Goal: Task Accomplishment & Management: Manage account settings

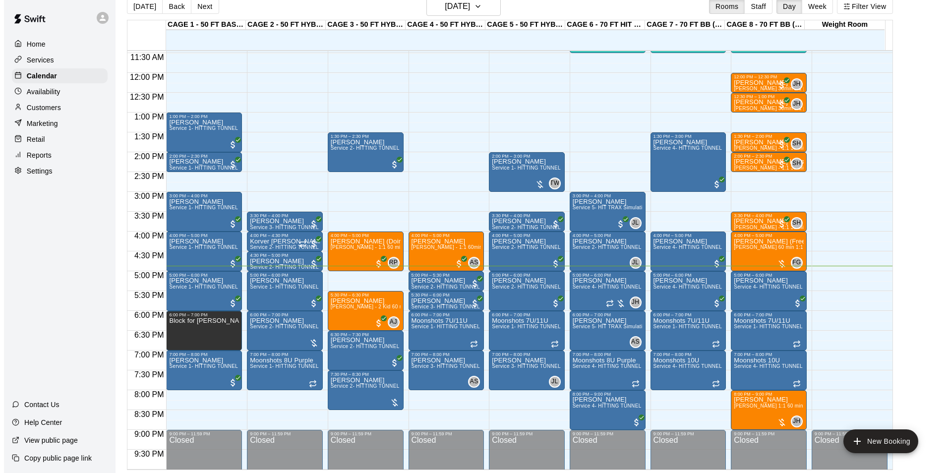
scroll to position [16, 0]
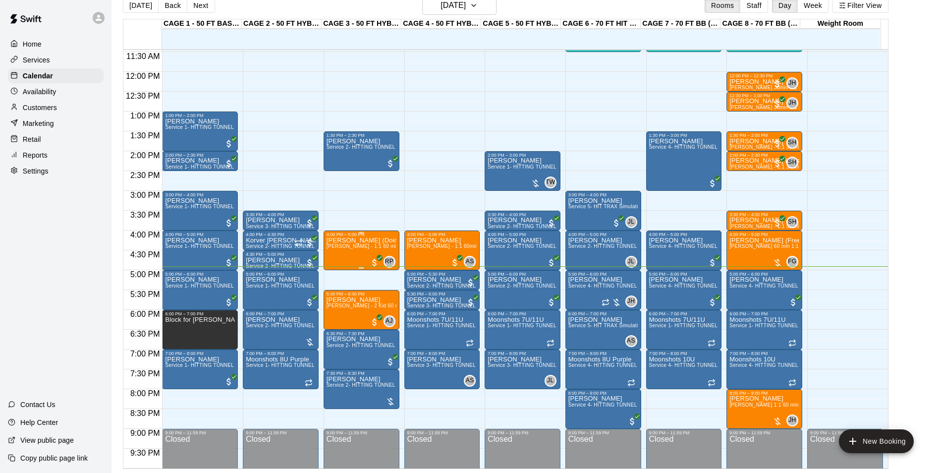
click at [343, 236] on div "4:00 PM – 5:00 PM" at bounding box center [362, 234] width 70 height 5
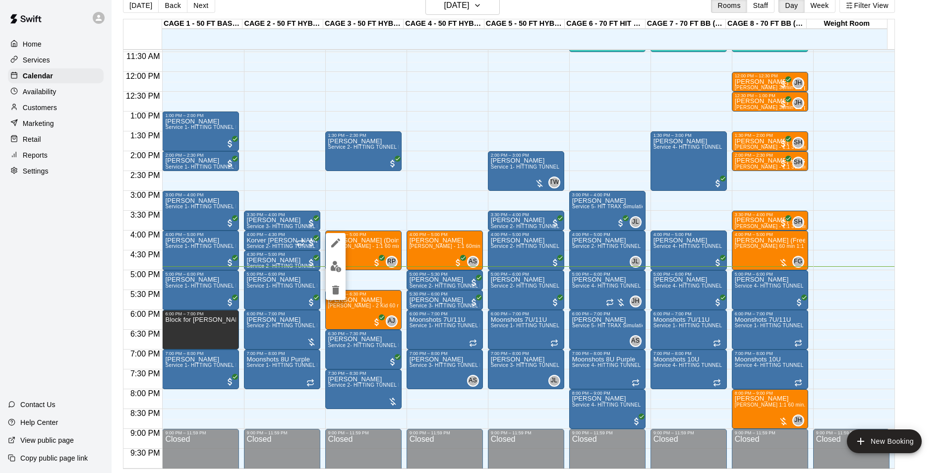
click at [327, 250] on div at bounding box center [336, 266] width 20 height 67
click at [331, 242] on icon "edit" at bounding box center [336, 243] width 12 height 12
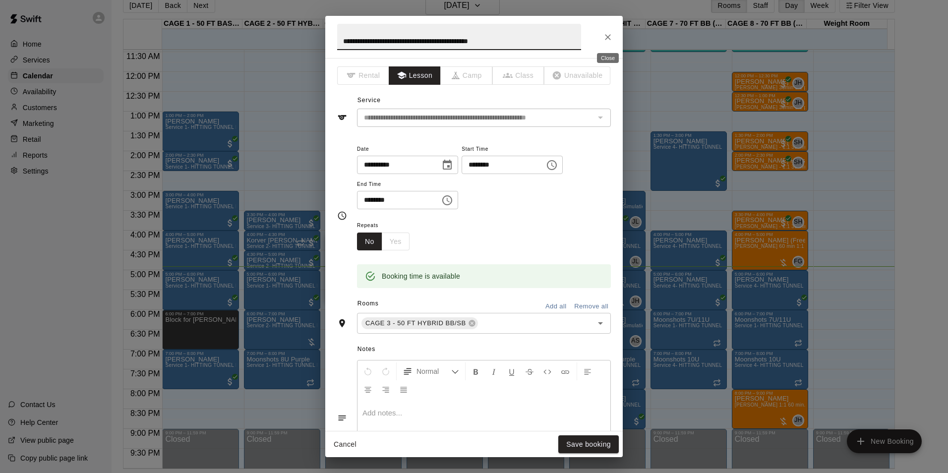
click at [609, 37] on icon "Close" at bounding box center [608, 37] width 10 height 10
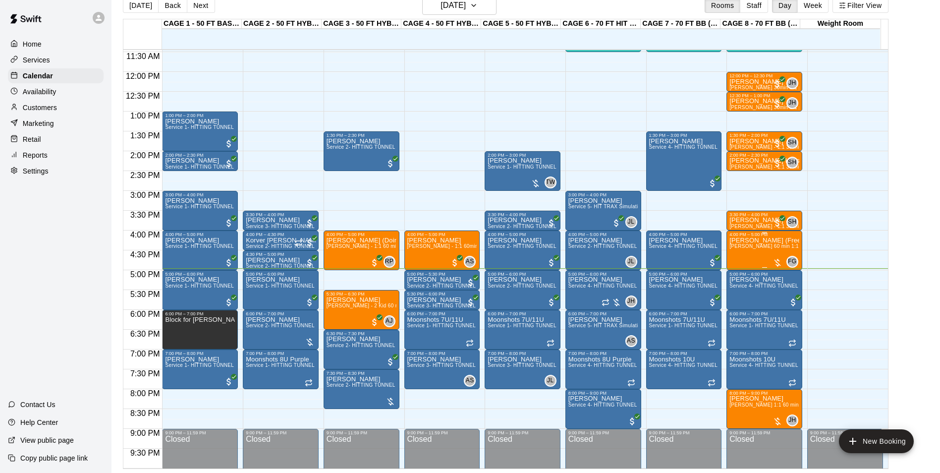
click at [738, 252] on div "Andrew Bennett (Free 45) Frankie Gulko 60 min 1:1 baseball hitting / fielding /…" at bounding box center [765, 473] width 70 height 473
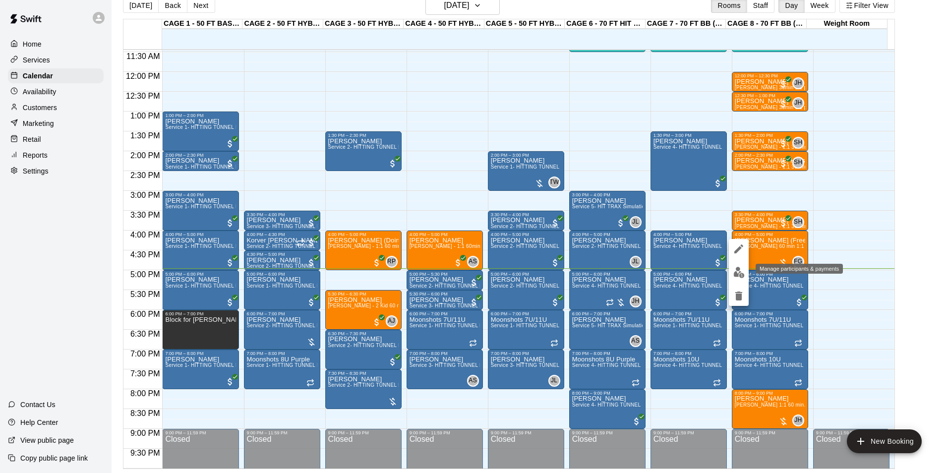
click at [742, 267] on img "edit" at bounding box center [738, 272] width 11 height 11
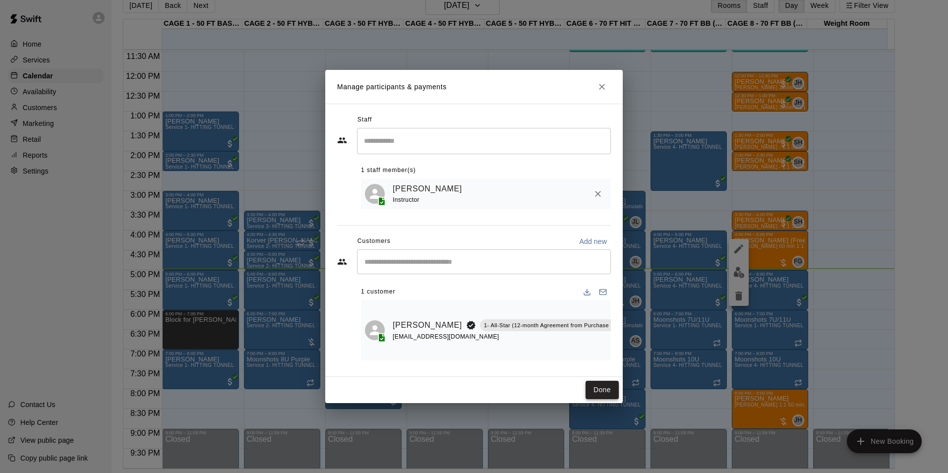
click at [603, 392] on button "Done" at bounding box center [601, 390] width 33 height 18
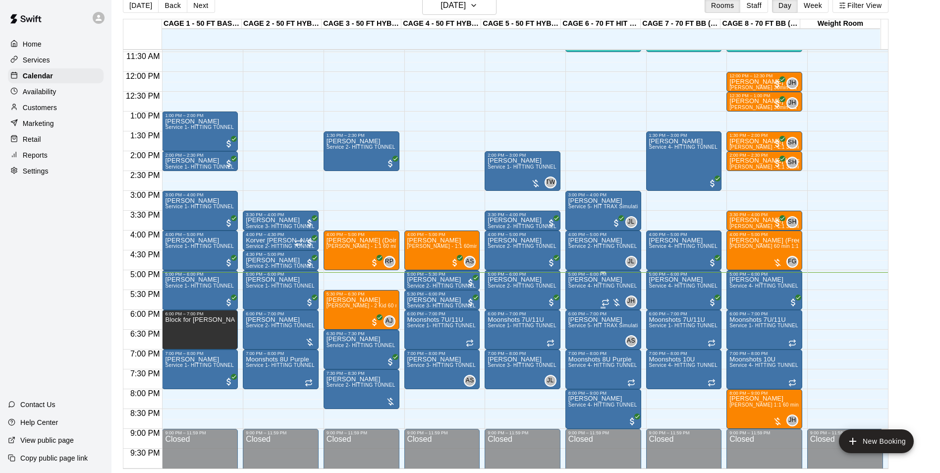
click at [584, 280] on p "[PERSON_NAME]" at bounding box center [603, 280] width 70 height 0
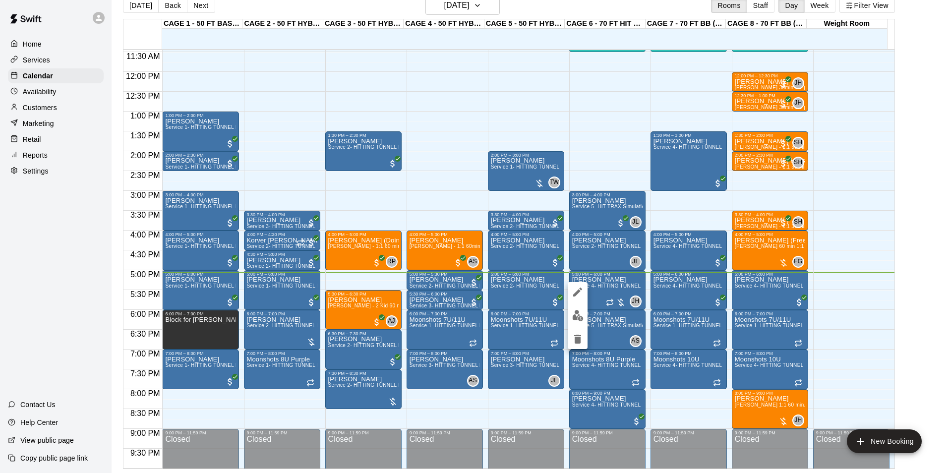
click at [577, 316] on img "edit" at bounding box center [577, 315] width 11 height 11
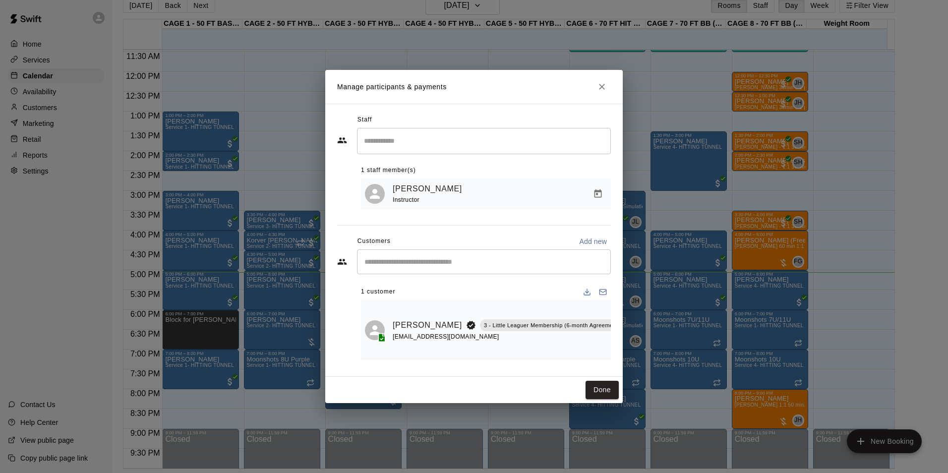
scroll to position [0, 58]
click at [624, 342] on icon "Manage bookings & payment" at bounding box center [629, 347] width 10 height 10
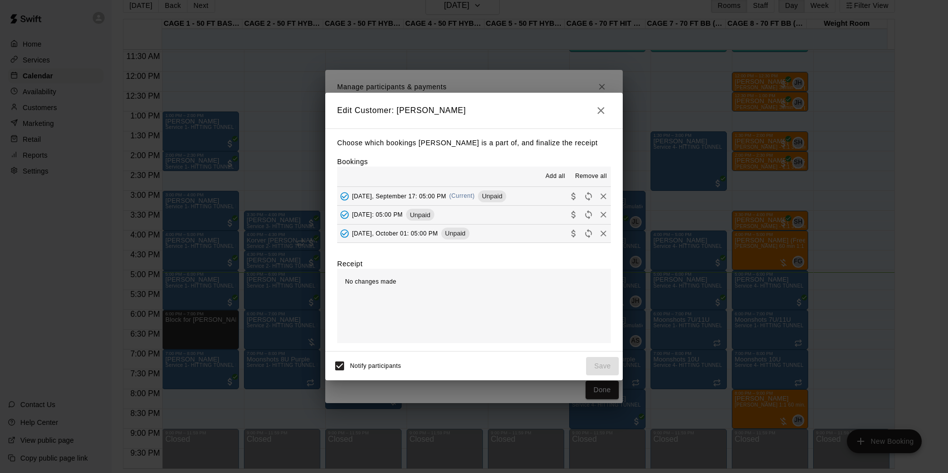
click at [496, 200] on span "Unpaid" at bounding box center [492, 195] width 28 height 7
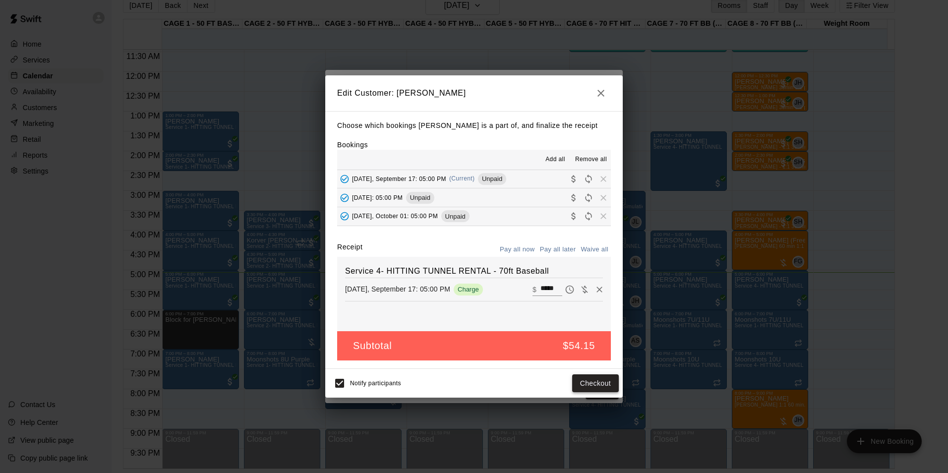
click at [598, 393] on button "Checkout" at bounding box center [595, 383] width 47 height 18
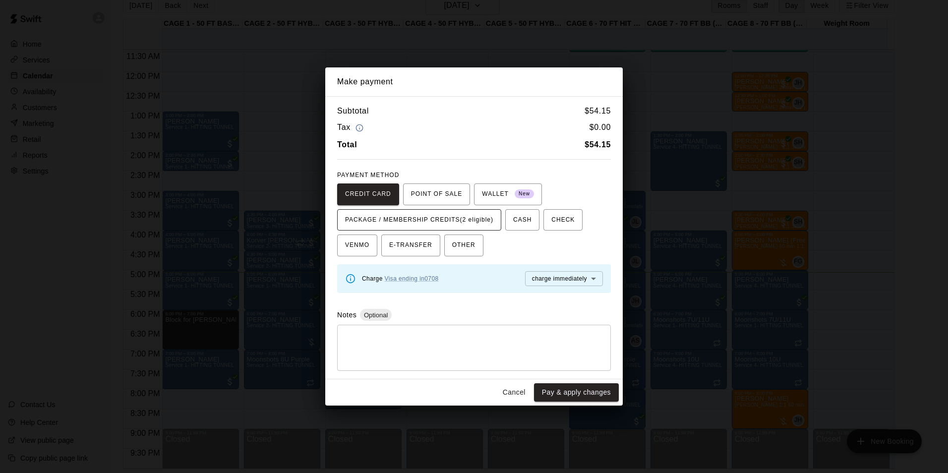
click at [464, 222] on span "PACKAGE / MEMBERSHIP CREDITS (2 eligible)" at bounding box center [419, 220] width 148 height 16
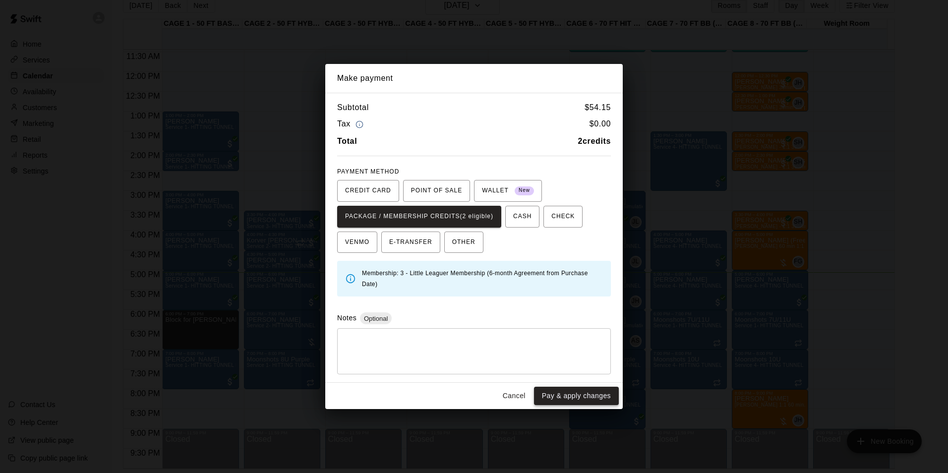
click at [564, 394] on button "Pay & apply changes" at bounding box center [576, 396] width 85 height 18
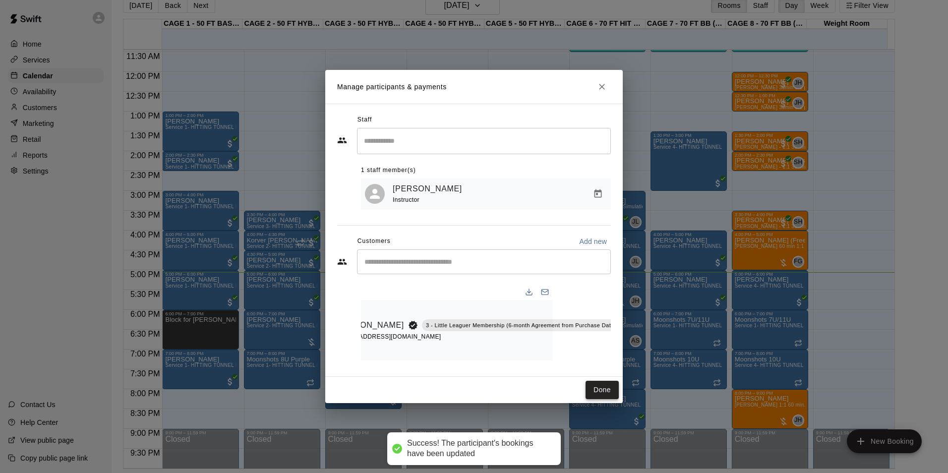
click at [603, 392] on button "Done" at bounding box center [601, 390] width 33 height 18
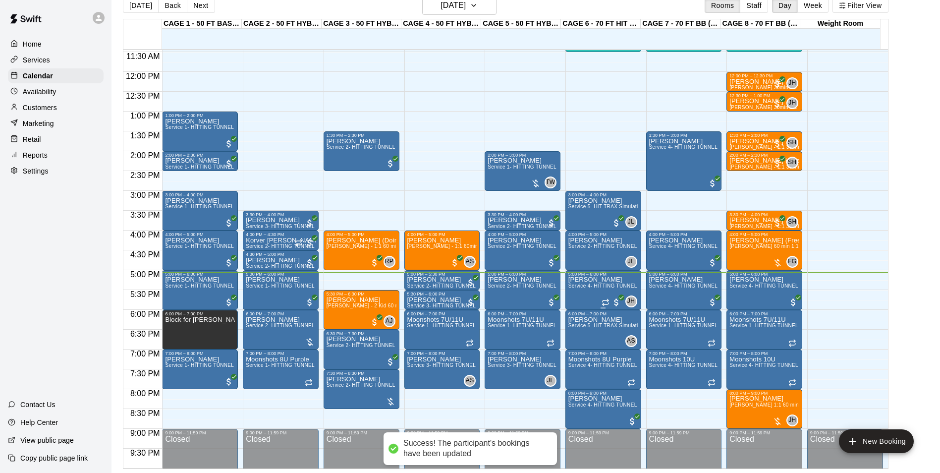
click at [595, 285] on span "Service 4- HITTING TUNNEL RENTAL - 70ft Baseball" at bounding box center [631, 285] width 126 height 5
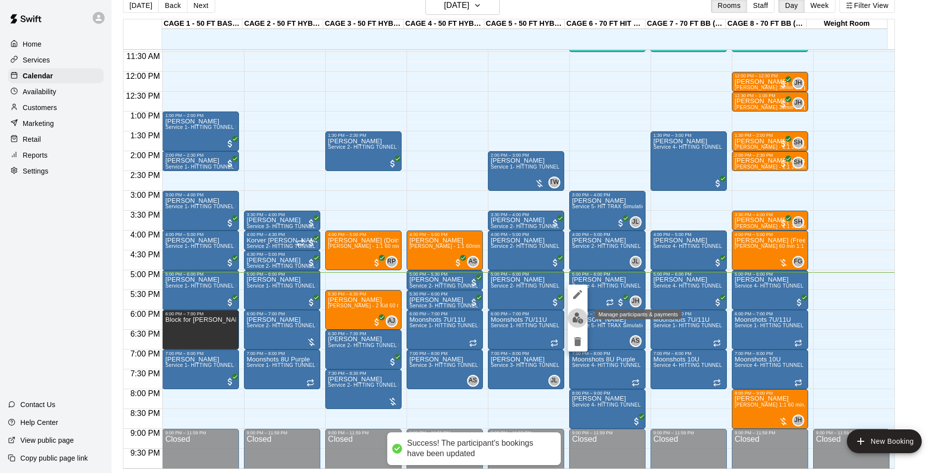
click at [584, 314] on button "edit" at bounding box center [578, 317] width 20 height 19
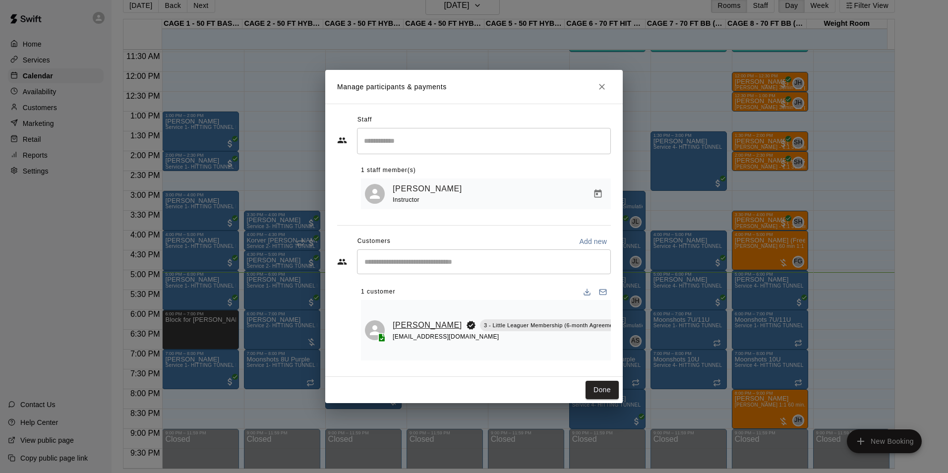
click at [409, 319] on link "[PERSON_NAME]" at bounding box center [427, 325] width 69 height 13
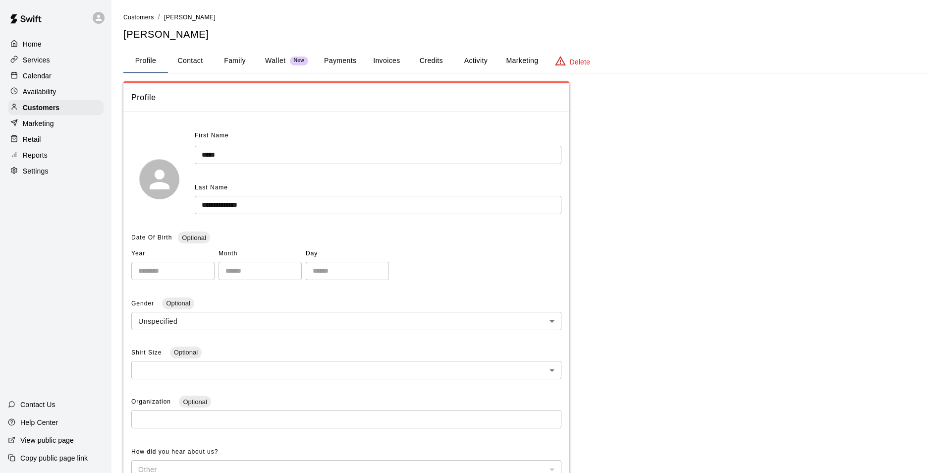
click at [327, 64] on button "Payments" at bounding box center [340, 61] width 48 height 24
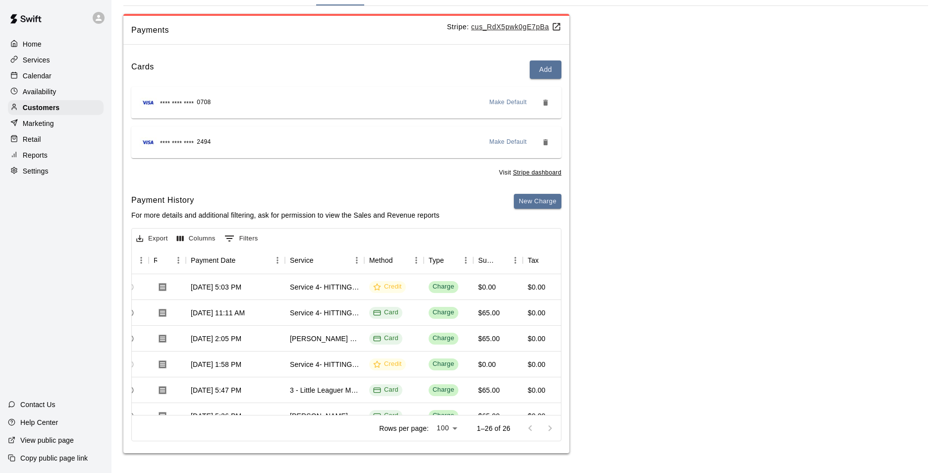
scroll to position [0, 75]
click at [538, 197] on button "New Charge" at bounding box center [538, 201] width 48 height 15
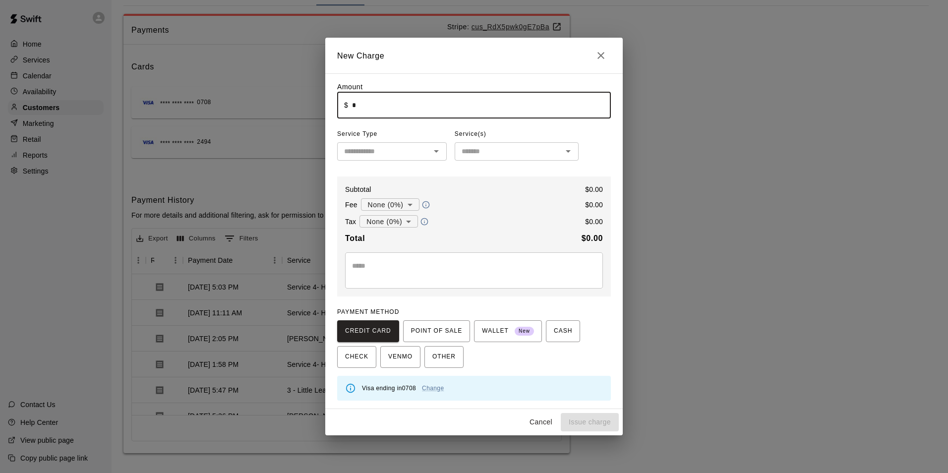
click at [393, 112] on input "*" at bounding box center [481, 105] width 259 height 26
type input "*****"
click at [397, 155] on input "text" at bounding box center [383, 151] width 87 height 12
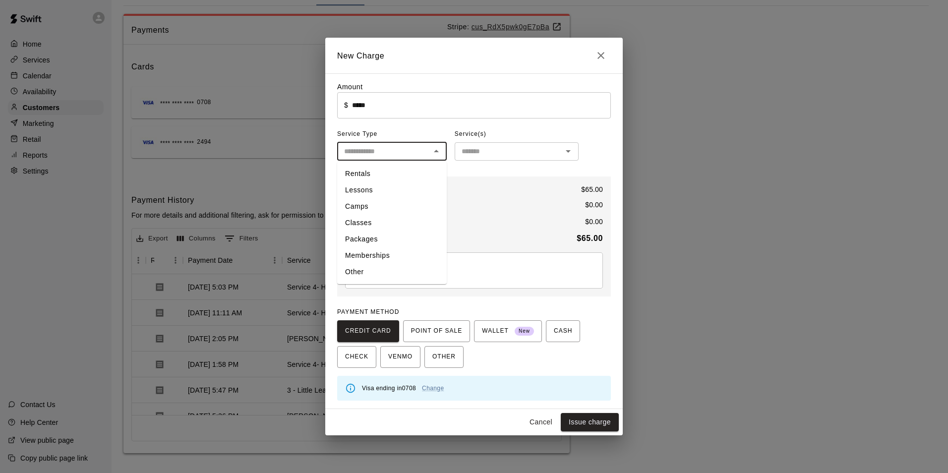
click at [411, 191] on li "Lessons" at bounding box center [392, 190] width 110 height 16
type input "*******"
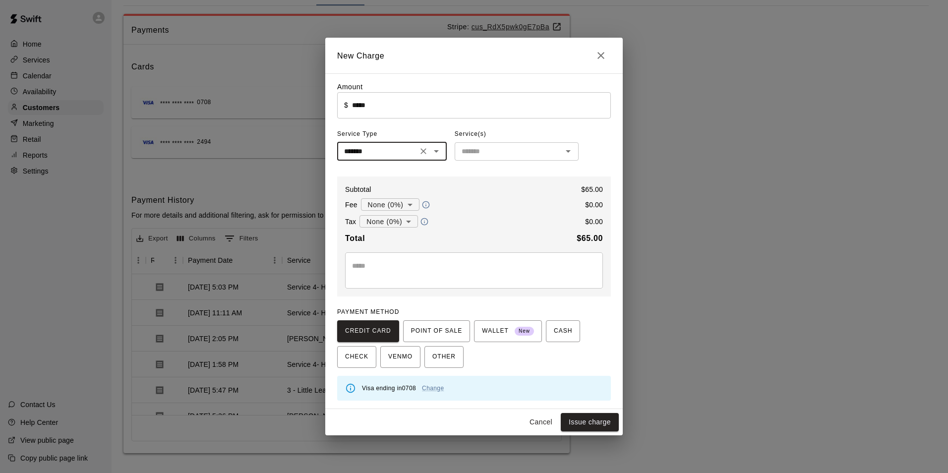
click at [481, 158] on input "text" at bounding box center [508, 151] width 102 height 12
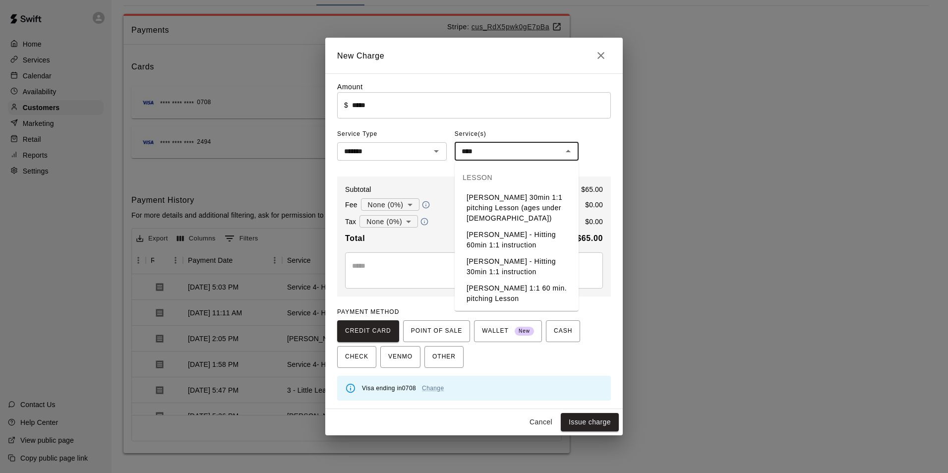
click at [543, 246] on li "John Havird - Hitting 60min 1:1 instruction" at bounding box center [516, 240] width 124 height 27
type input "**********"
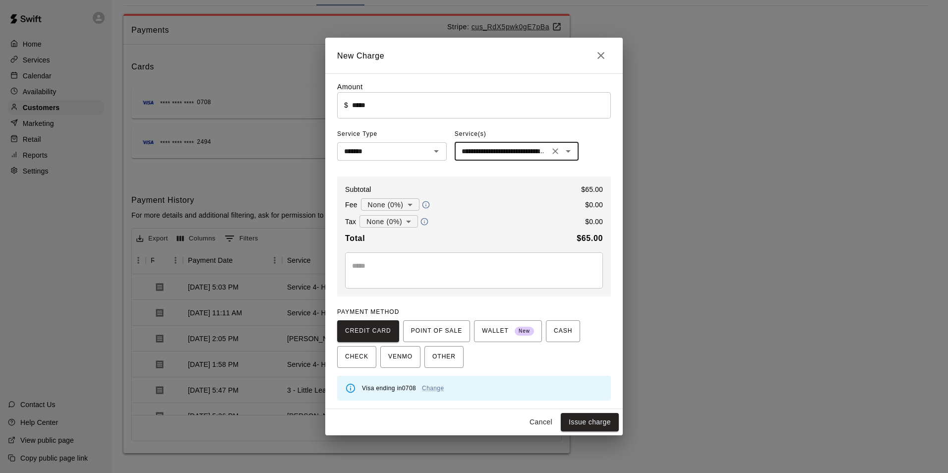
click at [555, 156] on icon "Clear" at bounding box center [555, 151] width 10 height 10
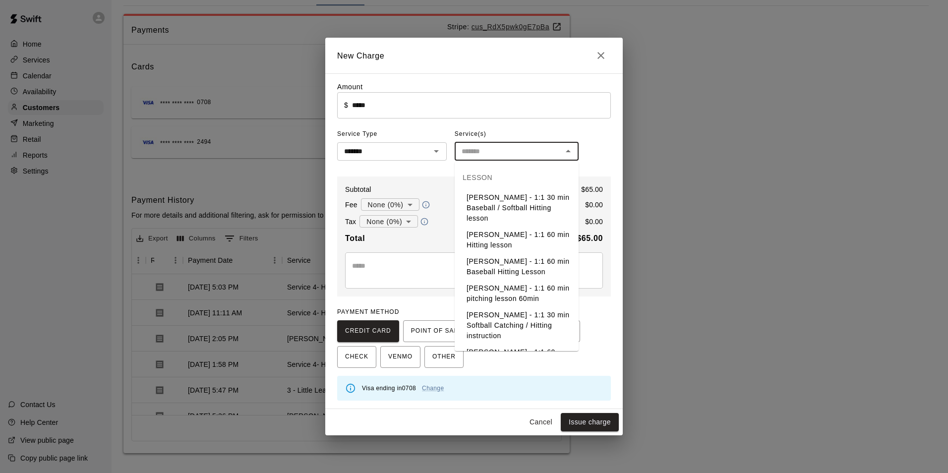
click at [522, 149] on input "text" at bounding box center [508, 151] width 102 height 12
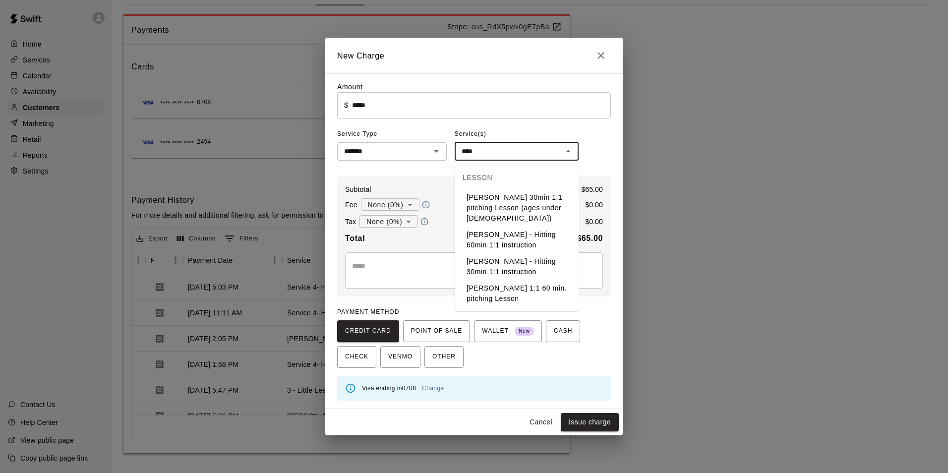
click at [519, 294] on li "[PERSON_NAME] 1:1 60 min. pitching Lesson" at bounding box center [516, 293] width 124 height 27
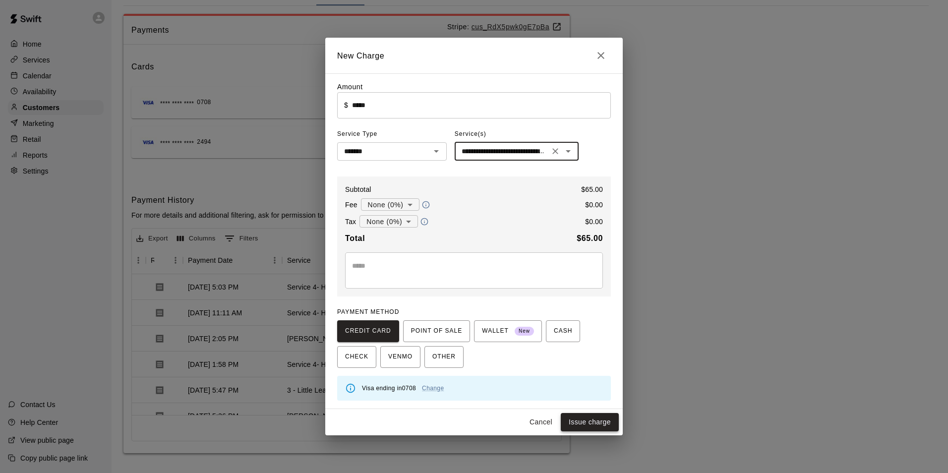
type input "**********"
click at [590, 422] on button "Issue charge" at bounding box center [590, 422] width 58 height 18
type input "*"
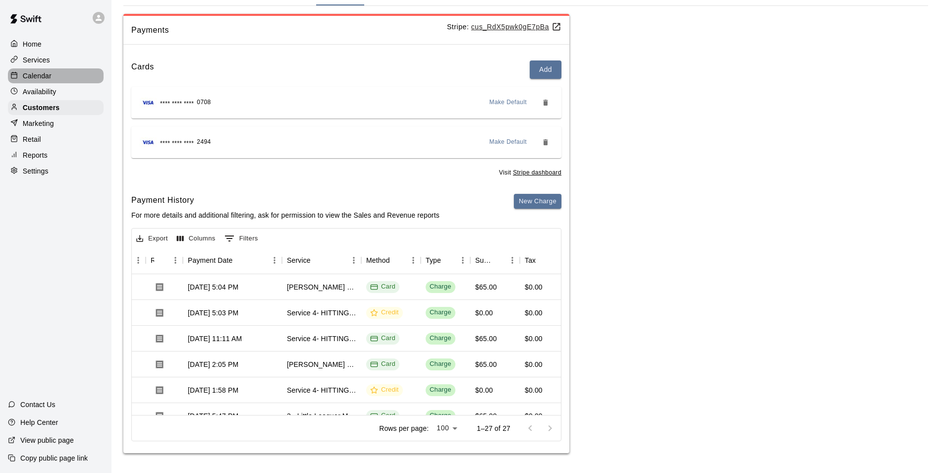
click at [64, 80] on div "Calendar" at bounding box center [56, 75] width 96 height 15
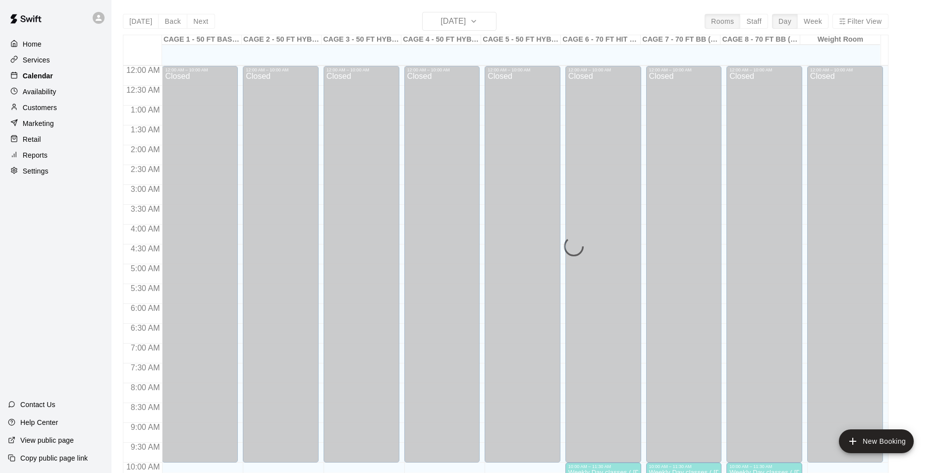
scroll to position [504, 0]
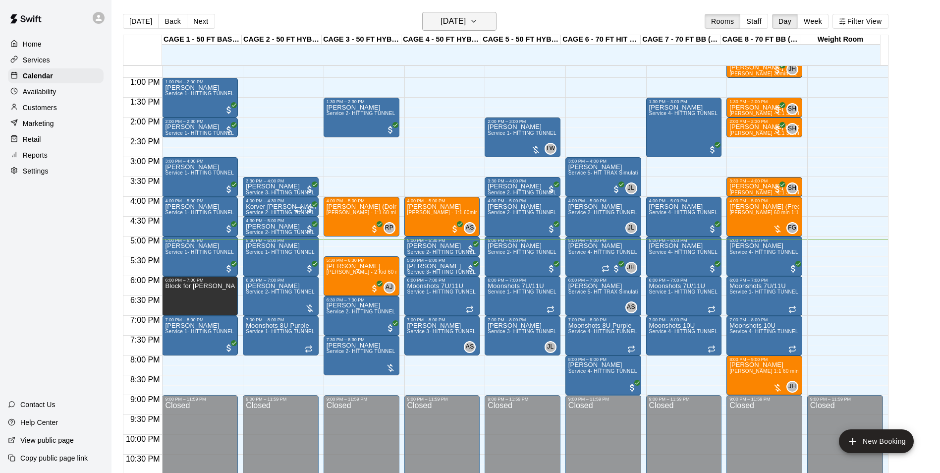
click at [441, 20] on h6 "[DATE]" at bounding box center [453, 21] width 25 height 14
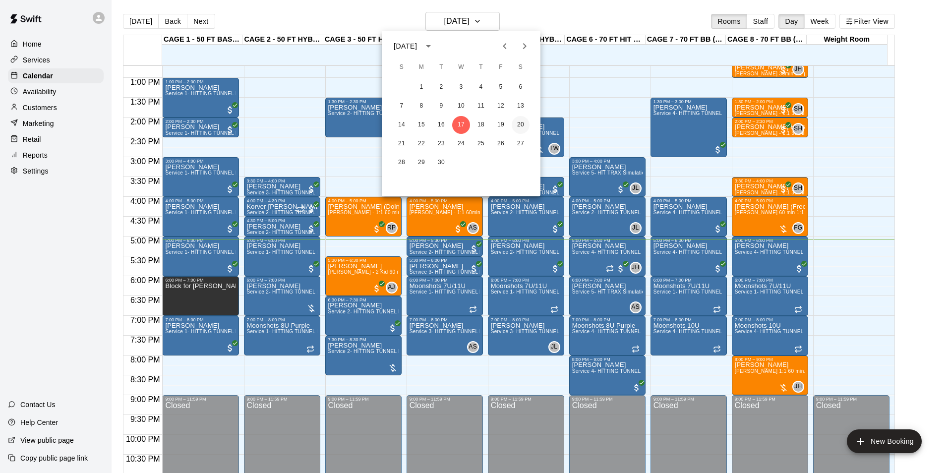
click at [517, 122] on button "20" at bounding box center [520, 125] width 18 height 18
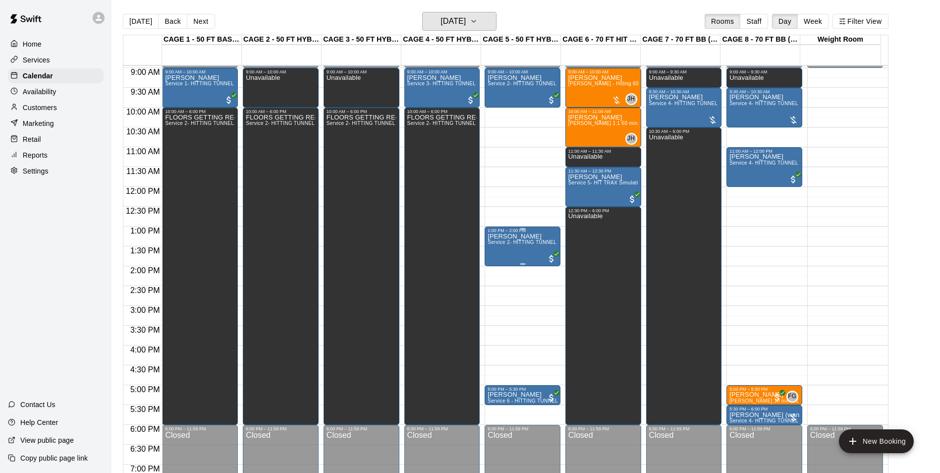
scroll to position [305, 0]
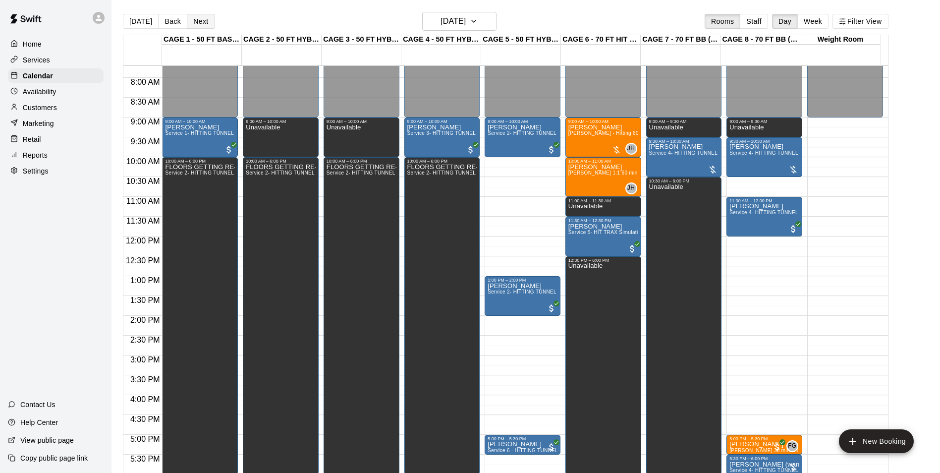
click at [206, 22] on button "Next" at bounding box center [201, 21] width 28 height 15
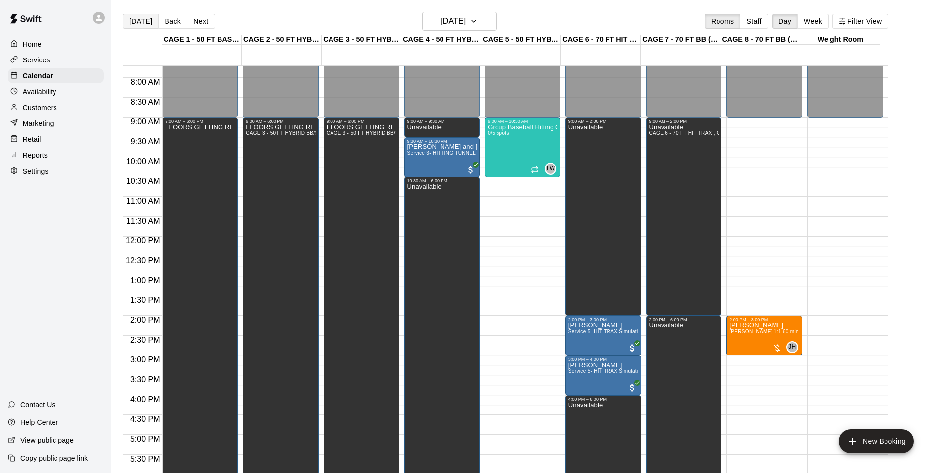
click at [134, 18] on button "[DATE]" at bounding box center [141, 21] width 36 height 15
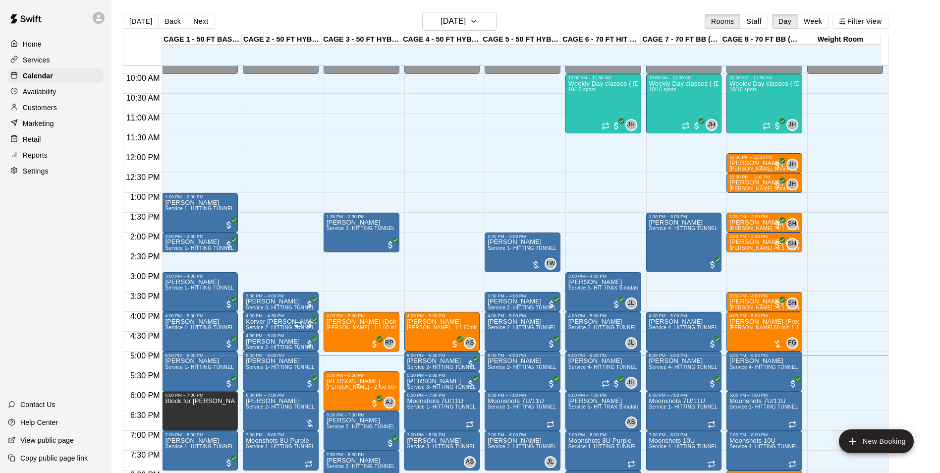
scroll to position [404, 0]
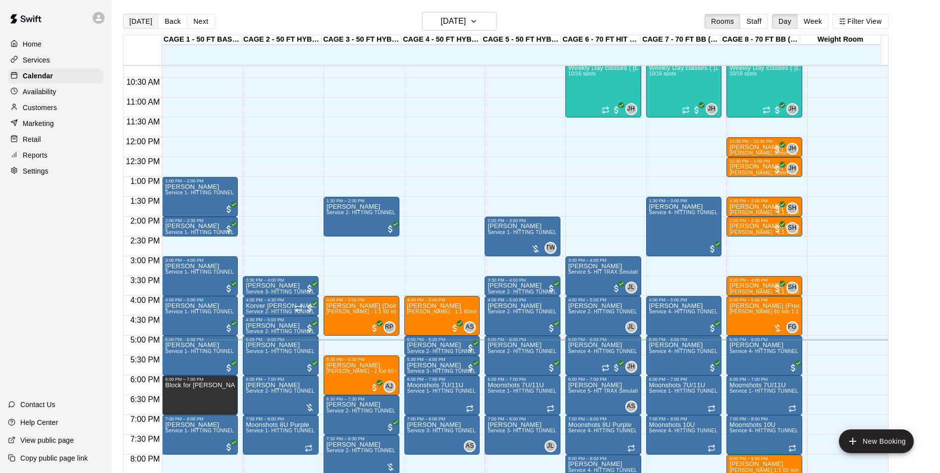
click at [144, 20] on button "[DATE]" at bounding box center [141, 21] width 36 height 15
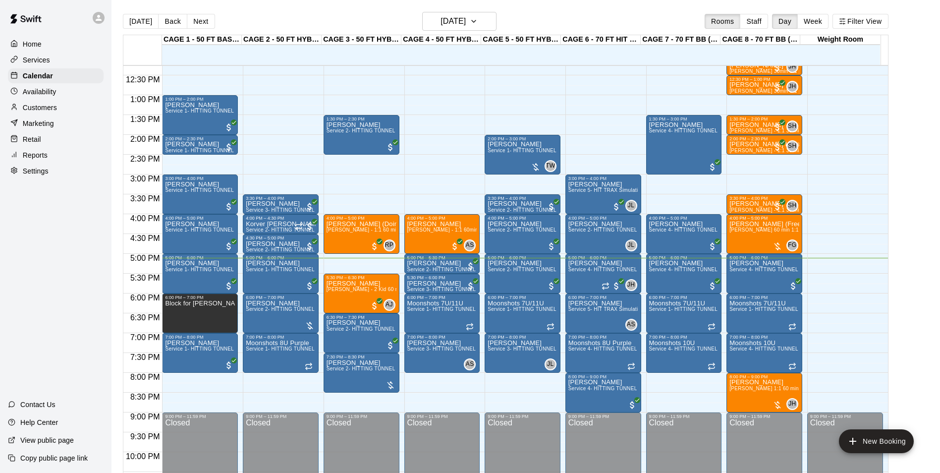
scroll to position [504, 0]
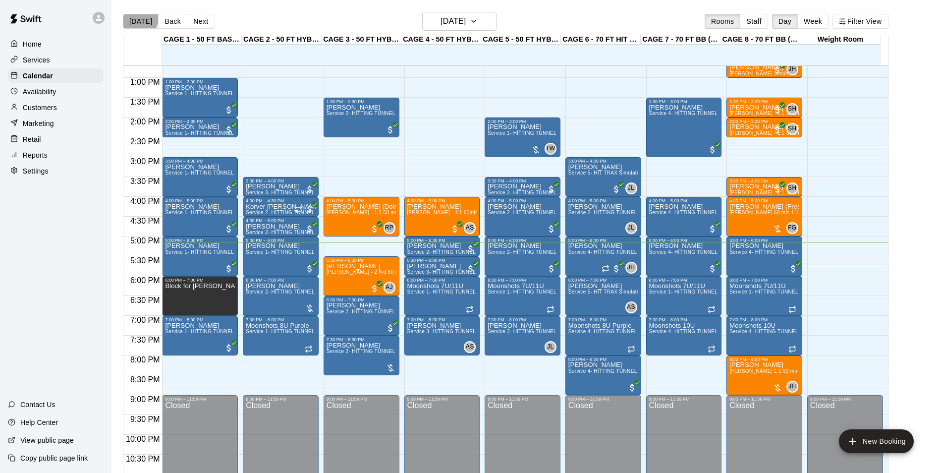
click at [133, 15] on button "[DATE]" at bounding box center [141, 21] width 36 height 15
click at [466, 19] on h6 "[DATE]" at bounding box center [453, 21] width 25 height 14
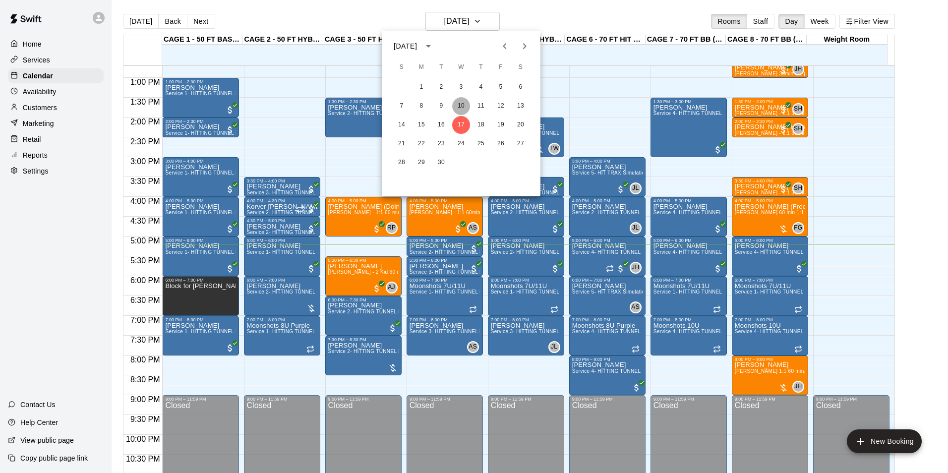
click at [467, 105] on button "10" at bounding box center [461, 106] width 18 height 18
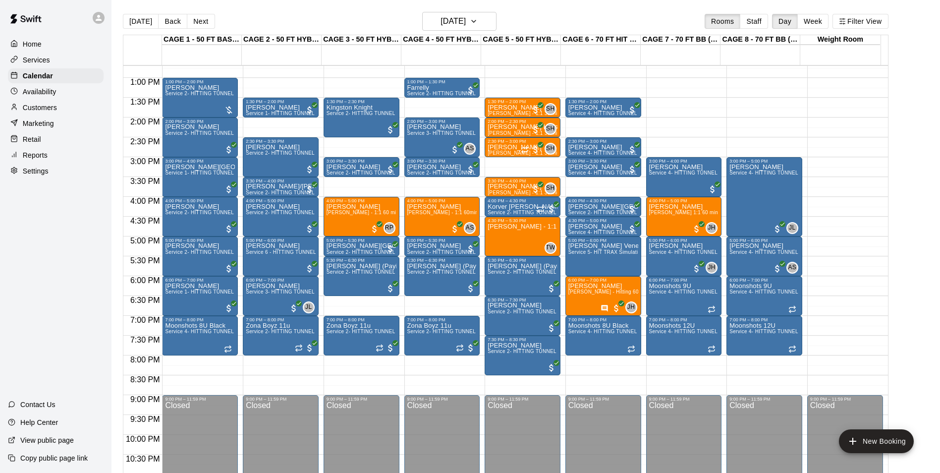
click at [451, 32] on div "Today Back Next Wednesday Sep 10 Rooms Staff Day Week Filter View" at bounding box center [506, 23] width 766 height 23
click at [452, 29] on button "Wednesday Sep 10" at bounding box center [459, 21] width 74 height 19
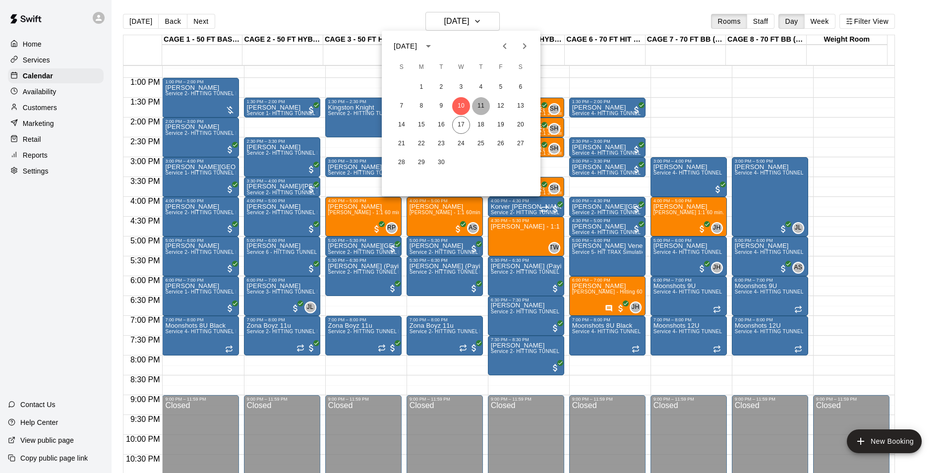
click at [479, 110] on button "11" at bounding box center [481, 106] width 18 height 18
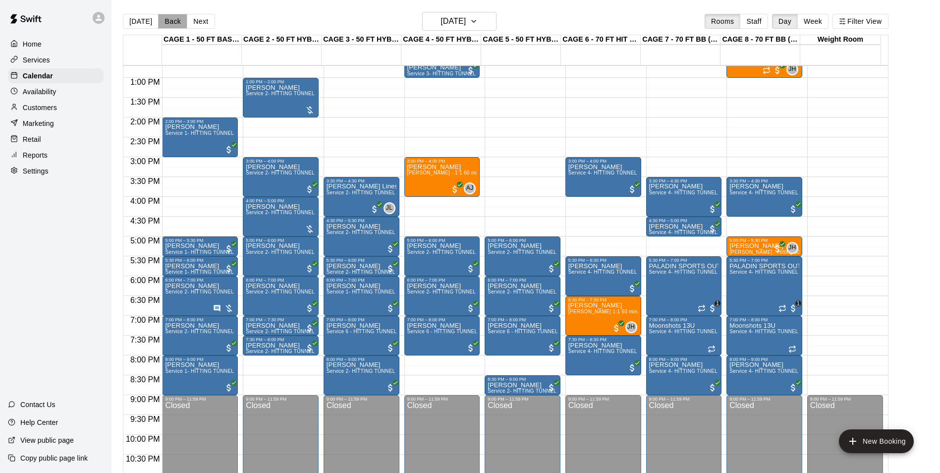
click at [174, 18] on button "Back" at bounding box center [172, 21] width 29 height 15
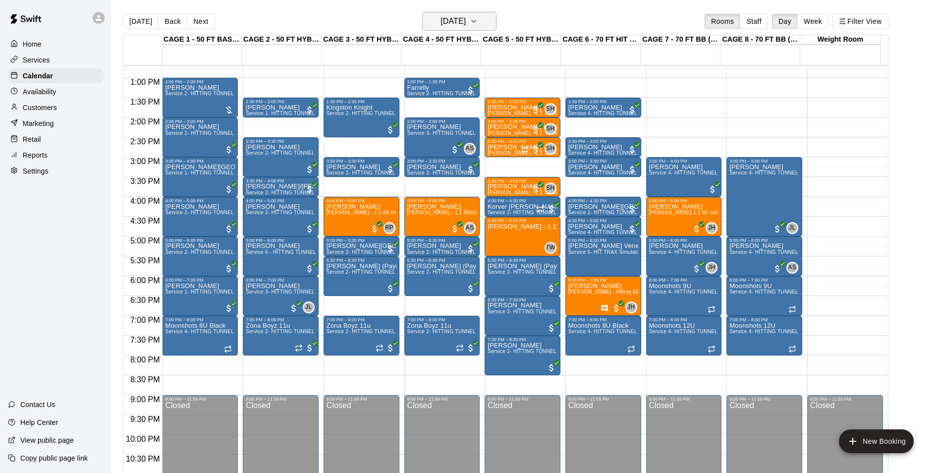
click at [441, 22] on h6 "Wednesday Sep 10" at bounding box center [453, 21] width 25 height 14
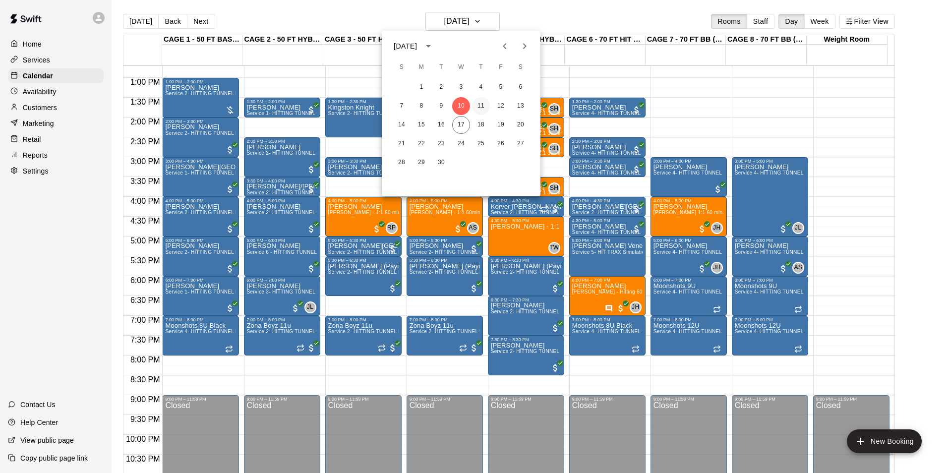
click at [483, 113] on button "11" at bounding box center [481, 106] width 18 height 18
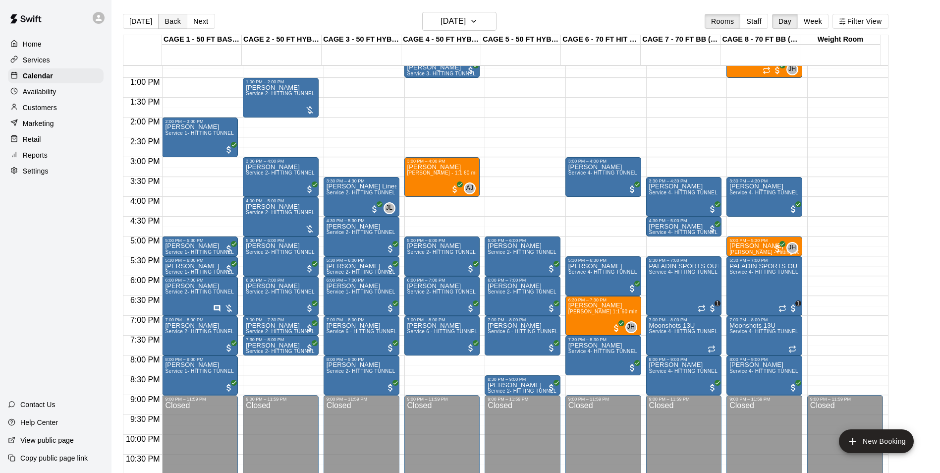
click at [177, 24] on button "Back" at bounding box center [172, 21] width 29 height 15
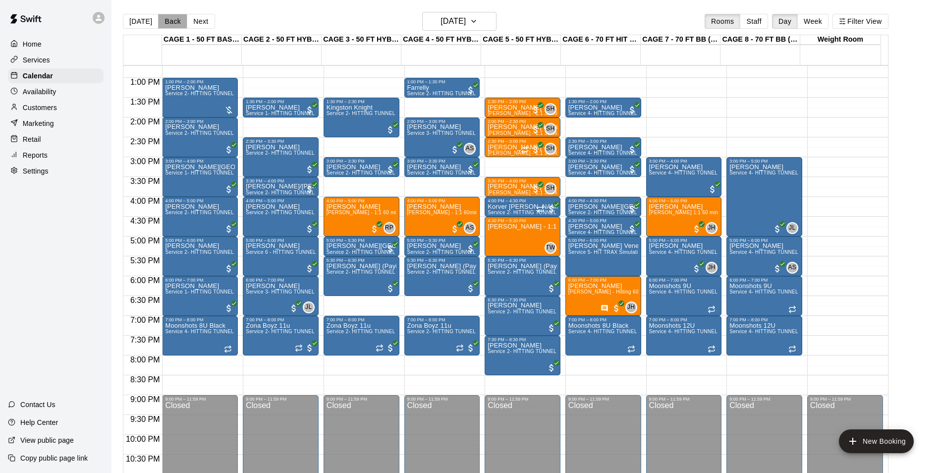
click at [177, 24] on button "Back" at bounding box center [172, 21] width 29 height 15
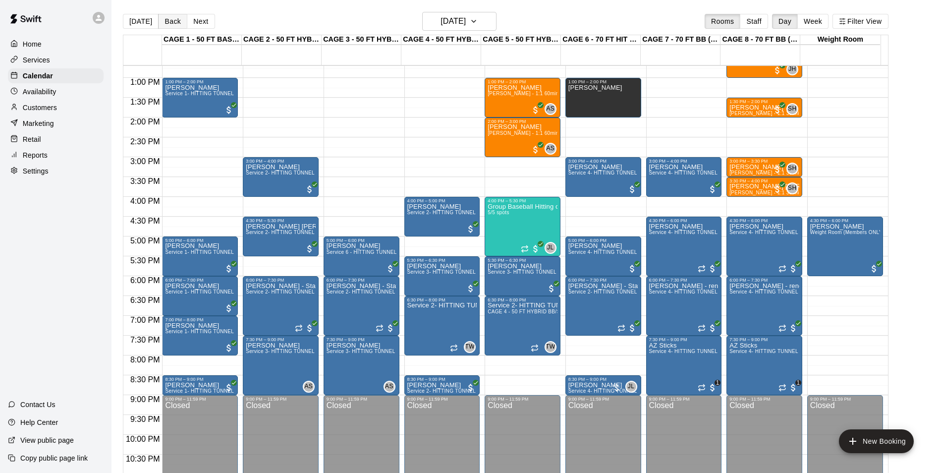
click at [177, 24] on button "Back" at bounding box center [172, 21] width 29 height 15
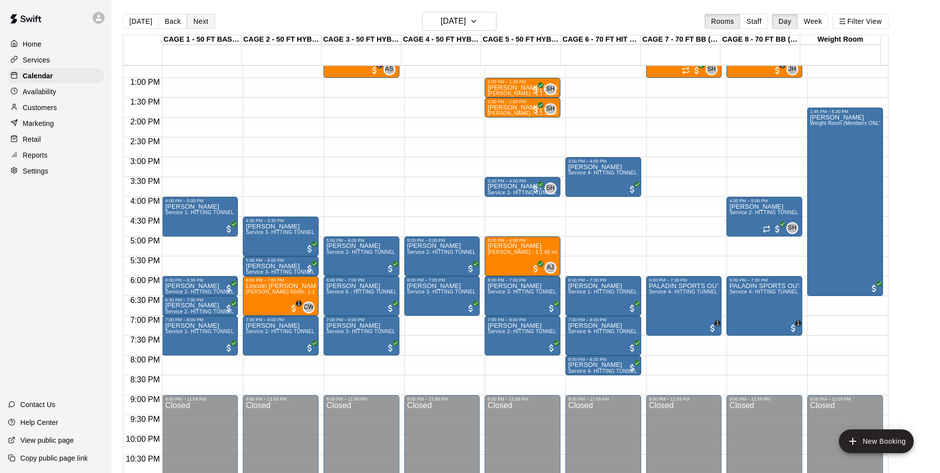
click at [210, 23] on button "Next" at bounding box center [201, 21] width 28 height 15
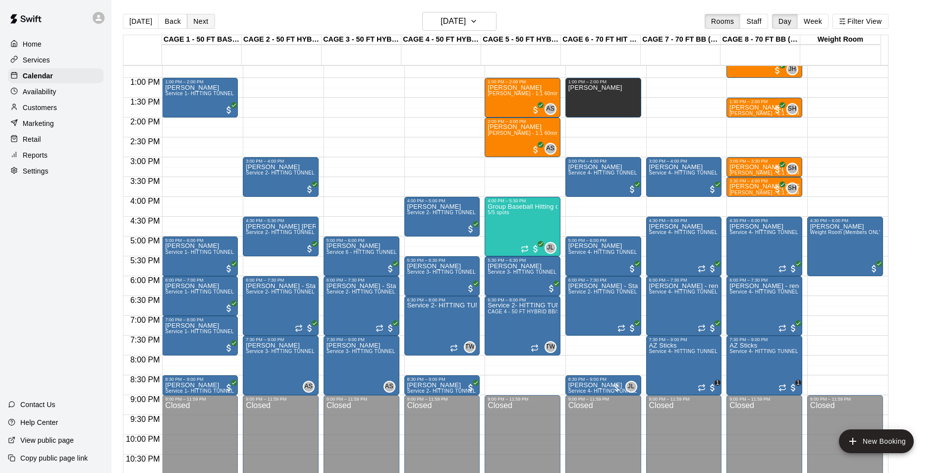
click at [210, 23] on button "Next" at bounding box center [201, 21] width 28 height 15
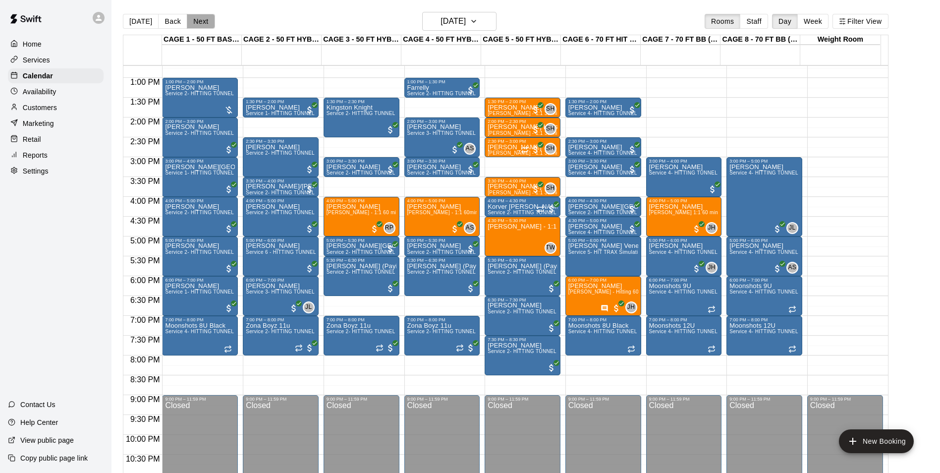
click at [210, 23] on button "Next" at bounding box center [201, 21] width 28 height 15
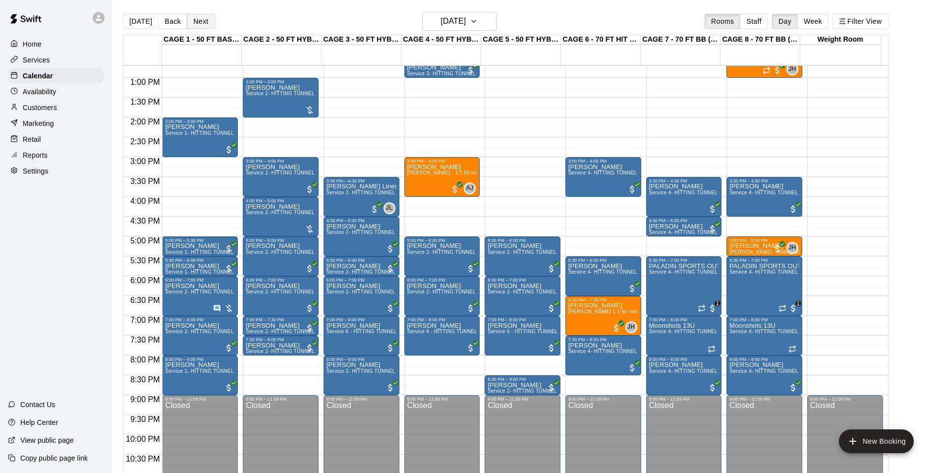
click at [210, 23] on button "Next" at bounding box center [201, 21] width 28 height 15
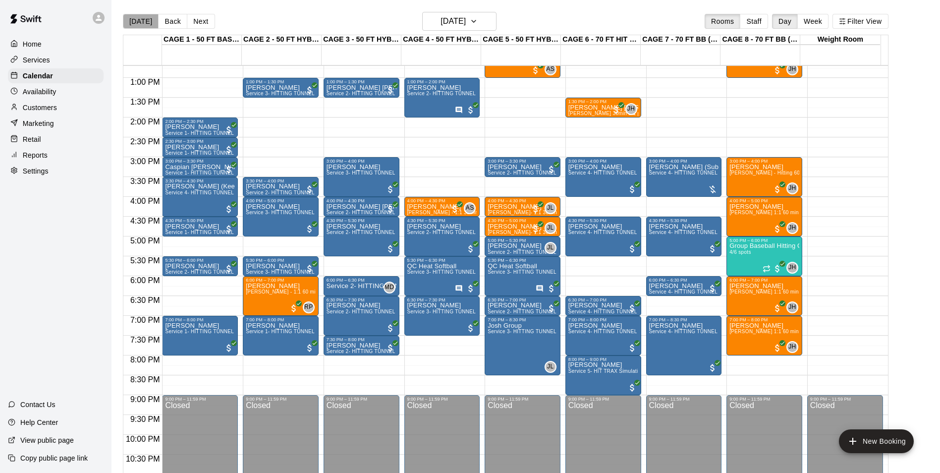
click at [148, 26] on button "[DATE]" at bounding box center [141, 21] width 36 height 15
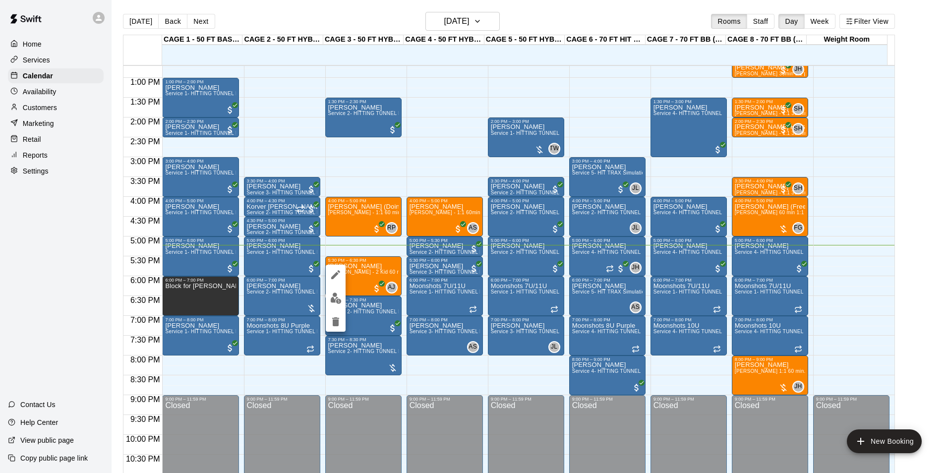
click at [345, 303] on div at bounding box center [336, 298] width 20 height 67
click at [336, 296] on img "edit" at bounding box center [335, 297] width 11 height 11
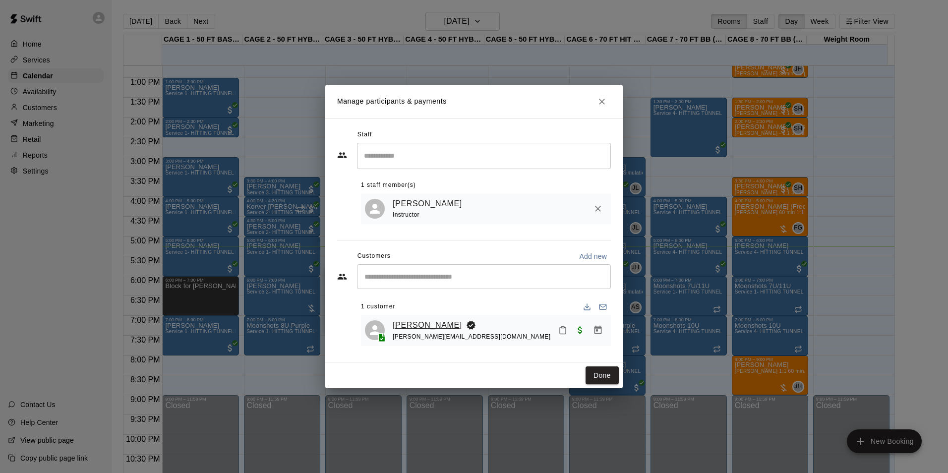
click at [414, 327] on link "[PERSON_NAME]" at bounding box center [427, 325] width 69 height 13
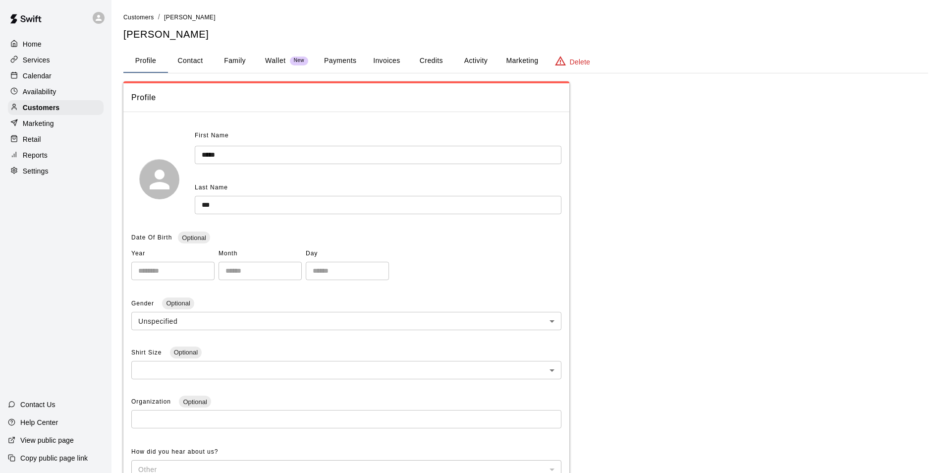
click at [239, 59] on button "Family" at bounding box center [235, 61] width 45 height 24
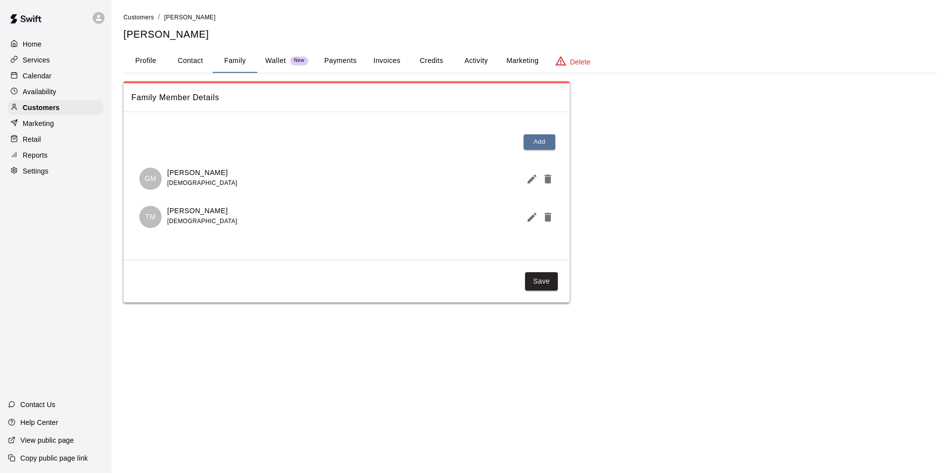
click at [65, 77] on div "Calendar" at bounding box center [56, 75] width 96 height 15
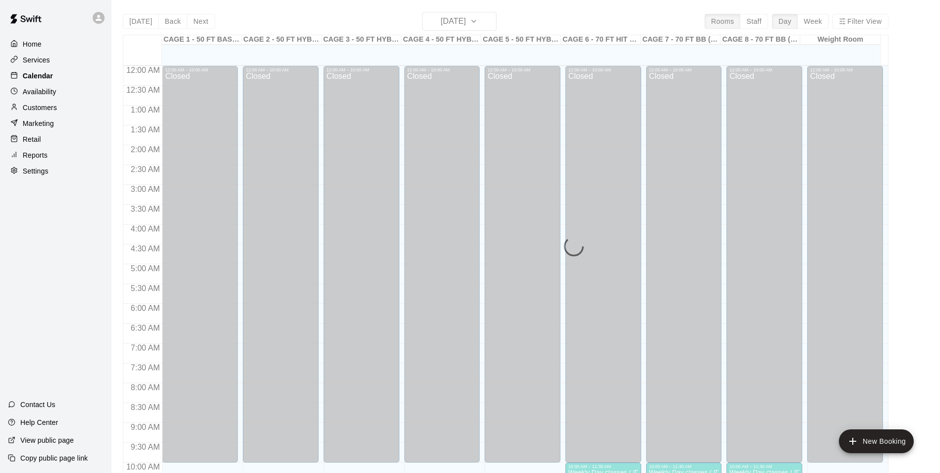
scroll to position [504, 0]
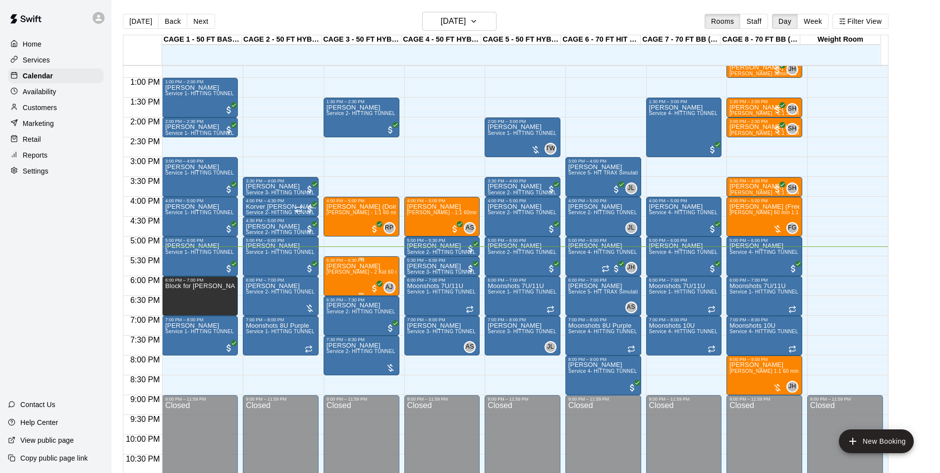
click at [335, 275] on span "Asia Jones - 2 Kid 60 min Hitting lesson ($45 per person)" at bounding box center [403, 271] width 152 height 5
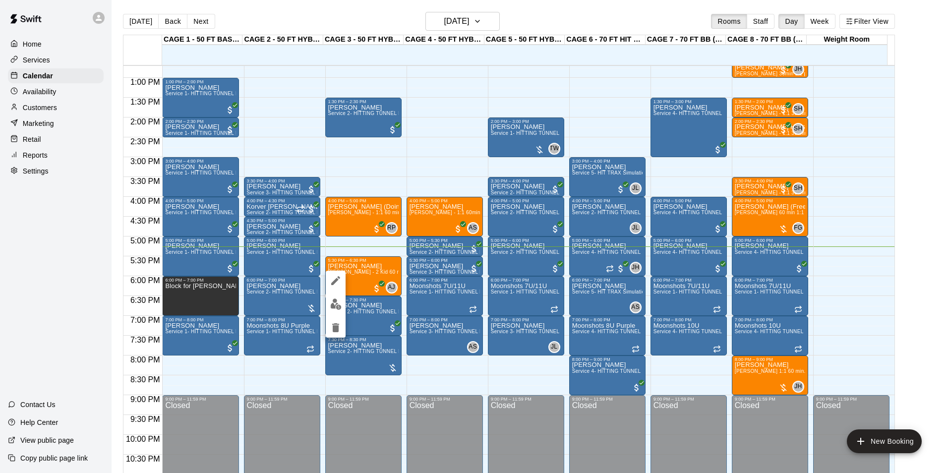
click at [371, 276] on div at bounding box center [474, 236] width 948 height 473
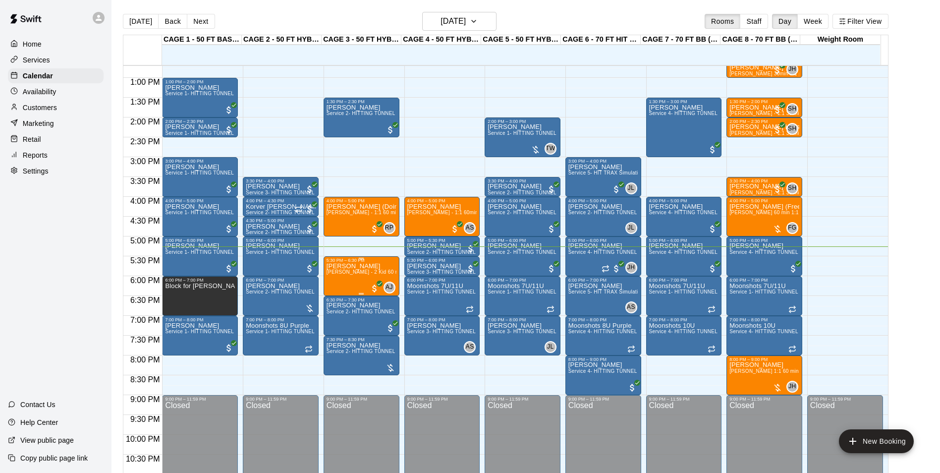
click at [353, 275] on span "Asia Jones - 2 Kid 60 min Hitting lesson ($45 per person)" at bounding box center [403, 271] width 152 height 5
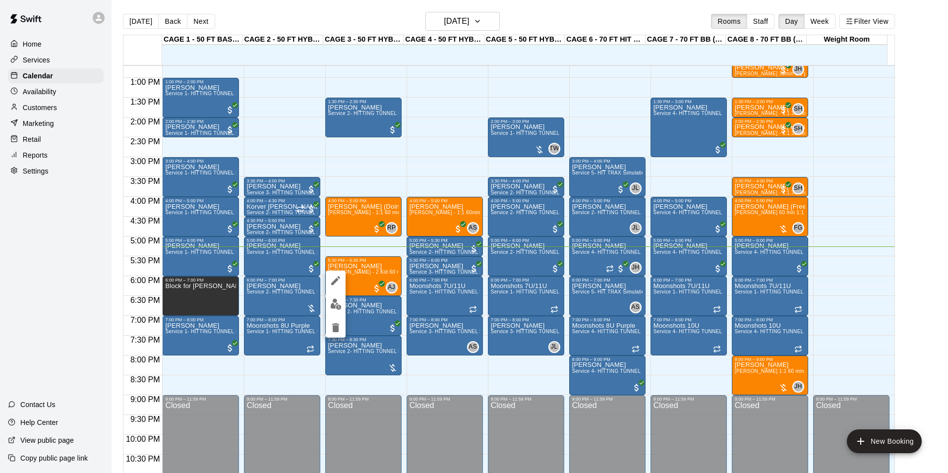
click at [364, 268] on div at bounding box center [474, 236] width 948 height 473
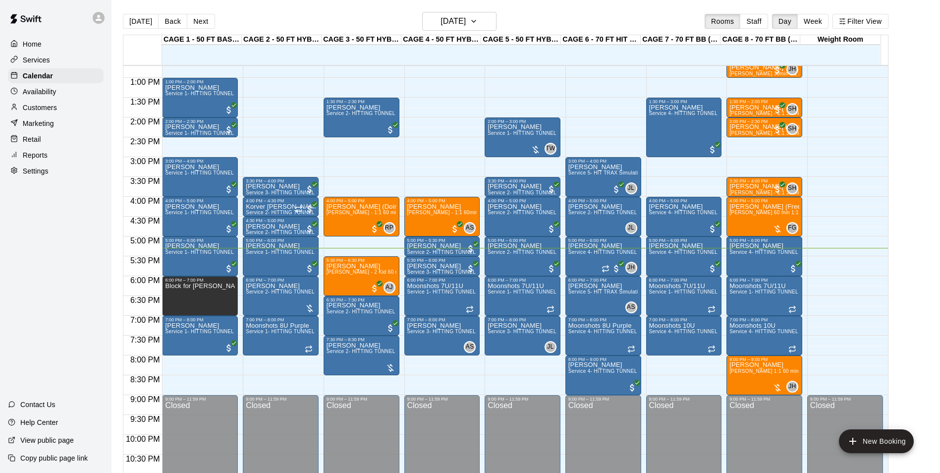
click at [53, 54] on div "Services" at bounding box center [56, 60] width 96 height 15
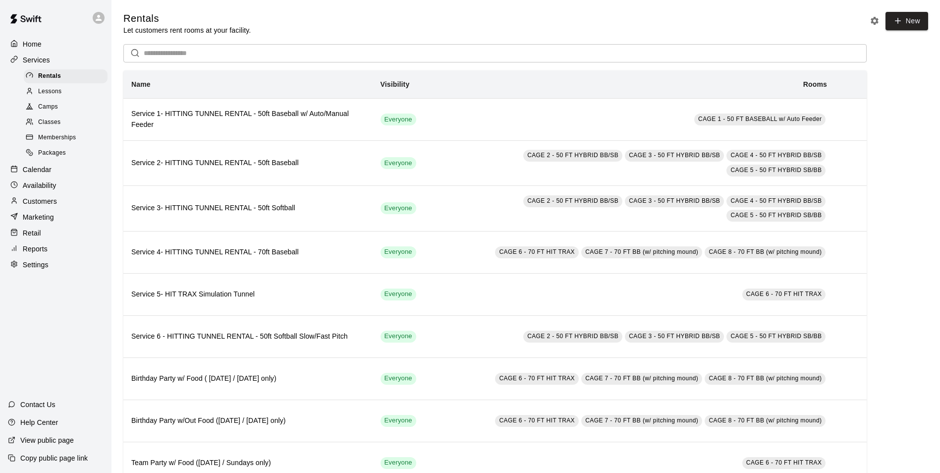
click at [62, 96] on div "Lessons" at bounding box center [66, 92] width 84 height 14
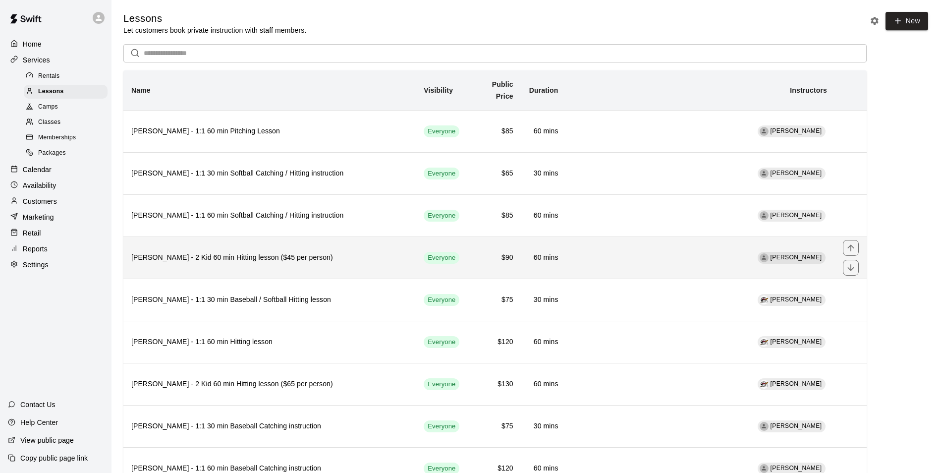
click at [290, 236] on th "Asia Jones - 2 Kid 60 min Hitting lesson ($45 per person)" at bounding box center [269, 257] width 292 height 42
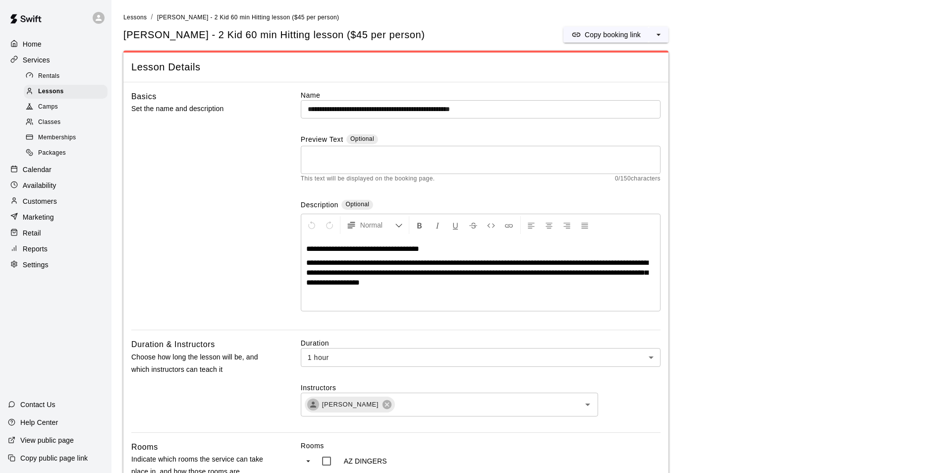
click at [368, 108] on input "**********" at bounding box center [481, 109] width 360 height 18
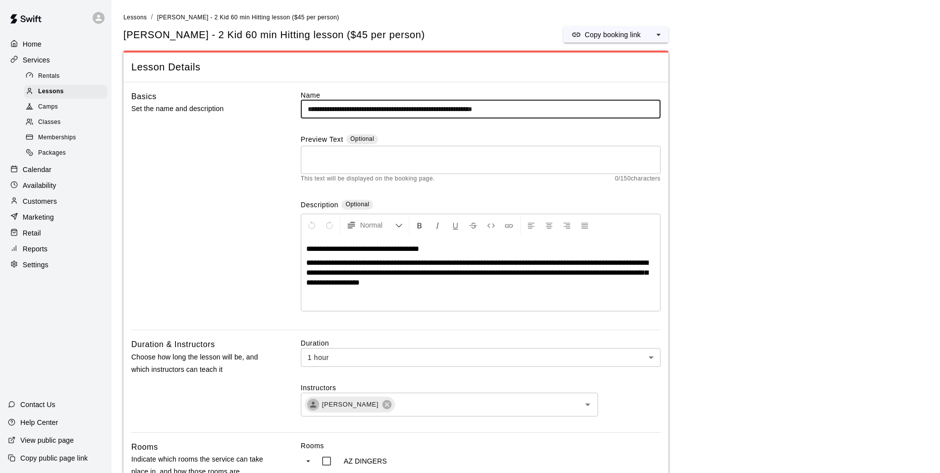
drag, startPoint x: 395, startPoint y: 109, endPoint x: 370, endPoint y: 112, distance: 25.4
click at [370, 112] on input "**********" at bounding box center [481, 109] width 360 height 18
click at [421, 109] on input "**********" at bounding box center [481, 109] width 360 height 18
paste input "********"
drag, startPoint x: 397, startPoint y: 107, endPoint x: 367, endPoint y: 115, distance: 30.6
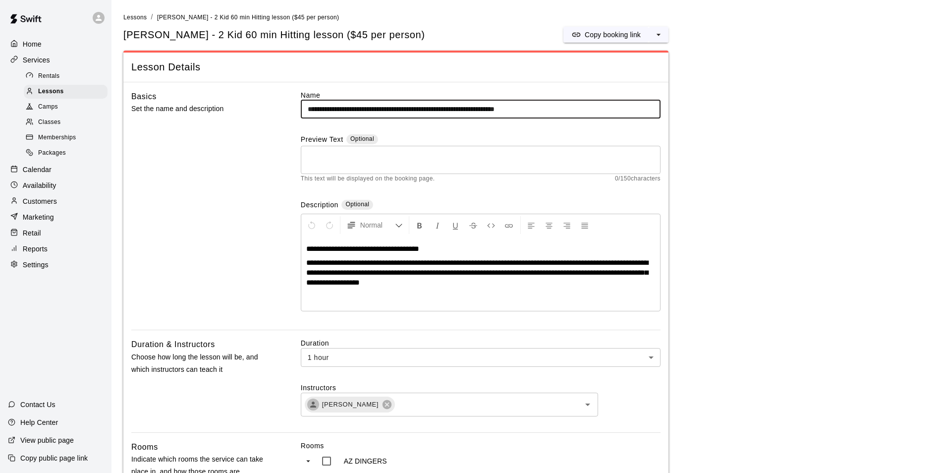
click at [367, 115] on input "**********" at bounding box center [481, 109] width 360 height 18
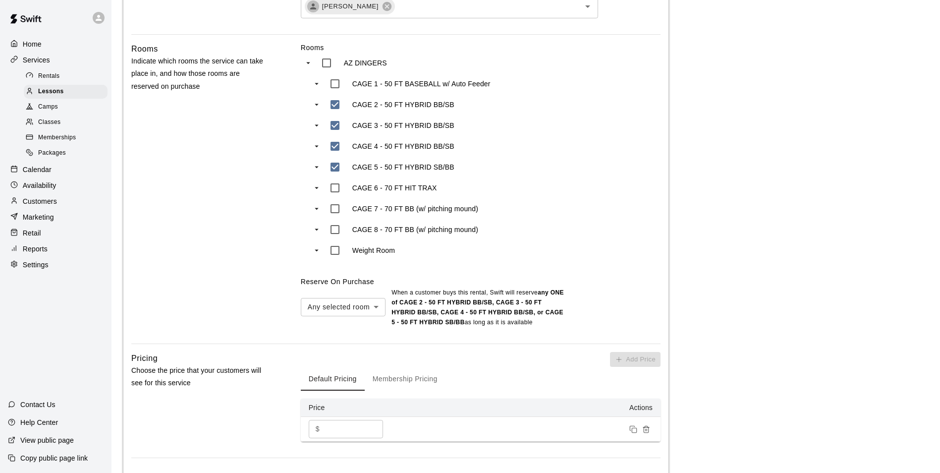
scroll to position [644, 0]
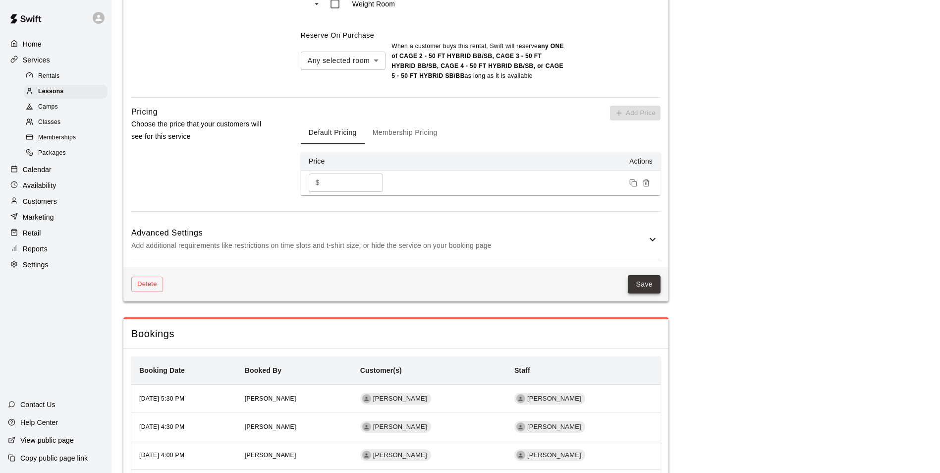
type input "**********"
click at [644, 285] on button "Save" at bounding box center [644, 284] width 33 height 18
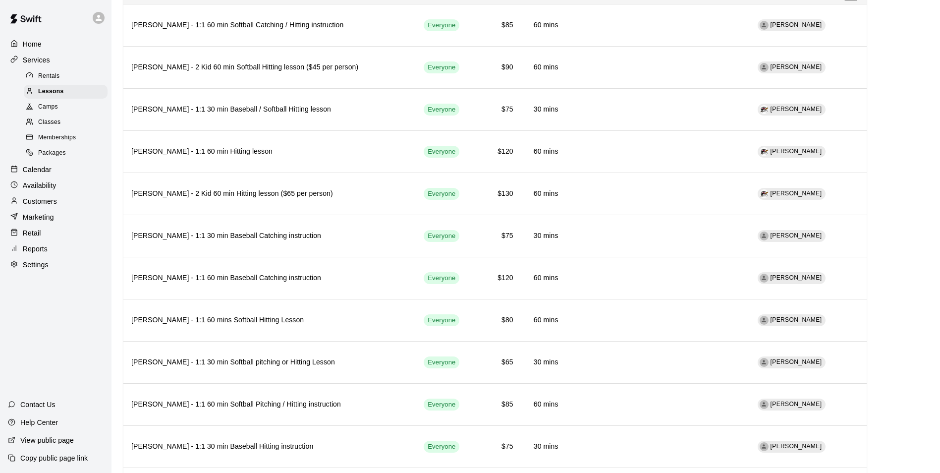
scroll to position [198, 0]
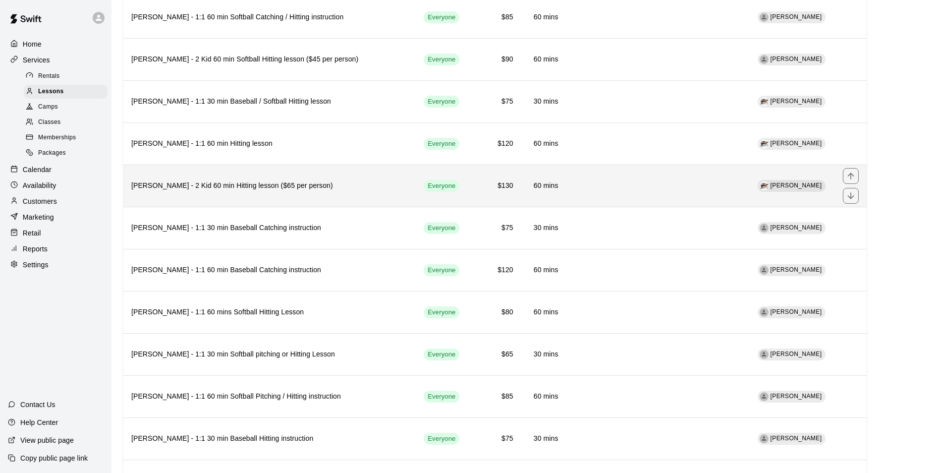
click at [363, 180] on h6 "Jason Pridie - 2 Kid 60 min Hitting lesson ($65 per person)" at bounding box center [269, 185] width 277 height 11
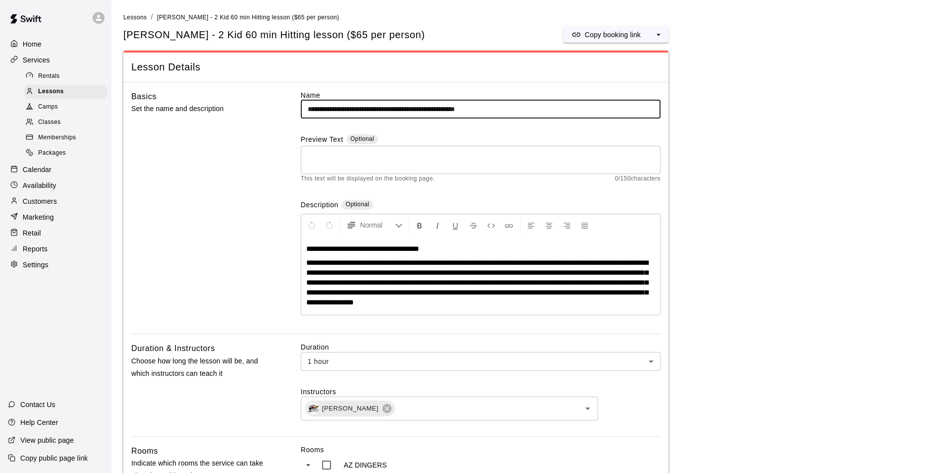
click at [402, 107] on input "**********" at bounding box center [481, 109] width 360 height 18
click at [400, 107] on input "**********" at bounding box center [481, 109] width 360 height 18
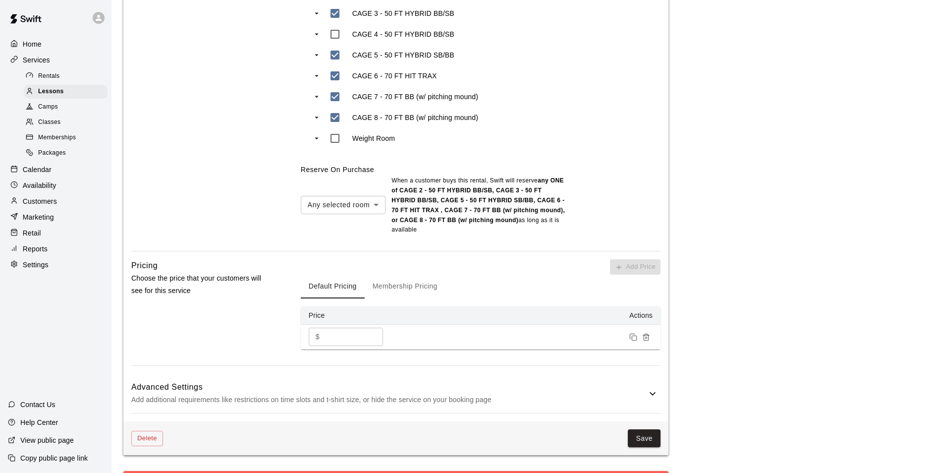
scroll to position [545, 0]
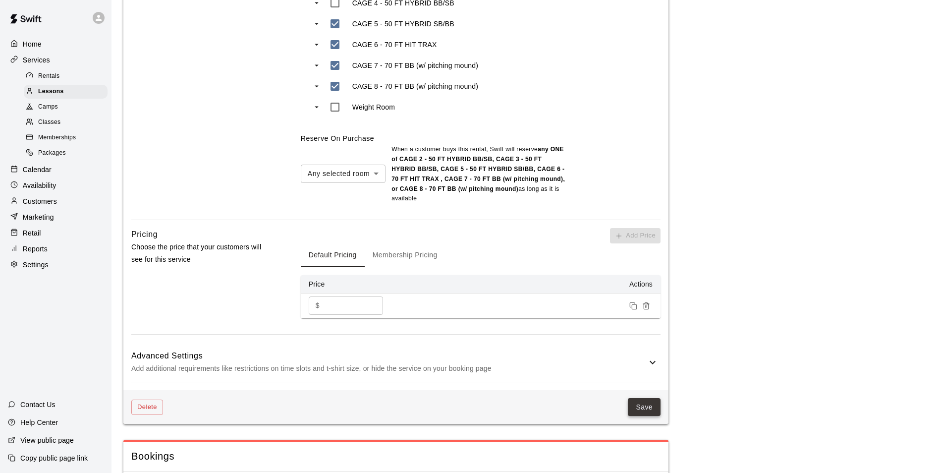
type input "**********"
click at [641, 399] on button "Save" at bounding box center [644, 407] width 33 height 18
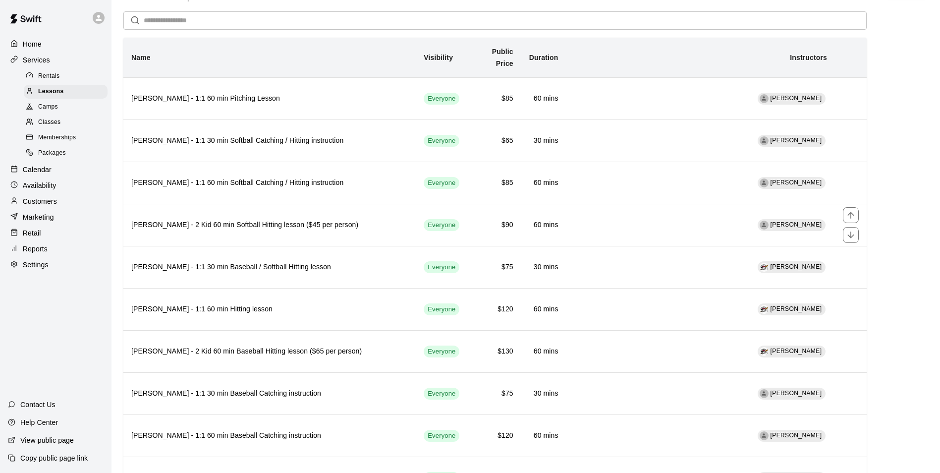
scroll to position [50, 0]
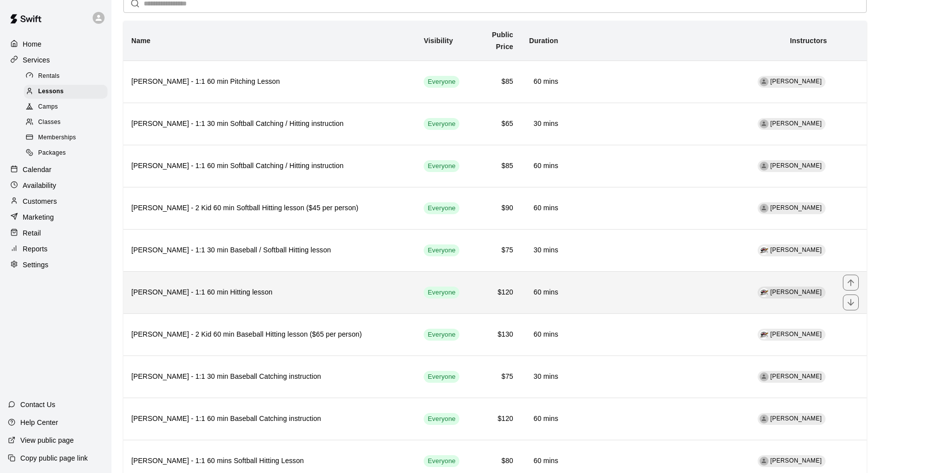
click at [331, 291] on th "Jason Pridie - 1:1 60 min Hitting lesson" at bounding box center [269, 292] width 292 height 42
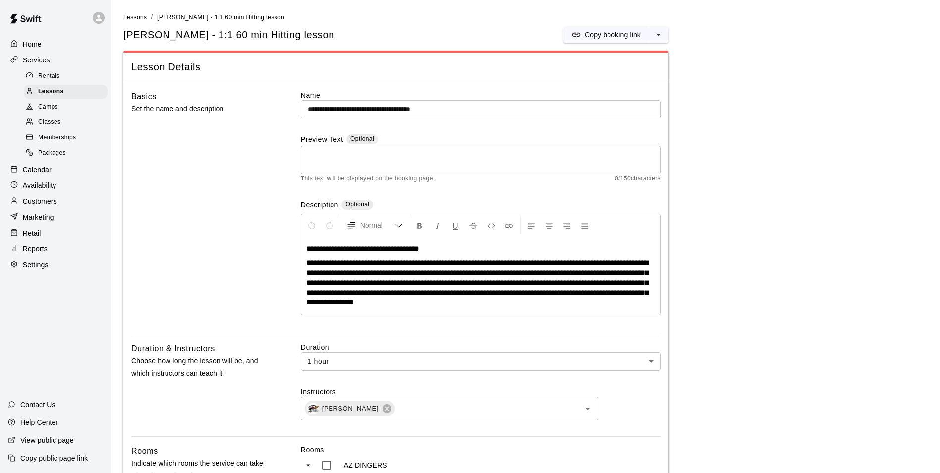
click at [392, 104] on input "**********" at bounding box center [481, 109] width 360 height 18
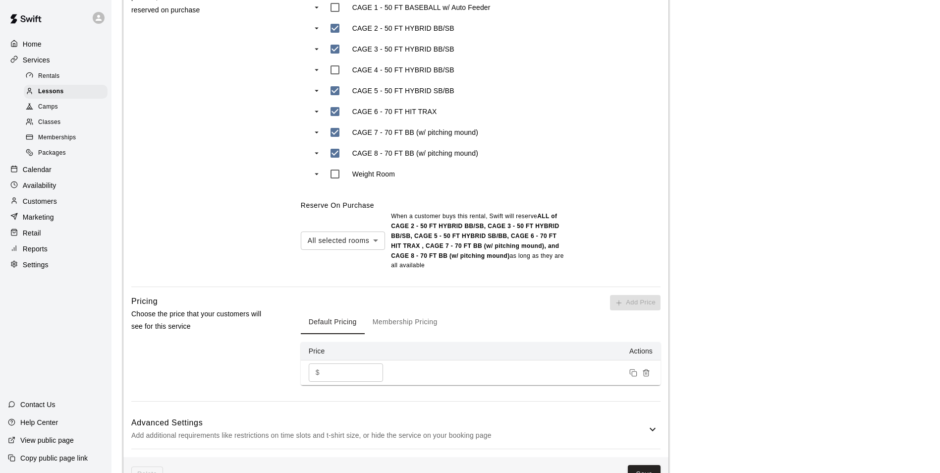
scroll to position [496, 0]
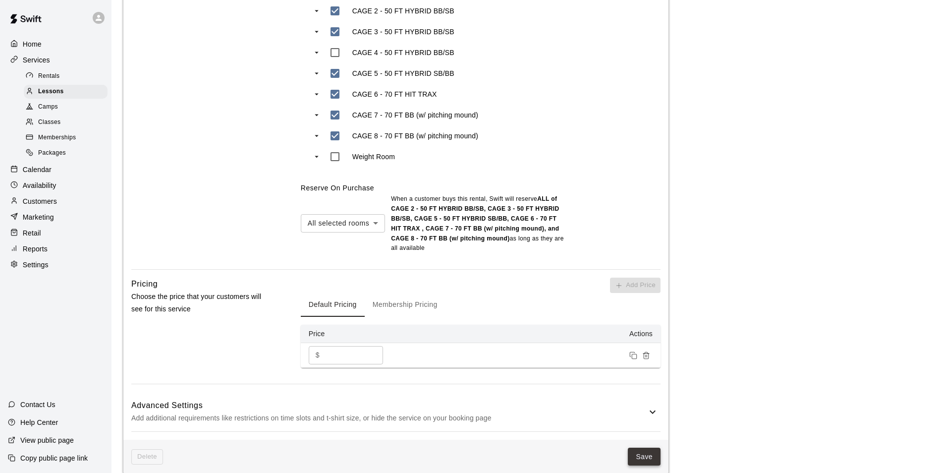
type input "**********"
click at [651, 463] on button "Save" at bounding box center [644, 457] width 33 height 18
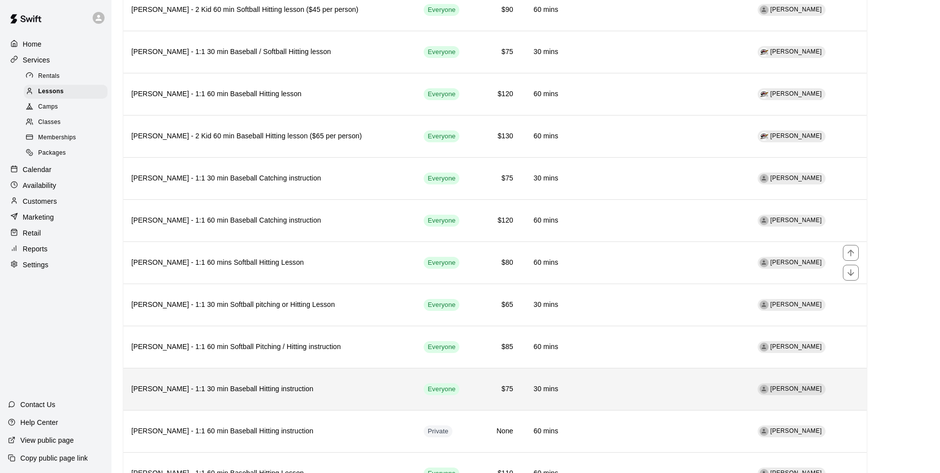
scroll to position [446, 0]
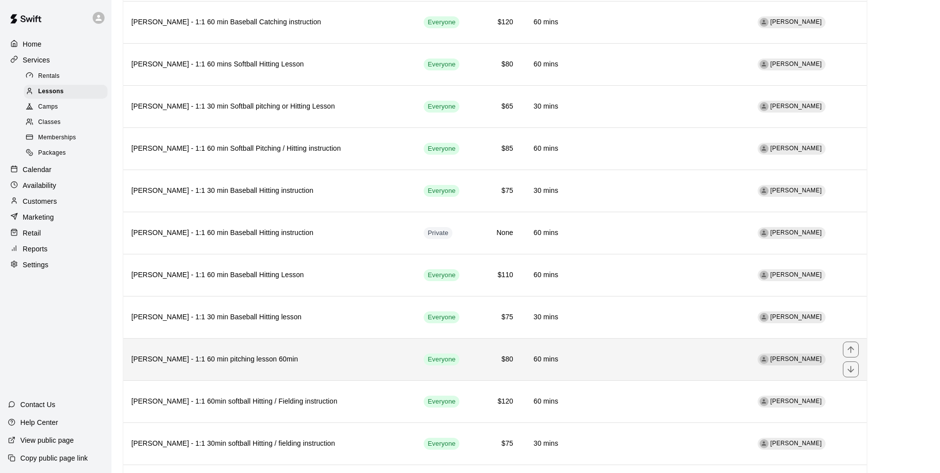
click at [330, 341] on th "Tyler Driver - 1:1 60 min pitching lesson 60min" at bounding box center [269, 359] width 292 height 42
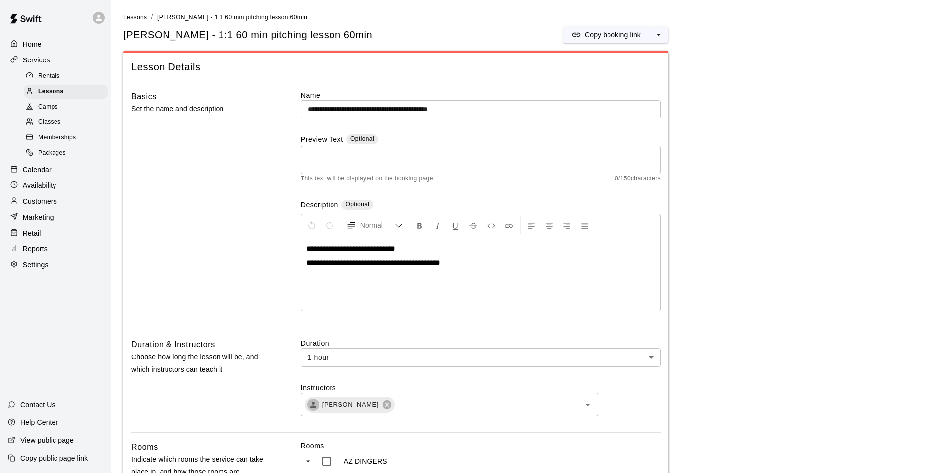
click at [391, 109] on input "**********" at bounding box center [481, 109] width 360 height 18
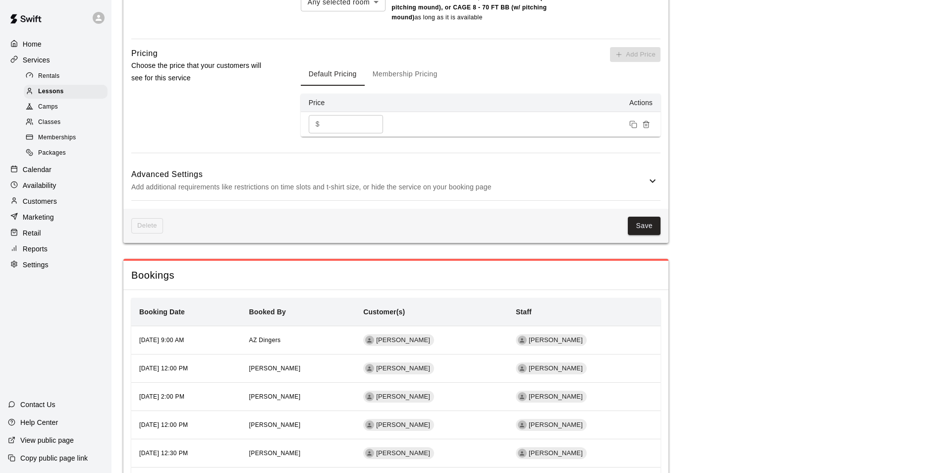
scroll to position [772, 0]
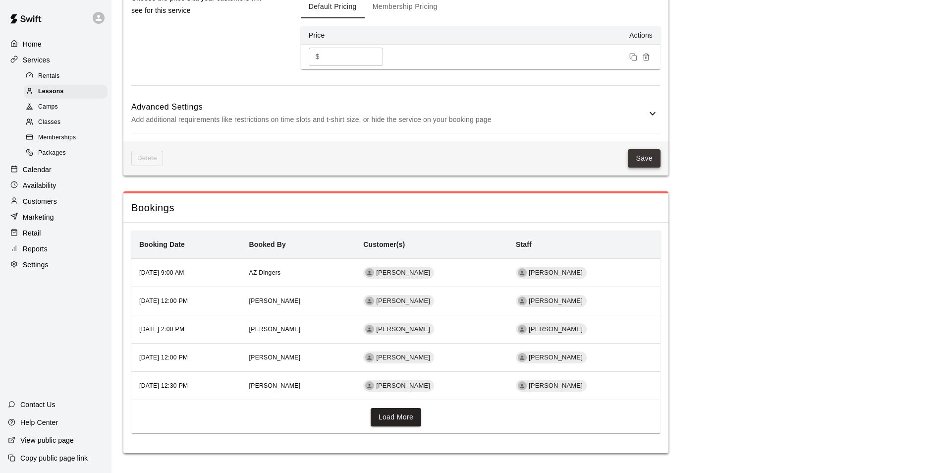
type input "**********"
click at [633, 159] on button "Save" at bounding box center [644, 158] width 33 height 18
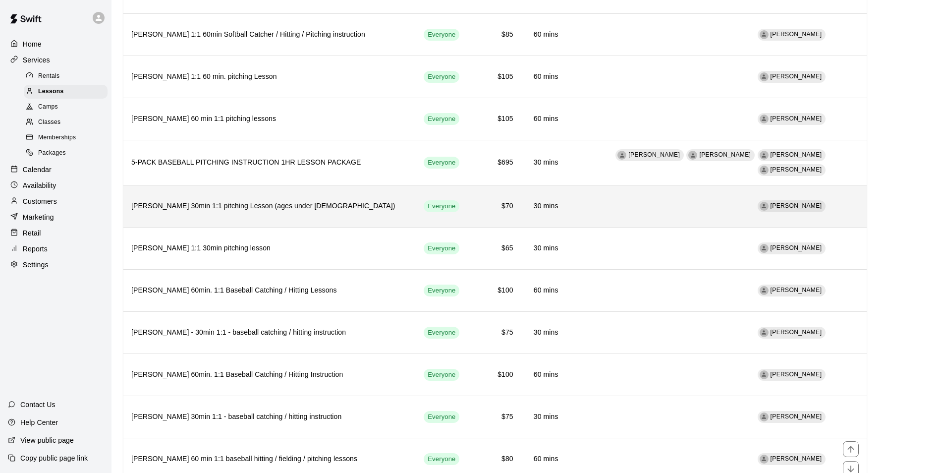
scroll to position [978, 0]
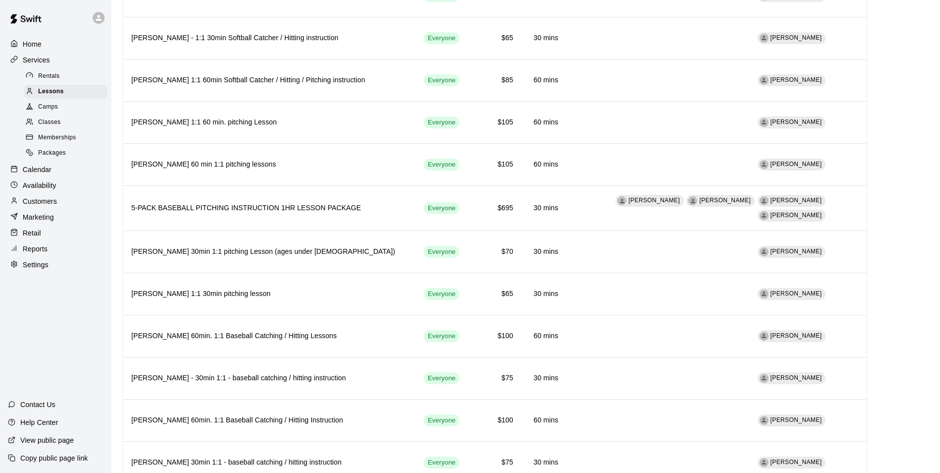
click at [54, 170] on div "Calendar" at bounding box center [56, 169] width 96 height 15
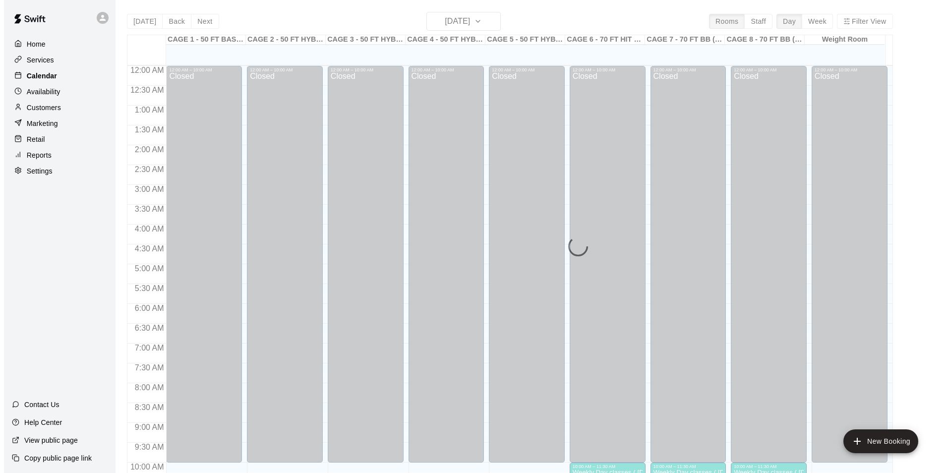
scroll to position [504, 0]
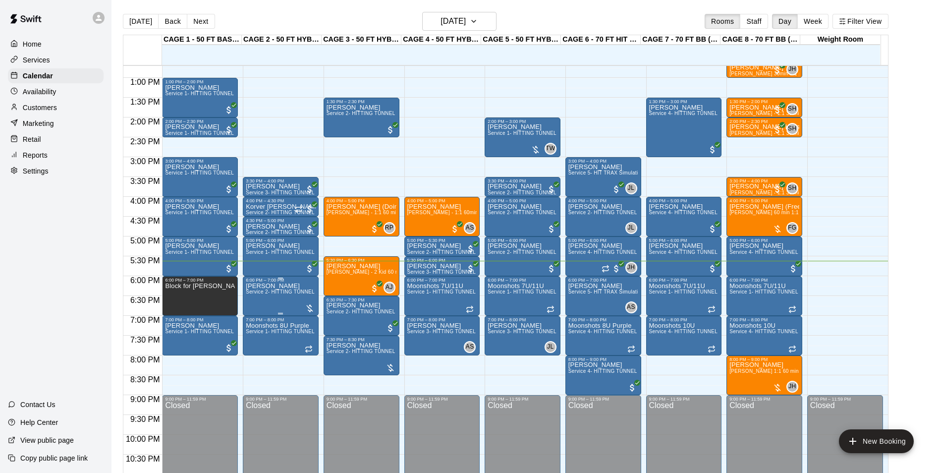
click at [271, 286] on p "[PERSON_NAME]" at bounding box center [281, 286] width 70 height 0
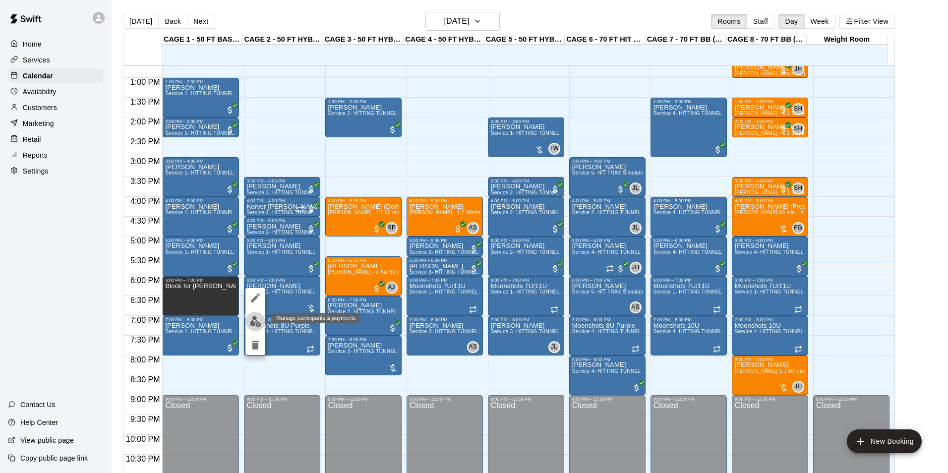
click at [256, 314] on button "edit" at bounding box center [255, 321] width 20 height 19
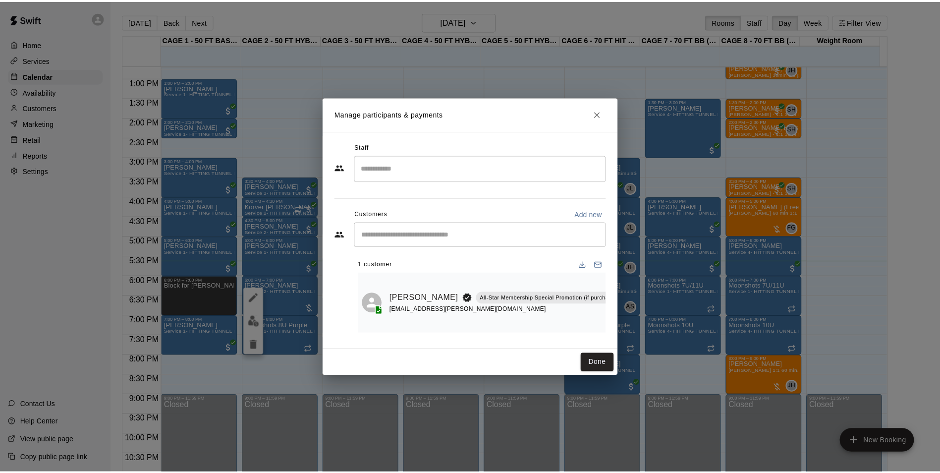
scroll to position [0, 122]
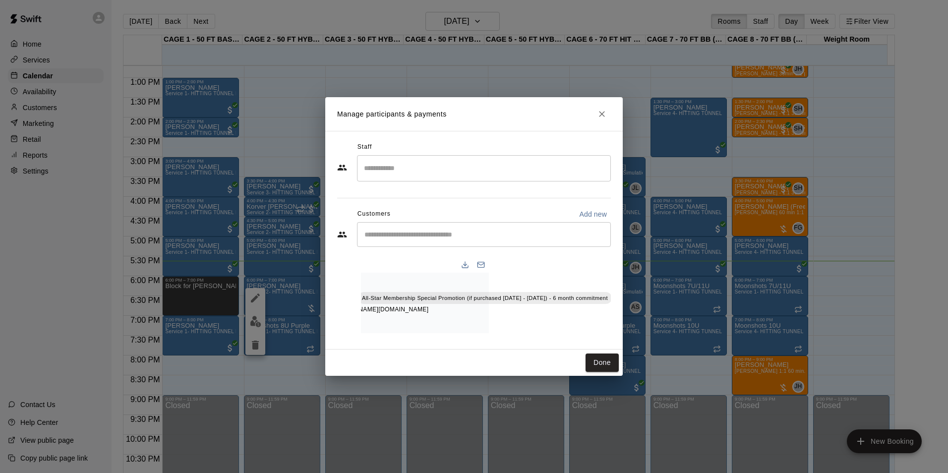
click at [616, 319] on icon "Manage bookings & payment" at bounding box center [621, 320] width 10 height 10
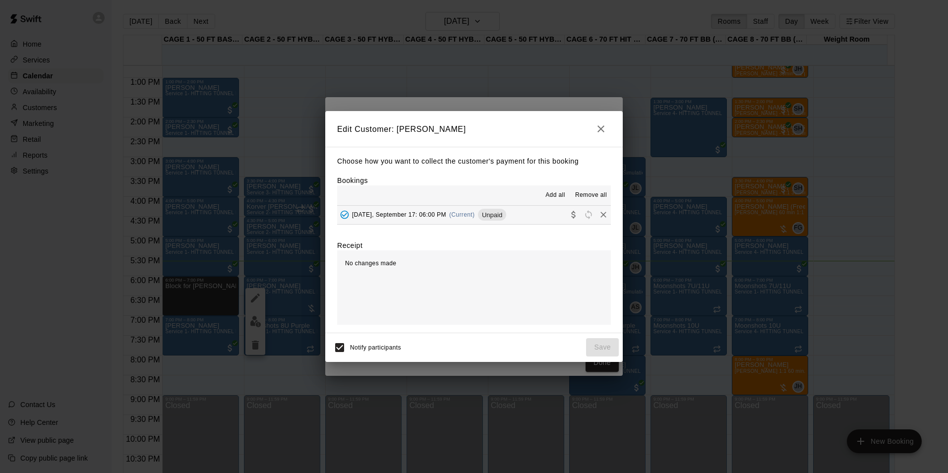
click at [490, 220] on div "Wednesday, September 17: 06:00 PM (Current) Unpaid" at bounding box center [421, 214] width 169 height 15
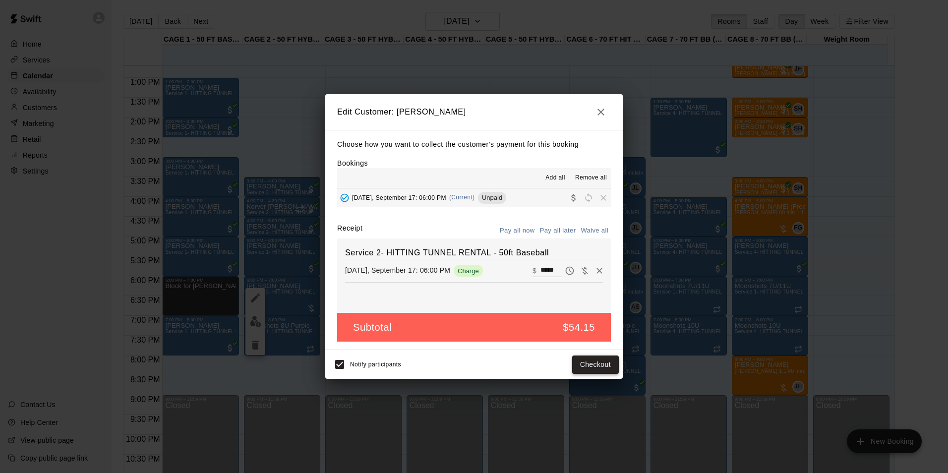
click at [589, 363] on button "Checkout" at bounding box center [595, 364] width 47 height 18
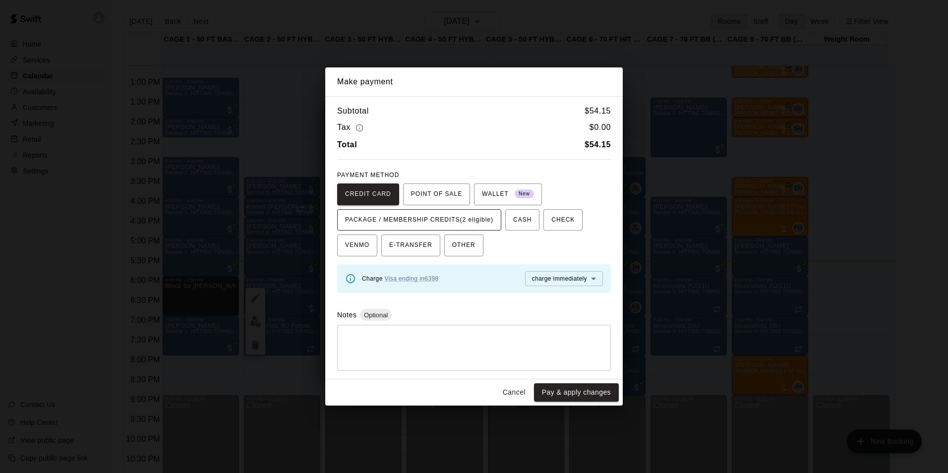
click at [446, 224] on span "PACKAGE / MEMBERSHIP CREDITS (2 eligible)" at bounding box center [419, 220] width 148 height 16
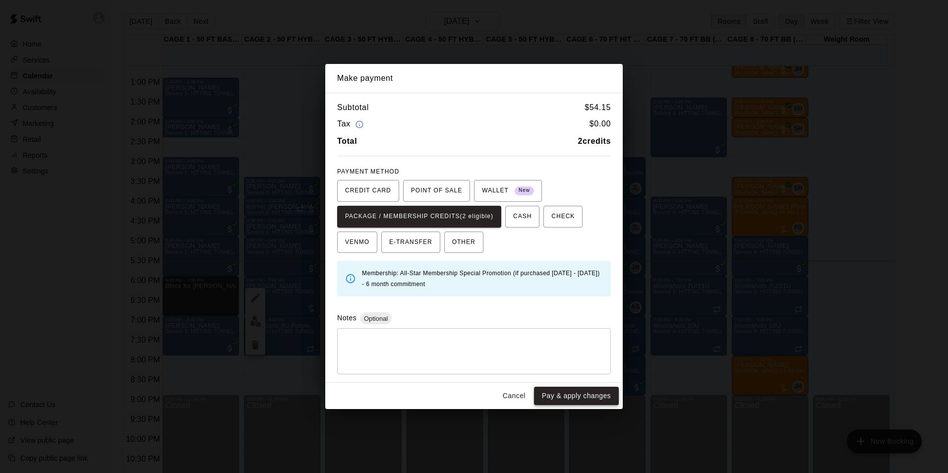
click at [590, 391] on button "Pay & apply changes" at bounding box center [576, 396] width 85 height 18
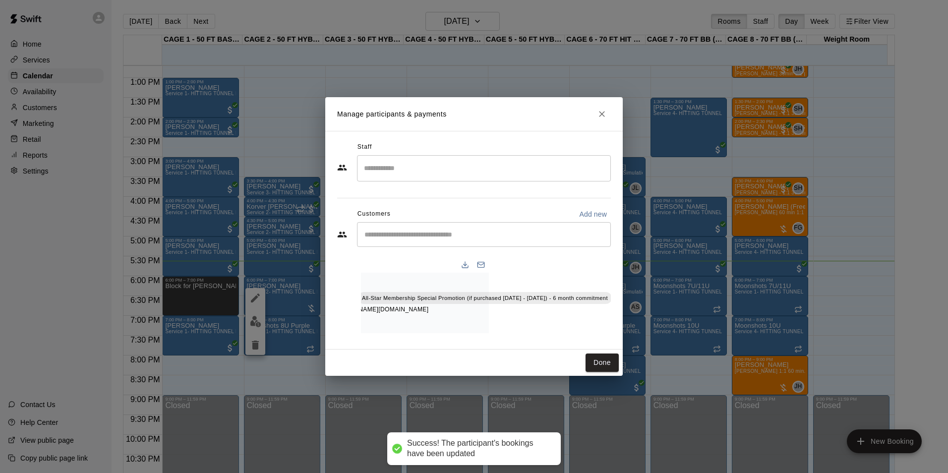
drag, startPoint x: 605, startPoint y: 362, endPoint x: 687, endPoint y: 320, distance: 91.8
click at [605, 362] on button "Done" at bounding box center [601, 362] width 33 height 18
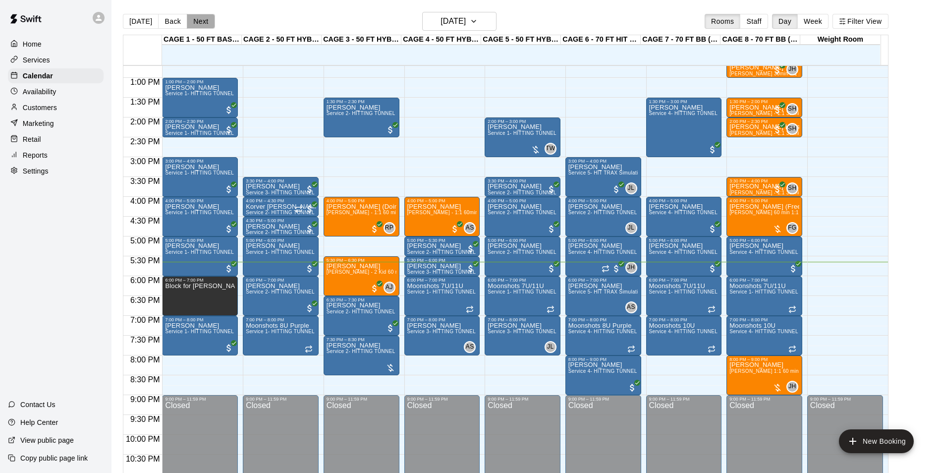
click at [203, 21] on button "Next" at bounding box center [201, 21] width 28 height 15
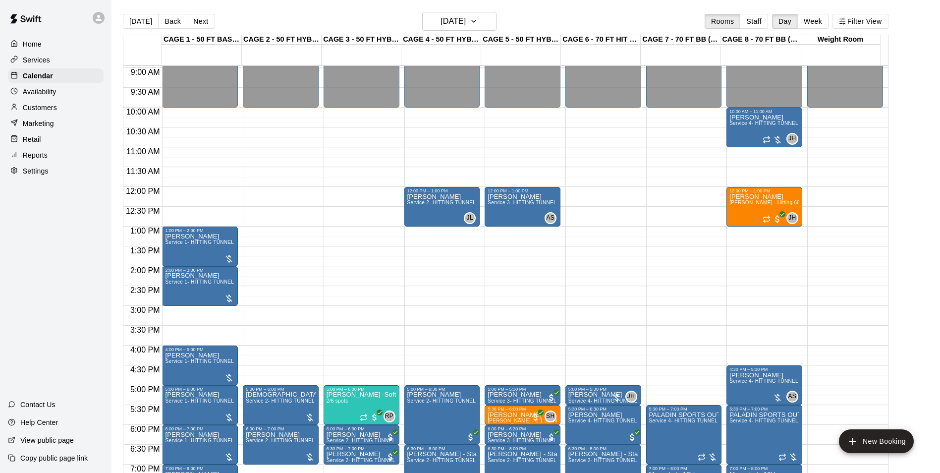
scroll to position [404, 0]
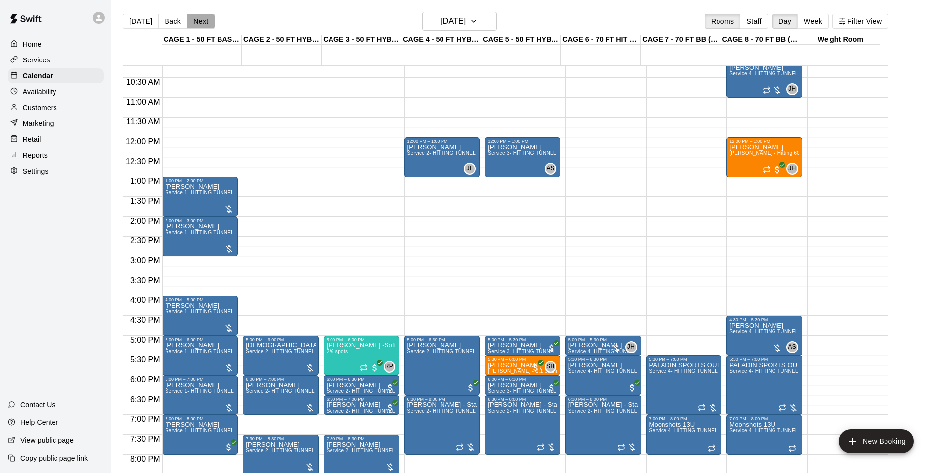
click at [193, 25] on button "Next" at bounding box center [201, 21] width 28 height 15
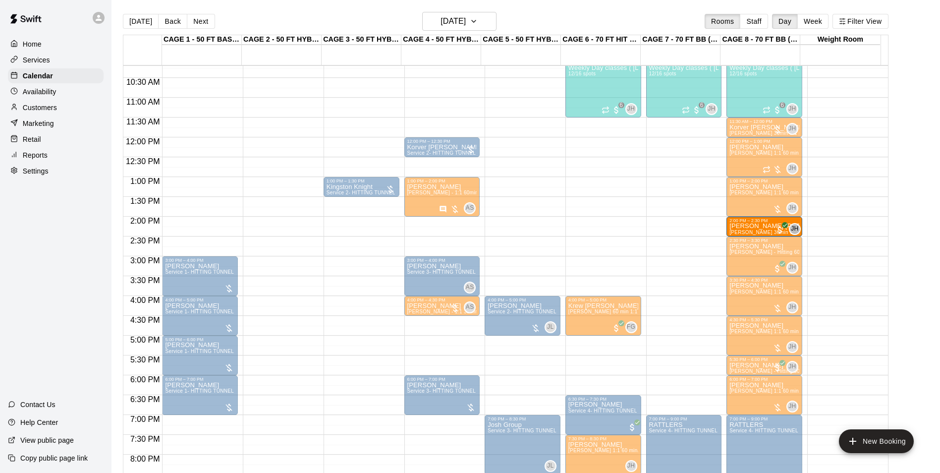
drag, startPoint x: 593, startPoint y: 230, endPoint x: 758, endPoint y: 233, distance: 165.1
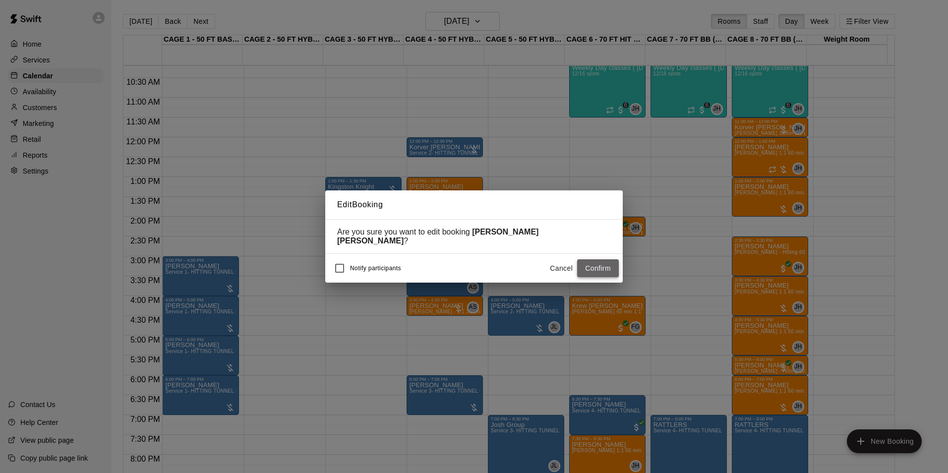
click at [595, 261] on button "Confirm" at bounding box center [598, 268] width 42 height 18
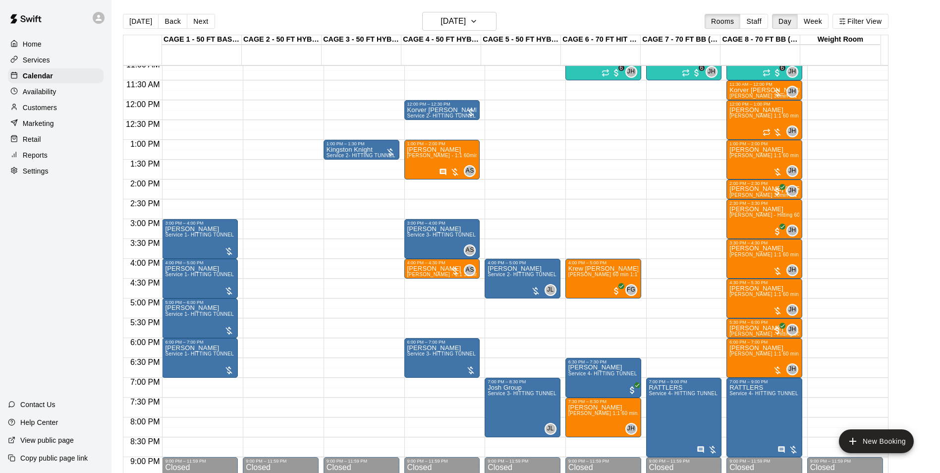
scroll to position [454, 0]
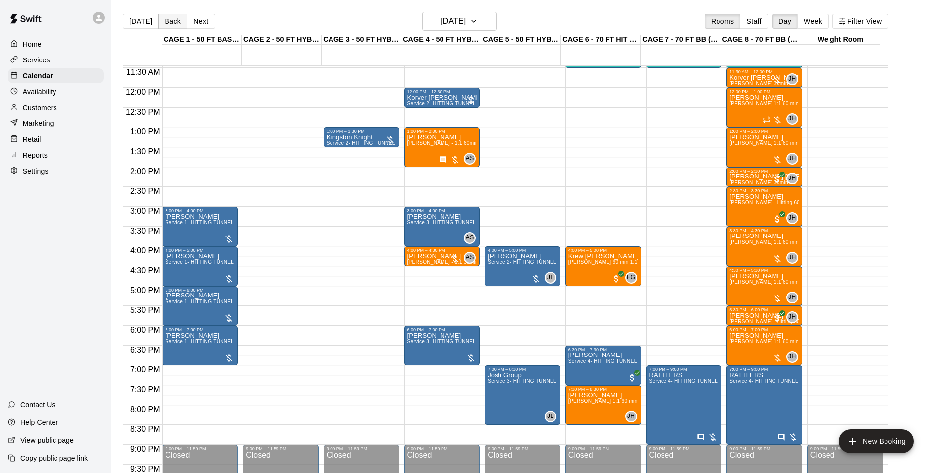
click at [166, 27] on button "Back" at bounding box center [172, 21] width 29 height 15
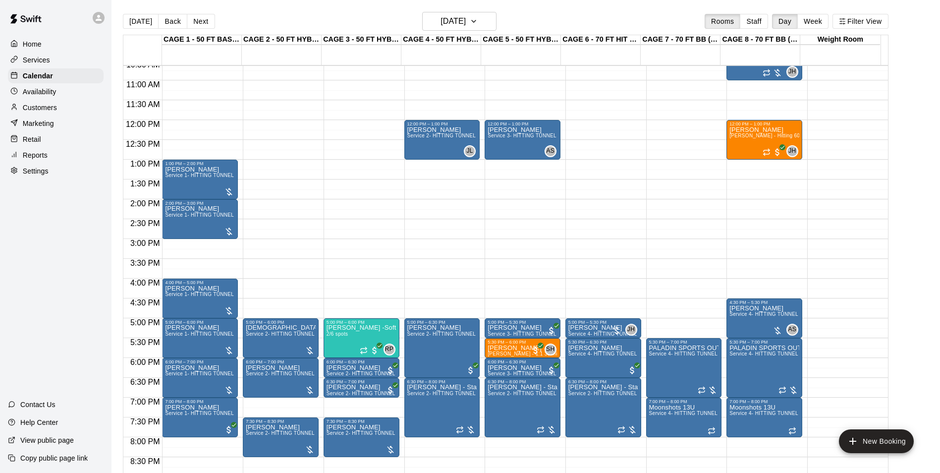
scroll to position [404, 0]
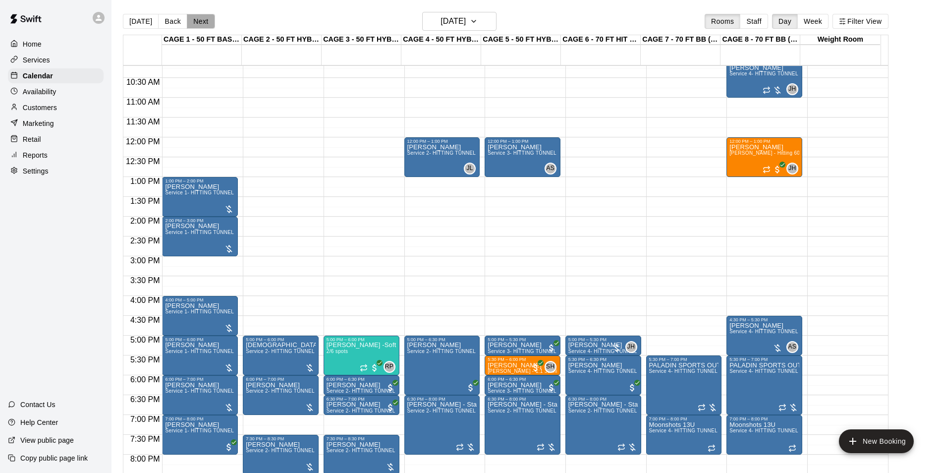
click at [205, 26] on button "Next" at bounding box center [201, 21] width 28 height 15
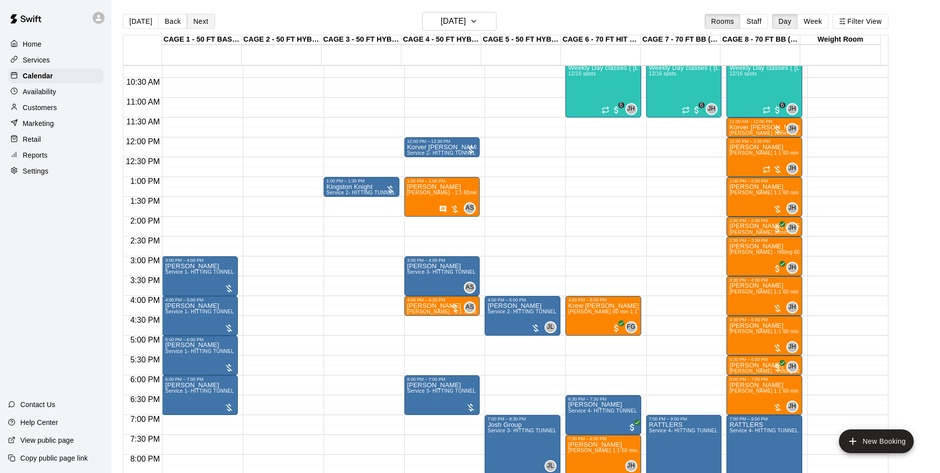
click at [205, 26] on button "Next" at bounding box center [201, 21] width 28 height 15
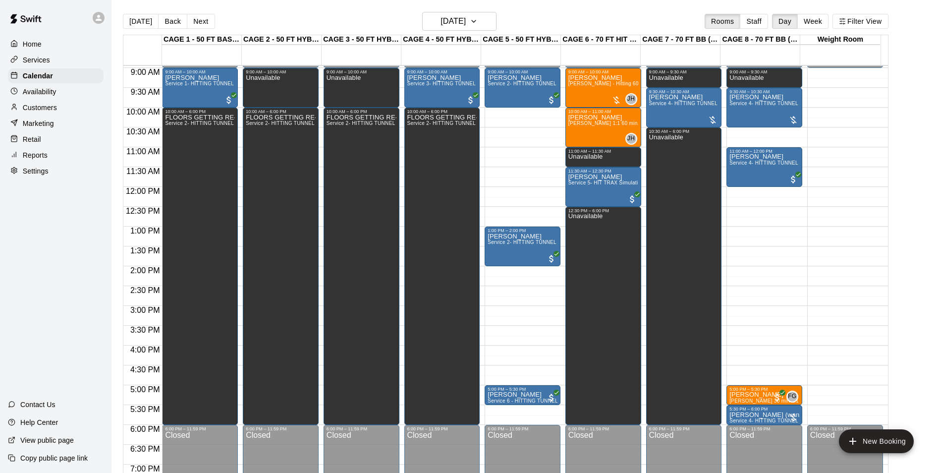
scroll to position [305, 0]
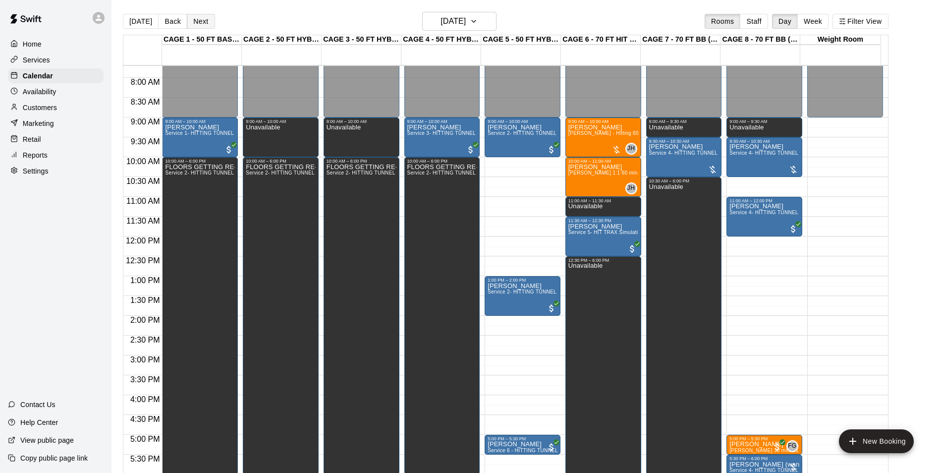
click at [208, 27] on button "Next" at bounding box center [201, 21] width 28 height 15
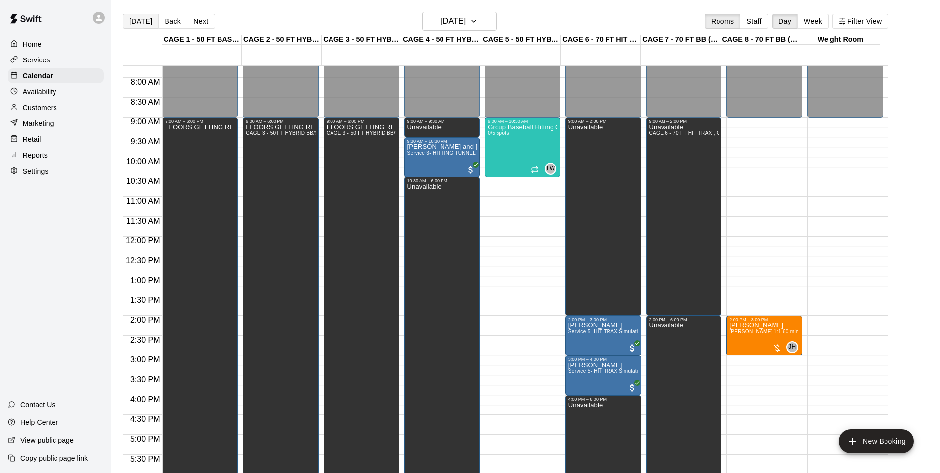
click at [132, 21] on button "[DATE]" at bounding box center [141, 21] width 36 height 15
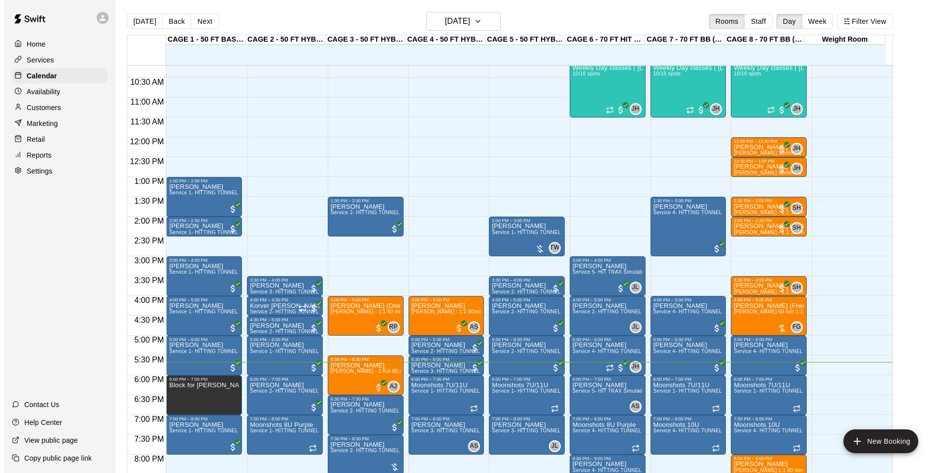
scroll to position [454, 0]
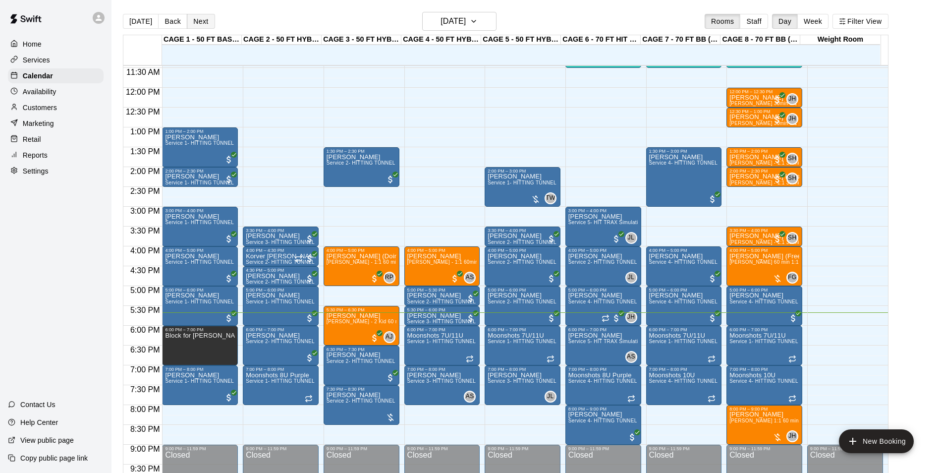
click at [188, 16] on button "Next" at bounding box center [201, 21] width 28 height 15
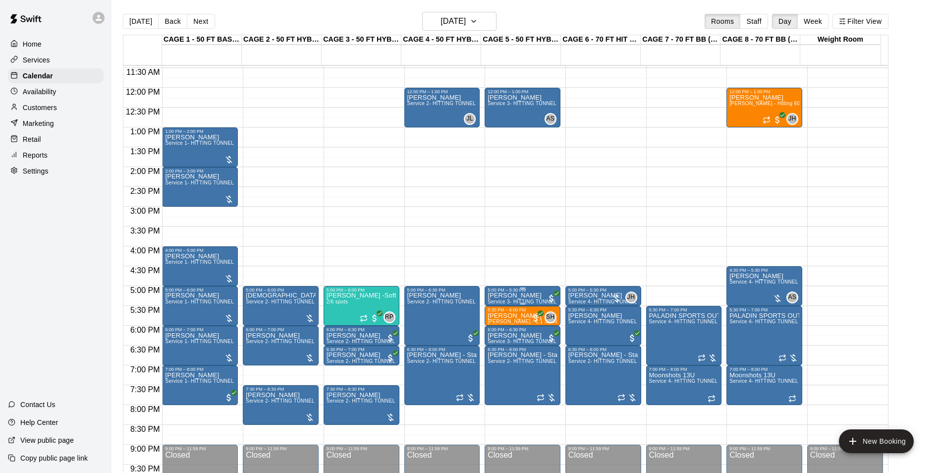
click at [520, 295] on p "Dustin Rider" at bounding box center [523, 295] width 70 height 0
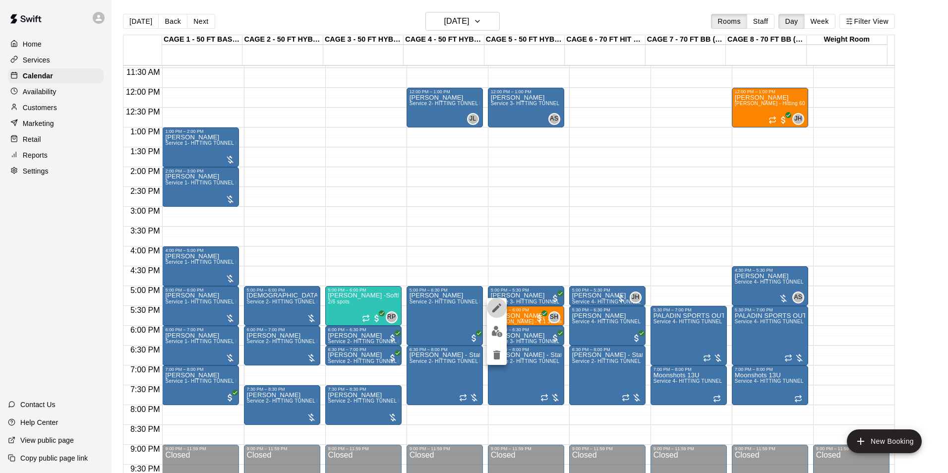
click at [500, 304] on icon "edit" at bounding box center [496, 307] width 9 height 9
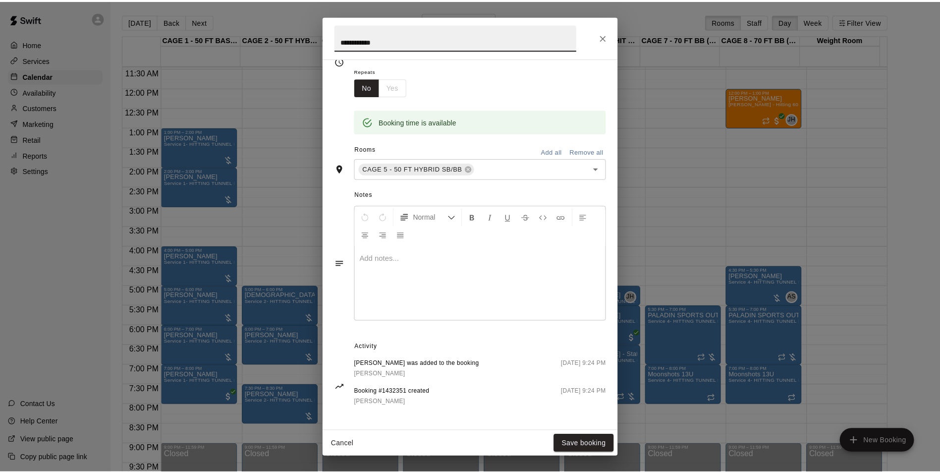
scroll to position [158, 0]
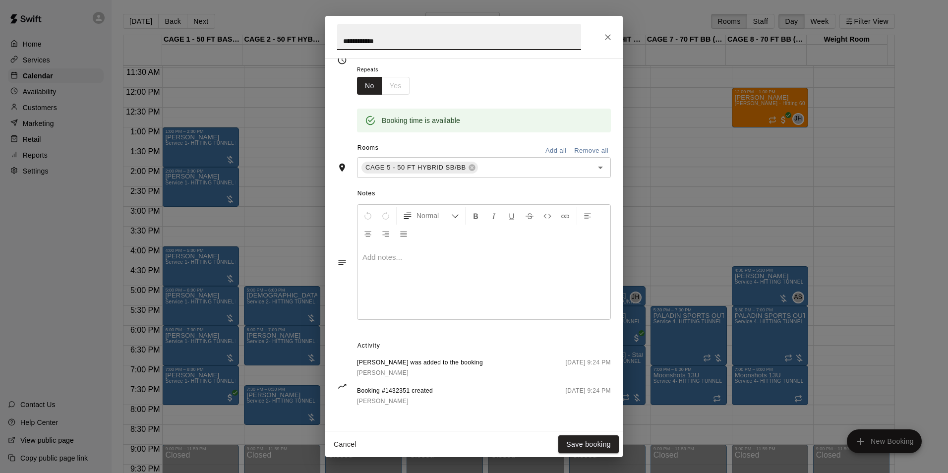
click at [606, 36] on icon "Close" at bounding box center [608, 37] width 6 height 6
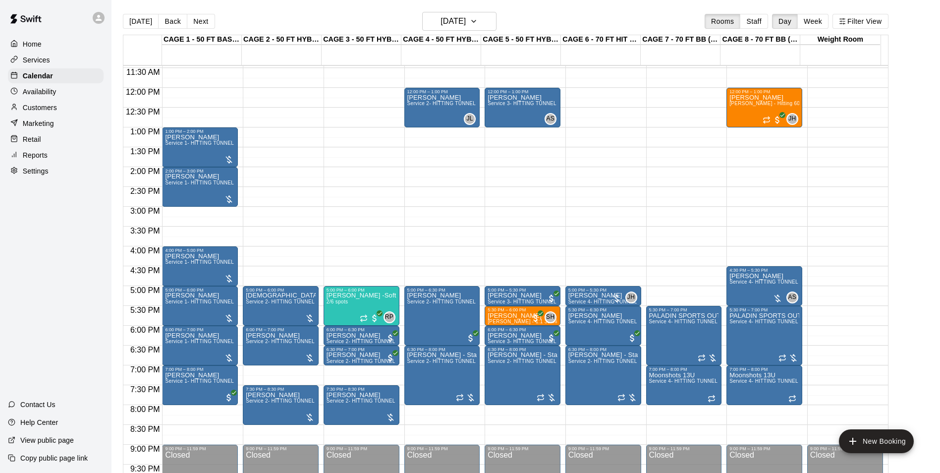
click at [150, 17] on button "[DATE]" at bounding box center [141, 21] width 36 height 15
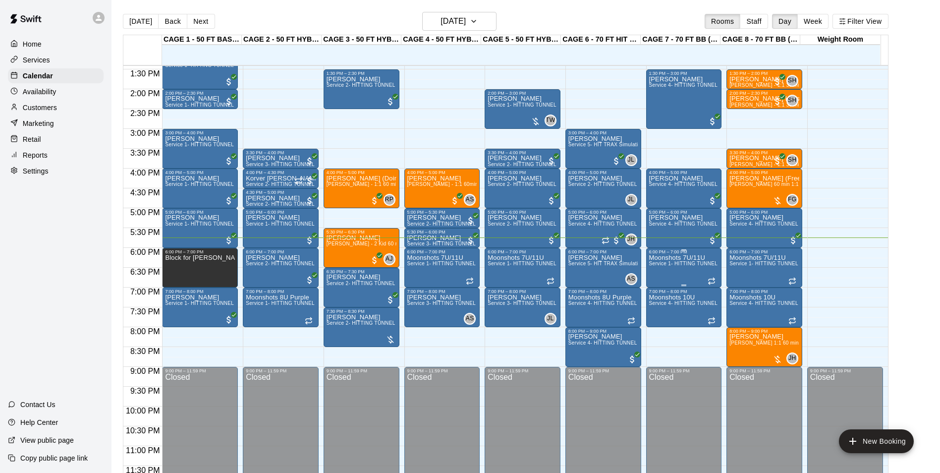
scroll to position [534, 0]
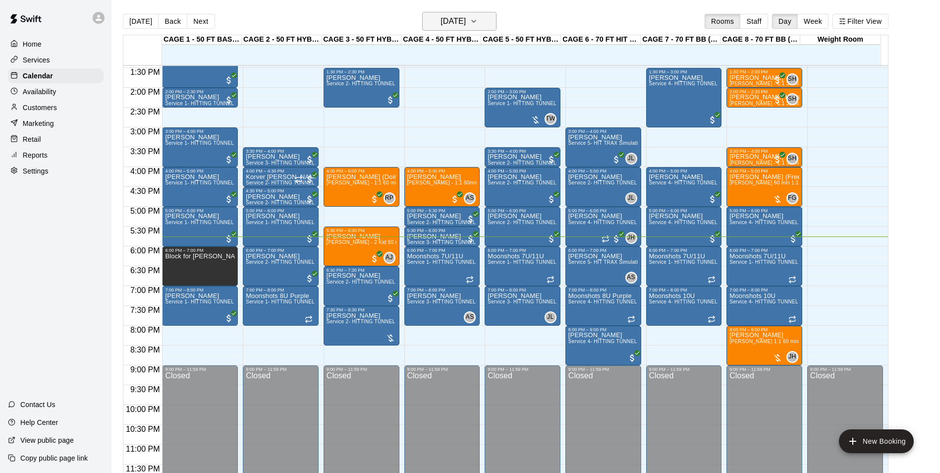
click at [441, 27] on h6 "[DATE]" at bounding box center [453, 21] width 25 height 14
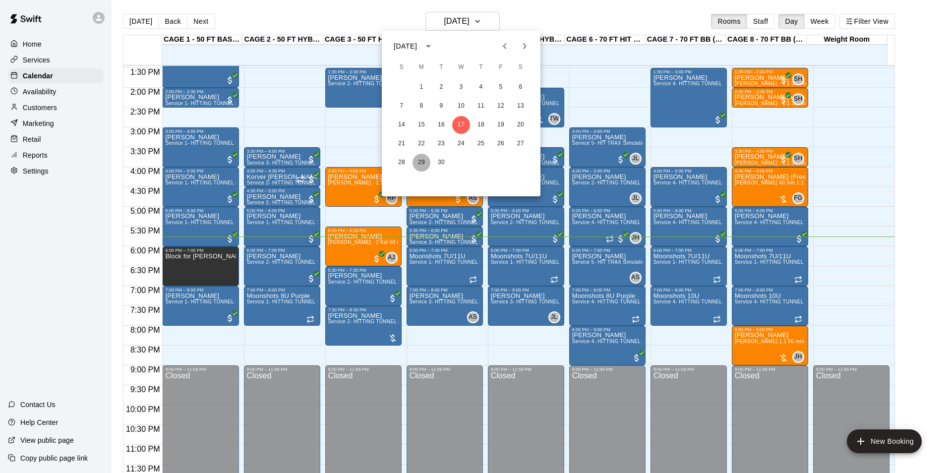
click at [424, 162] on button "29" at bounding box center [421, 163] width 18 height 18
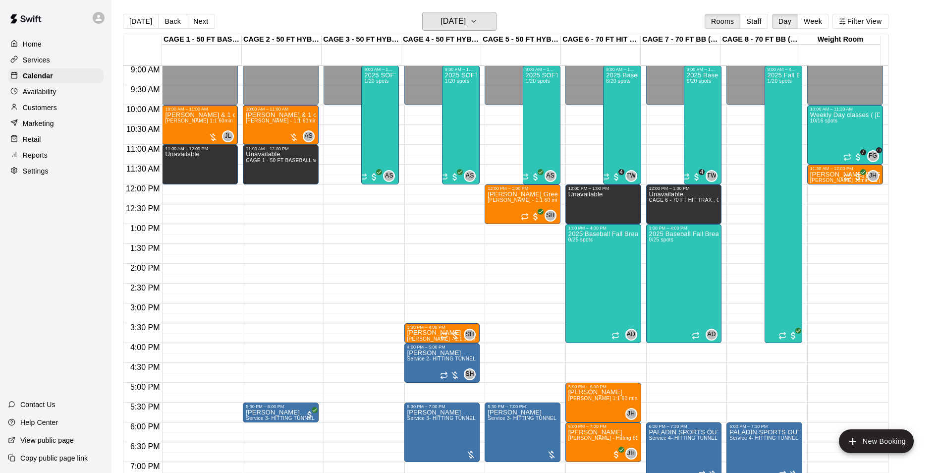
scroll to position [336, 0]
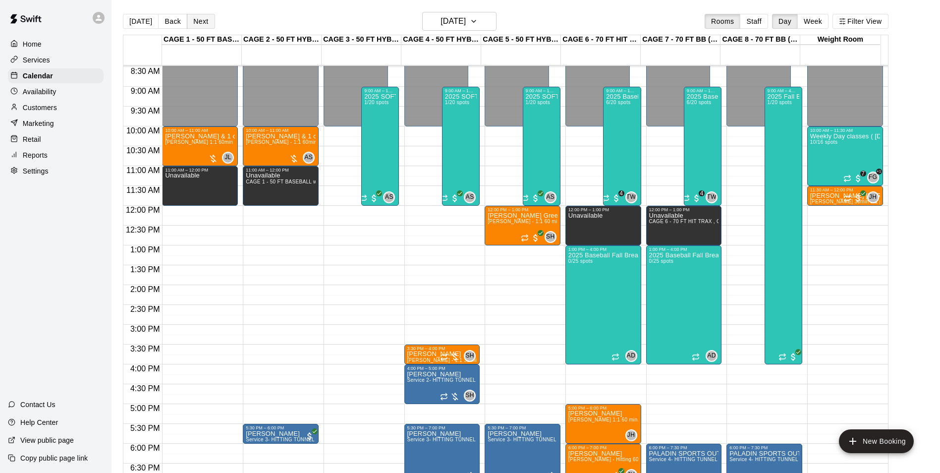
click at [201, 20] on button "Next" at bounding box center [201, 21] width 28 height 15
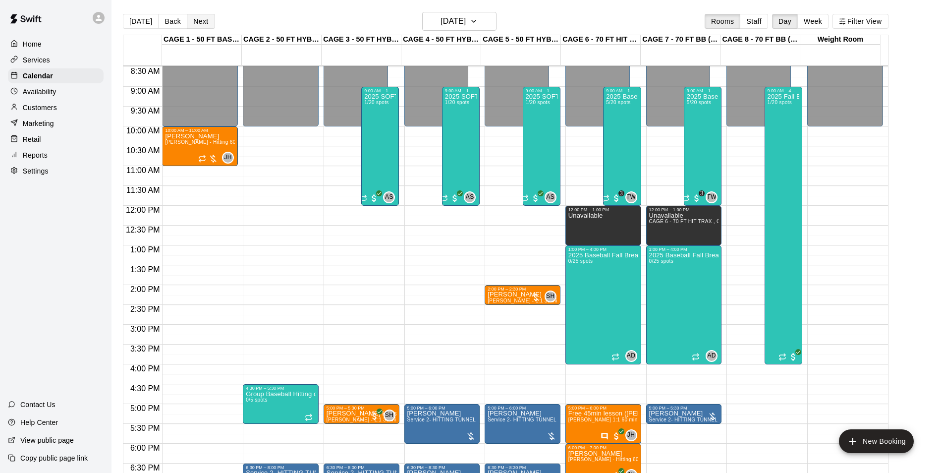
click at [201, 20] on button "Next" at bounding box center [201, 21] width 28 height 15
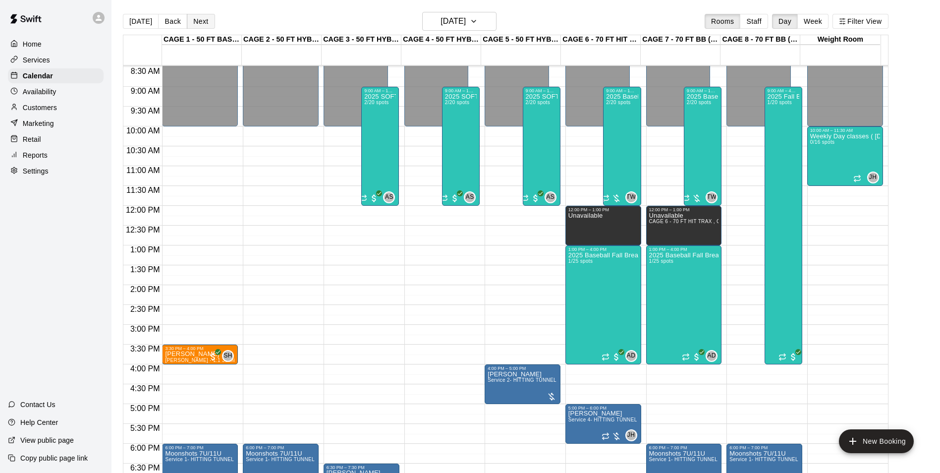
click at [201, 20] on button "Next" at bounding box center [201, 21] width 28 height 15
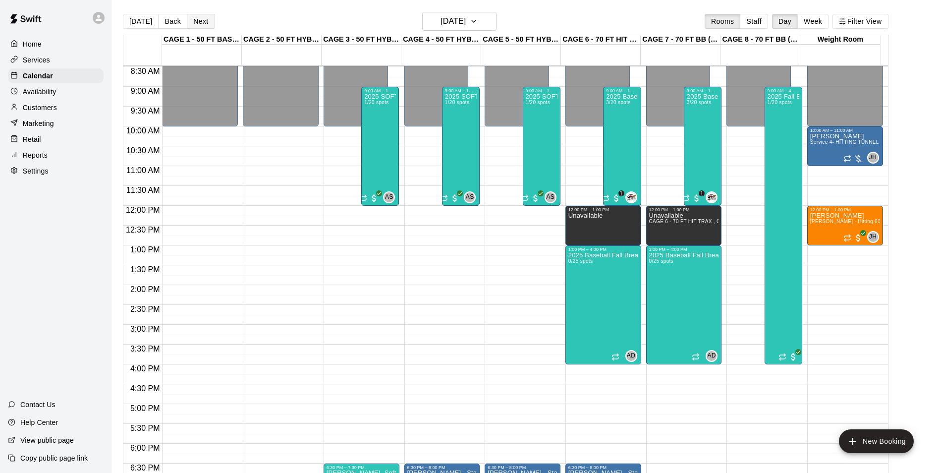
click at [201, 21] on button "Next" at bounding box center [201, 21] width 28 height 15
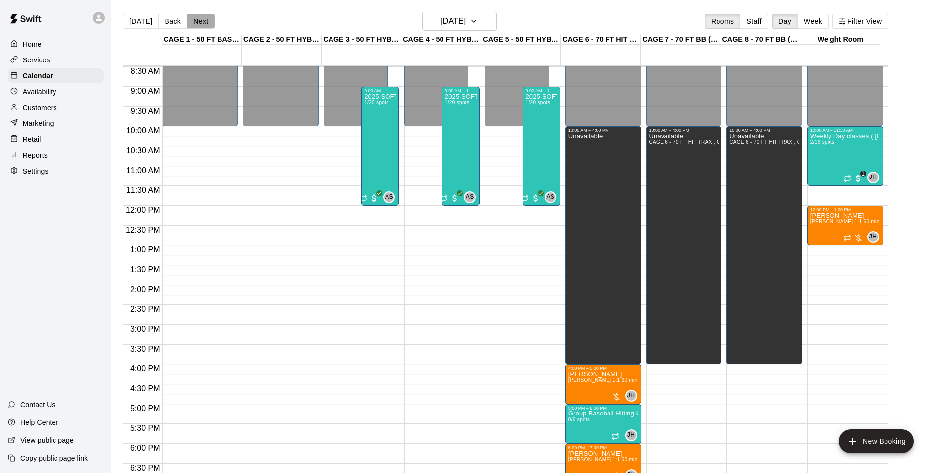
click at [201, 21] on button "Next" at bounding box center [201, 21] width 28 height 15
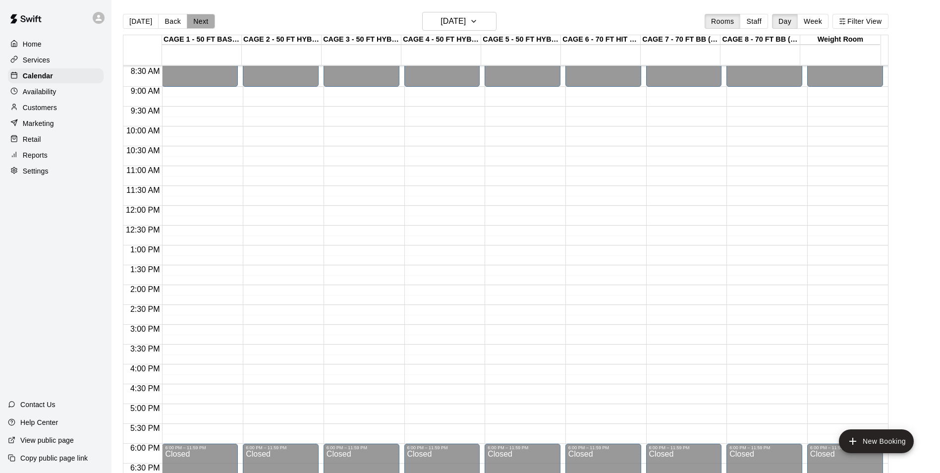
click at [199, 16] on button "Next" at bounding box center [201, 21] width 28 height 15
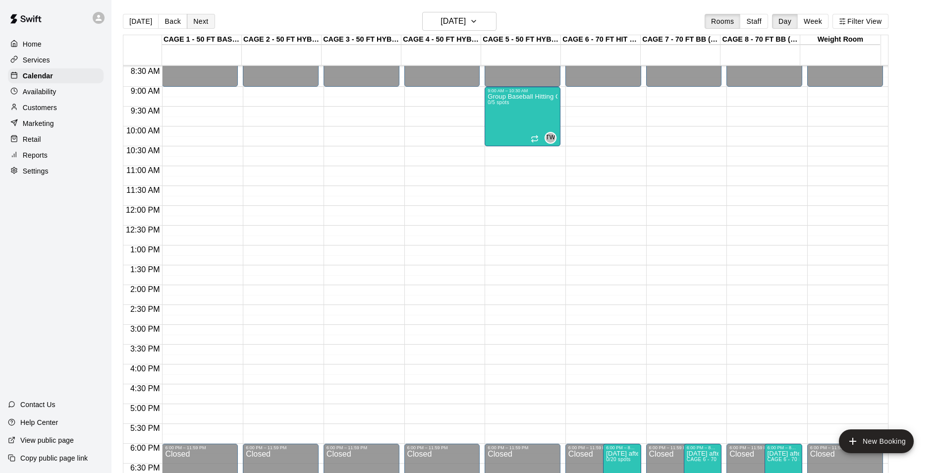
click at [199, 16] on button "Next" at bounding box center [201, 21] width 28 height 15
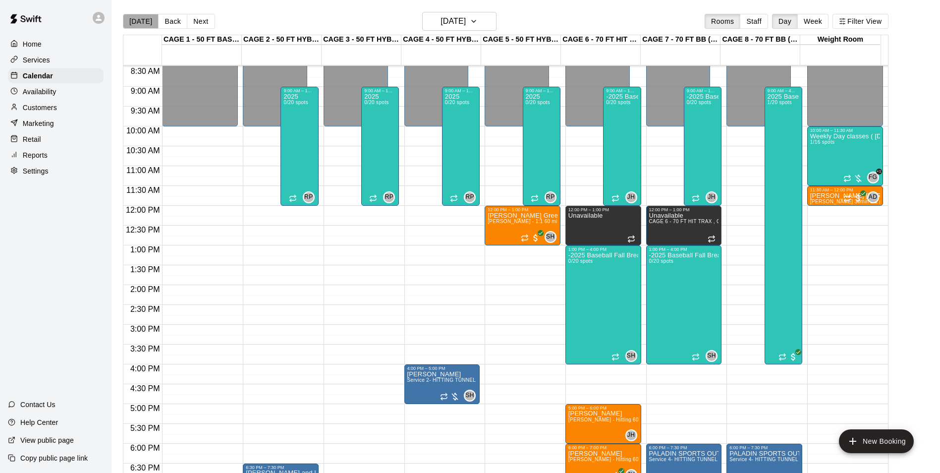
click at [143, 24] on button "[DATE]" at bounding box center [141, 21] width 36 height 15
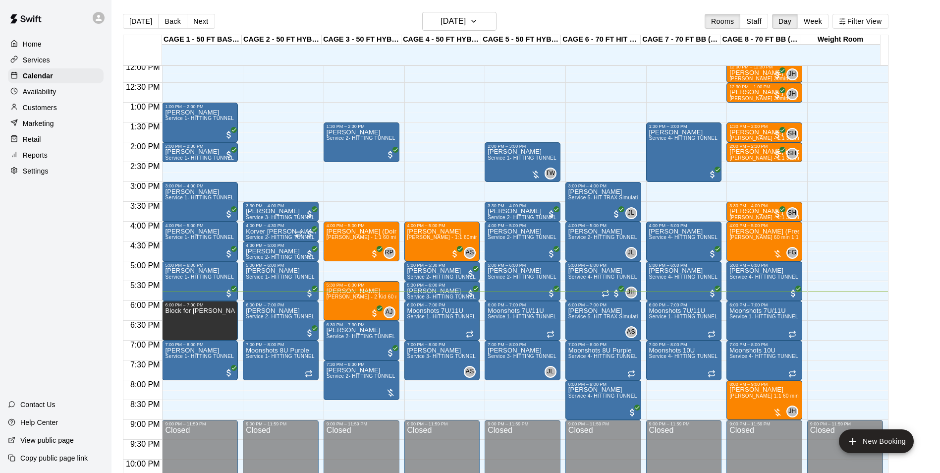
scroll to position [485, 0]
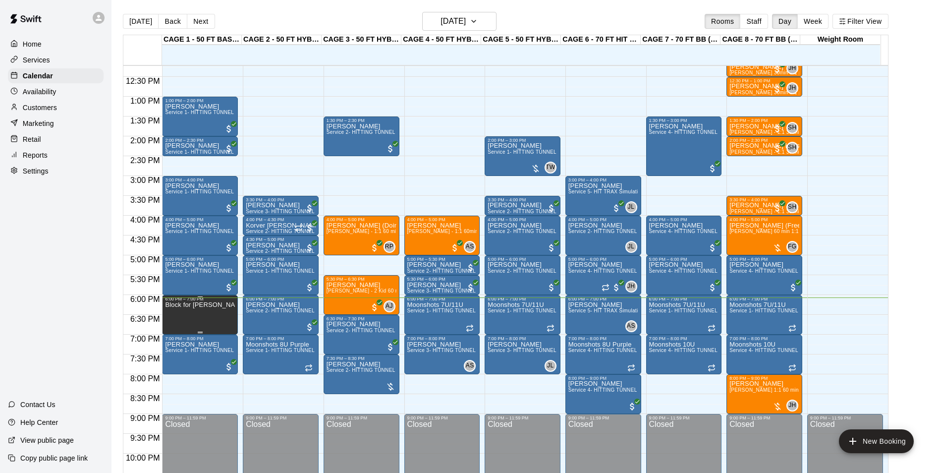
click at [193, 305] on p "Block for Roy Mendoza" at bounding box center [200, 305] width 70 height 0
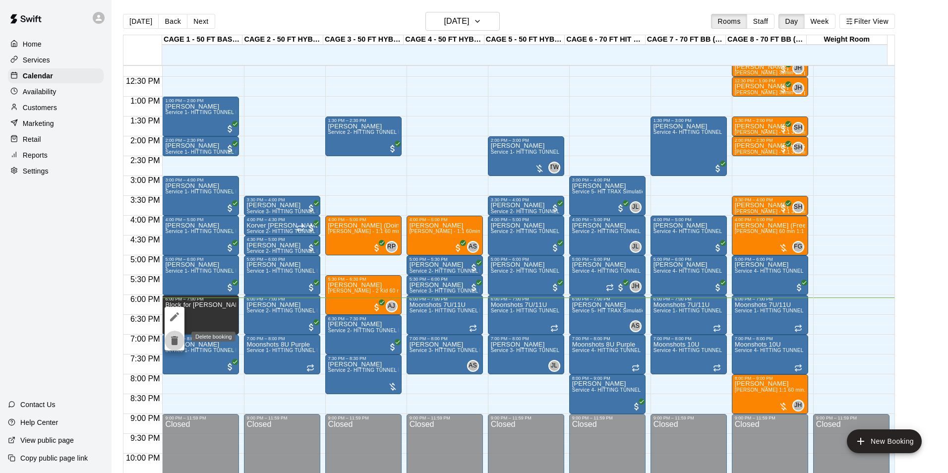
click at [178, 342] on icon "delete" at bounding box center [175, 341] width 12 height 12
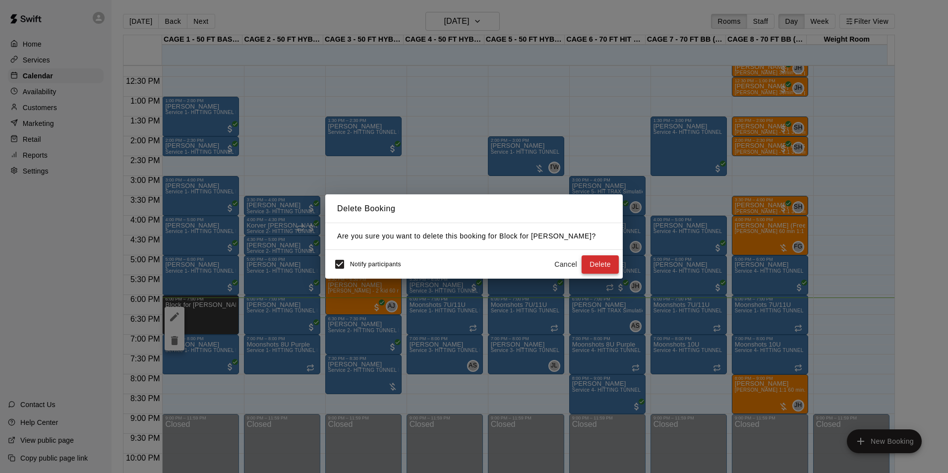
click at [595, 263] on button "Delete" at bounding box center [599, 264] width 37 height 18
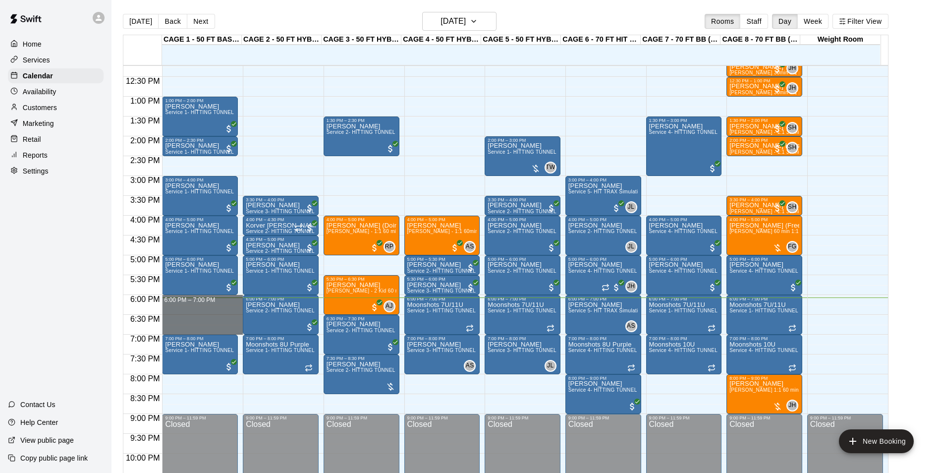
drag, startPoint x: 192, startPoint y: 299, endPoint x: 198, endPoint y: 331, distance: 31.8
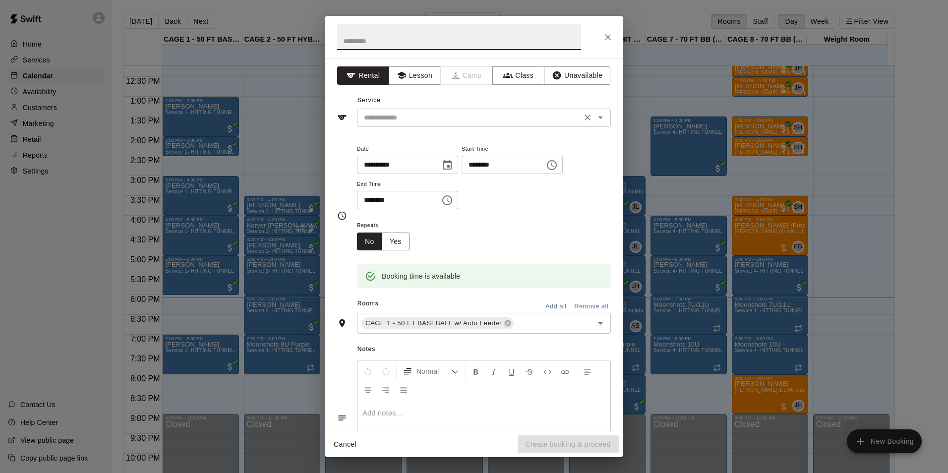
click at [543, 121] on input "text" at bounding box center [469, 118] width 219 height 12
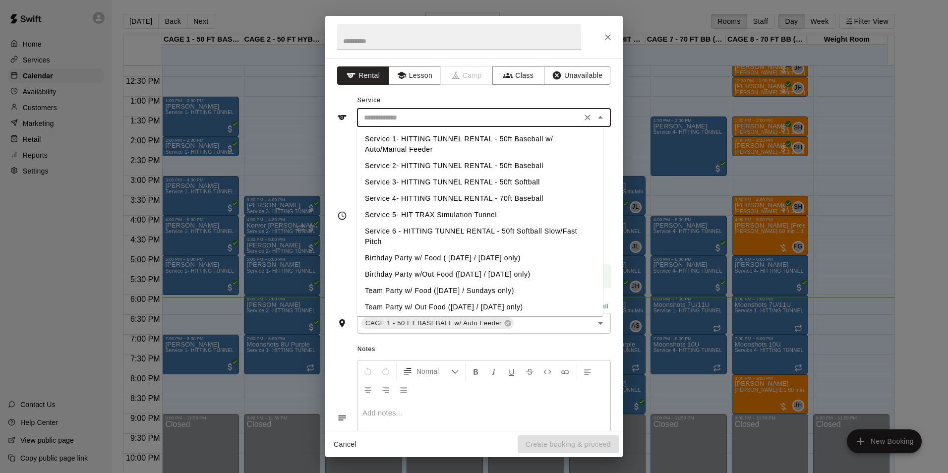
click at [536, 160] on li "Service 2- HITTING TUNNEL RENTAL - 50ft Baseball" at bounding box center [480, 166] width 246 height 16
type input "**********"
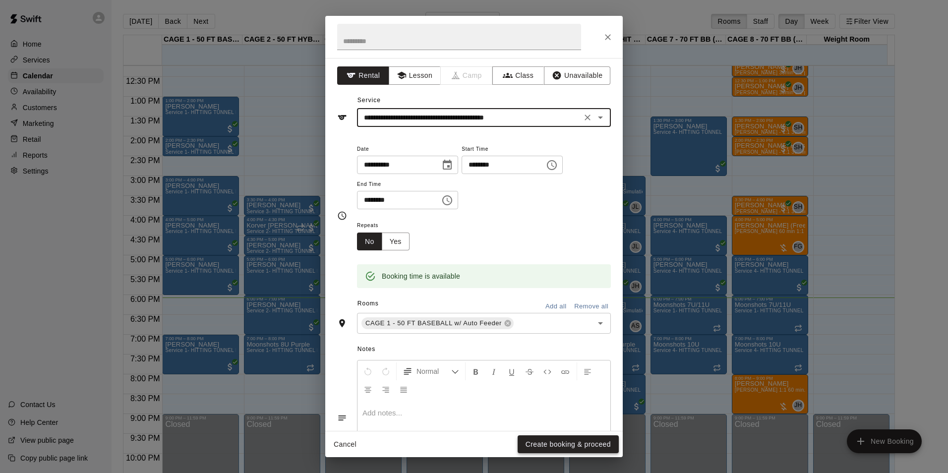
click at [584, 446] on button "Create booking & proceed" at bounding box center [567, 444] width 101 height 18
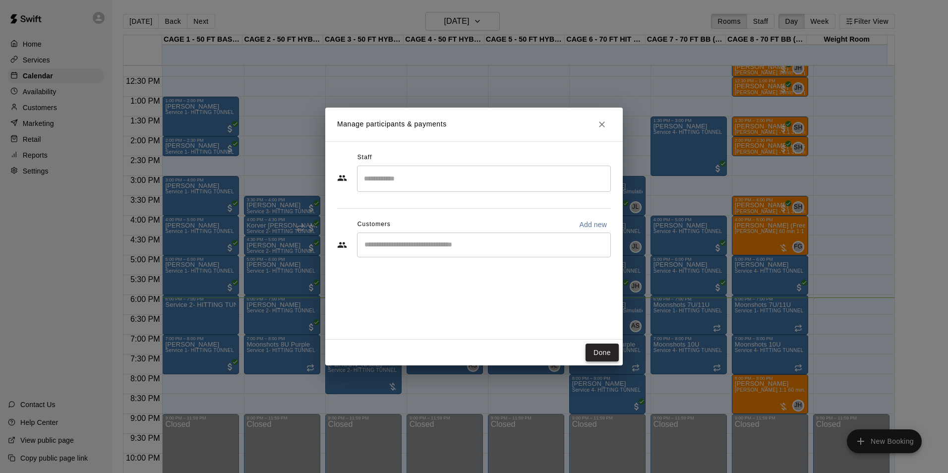
click at [593, 350] on button "Done" at bounding box center [601, 352] width 33 height 18
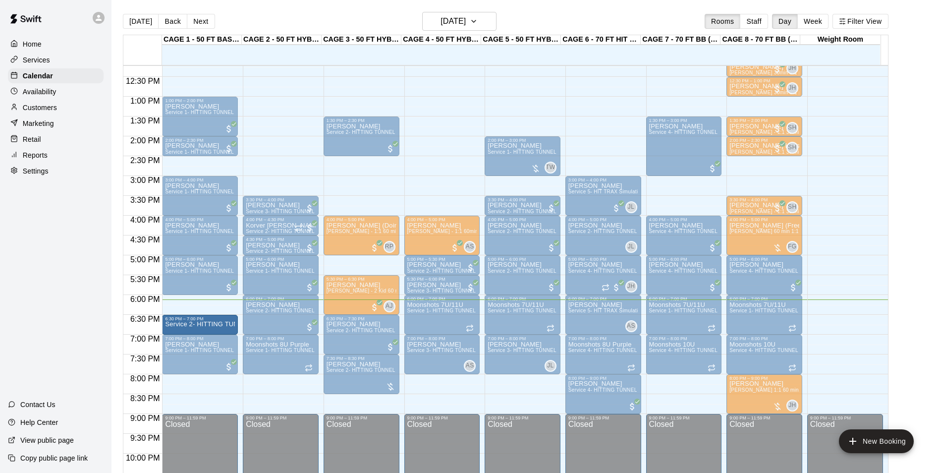
drag, startPoint x: 197, startPoint y: 297, endPoint x: 201, endPoint y: 323, distance: 25.7
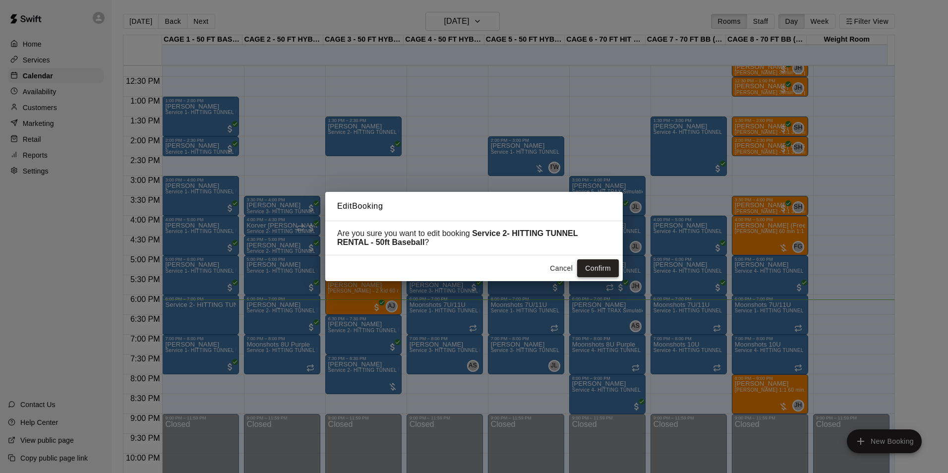
click at [596, 264] on button "Confirm" at bounding box center [598, 268] width 42 height 18
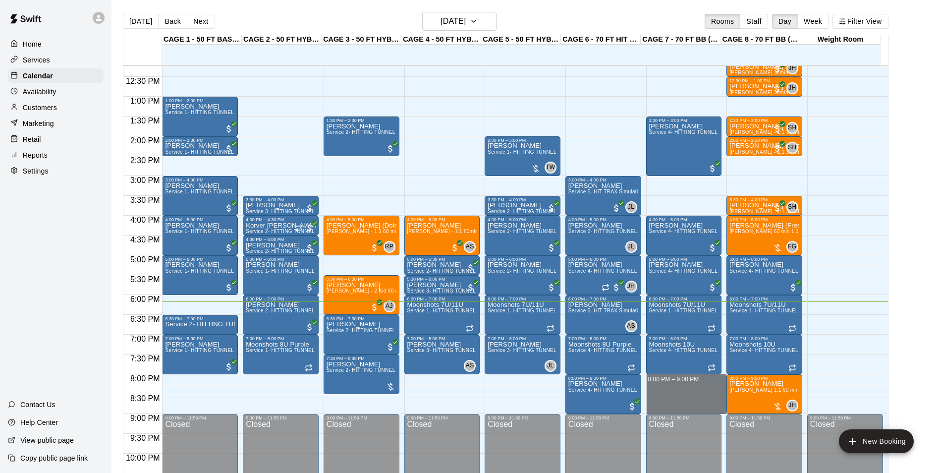
drag, startPoint x: 655, startPoint y: 377, endPoint x: 657, endPoint y: 406, distance: 28.9
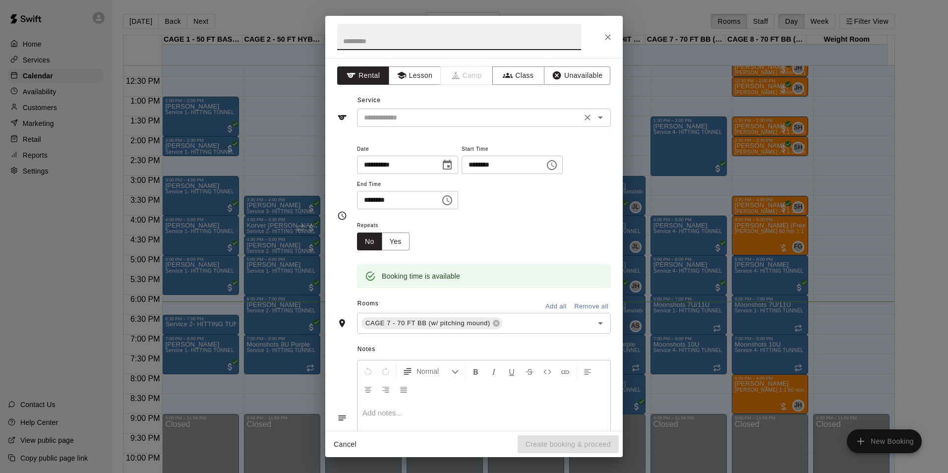
click at [518, 113] on input "text" at bounding box center [469, 118] width 219 height 12
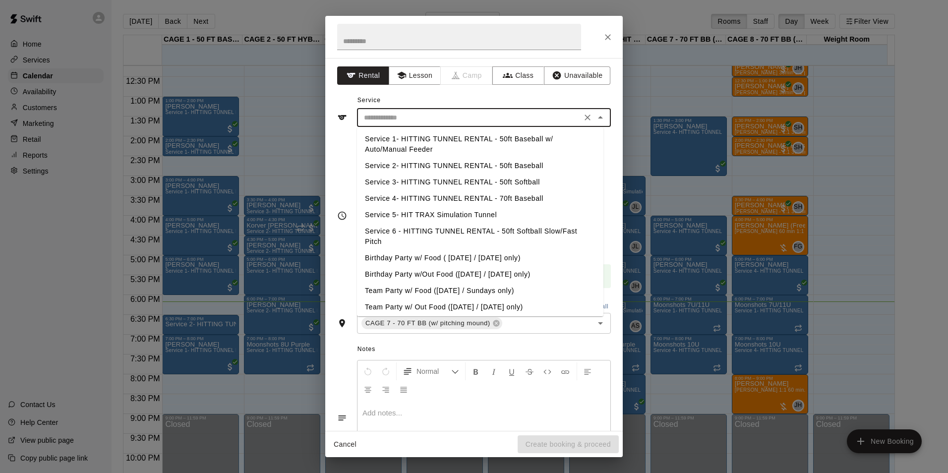
click at [514, 201] on li "Service 4- HITTING TUNNEL RENTAL - 70ft Baseball" at bounding box center [480, 198] width 246 height 16
type input "**********"
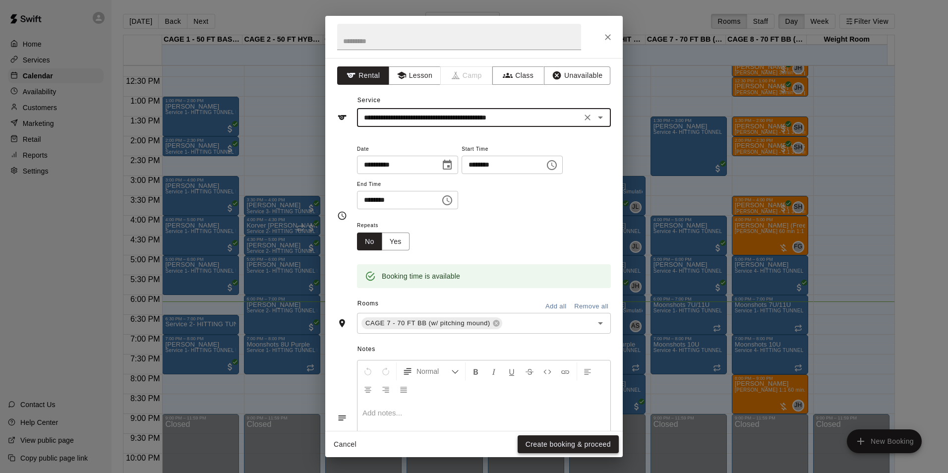
click at [573, 437] on button "Create booking & proceed" at bounding box center [567, 444] width 101 height 18
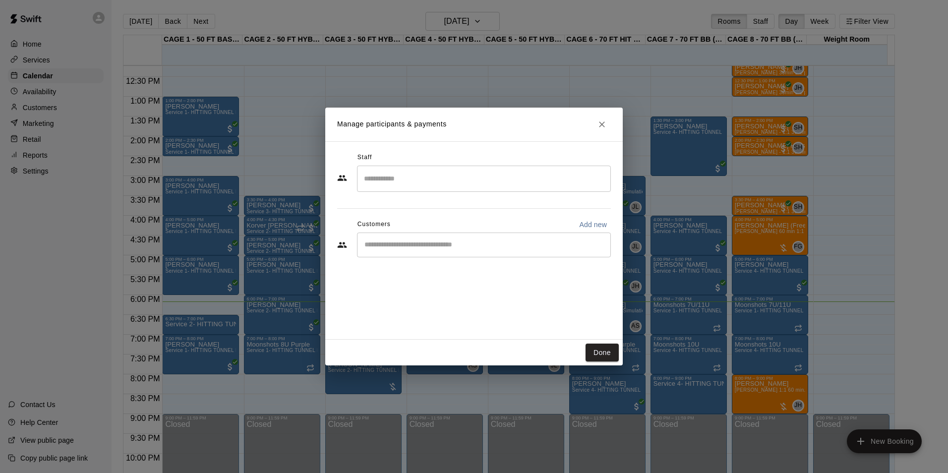
click at [420, 249] on input "Start typing to search customers..." at bounding box center [483, 245] width 245 height 10
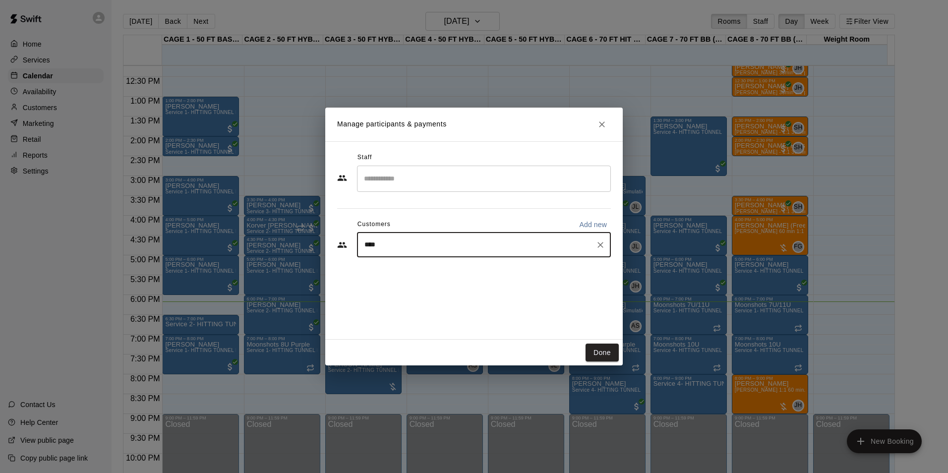
type input "*****"
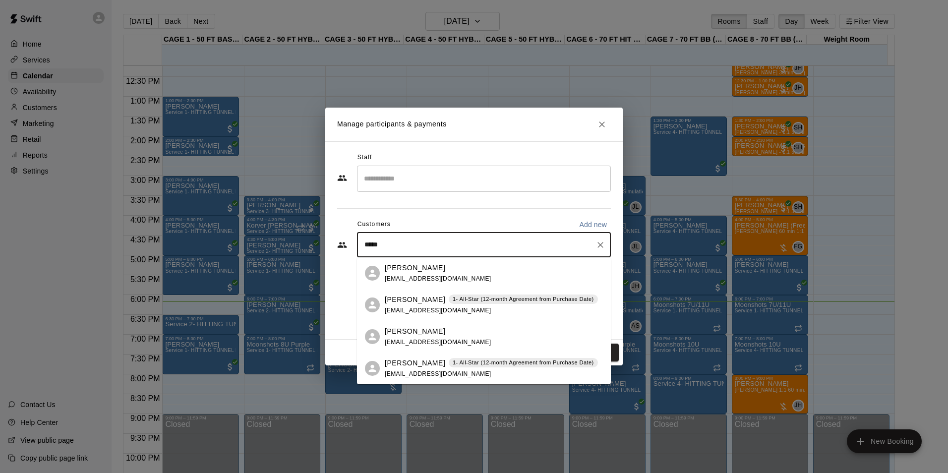
click at [422, 305] on div "Glenn Talboy 1- All-Star (12-month Agreement from Purchase Date) hntalboy@gmail…" at bounding box center [491, 304] width 213 height 21
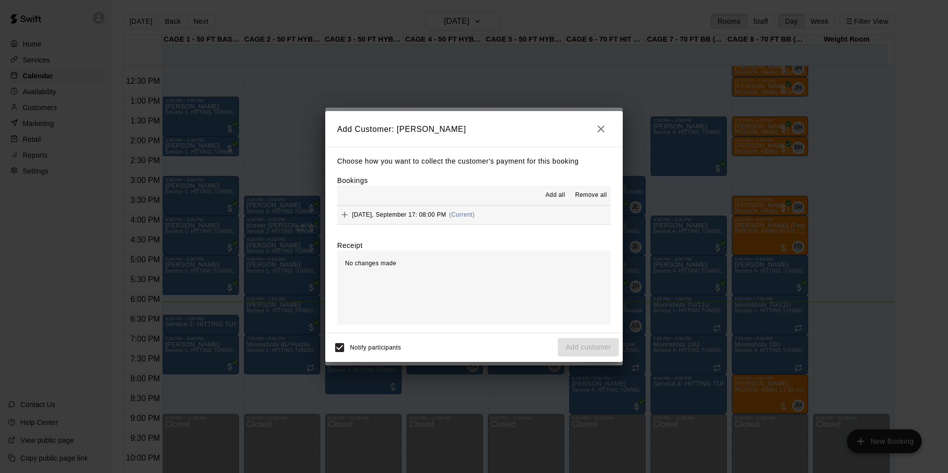
click at [518, 214] on button "Wednesday, September 17: 08:00 PM (Current)" at bounding box center [474, 215] width 274 height 18
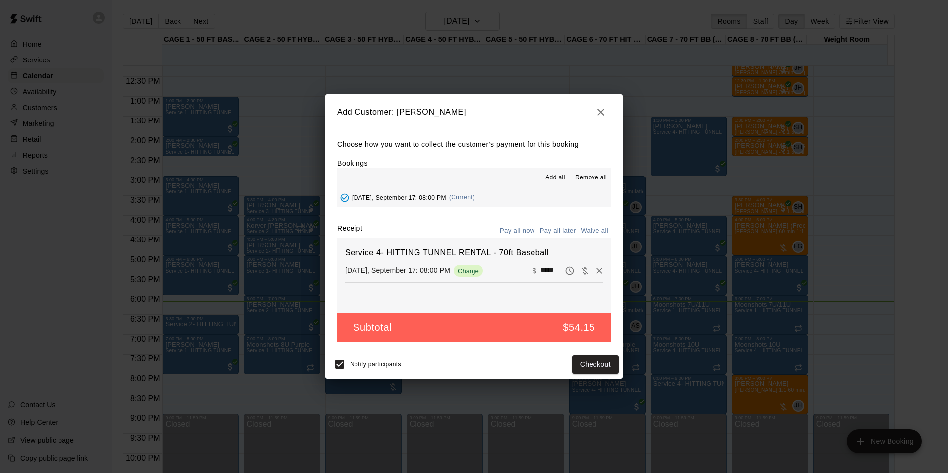
click at [561, 232] on button "Pay all later" at bounding box center [557, 230] width 41 height 15
click at [584, 359] on button "Add customer" at bounding box center [588, 364] width 61 height 18
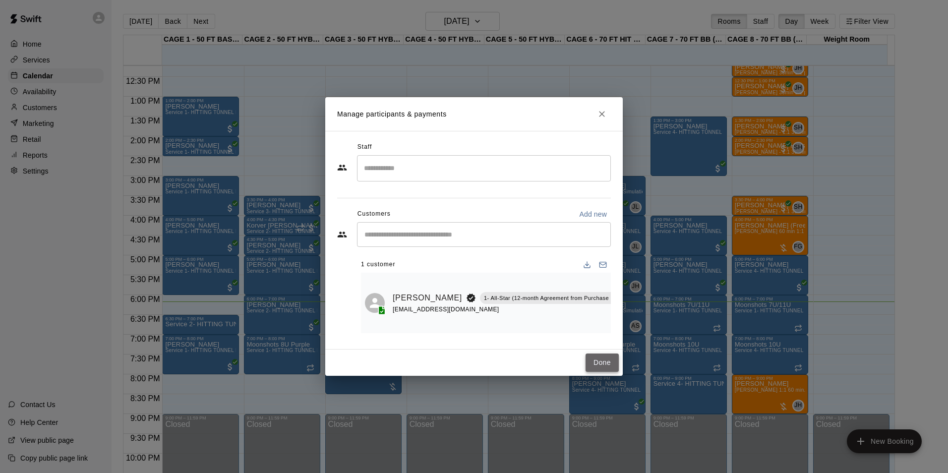
click at [599, 366] on button "Done" at bounding box center [601, 362] width 33 height 18
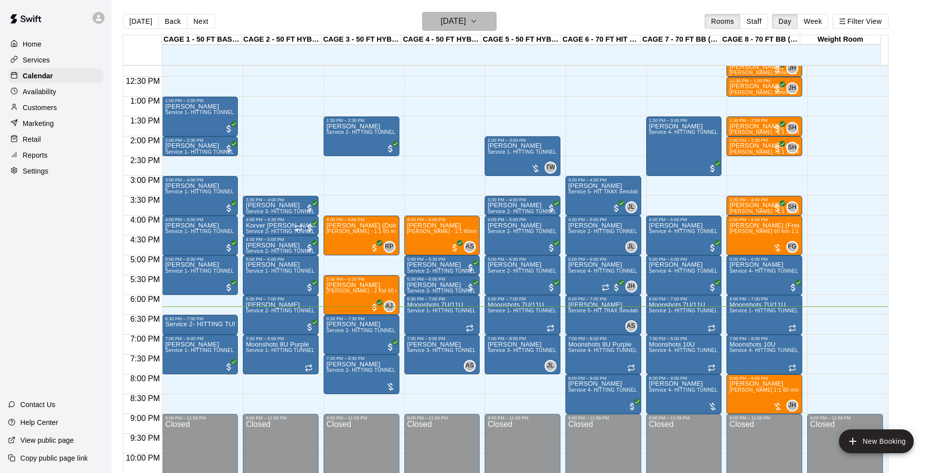
click at [448, 21] on h6 "[DATE]" at bounding box center [453, 21] width 25 height 14
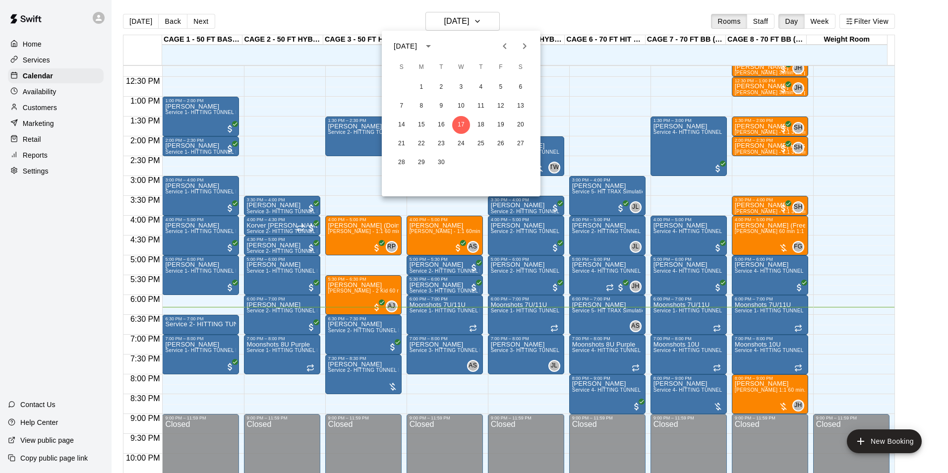
click at [530, 16] on div at bounding box center [474, 236] width 948 height 473
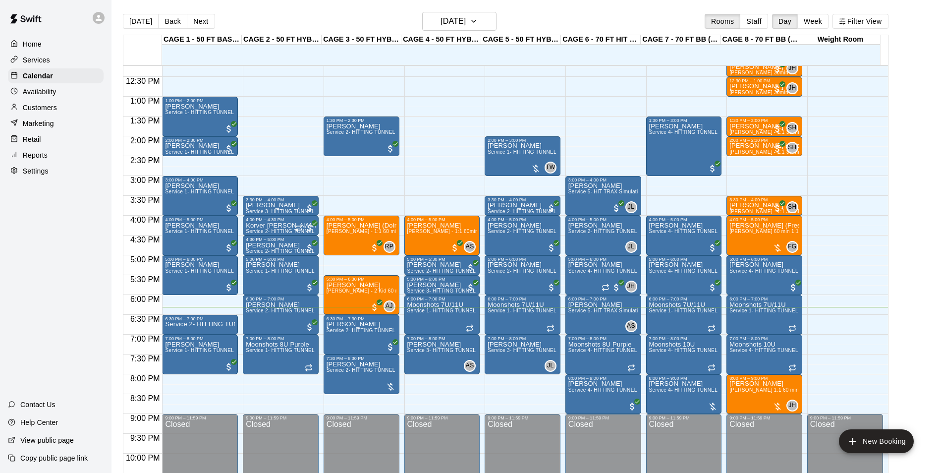
click at [196, 22] on button "Next" at bounding box center [201, 21] width 28 height 15
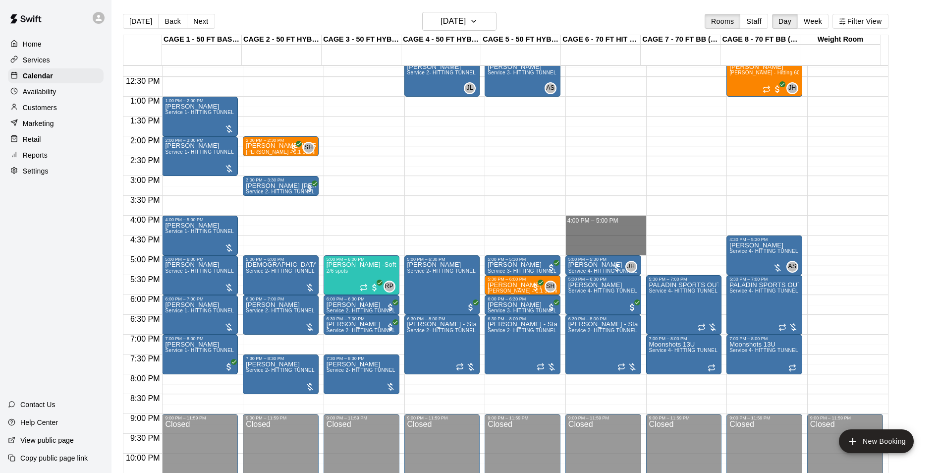
drag, startPoint x: 621, startPoint y: 218, endPoint x: 625, endPoint y: 250, distance: 32.5
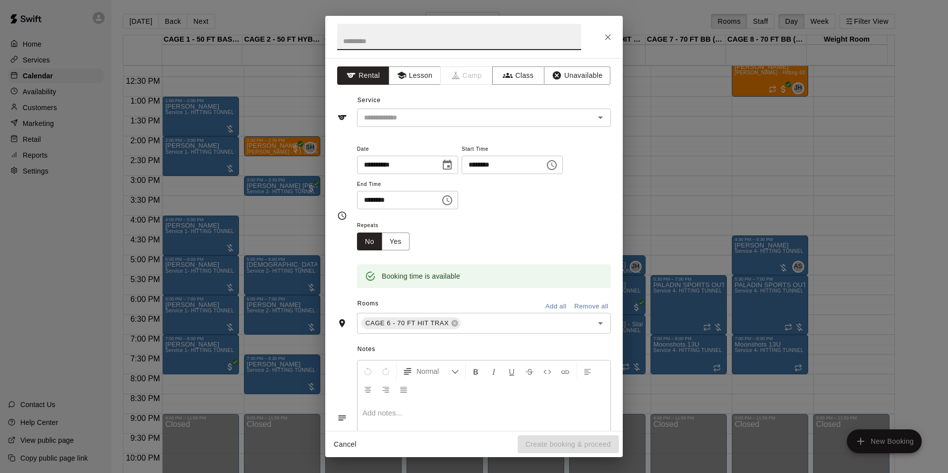
click at [604, 42] on button "Close" at bounding box center [608, 37] width 18 height 18
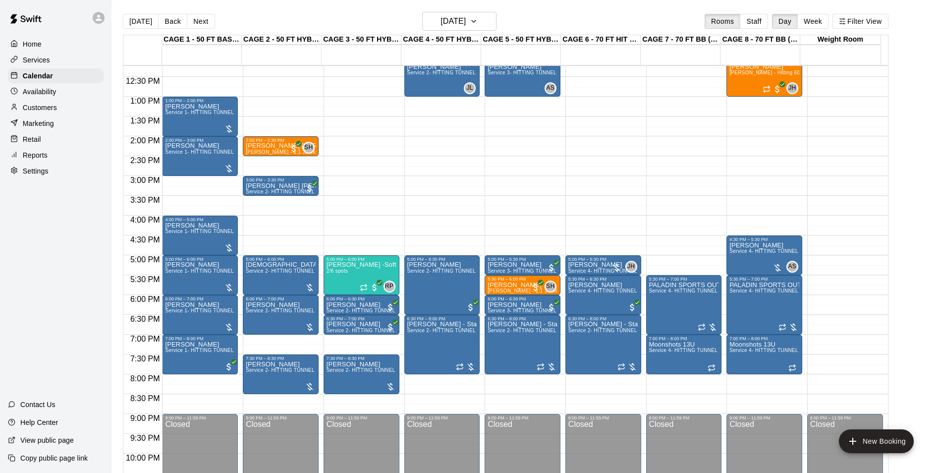
drag, startPoint x: 147, startPoint y: 21, endPoint x: 376, endPoint y: 61, distance: 232.1
click at [147, 21] on button "[DATE]" at bounding box center [141, 21] width 36 height 15
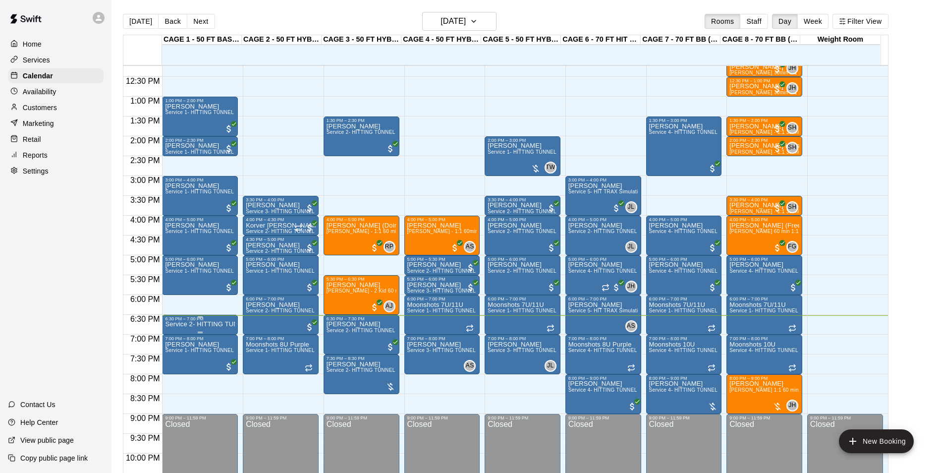
click at [202, 333] on div at bounding box center [200, 332] width 70 height 1
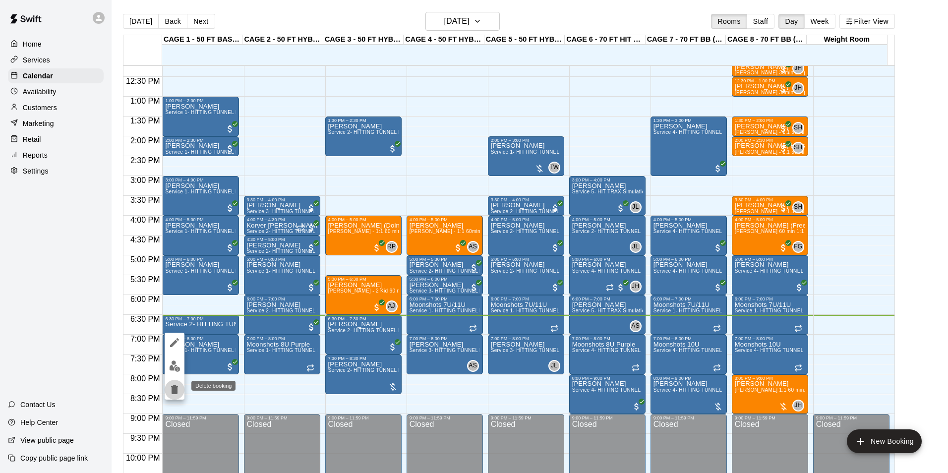
click at [177, 385] on icon "delete" at bounding box center [175, 390] width 12 height 12
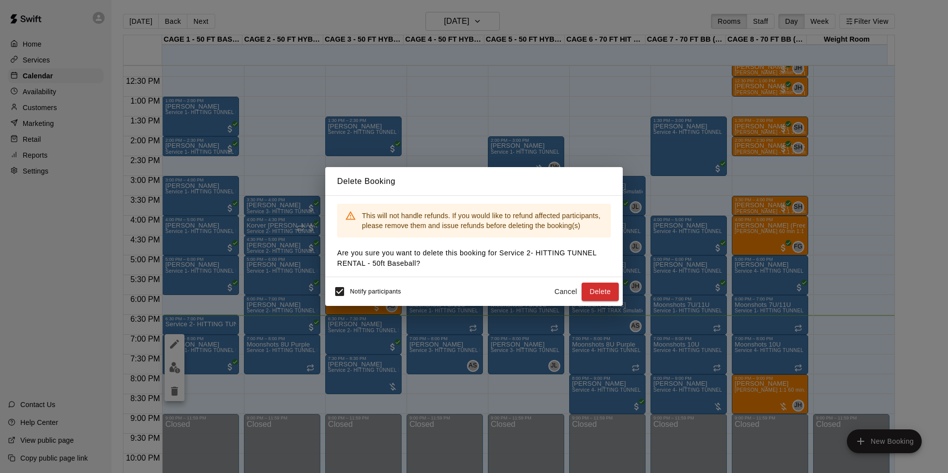
click at [602, 293] on button "Delete" at bounding box center [599, 292] width 37 height 18
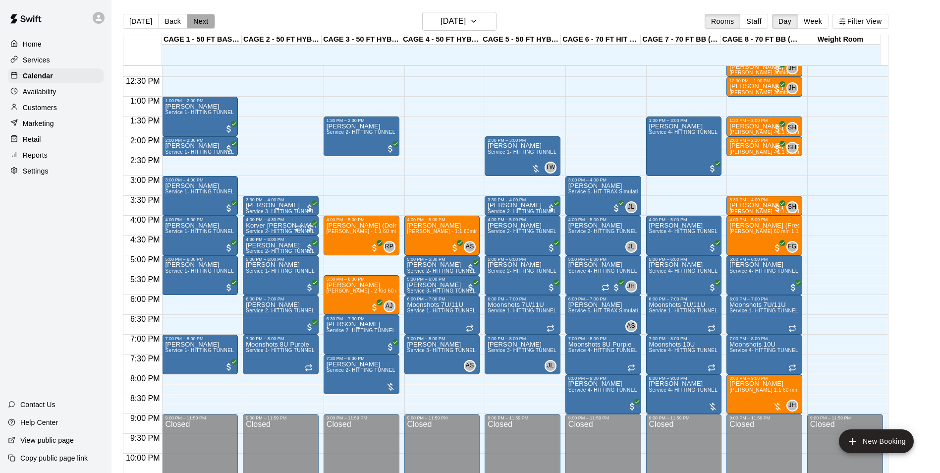
click at [190, 21] on button "Next" at bounding box center [201, 21] width 28 height 15
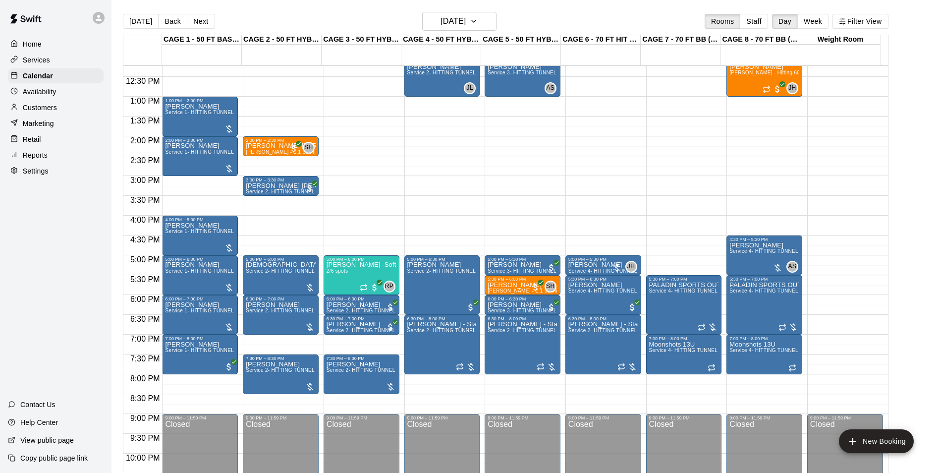
drag, startPoint x: 134, startPoint y: 18, endPoint x: 901, endPoint y: 161, distance: 779.8
click at [134, 18] on button "[DATE]" at bounding box center [141, 21] width 36 height 15
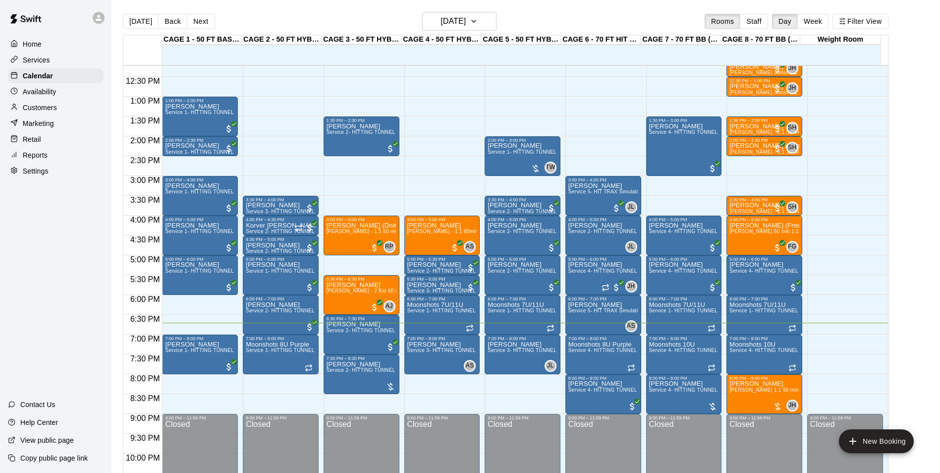
click at [123, 14] on button "[DATE]" at bounding box center [141, 21] width 36 height 15
click at [207, 23] on button "Next" at bounding box center [201, 21] width 28 height 15
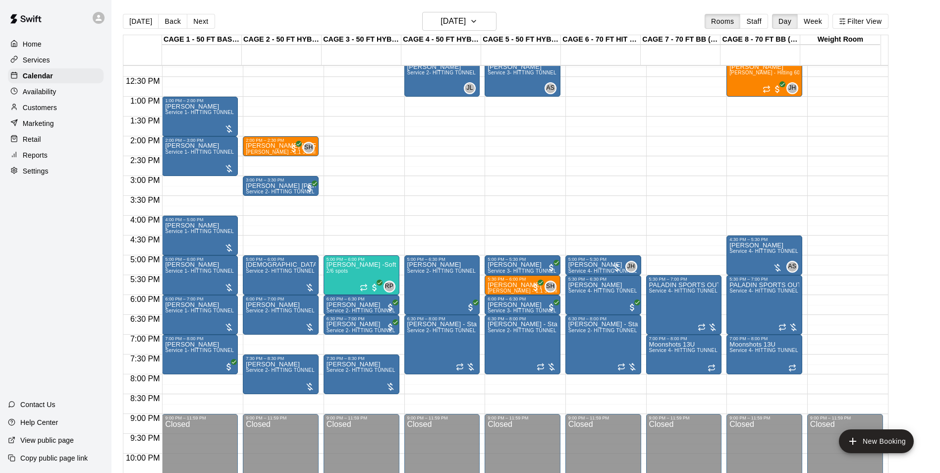
click at [197, 19] on button "Next" at bounding box center [201, 21] width 28 height 15
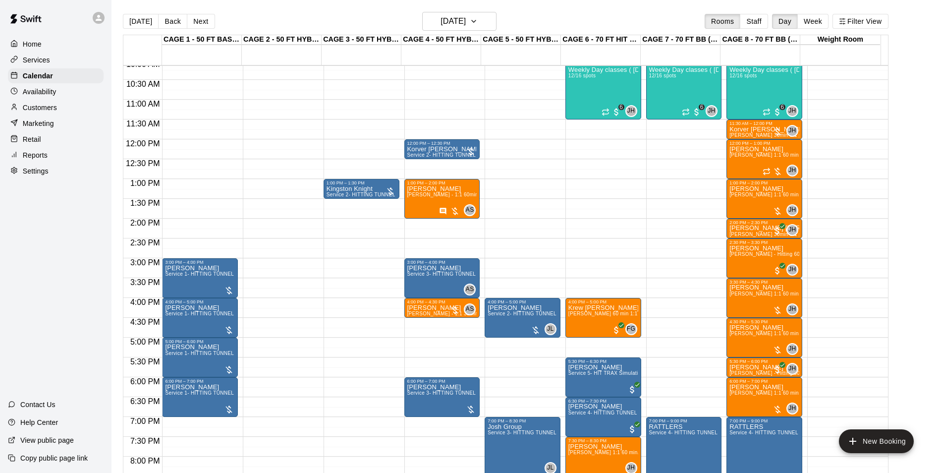
scroll to position [386, 0]
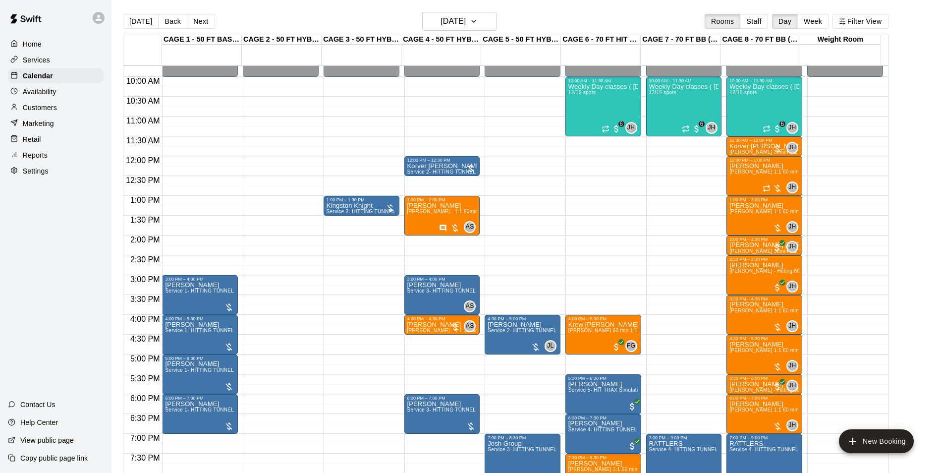
click at [137, 16] on button "[DATE]" at bounding box center [141, 21] width 36 height 15
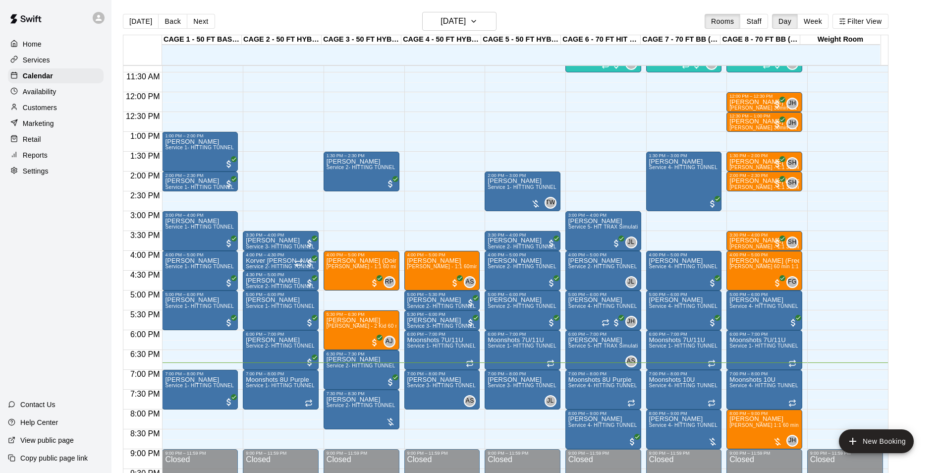
scroll to position [435, 0]
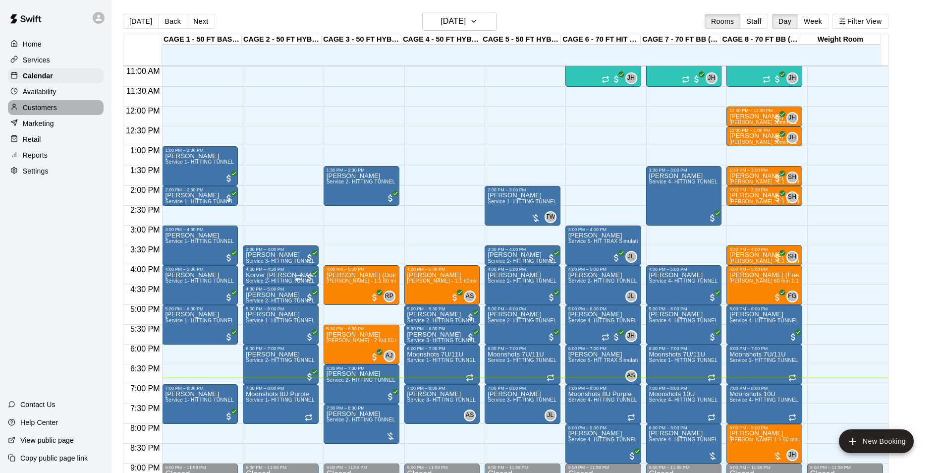
click at [51, 105] on p "Customers" at bounding box center [40, 108] width 34 height 10
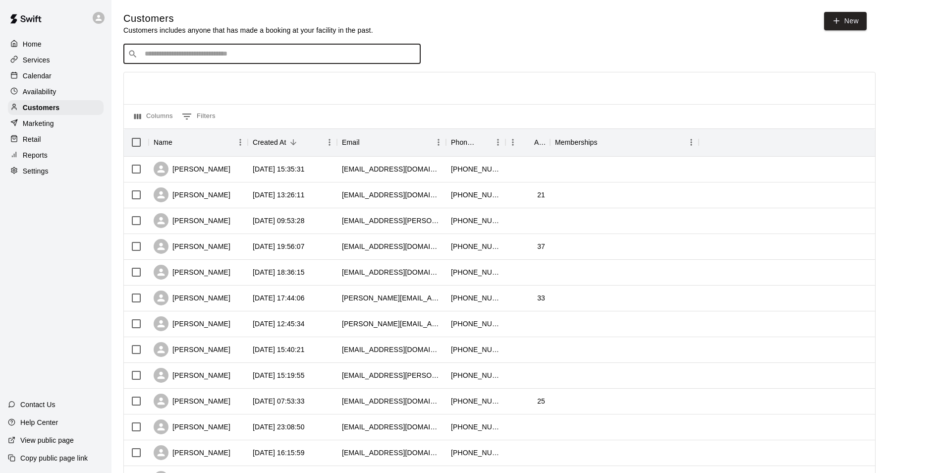
click at [263, 51] on input "Search customers by name or email" at bounding box center [279, 54] width 275 height 10
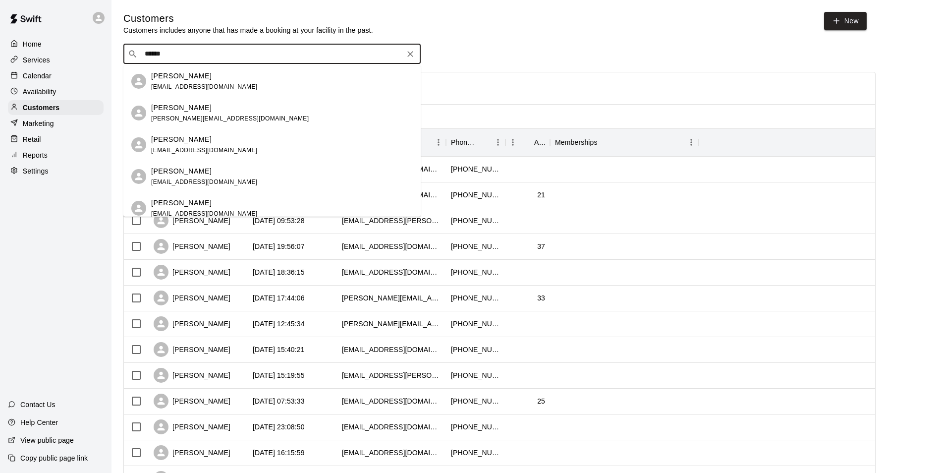
type input "*******"
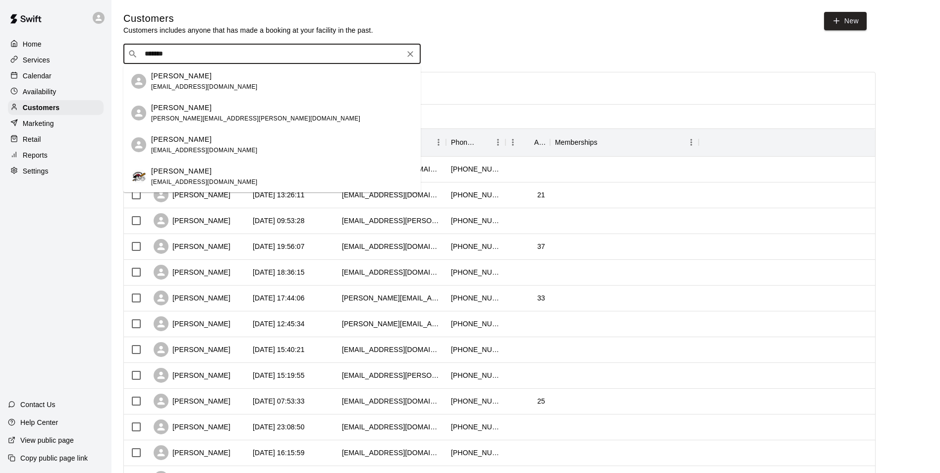
click at [233, 171] on div "Jason Pridie azmoonshots@gmail.com" at bounding box center [282, 176] width 262 height 21
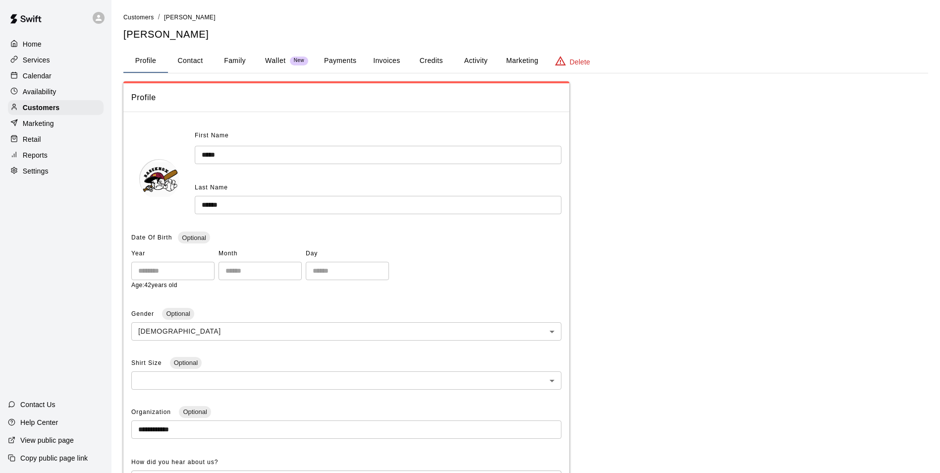
click at [342, 68] on button "Payments" at bounding box center [340, 61] width 48 height 24
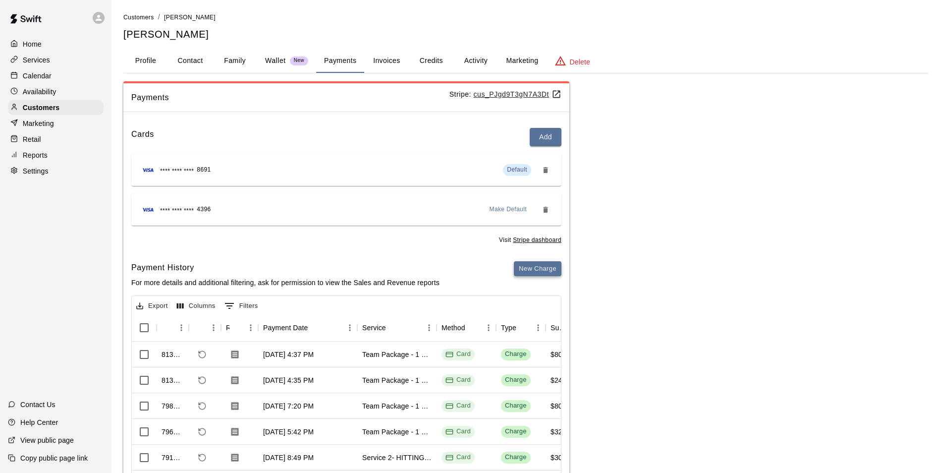
click at [538, 266] on button "New Charge" at bounding box center [538, 268] width 48 height 15
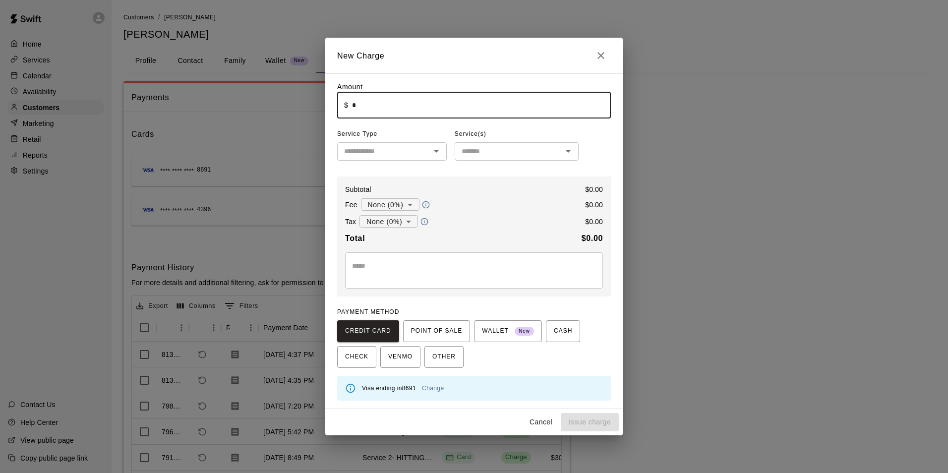
click at [411, 111] on input "*" at bounding box center [481, 105] width 259 height 26
type input "*****"
click at [389, 147] on input "text" at bounding box center [383, 151] width 87 height 12
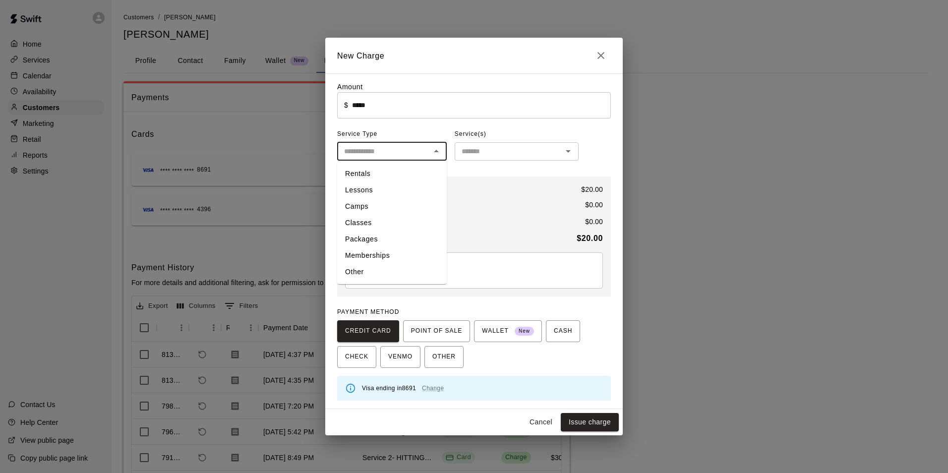
click at [352, 273] on li "Other" at bounding box center [392, 272] width 110 height 16
type input "*****"
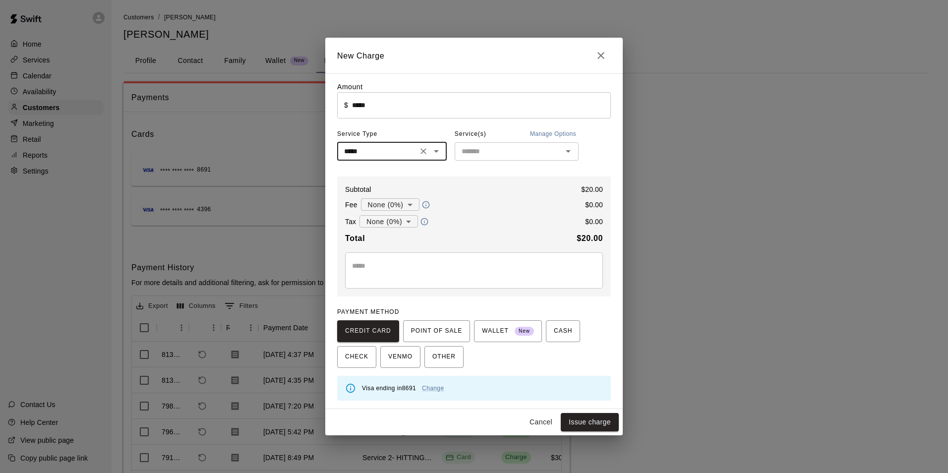
click at [489, 142] on div "Service(s) Manage Options" at bounding box center [516, 134] width 124 height 16
click at [487, 145] on div "​" at bounding box center [516, 151] width 124 height 18
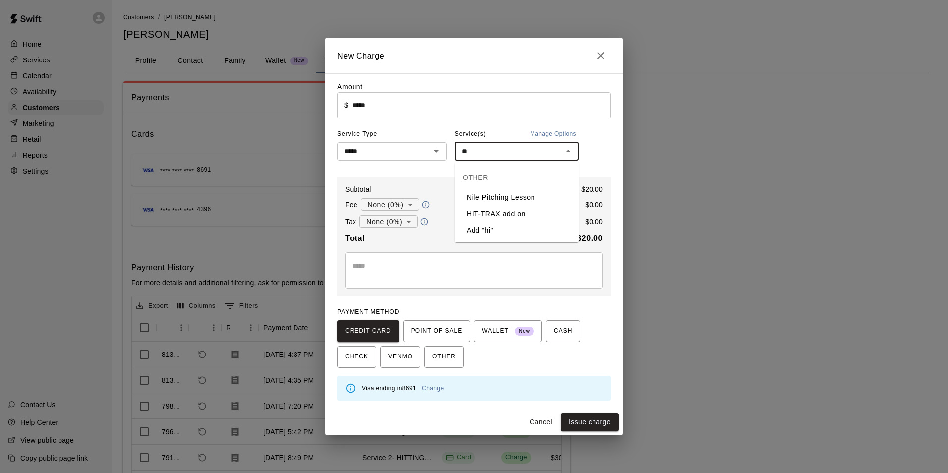
click at [518, 215] on li "HIT-TRAX add on" at bounding box center [516, 214] width 124 height 16
type input "**********"
click at [422, 332] on span "POINT OF SALE" at bounding box center [436, 331] width 51 height 16
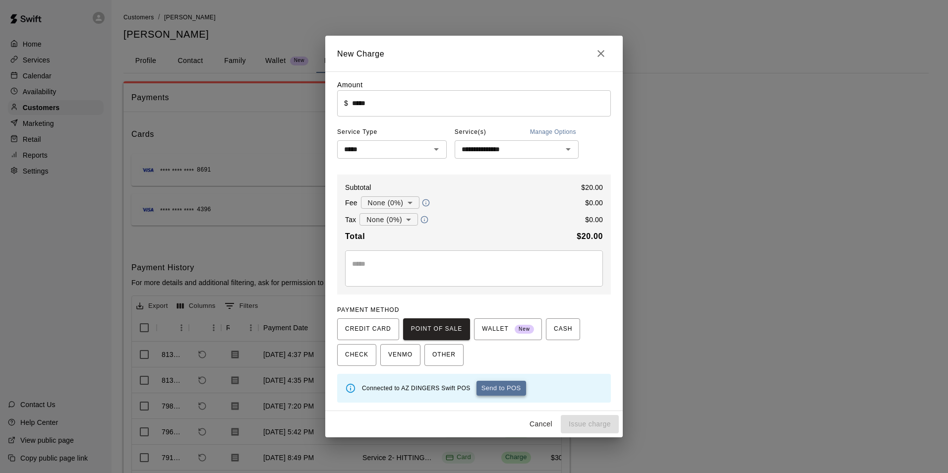
click at [490, 386] on button "Send to POS" at bounding box center [501, 388] width 50 height 15
type input "*"
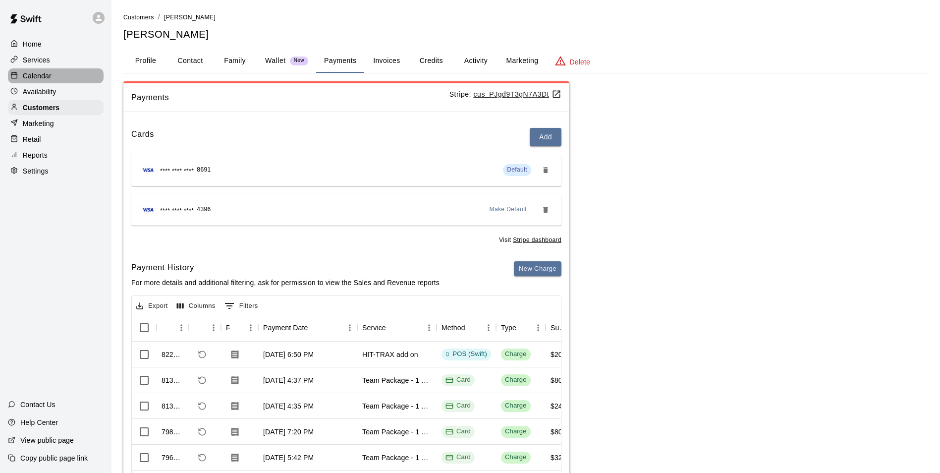
drag, startPoint x: 76, startPoint y: 81, endPoint x: 947, endPoint y: 324, distance: 904.1
click at [76, 81] on div "Calendar" at bounding box center [56, 75] width 96 height 15
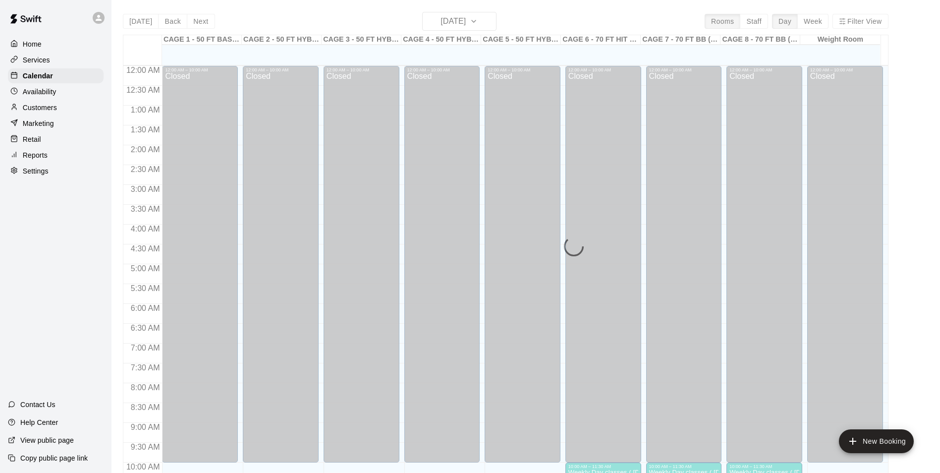
scroll to position [504, 0]
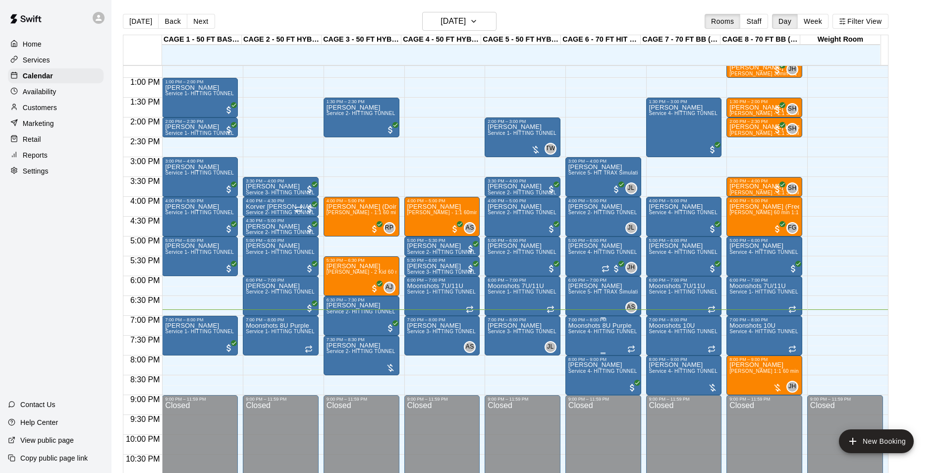
click at [609, 326] on p "Moonshots 8U Purple" at bounding box center [603, 326] width 70 height 0
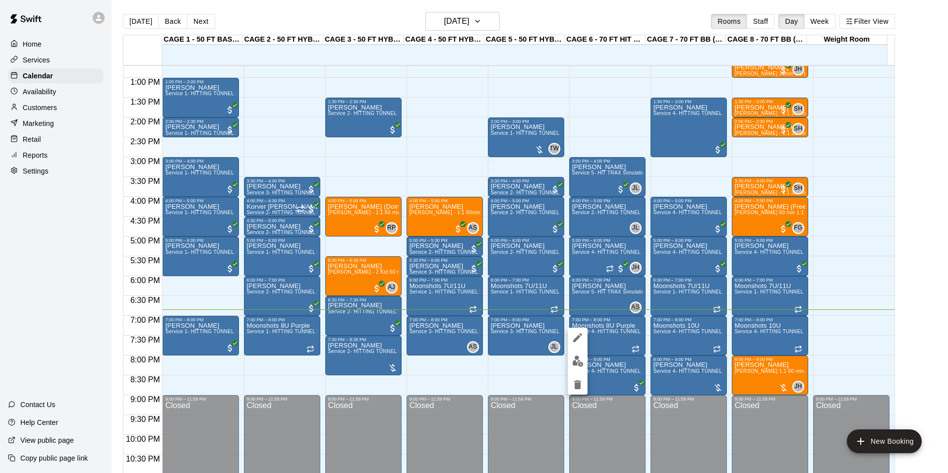
click at [577, 334] on icon "edit" at bounding box center [577, 338] width 12 height 12
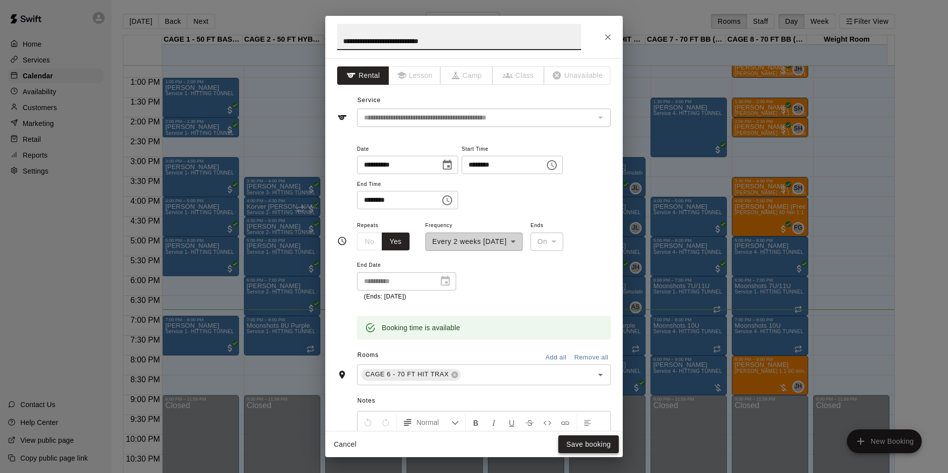
type input "**********"
click at [585, 444] on button "Save booking" at bounding box center [588, 444] width 60 height 18
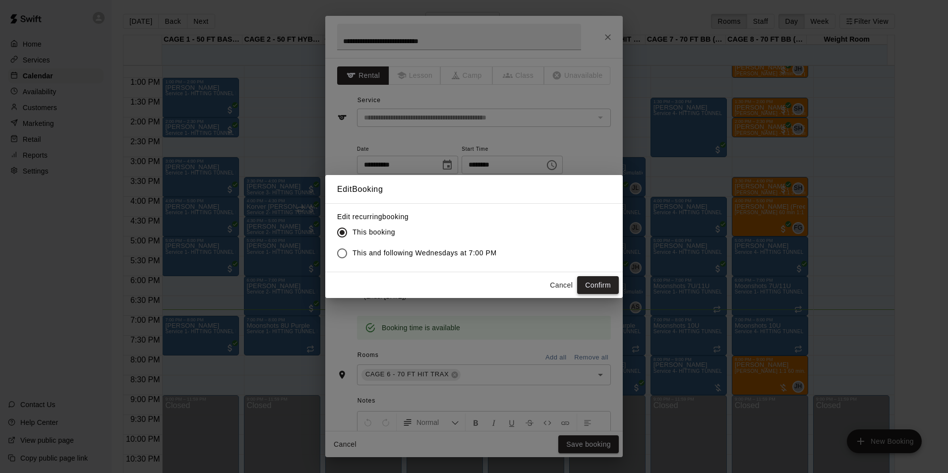
click at [594, 285] on button "Confirm" at bounding box center [598, 285] width 42 height 18
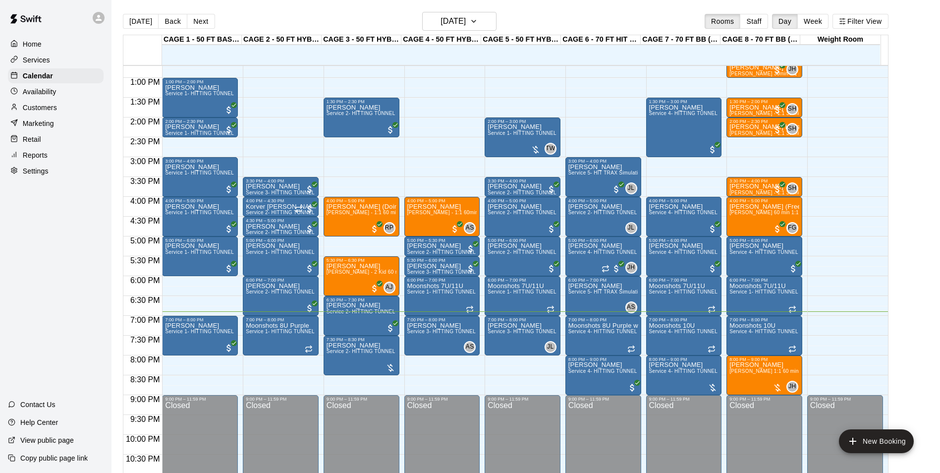
click at [163, 21] on button "Back" at bounding box center [172, 21] width 29 height 15
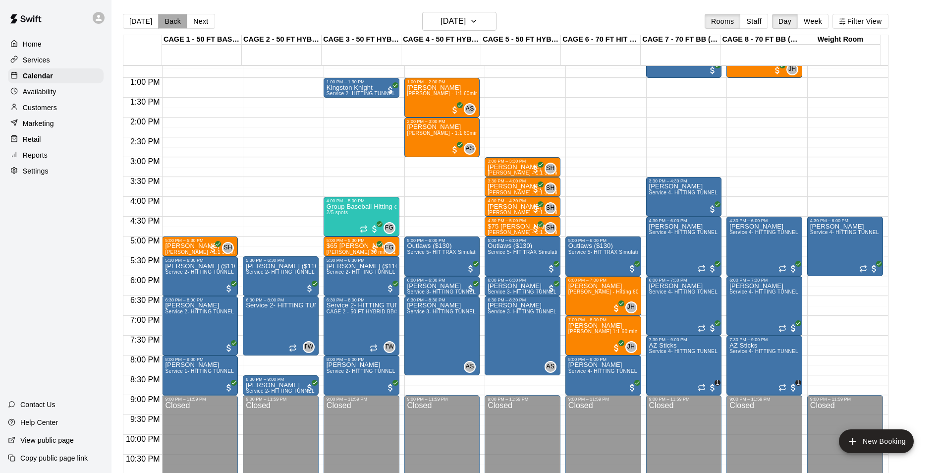
click at [172, 17] on button "Back" at bounding box center [172, 21] width 29 height 15
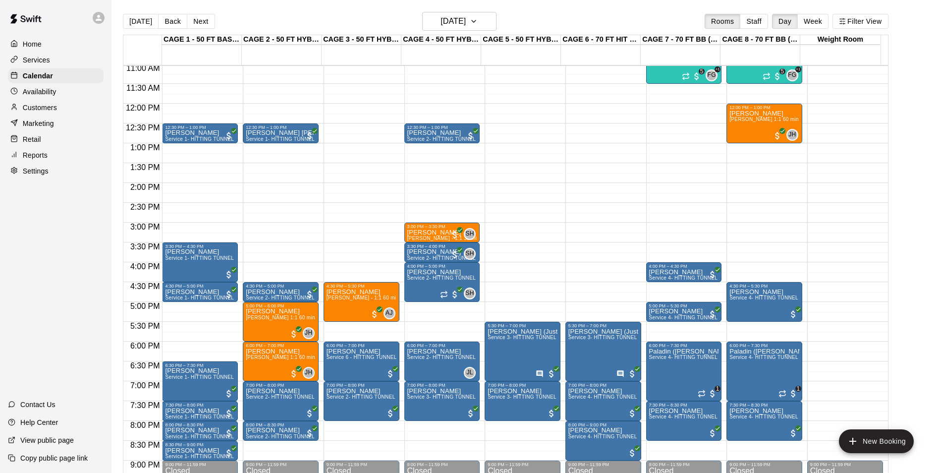
scroll to position [355, 0]
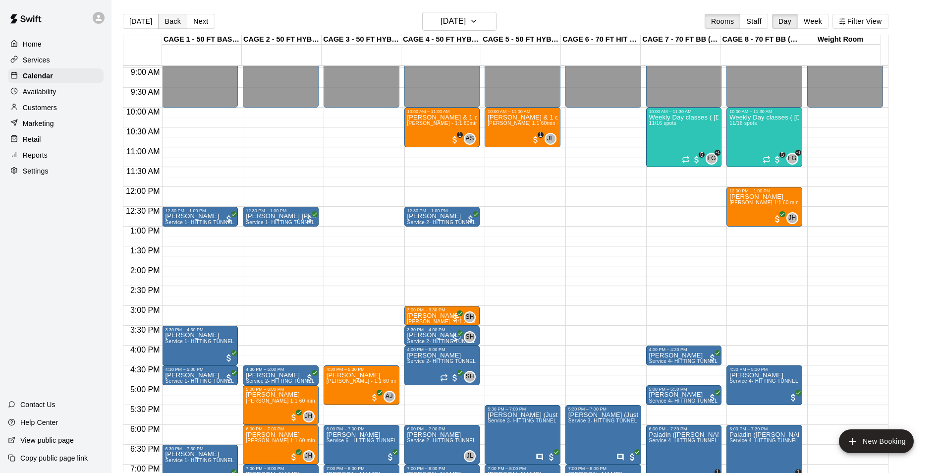
click at [172, 22] on button "Back" at bounding box center [172, 21] width 29 height 15
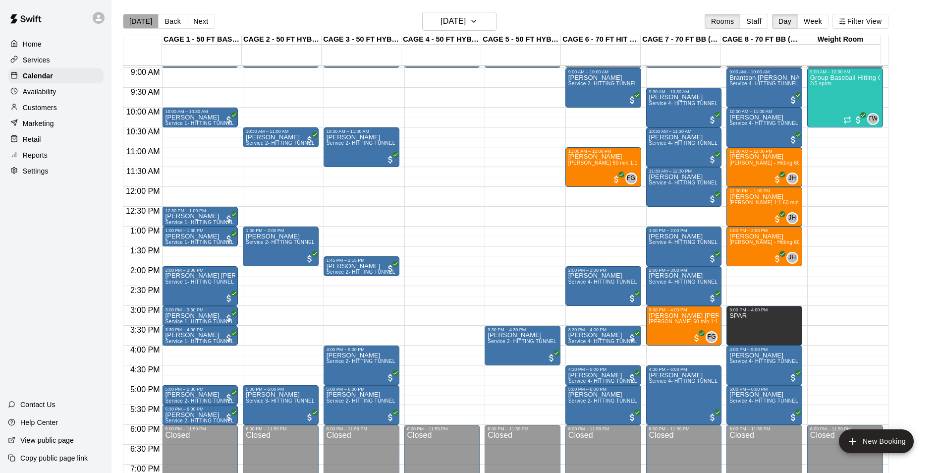
click at [144, 20] on button "[DATE]" at bounding box center [141, 21] width 36 height 15
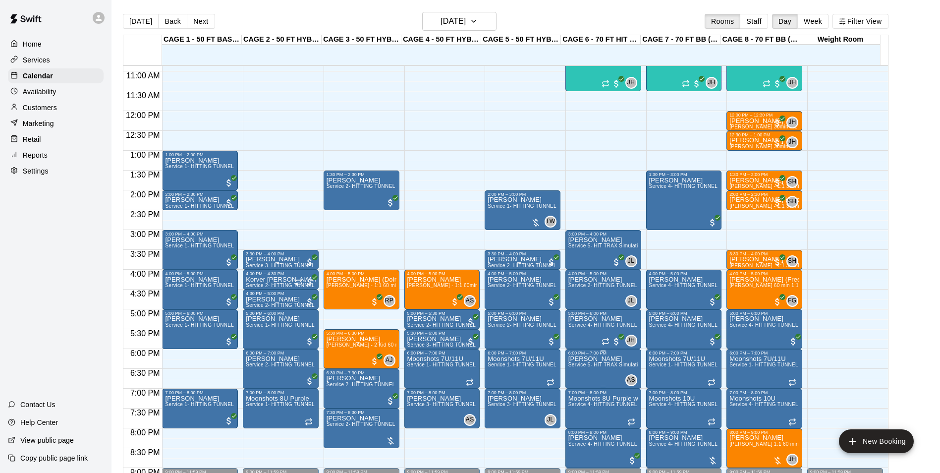
scroll to position [504, 0]
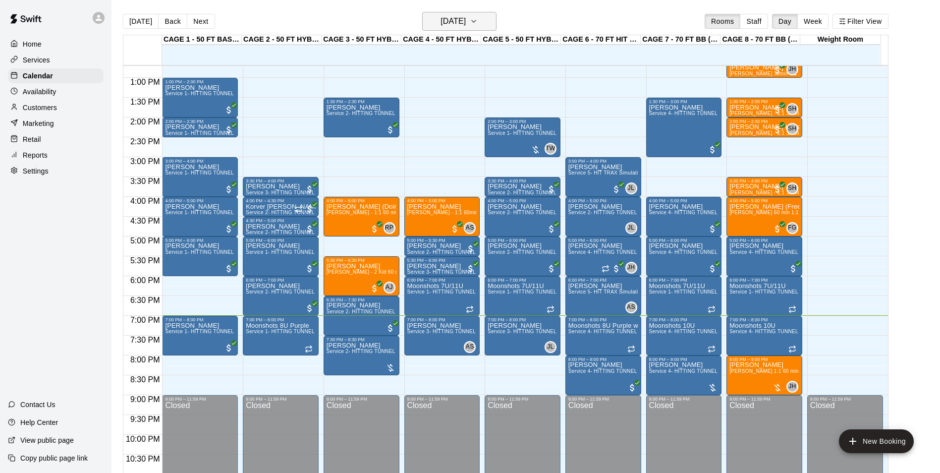
click at [456, 20] on h6 "[DATE]" at bounding box center [453, 21] width 25 height 14
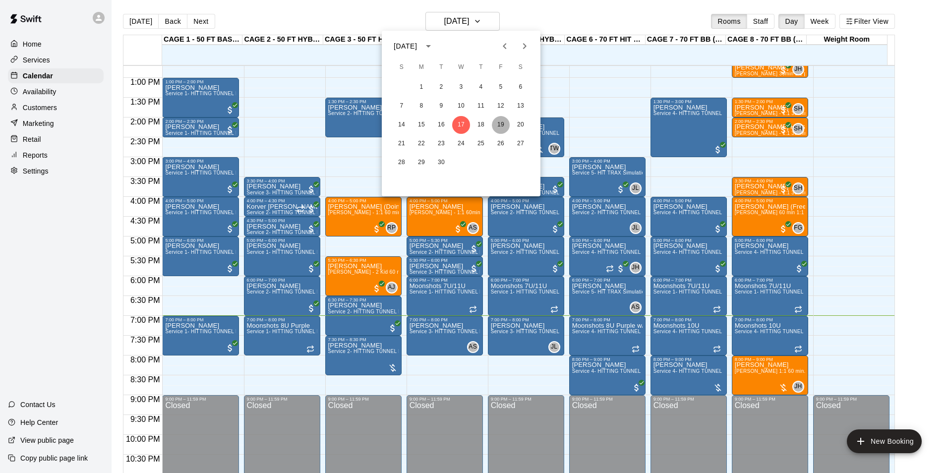
click at [501, 126] on button "19" at bounding box center [501, 125] width 18 height 18
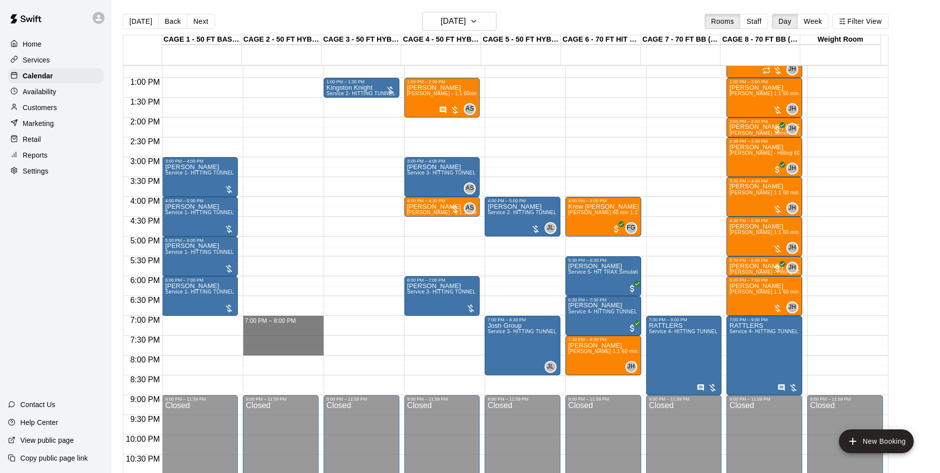
drag, startPoint x: 255, startPoint y: 320, endPoint x: 263, endPoint y: 351, distance: 32.2
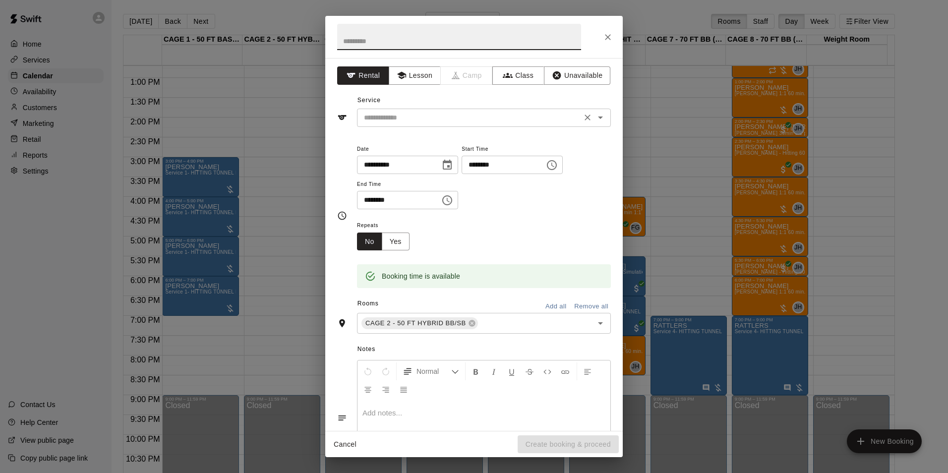
click at [451, 113] on input "text" at bounding box center [469, 118] width 219 height 12
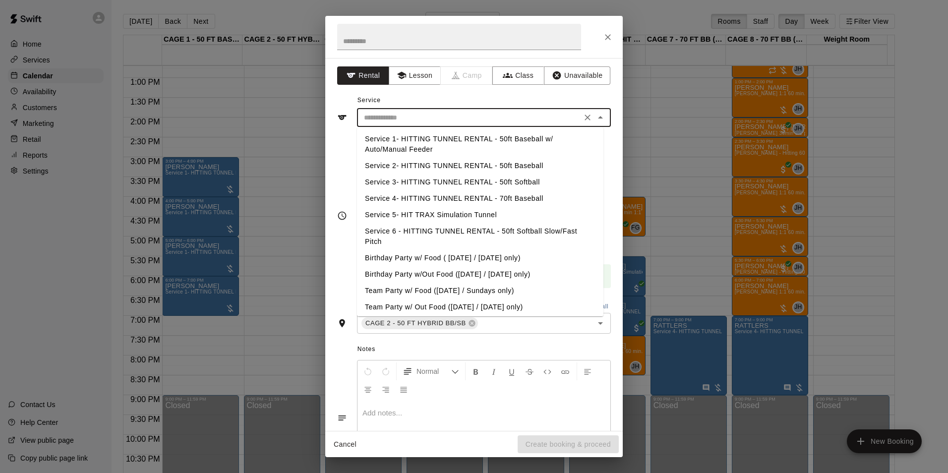
click at [520, 168] on li "Service 2- HITTING TUNNEL RENTAL - 50ft Baseball" at bounding box center [480, 166] width 246 height 16
type input "**********"
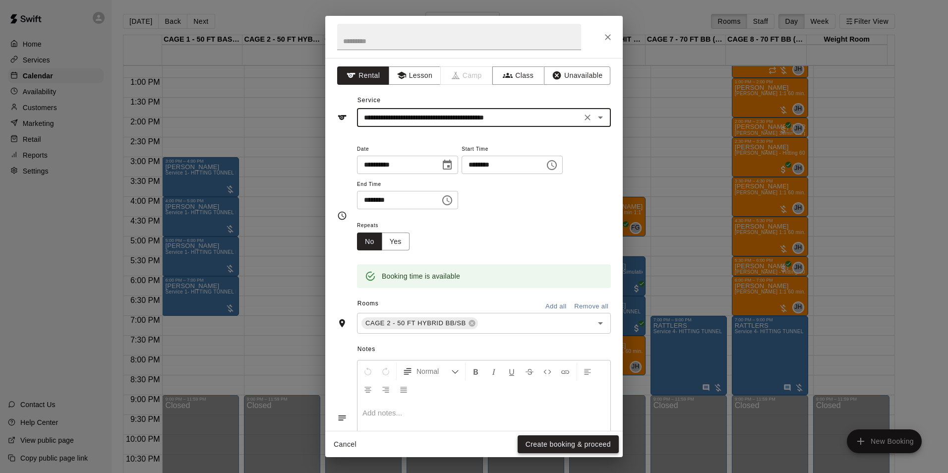
click at [550, 444] on button "Create booking & proceed" at bounding box center [567, 444] width 101 height 18
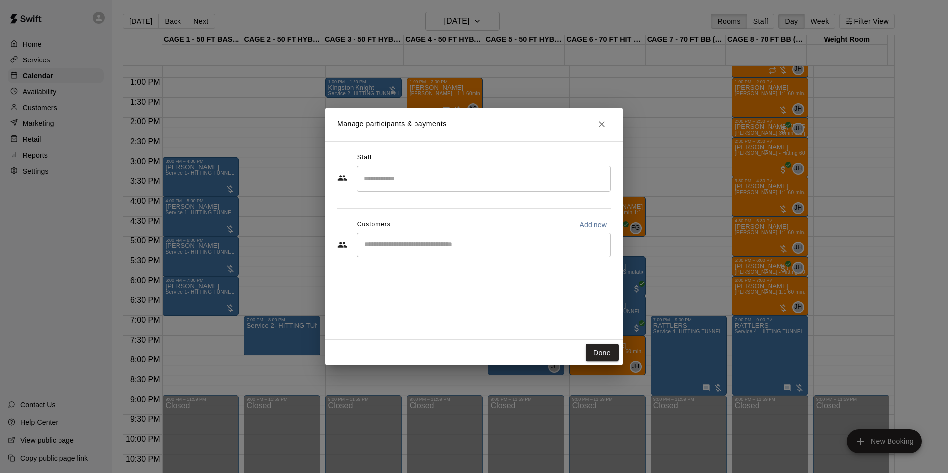
click at [429, 240] on input "Start typing to search customers..." at bounding box center [483, 245] width 245 height 10
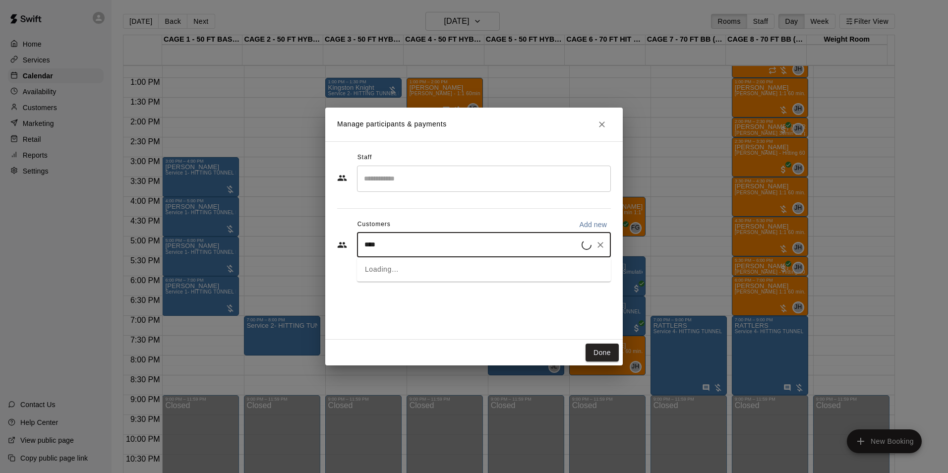
type input "*****"
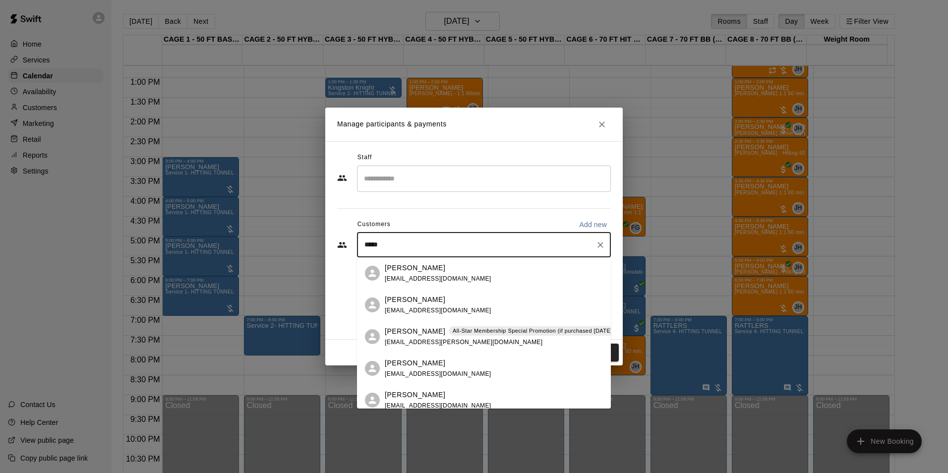
click at [464, 336] on div "All-Star Membership Special Promotion (if purchased August - September 2025) - …" at bounding box center [576, 331] width 254 height 10
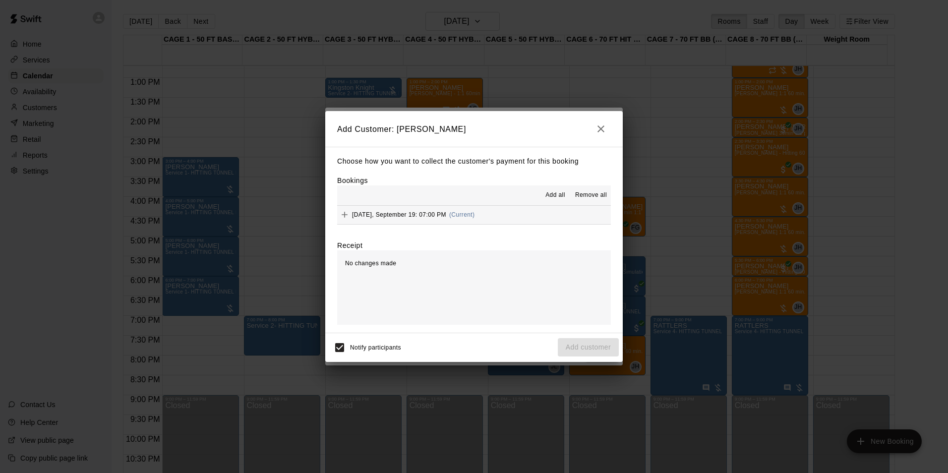
click at [482, 216] on button "Friday, September 19: 07:00 PM (Current)" at bounding box center [474, 215] width 274 height 18
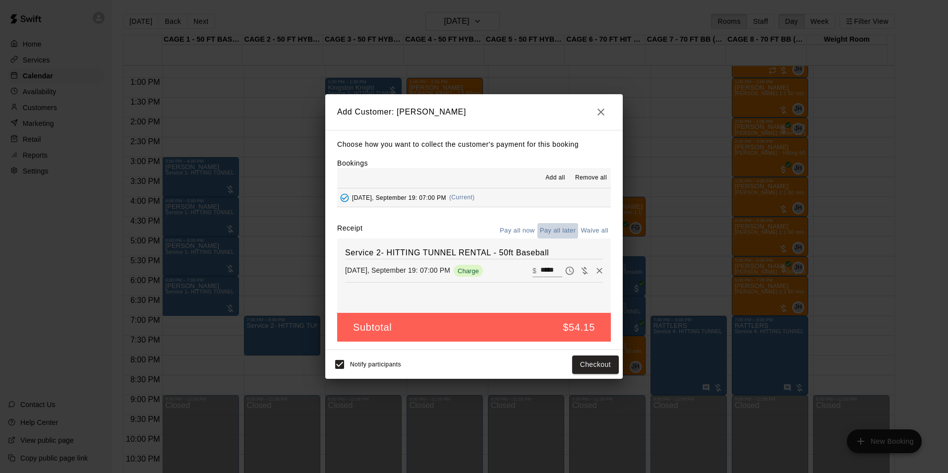
click at [544, 230] on button "Pay all later" at bounding box center [557, 230] width 41 height 15
click at [577, 361] on button "Add customer" at bounding box center [588, 364] width 61 height 18
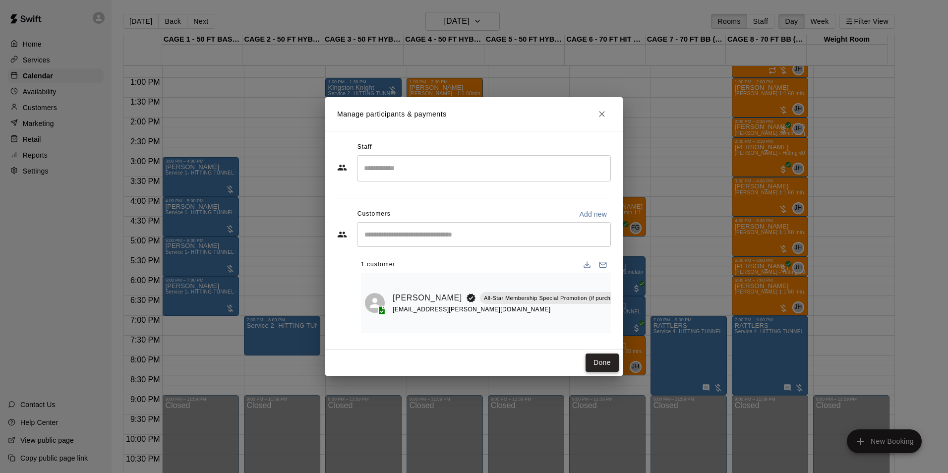
click at [605, 366] on button "Done" at bounding box center [601, 362] width 33 height 18
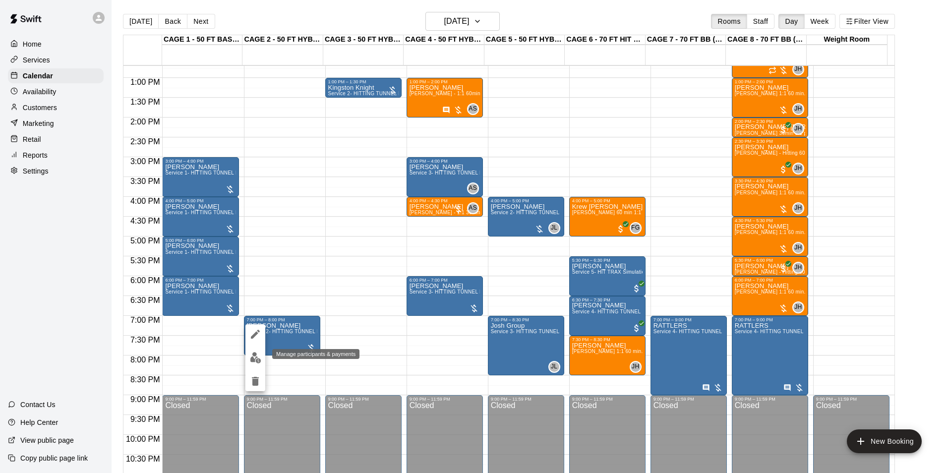
click at [263, 357] on button "edit" at bounding box center [255, 357] width 20 height 19
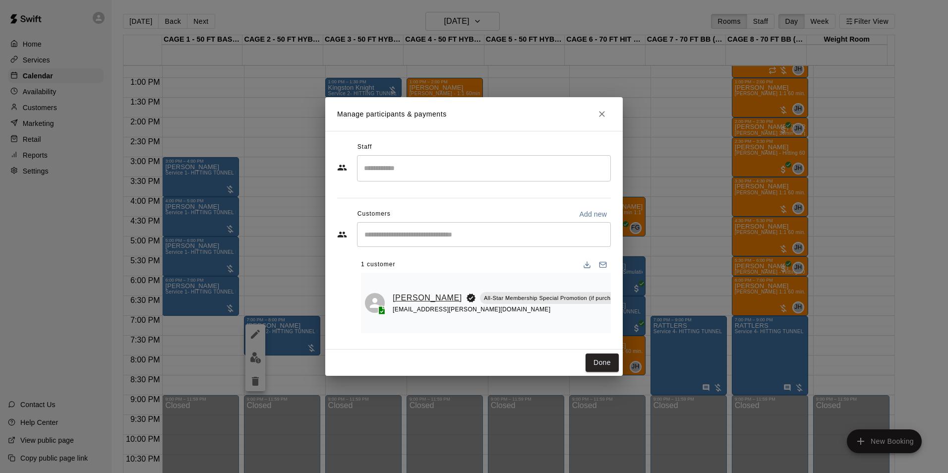
click at [413, 291] on link "[PERSON_NAME]" at bounding box center [427, 297] width 69 height 13
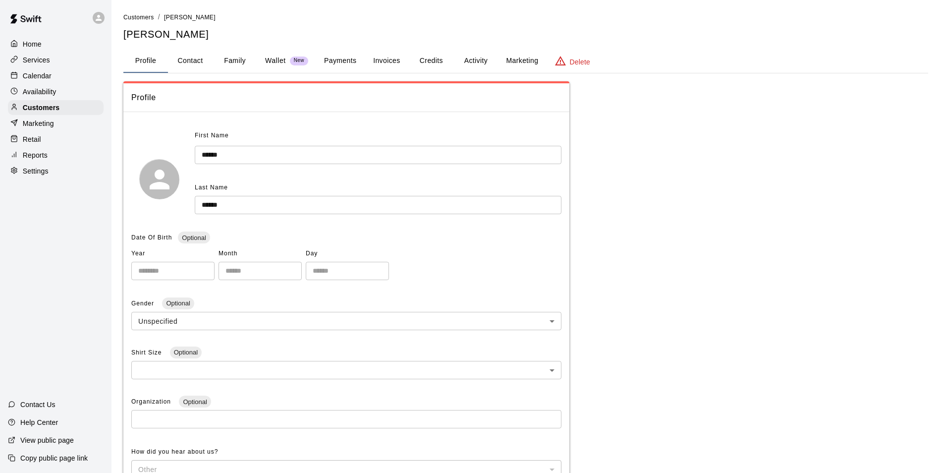
click at [394, 48] on div "**********" at bounding box center [525, 347] width 805 height 671
click at [392, 60] on button "Invoices" at bounding box center [386, 61] width 45 height 24
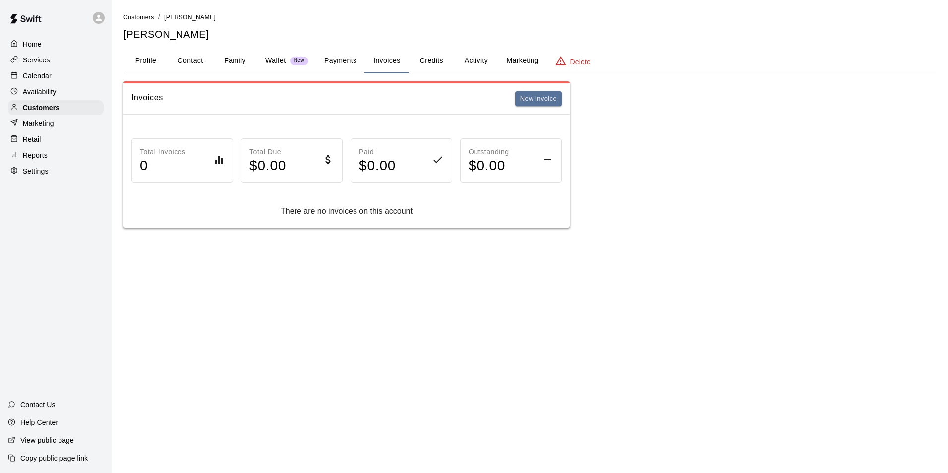
click at [420, 68] on button "Credits" at bounding box center [431, 61] width 45 height 24
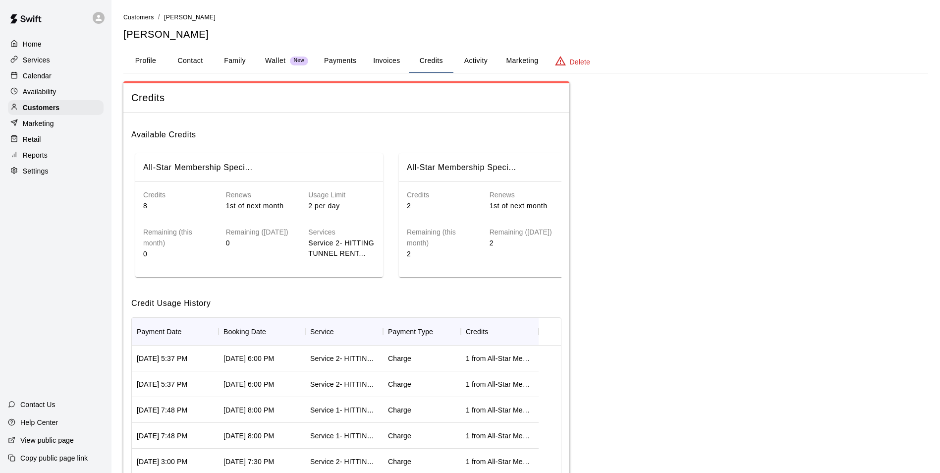
click at [468, 66] on button "Activity" at bounding box center [476, 61] width 45 height 24
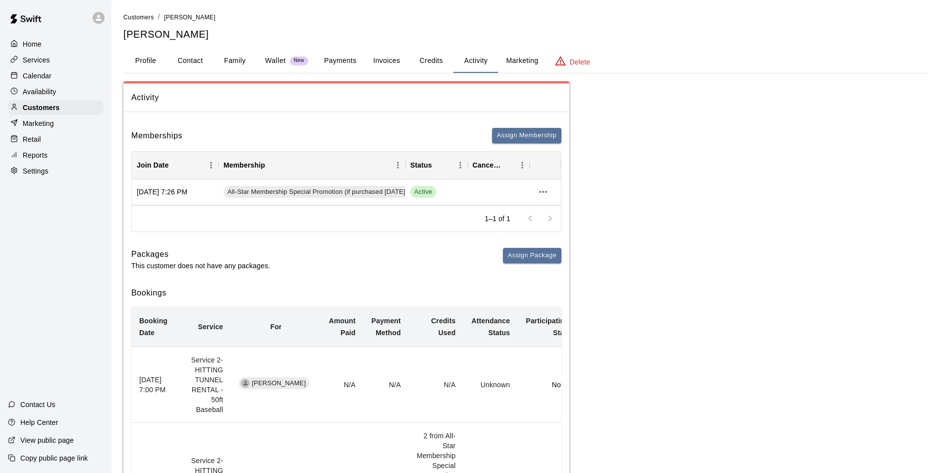
click at [57, 74] on div "Calendar" at bounding box center [56, 75] width 96 height 15
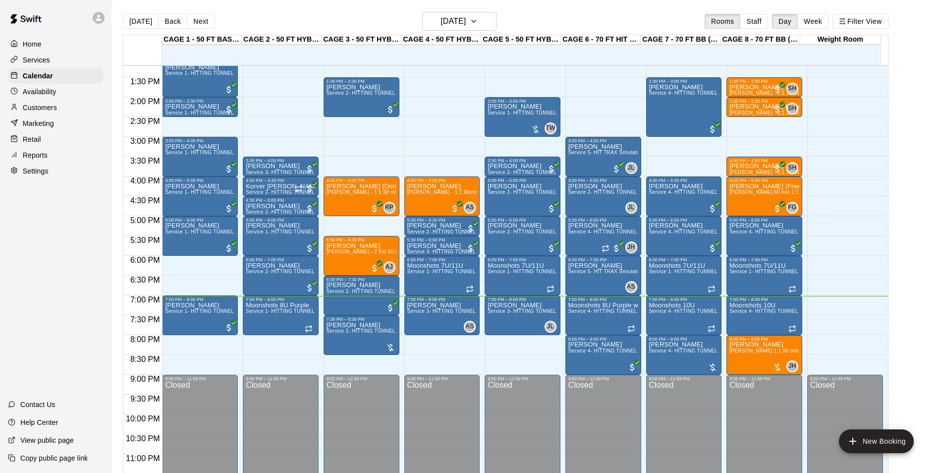
scroll to position [534, 0]
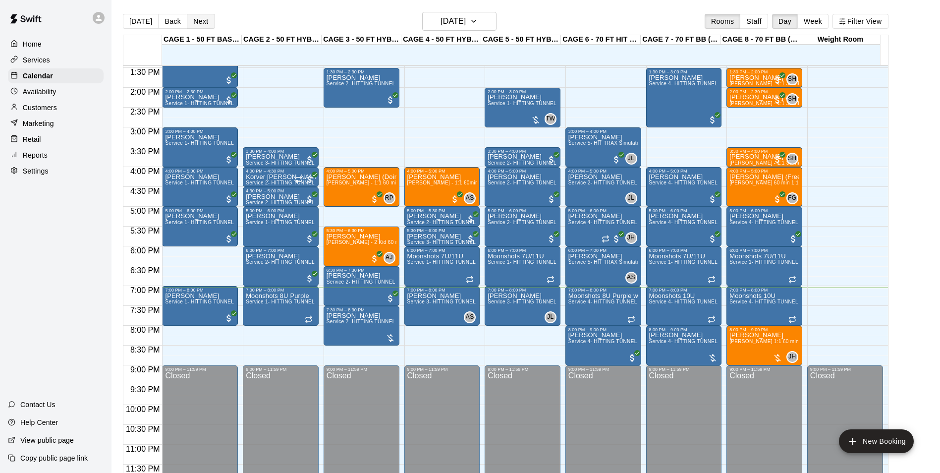
click at [191, 23] on button "Next" at bounding box center [201, 21] width 28 height 15
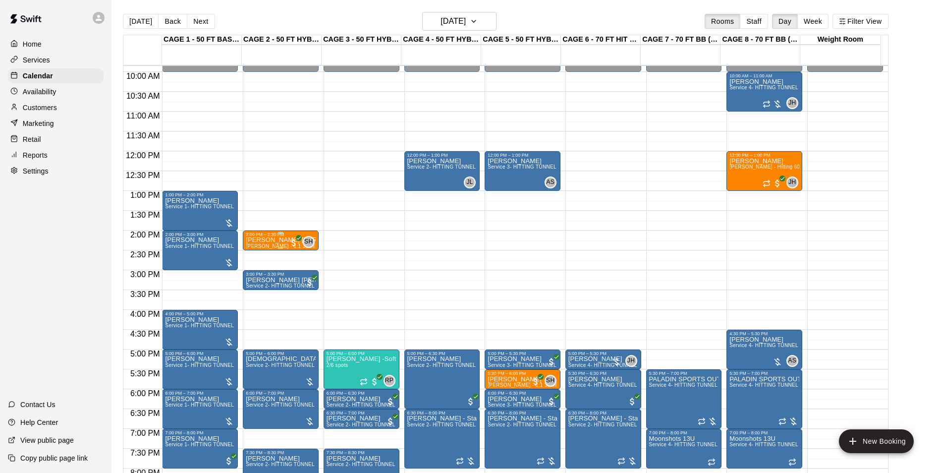
scroll to position [386, 0]
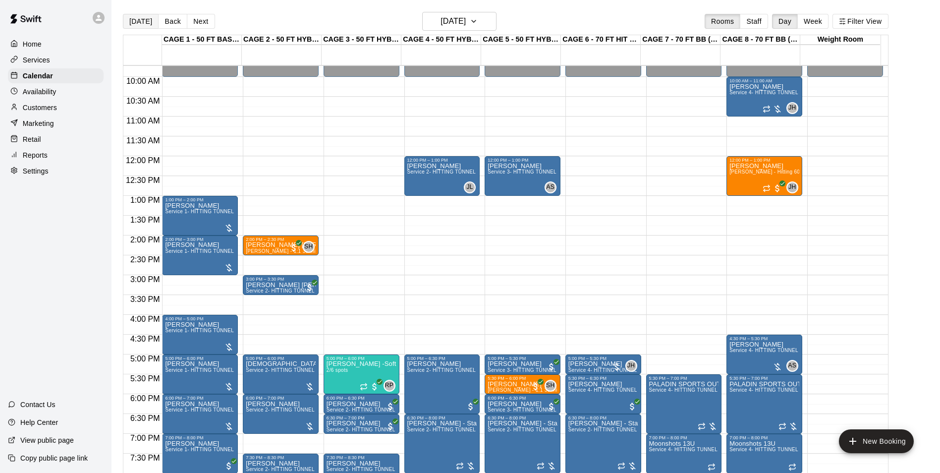
click at [132, 22] on button "[DATE]" at bounding box center [141, 21] width 36 height 15
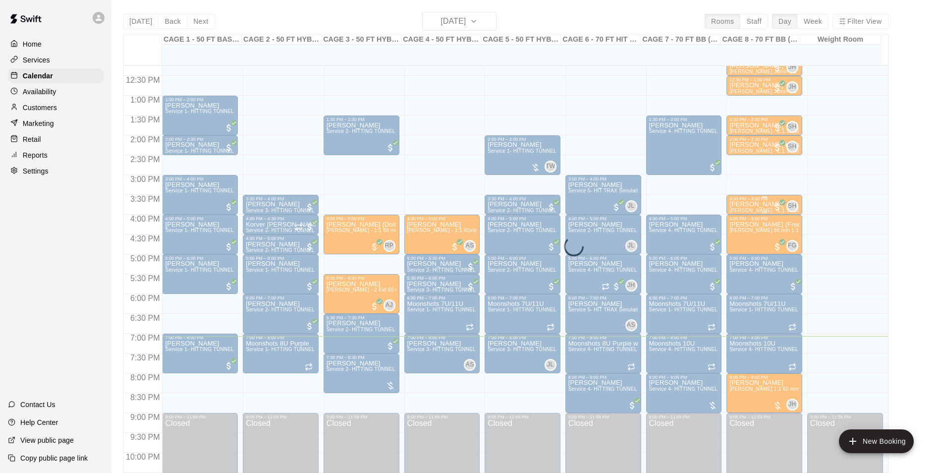
scroll to position [534, 0]
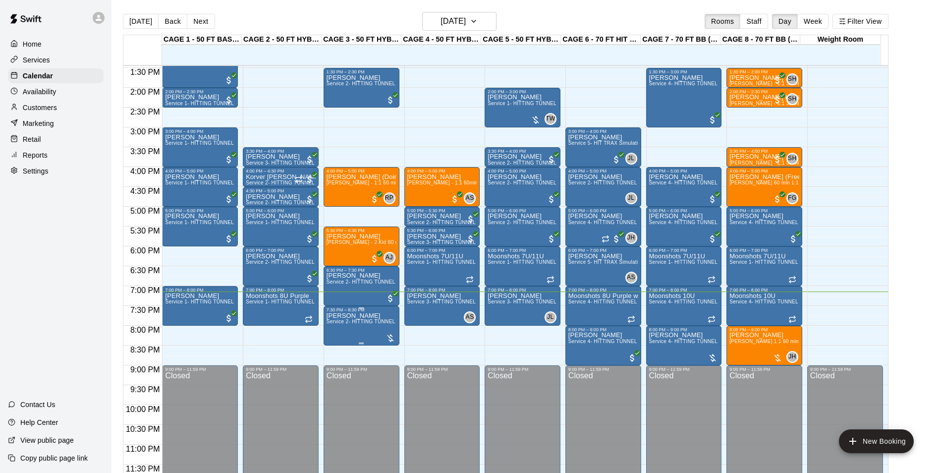
click at [349, 320] on span "Service 2- HITTING TUNNEL RENTAL - 50ft Baseball" at bounding box center [390, 321] width 126 height 5
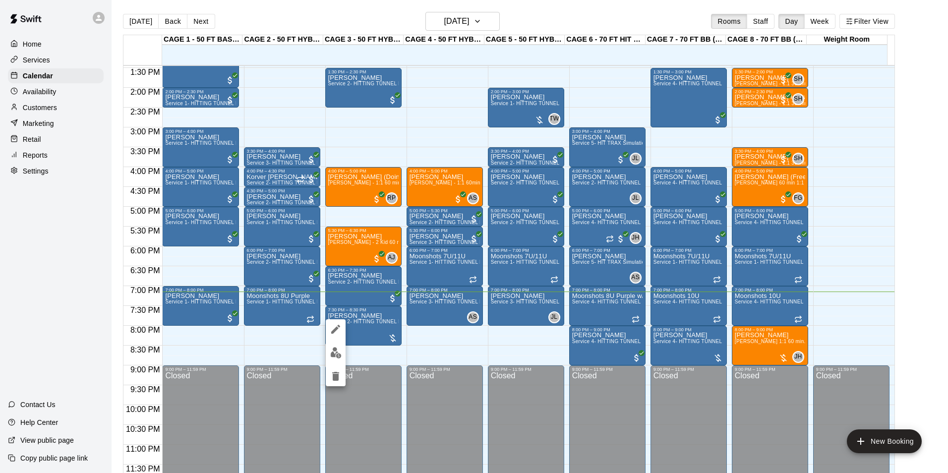
click at [334, 349] on img "edit" at bounding box center [335, 352] width 11 height 11
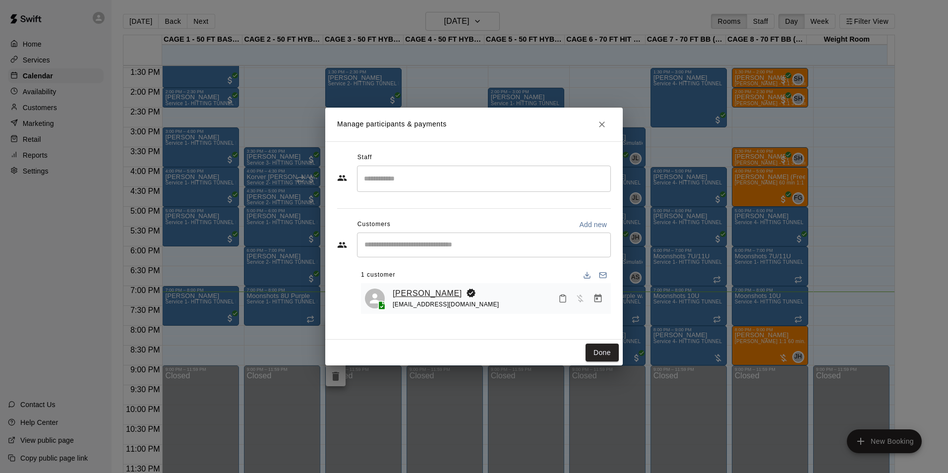
click at [422, 290] on link "[PERSON_NAME]" at bounding box center [427, 293] width 69 height 13
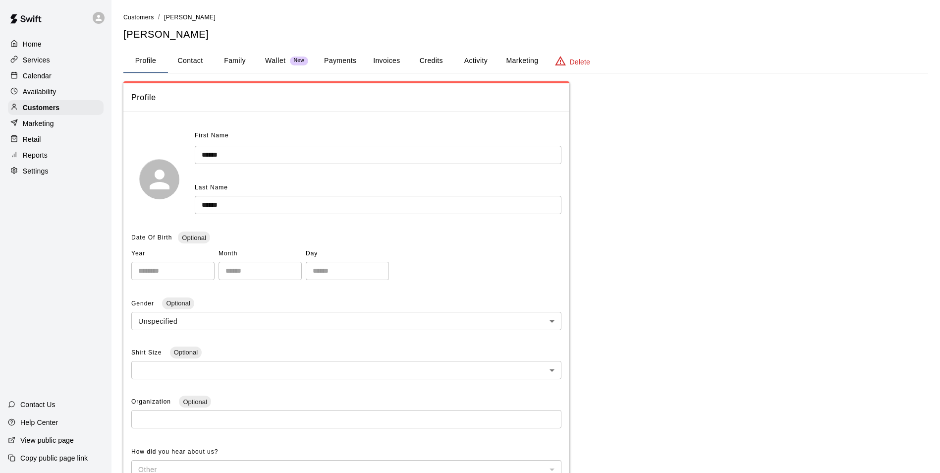
click at [256, 57] on button "Family" at bounding box center [235, 61] width 45 height 24
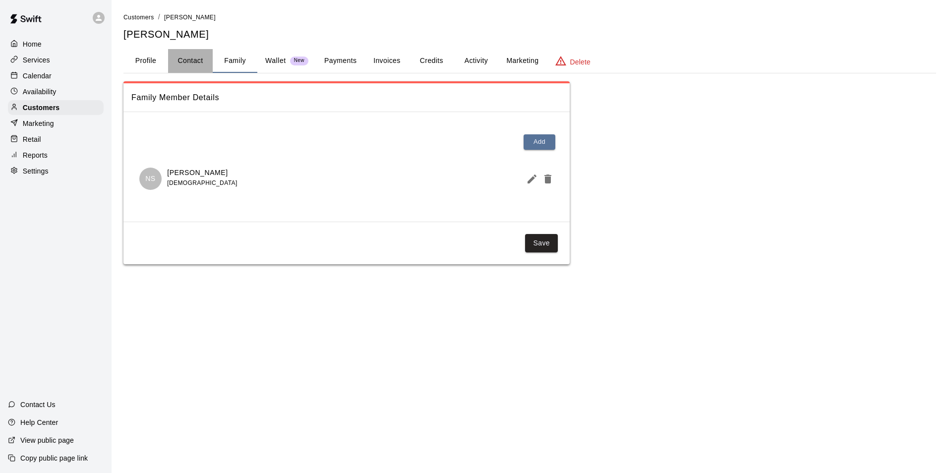
click at [198, 70] on button "Contact" at bounding box center [190, 61] width 45 height 24
select select "**"
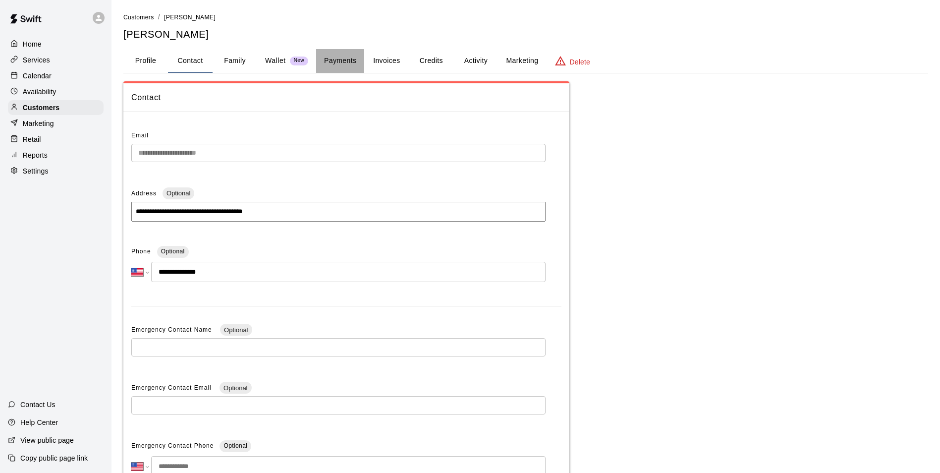
click at [335, 56] on button "Payments" at bounding box center [340, 61] width 48 height 24
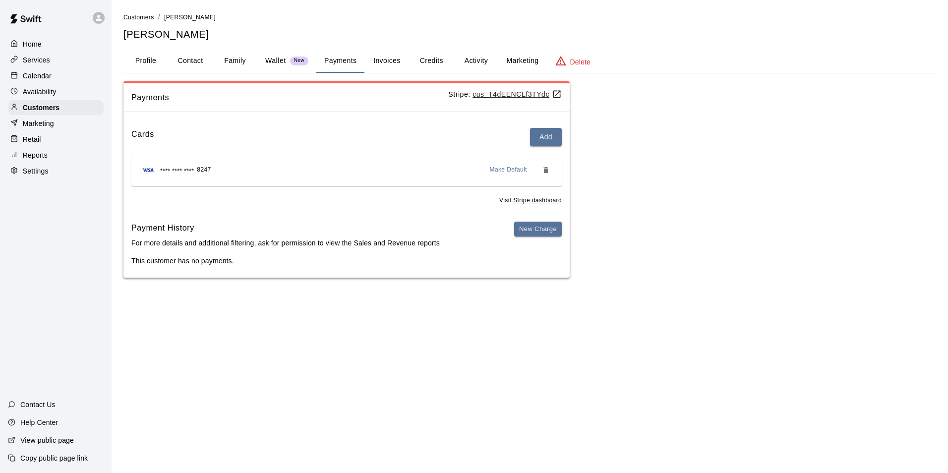
click at [388, 58] on button "Invoices" at bounding box center [386, 61] width 45 height 24
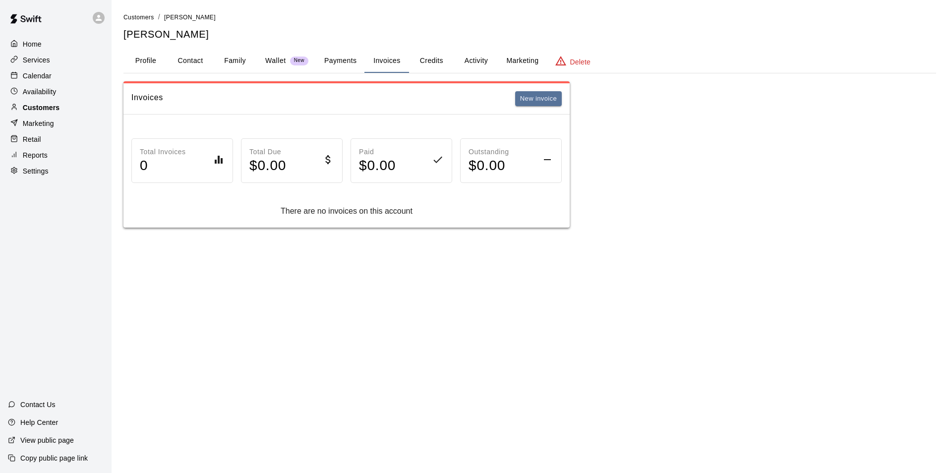
click at [47, 104] on div "Customers" at bounding box center [56, 107] width 96 height 15
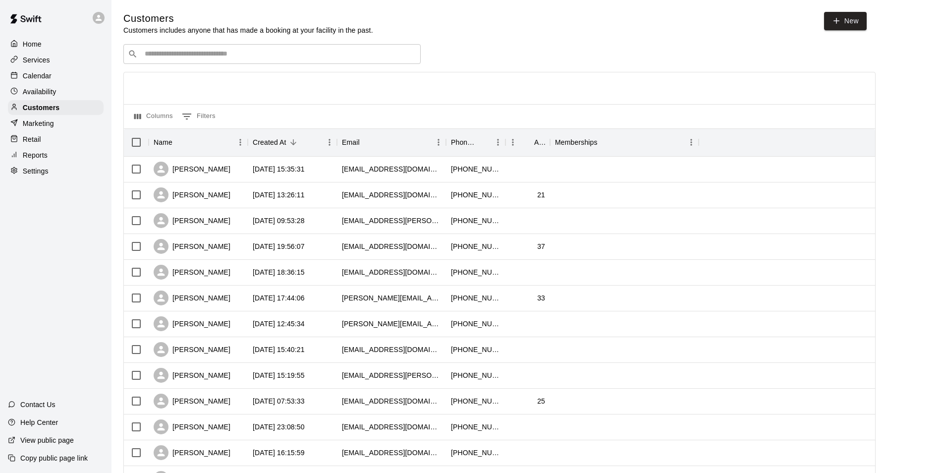
click at [75, 76] on div "Calendar" at bounding box center [56, 75] width 96 height 15
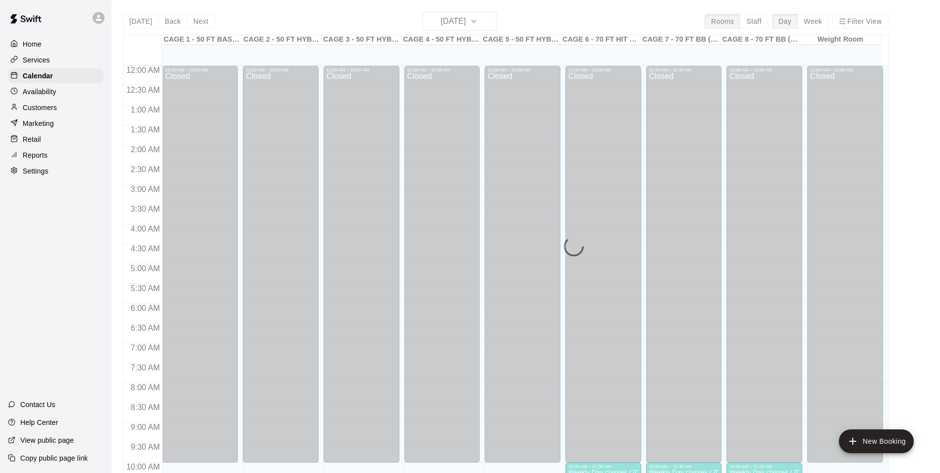
scroll to position [504, 0]
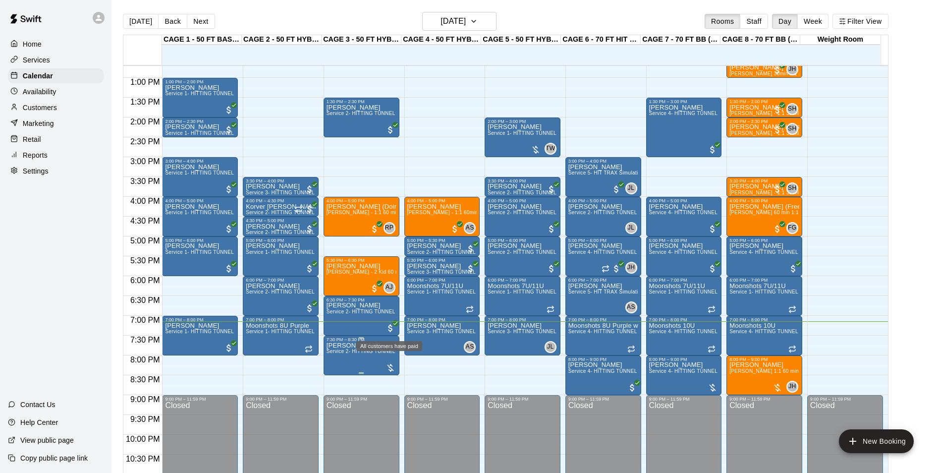
click at [341, 345] on p "[PERSON_NAME]" at bounding box center [362, 345] width 70 height 0
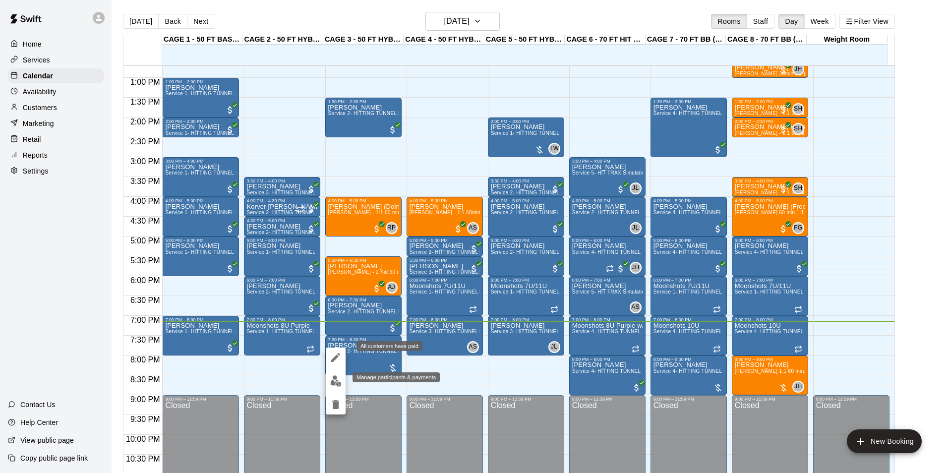
click at [337, 373] on button "edit" at bounding box center [336, 380] width 20 height 19
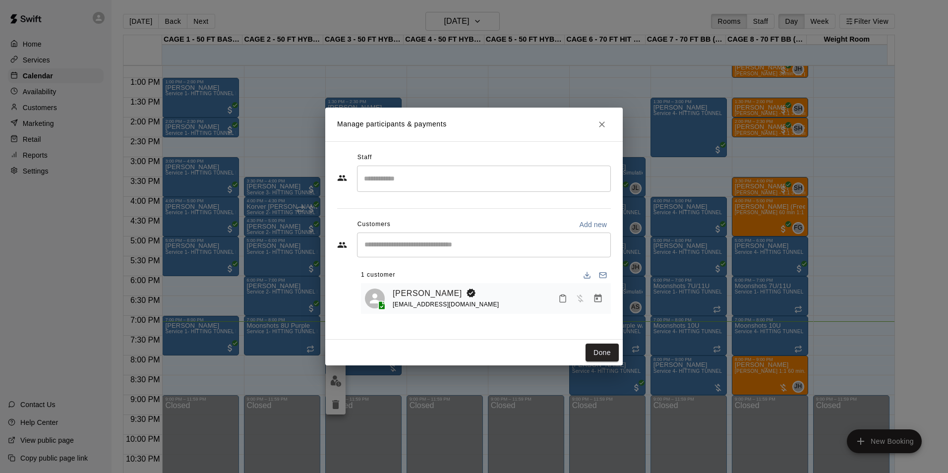
click at [418, 249] on input "Start typing to search customers..." at bounding box center [483, 245] width 245 height 10
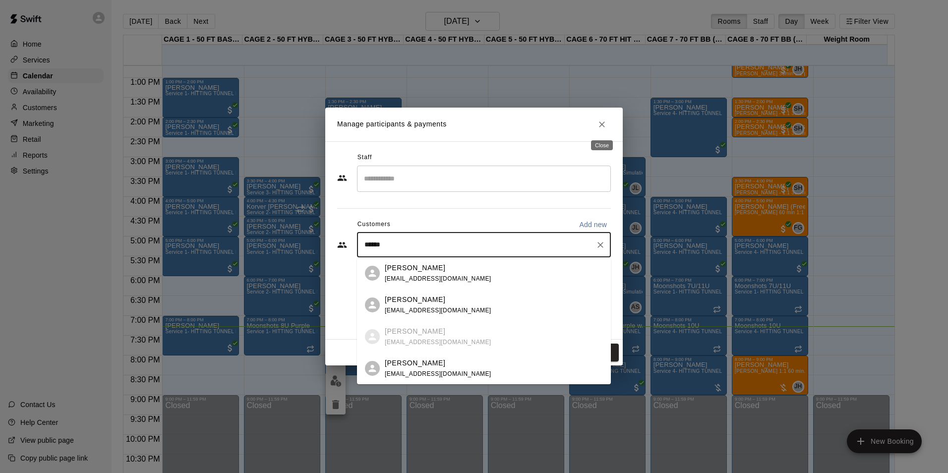
type input "******"
click at [607, 126] on button "Close" at bounding box center [602, 124] width 18 height 18
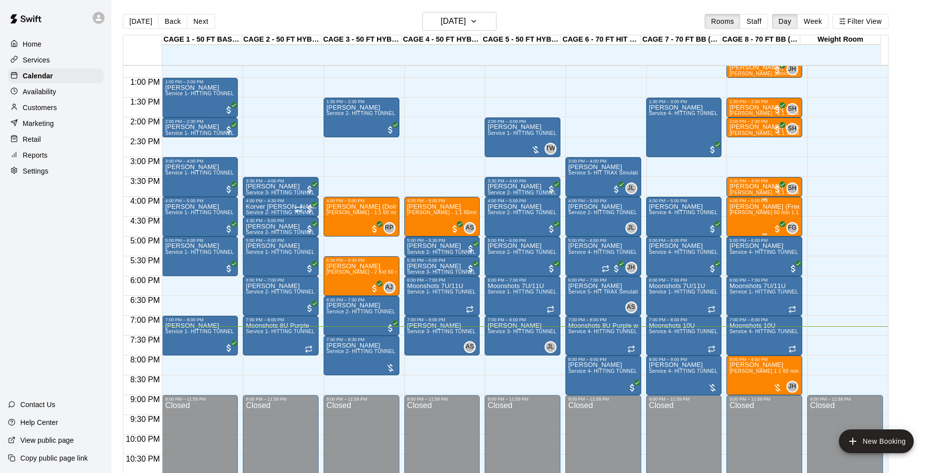
click at [760, 222] on div "Andrew Bennett (Free 45) Frankie Gulko 60 min 1:1 baseball hitting / fielding /…" at bounding box center [765, 439] width 70 height 473
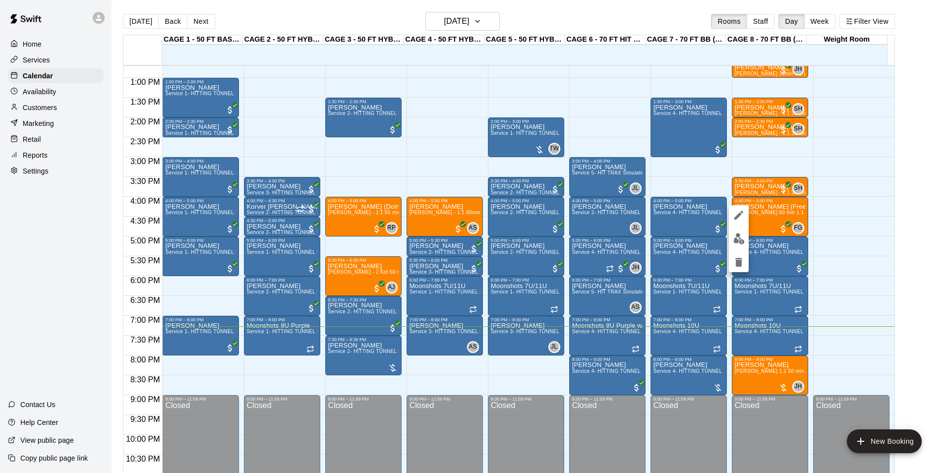
click at [781, 226] on div at bounding box center [474, 236] width 948 height 473
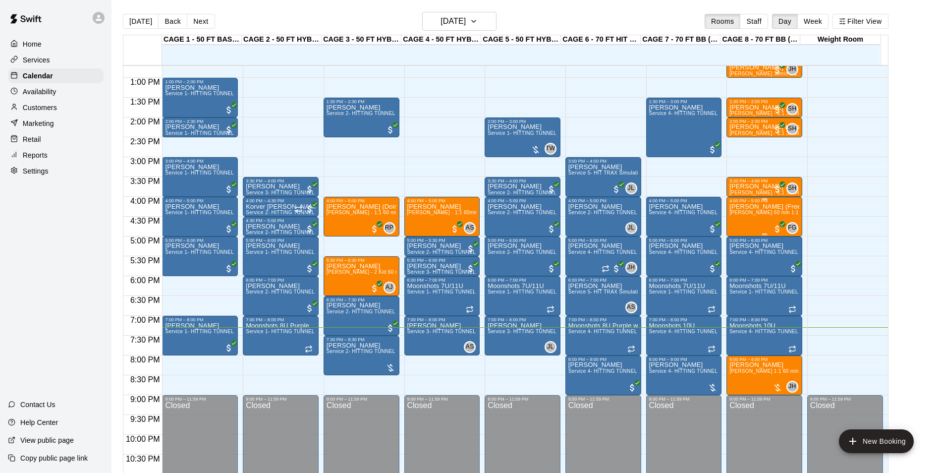
click at [769, 226] on div "Andrew Bennett (Free 45) Frankie Gulko 60 min 1:1 baseball hitting / fielding /…" at bounding box center [765, 439] width 70 height 473
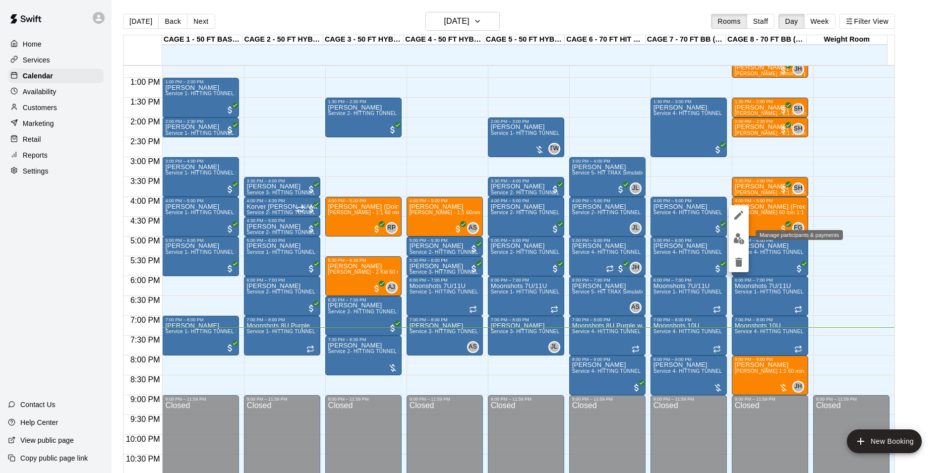
click at [738, 233] on img "edit" at bounding box center [738, 238] width 11 height 11
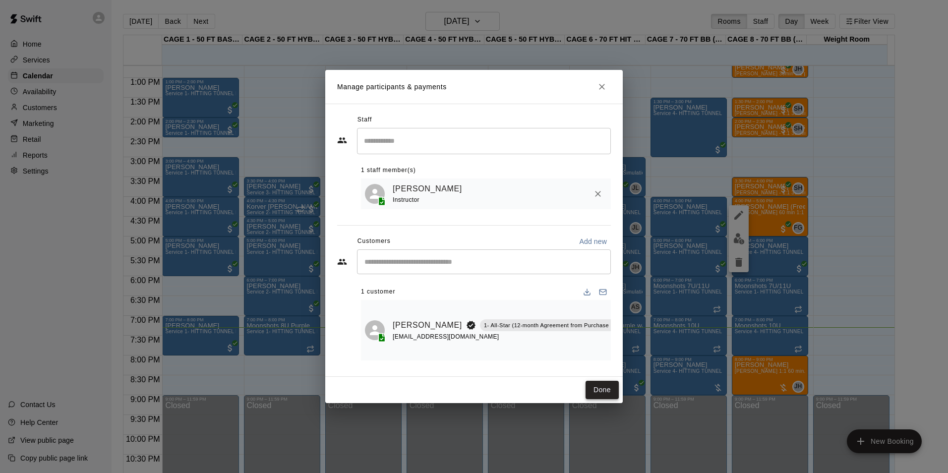
click at [596, 395] on button "Done" at bounding box center [601, 390] width 33 height 18
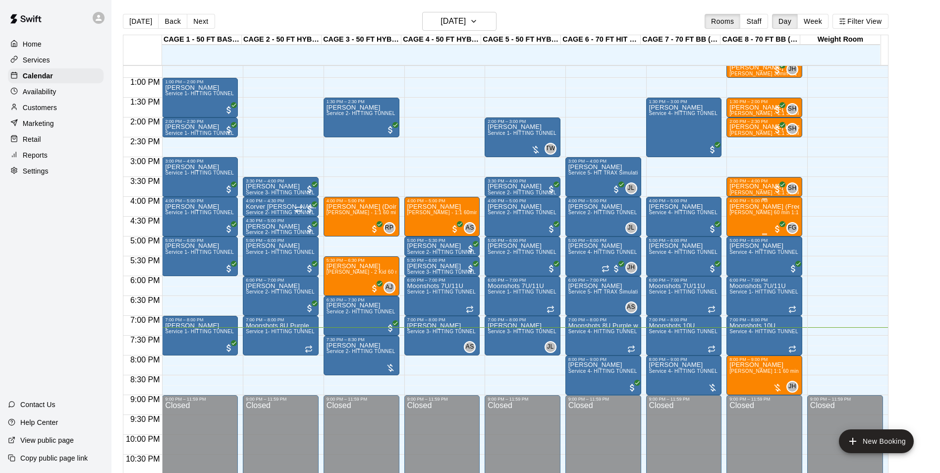
click at [742, 215] on span "[PERSON_NAME] 60 min 1:1 baseball hitting / fielding / pitching lessons" at bounding box center [815, 212] width 170 height 5
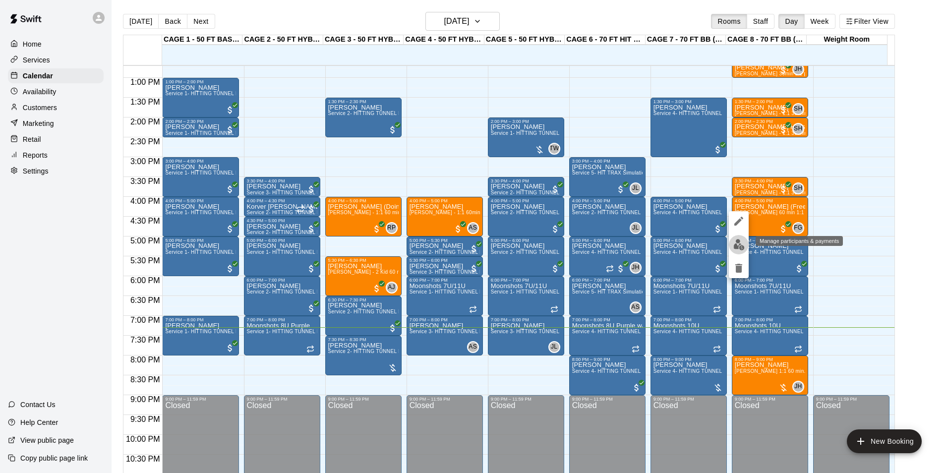
click at [737, 249] on img "edit" at bounding box center [738, 244] width 11 height 11
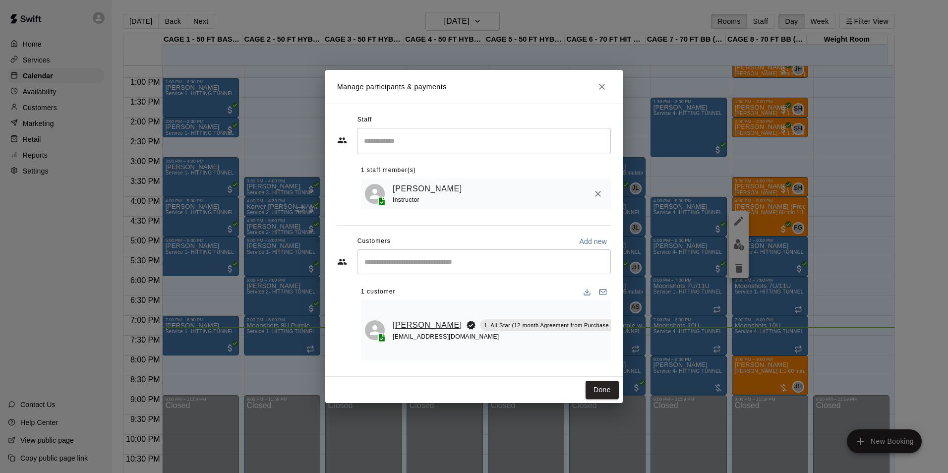
click at [397, 322] on link "Andrew Bennett" at bounding box center [427, 325] width 69 height 13
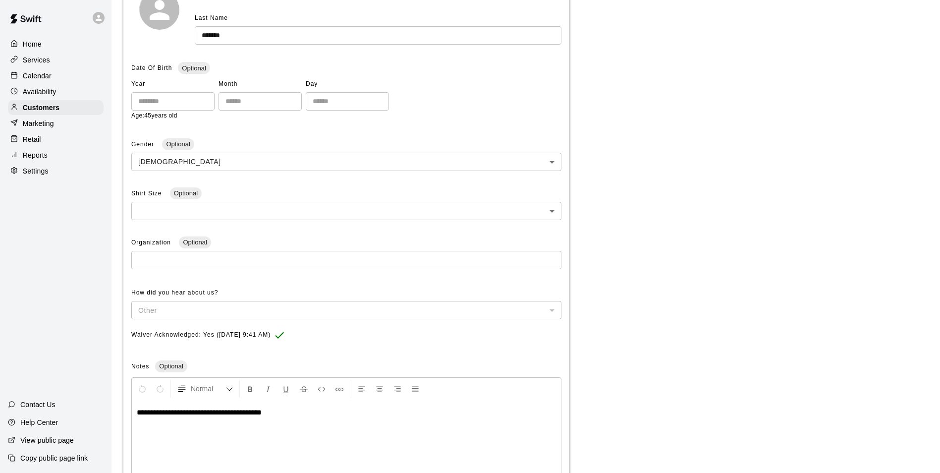
scroll to position [241, 0]
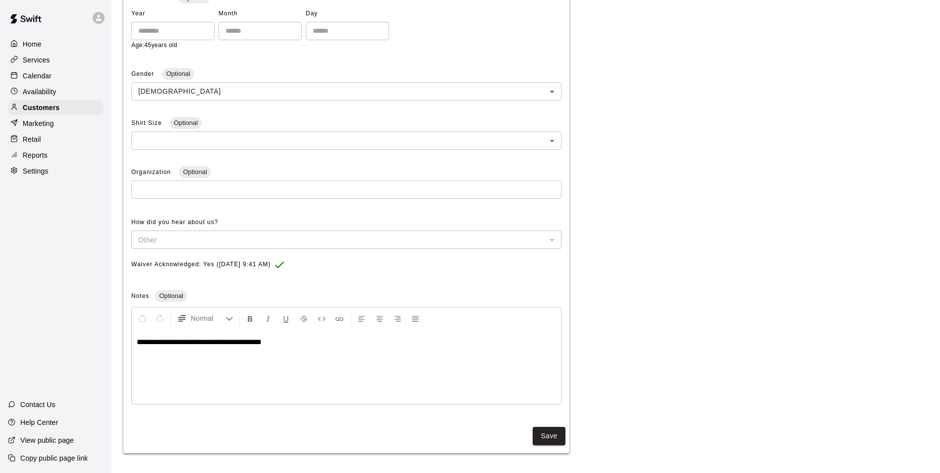
click at [178, 341] on span "**********" at bounding box center [199, 341] width 125 height 7
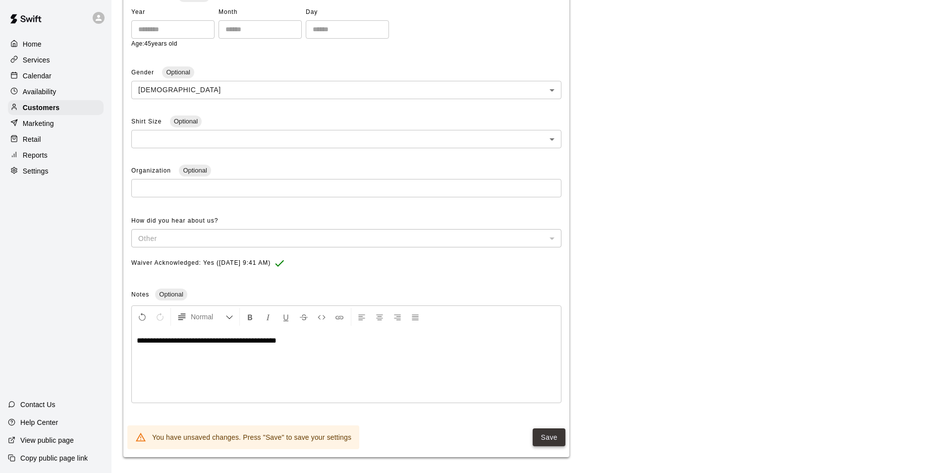
click at [544, 432] on button "Save" at bounding box center [549, 437] width 33 height 18
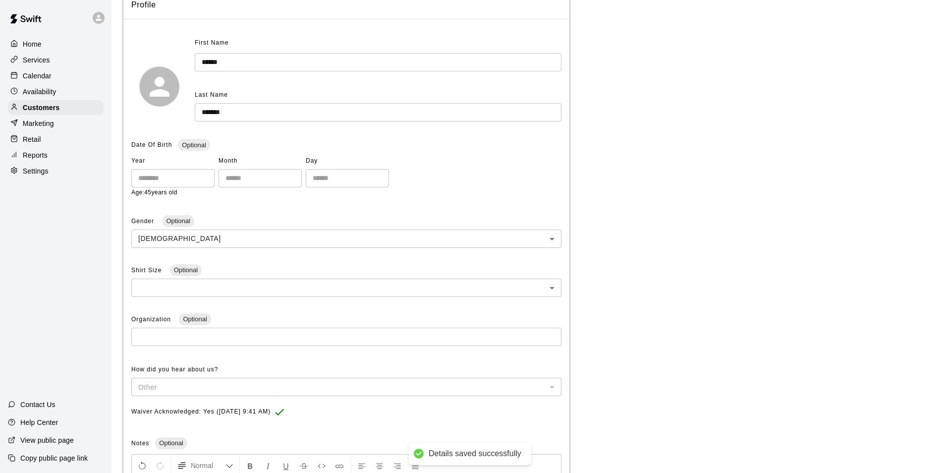
scroll to position [0, 0]
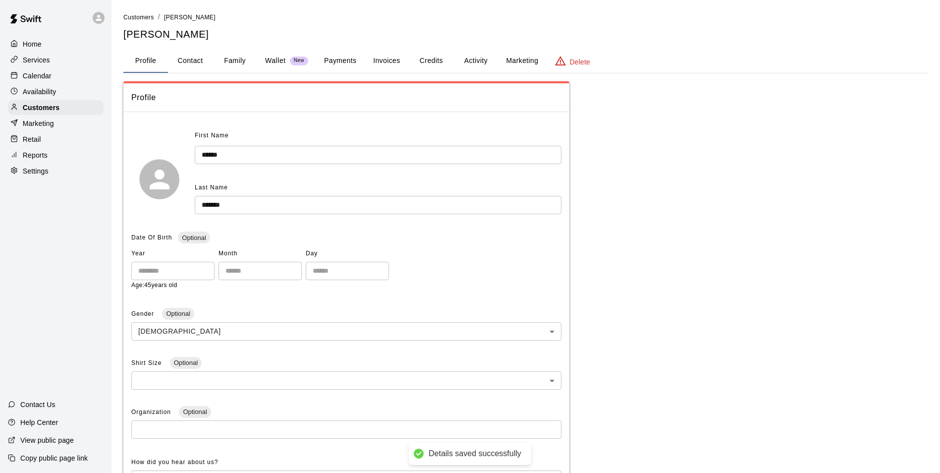
drag, startPoint x: 35, startPoint y: 76, endPoint x: 46, endPoint y: 76, distance: 10.4
click at [35, 76] on p "Calendar" at bounding box center [37, 76] width 29 height 10
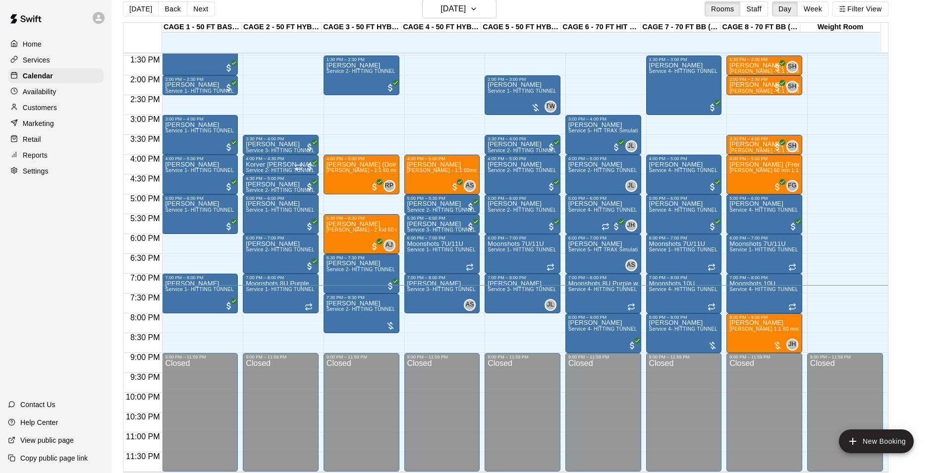
scroll to position [16, 0]
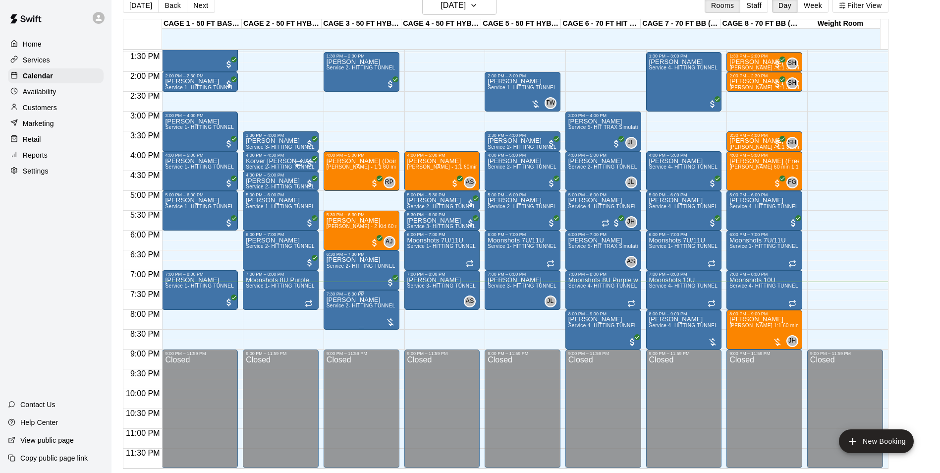
click at [360, 296] on div "7:30 PM – 8:30 PM" at bounding box center [362, 293] width 70 height 5
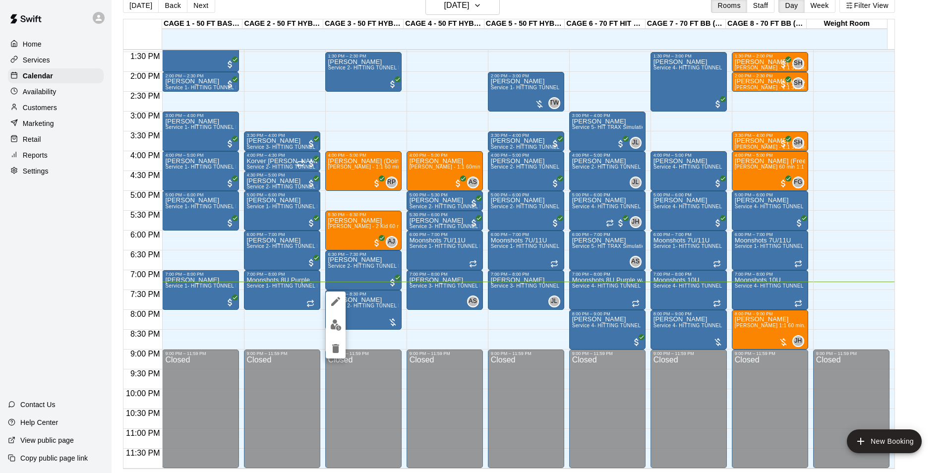
click at [337, 333] on button "edit" at bounding box center [336, 324] width 20 height 19
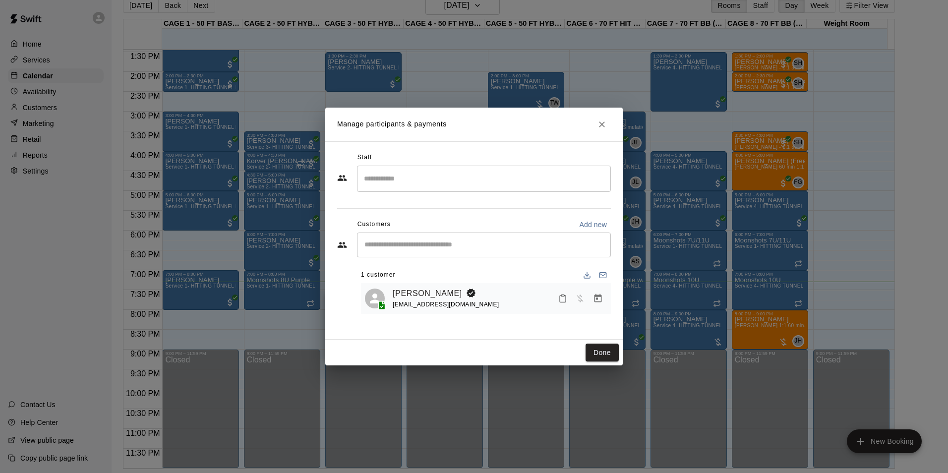
click at [421, 243] on input "Start typing to search customers..." at bounding box center [483, 245] width 245 height 10
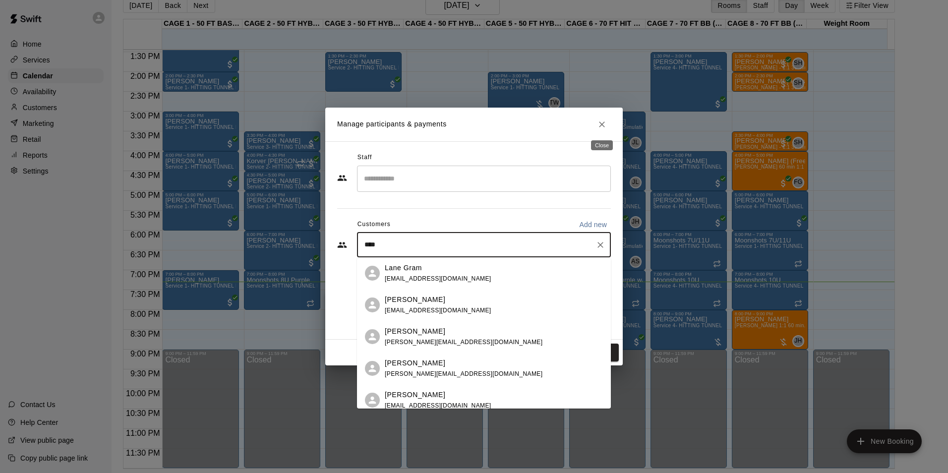
type input "****"
click at [598, 127] on icon "Close" at bounding box center [602, 124] width 10 height 10
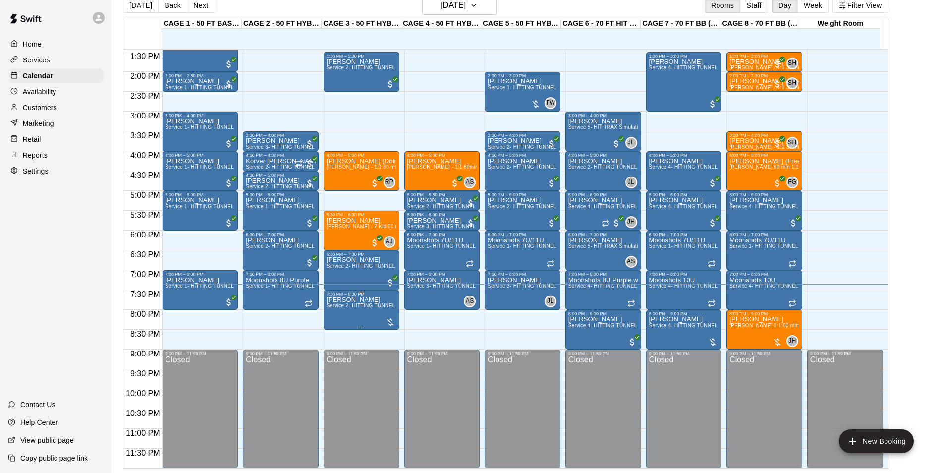
click at [368, 305] on span "Service 2- HITTING TUNNEL RENTAL - 50ft Baseball" at bounding box center [390, 305] width 126 height 5
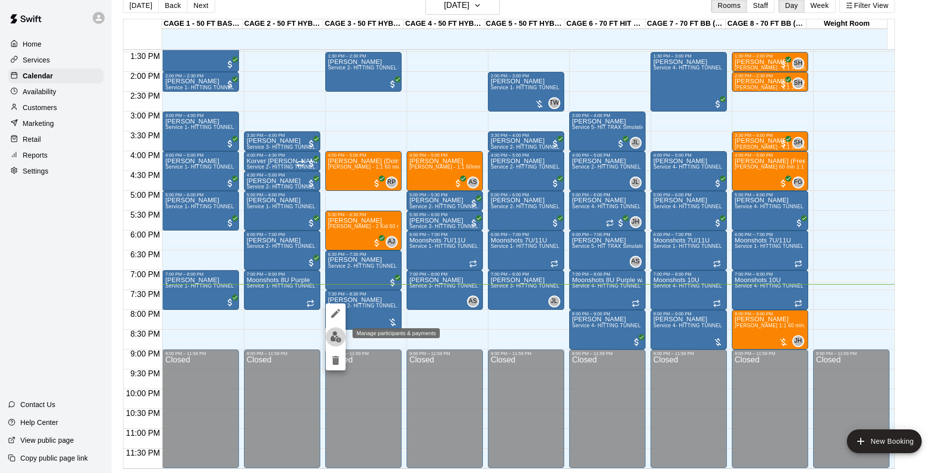
click at [328, 335] on button "edit" at bounding box center [336, 336] width 20 height 19
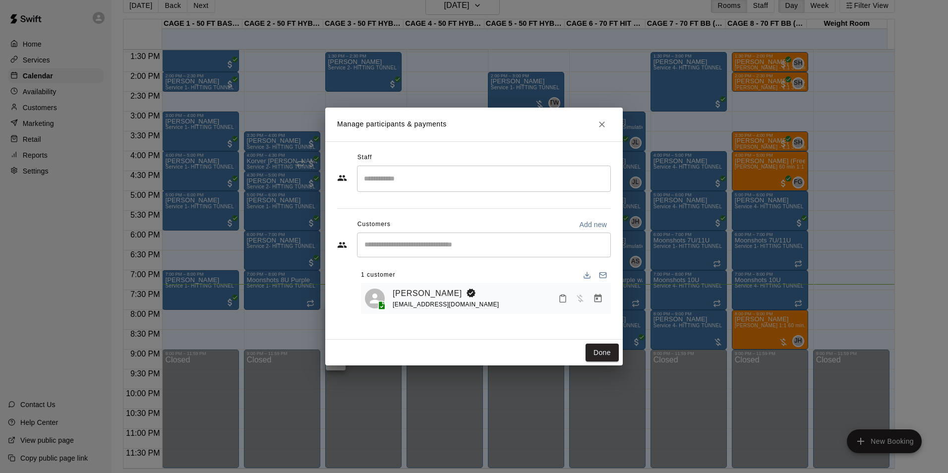
click at [406, 246] on input "Start typing to search customers..." at bounding box center [483, 245] width 245 height 10
click at [597, 123] on icon "Close" at bounding box center [602, 124] width 10 height 10
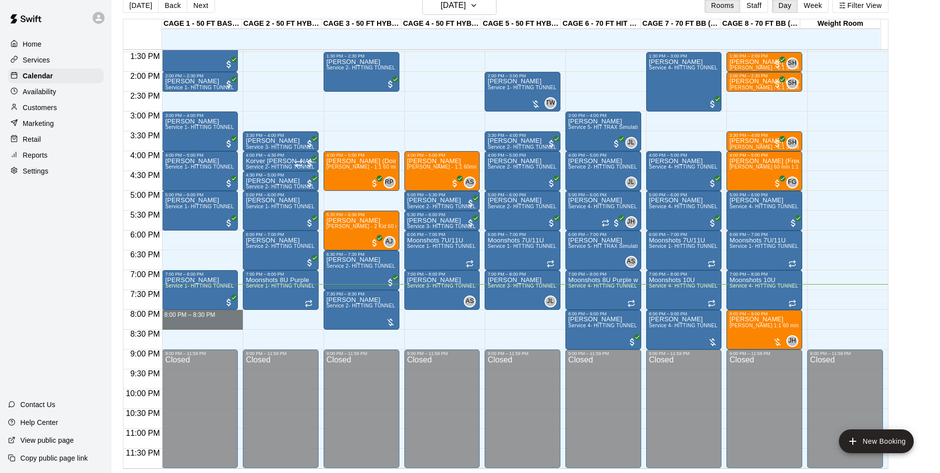
drag, startPoint x: 187, startPoint y: 314, endPoint x: 196, endPoint y: 321, distance: 11.6
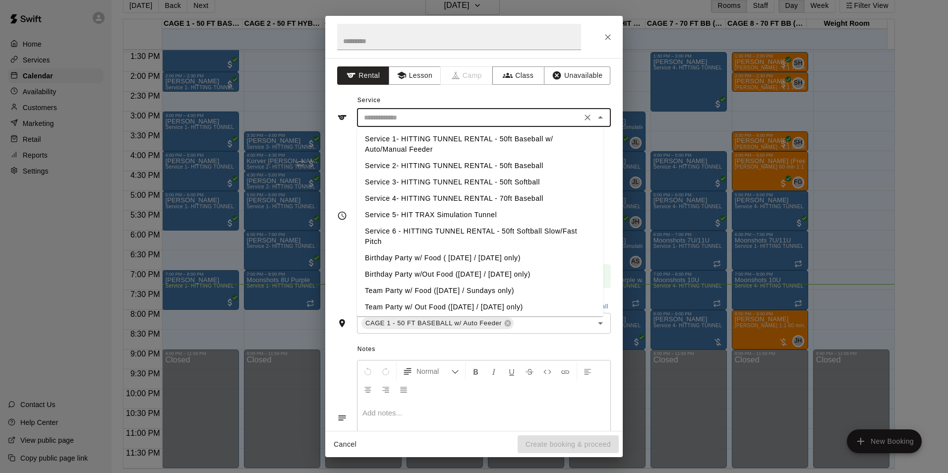
click at [444, 114] on input "text" at bounding box center [469, 118] width 219 height 12
click at [491, 167] on li "Service 2- HITTING TUNNEL RENTAL - 50ft Baseball" at bounding box center [480, 166] width 246 height 16
type input "**********"
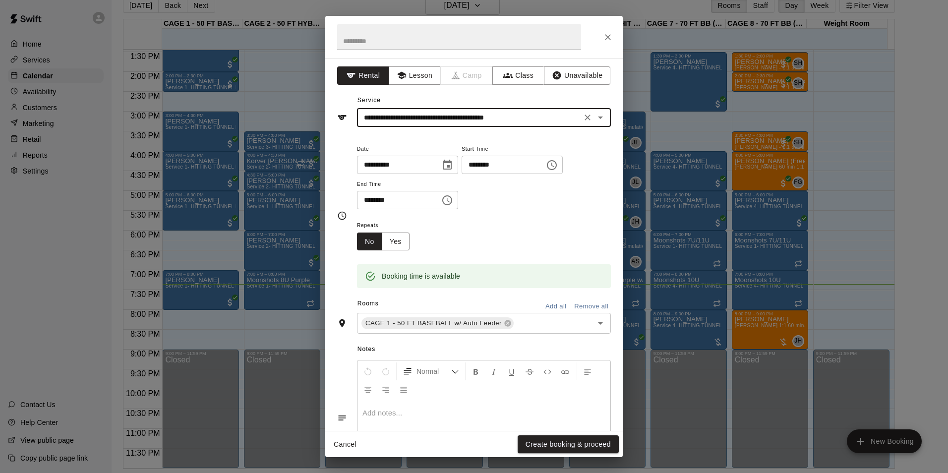
click at [582, 114] on icon "Clear" at bounding box center [587, 118] width 10 height 10
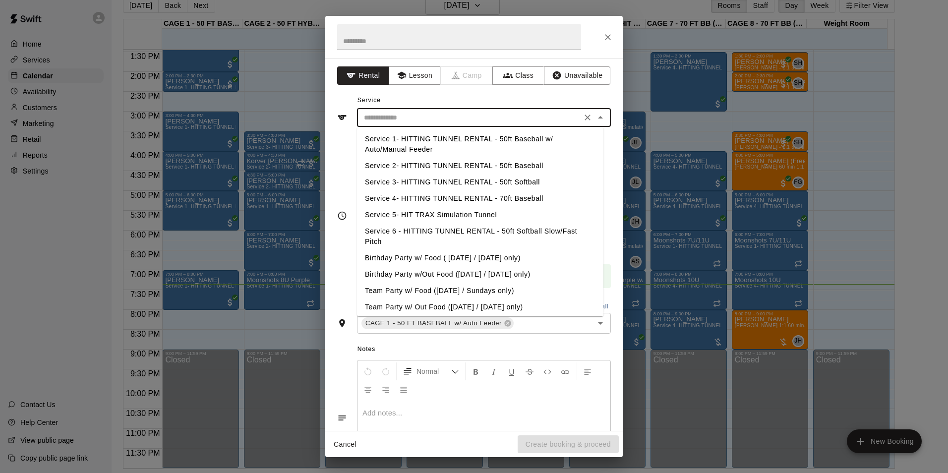
click at [566, 116] on input "text" at bounding box center [469, 118] width 219 height 12
click at [544, 144] on li "Service 1- HITTING TUNNEL RENTAL - 50ft Baseball w/ Auto/Manual Feeder" at bounding box center [480, 144] width 246 height 27
type input "**********"
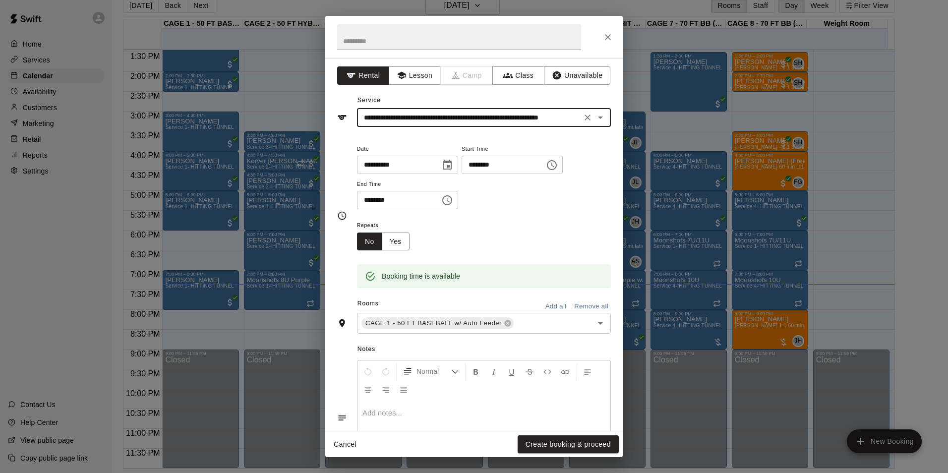
drag, startPoint x: 542, startPoint y: 445, endPoint x: 542, endPoint y: 438, distance: 6.4
click at [542, 442] on button "Create booking & proceed" at bounding box center [567, 444] width 101 height 18
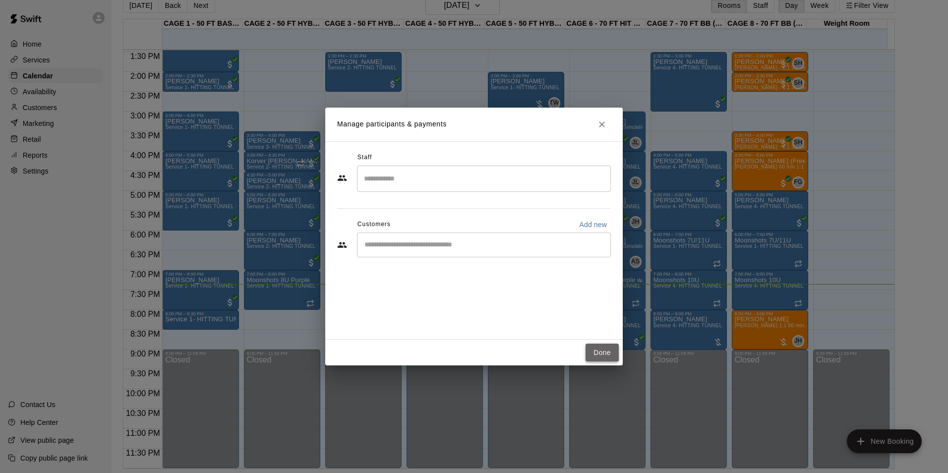
click at [600, 355] on button "Done" at bounding box center [601, 352] width 33 height 18
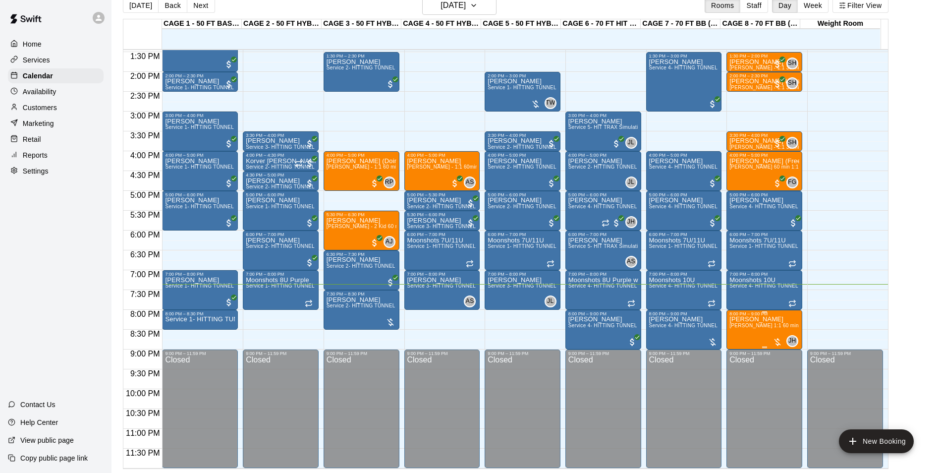
click at [761, 324] on span "[PERSON_NAME] 1:1 60 min. pitching Lesson" at bounding box center [784, 325] width 109 height 5
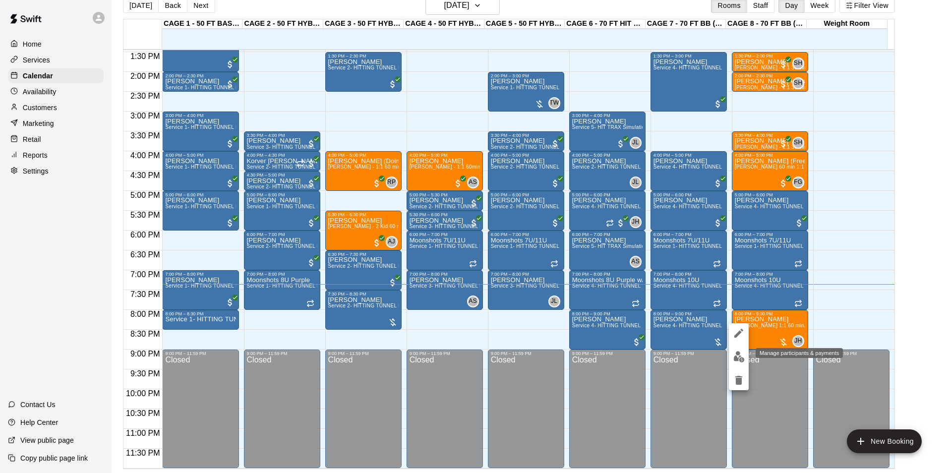
click at [738, 348] on button "edit" at bounding box center [739, 356] width 20 height 19
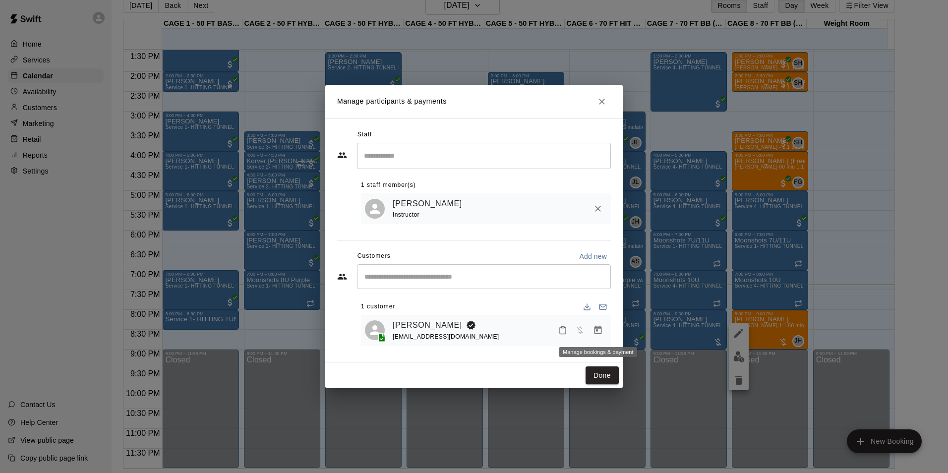
click at [595, 322] on button "Manage bookings & payment" at bounding box center [598, 330] width 18 height 18
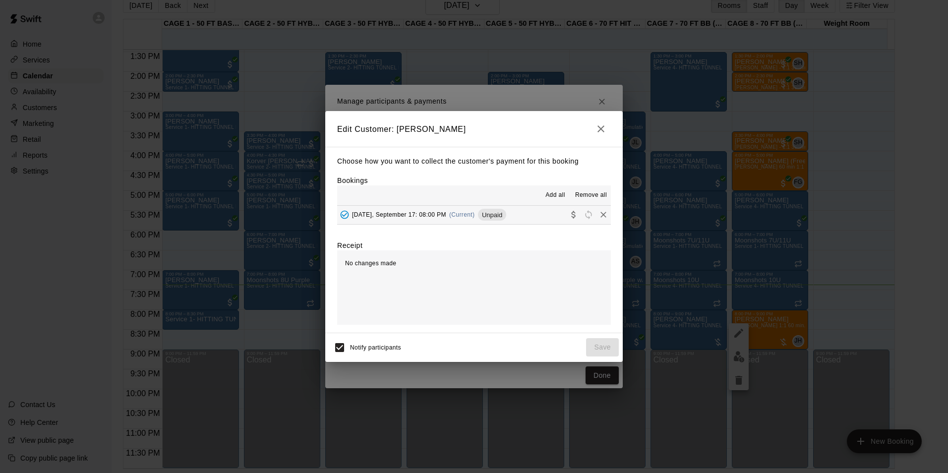
click at [506, 220] on div "Wednesday, September 17: 08:00 PM (Current) Unpaid" at bounding box center [421, 214] width 169 height 15
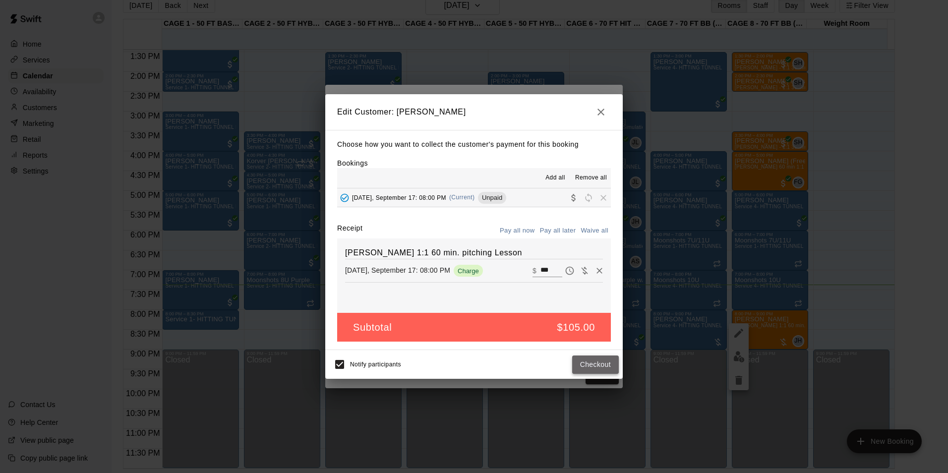
click at [583, 368] on button "Checkout" at bounding box center [595, 364] width 47 height 18
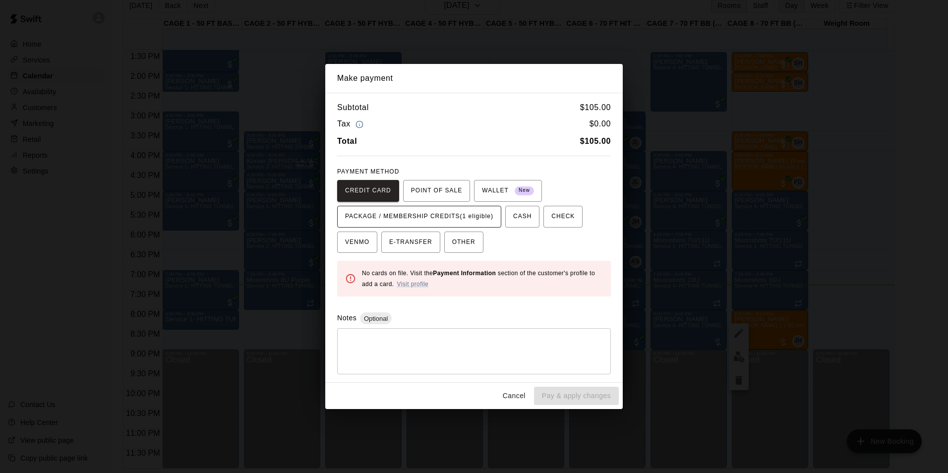
click at [474, 217] on span "PACKAGE / MEMBERSHIP CREDITS (1 eligible)" at bounding box center [419, 217] width 148 height 16
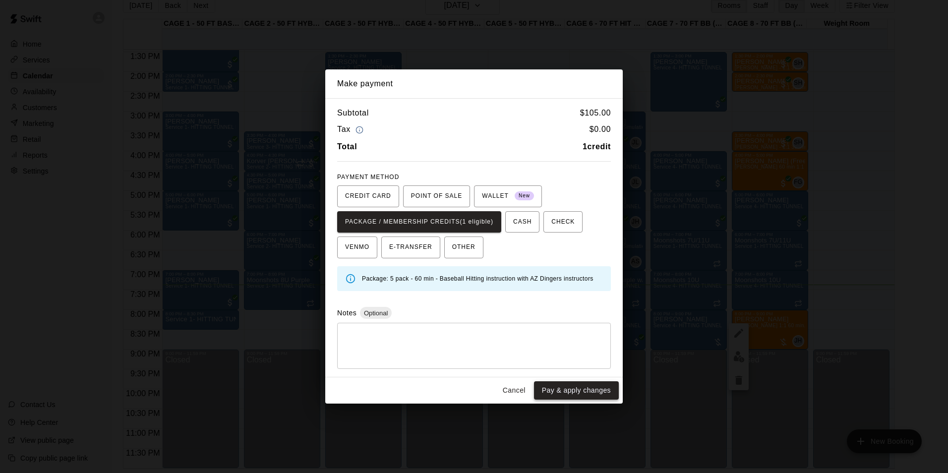
click at [590, 383] on button "Pay & apply changes" at bounding box center [576, 390] width 85 height 18
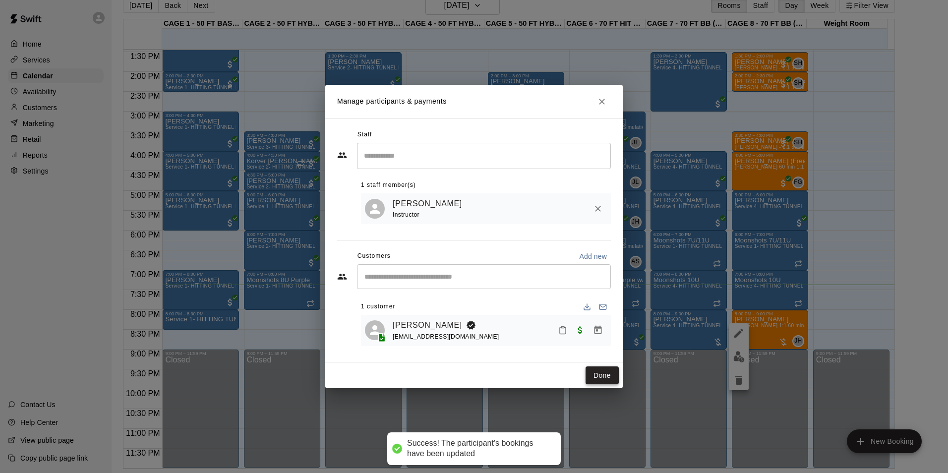
click at [597, 378] on button "Done" at bounding box center [601, 375] width 33 height 18
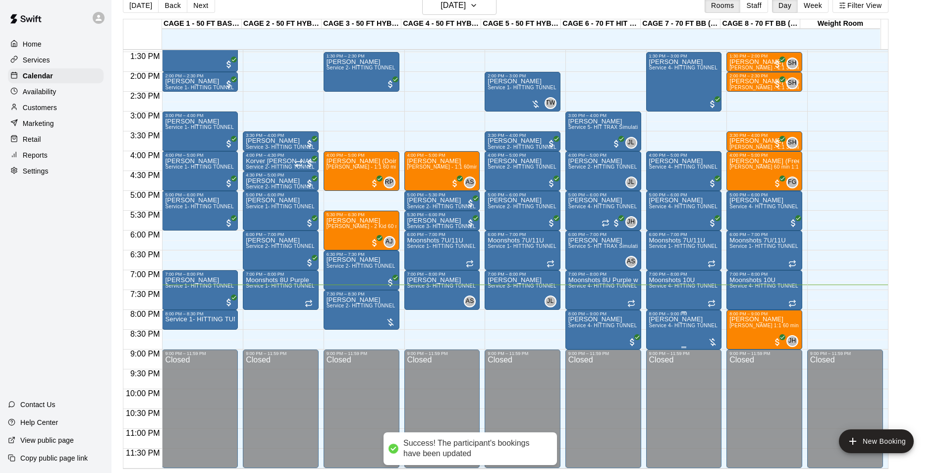
click at [650, 328] on span "Service 4- HITTING TUNNEL RENTAL - 70ft Baseball" at bounding box center [712, 325] width 126 height 5
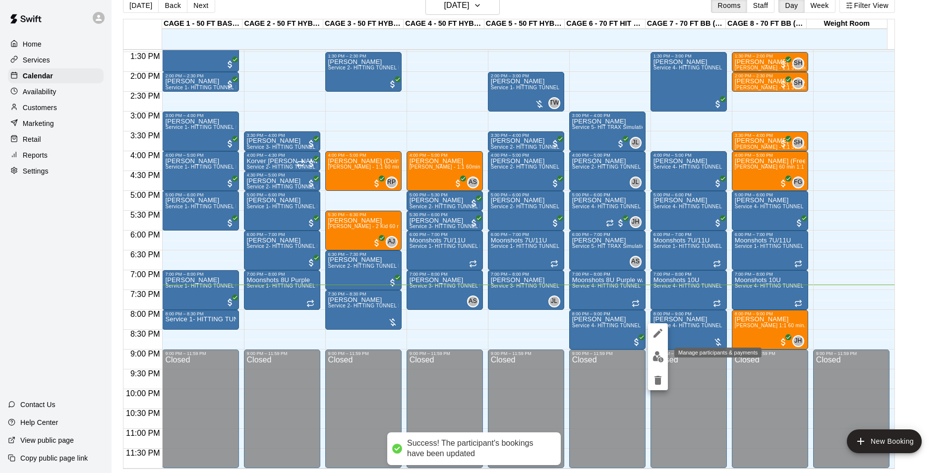
click at [656, 348] on button "edit" at bounding box center [658, 356] width 20 height 19
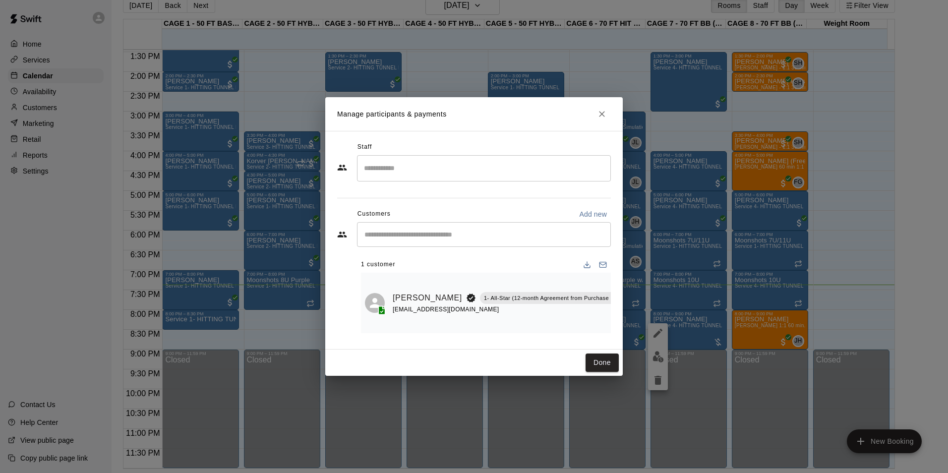
click at [633, 319] on icon "Manage bookings & payment" at bounding box center [638, 320] width 10 height 10
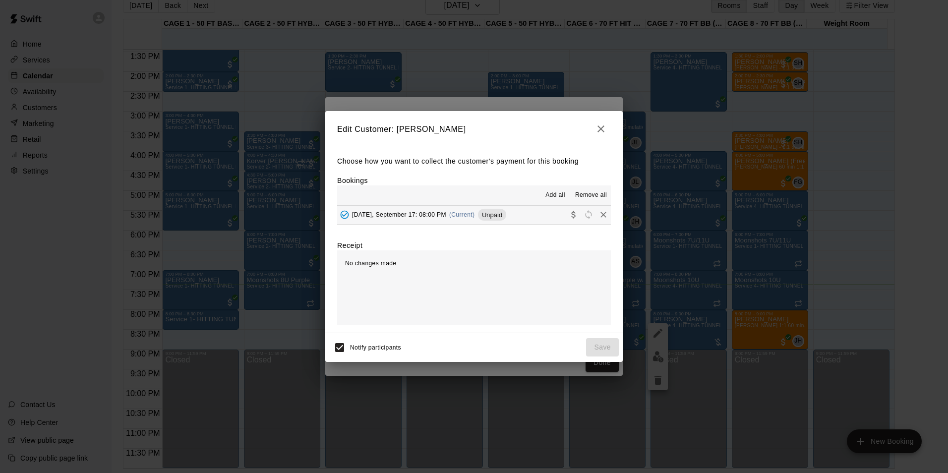
drag, startPoint x: 483, startPoint y: 224, endPoint x: 489, endPoint y: 224, distance: 5.5
click at [484, 224] on button "Wednesday, September 17: 08:00 PM (Current) Unpaid" at bounding box center [474, 215] width 274 height 18
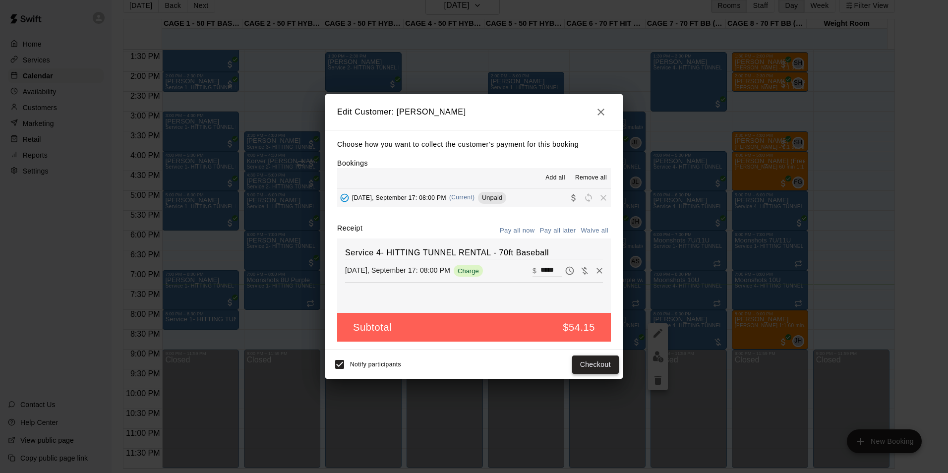
click at [611, 368] on button "Checkout" at bounding box center [595, 364] width 47 height 18
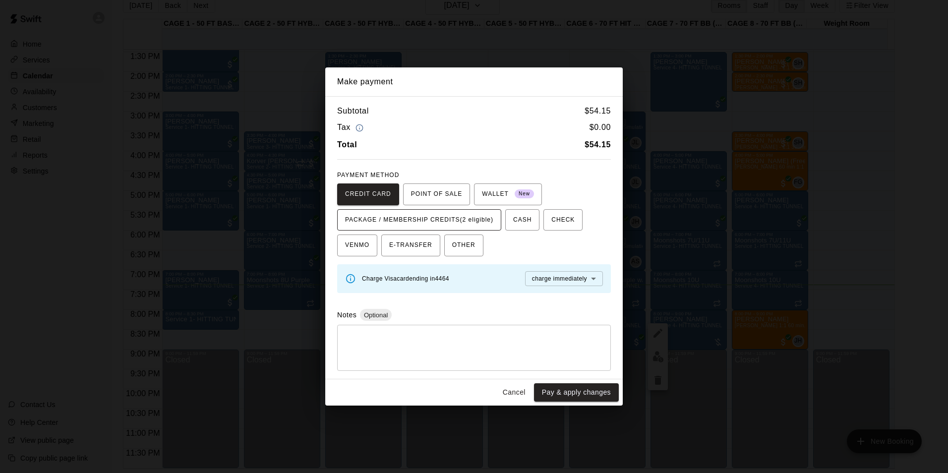
click at [477, 225] on span "PACKAGE / MEMBERSHIP CREDITS (2 eligible)" at bounding box center [419, 220] width 148 height 16
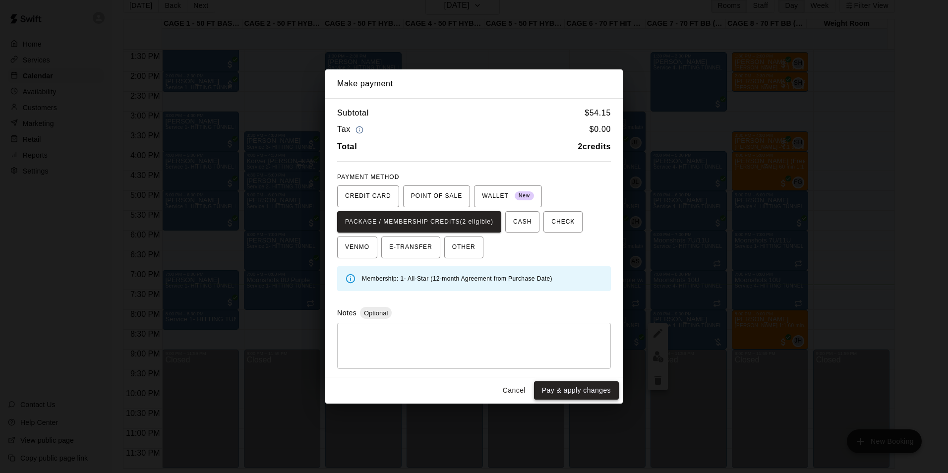
click at [558, 384] on button "Pay & apply changes" at bounding box center [576, 390] width 85 height 18
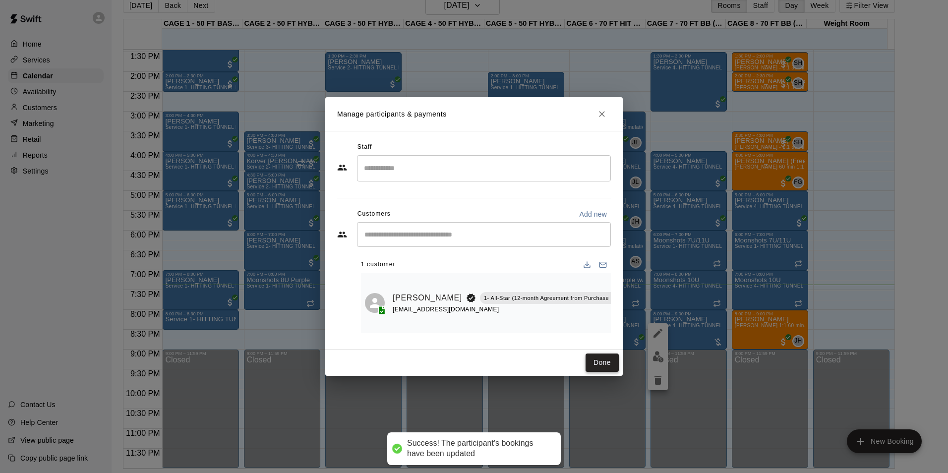
click at [609, 363] on button "Done" at bounding box center [601, 362] width 33 height 18
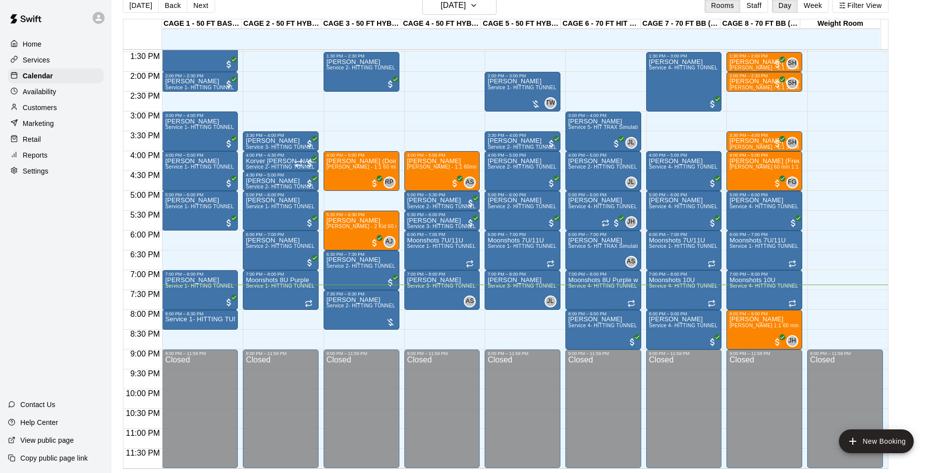
drag, startPoint x: 57, startPoint y: 109, endPoint x: 103, endPoint y: 107, distance: 45.7
click at [57, 109] on div "Customers" at bounding box center [56, 107] width 96 height 15
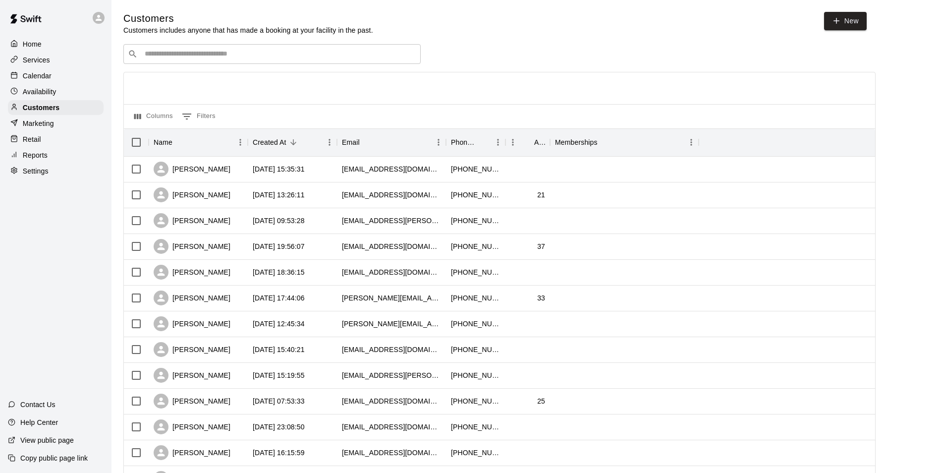
click at [291, 65] on div "​ ​ Columns 0 Filters Name Created At Email Phone Number Age Memberships Joshua…" at bounding box center [499, 436] width 752 height 784
click at [291, 43] on div "Customers Customers includes anyone that has made a booking at your facility in…" at bounding box center [525, 420] width 805 height 816
click at [285, 55] on input "Search customers by name or email" at bounding box center [279, 54] width 275 height 10
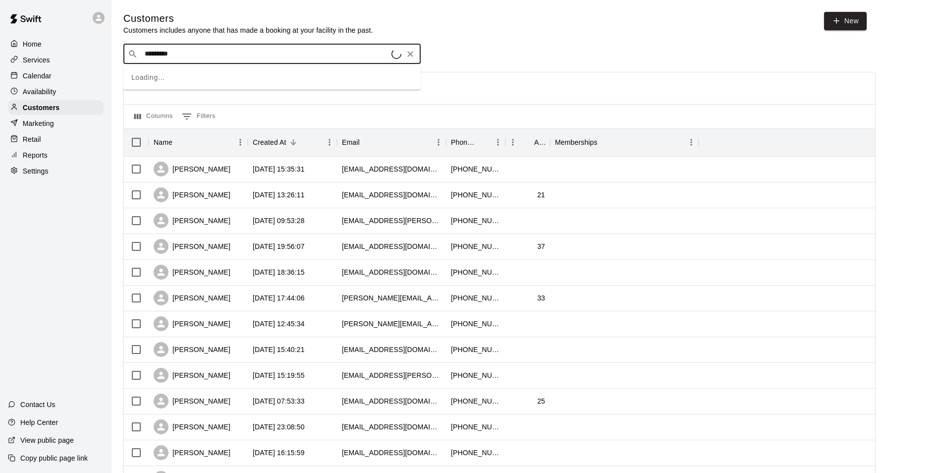
type input "**********"
click at [225, 77] on div "Jason Pridie azmoonshots@gmail.com" at bounding box center [282, 81] width 262 height 21
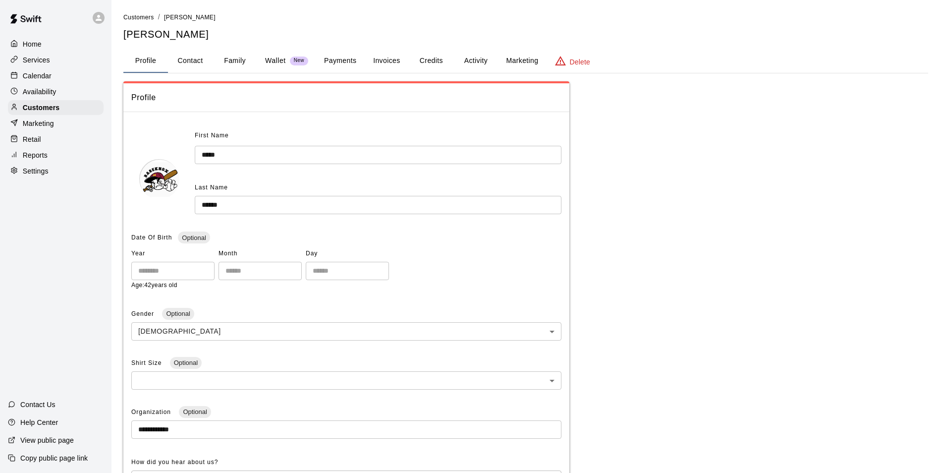
click at [355, 66] on button "Payments" at bounding box center [340, 61] width 48 height 24
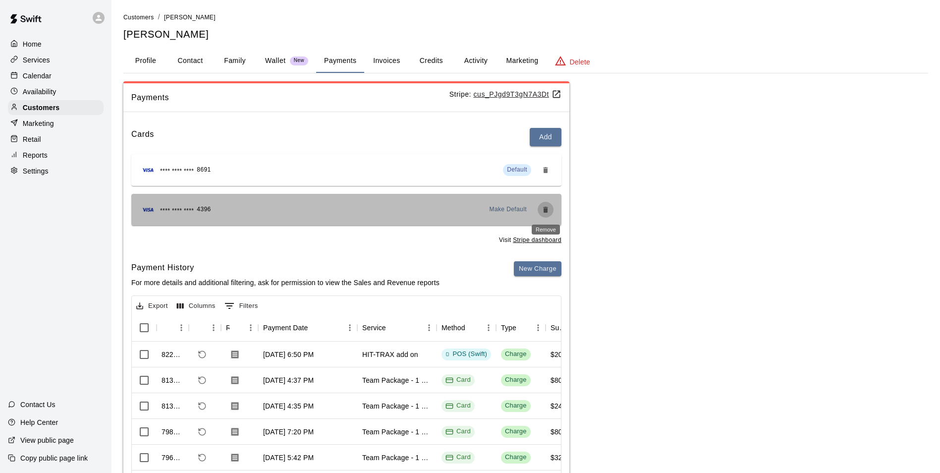
click at [544, 212] on icon "Remove" at bounding box center [546, 210] width 8 height 8
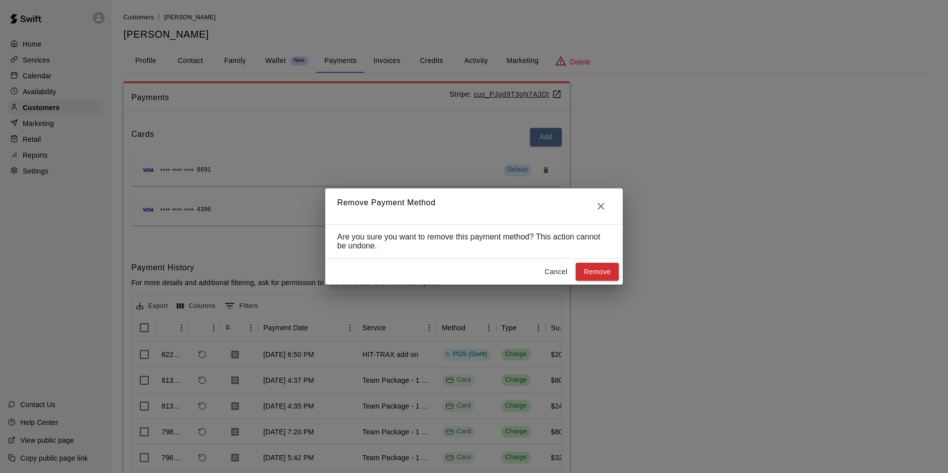
click at [602, 203] on icon "Close" at bounding box center [600, 206] width 7 height 7
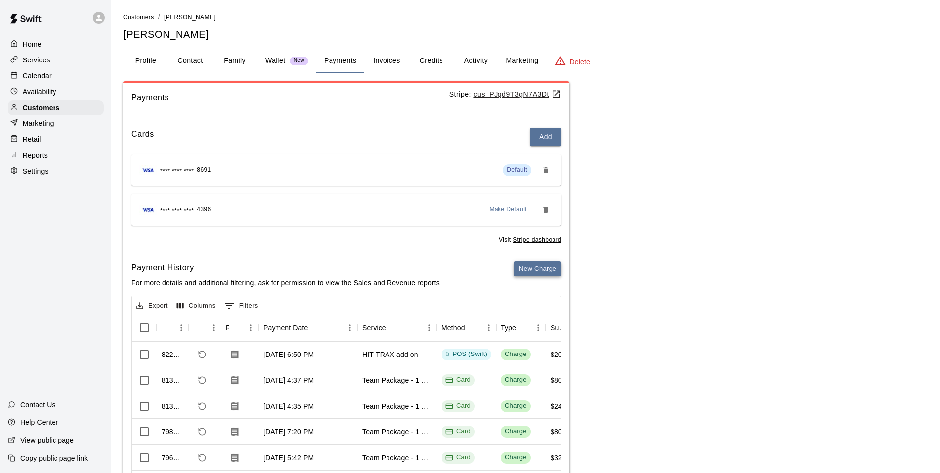
click at [539, 273] on button "New Charge" at bounding box center [538, 268] width 48 height 15
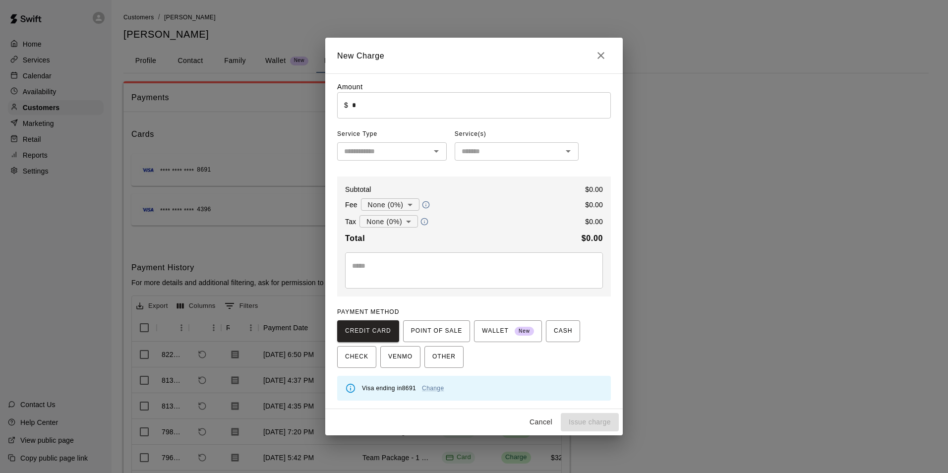
click at [467, 86] on div "Amount ​ $ * ​" at bounding box center [474, 100] width 274 height 36
click at [467, 103] on input "*" at bounding box center [481, 105] width 259 height 26
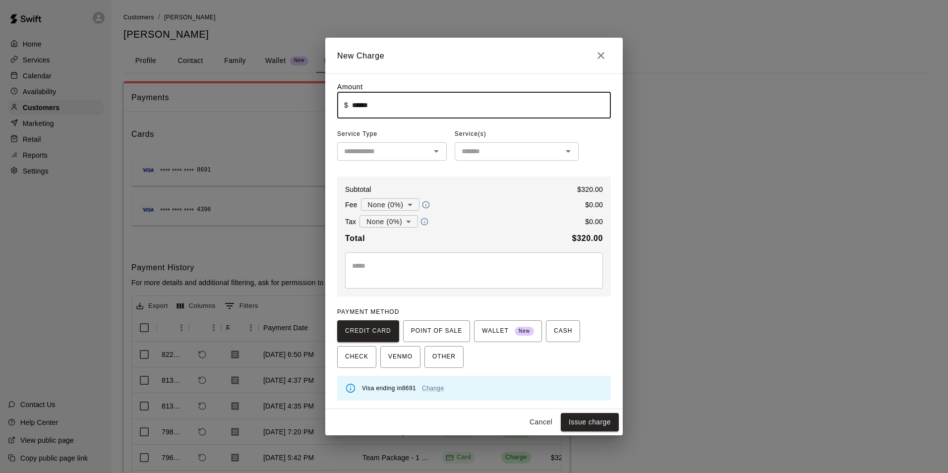
type input "******"
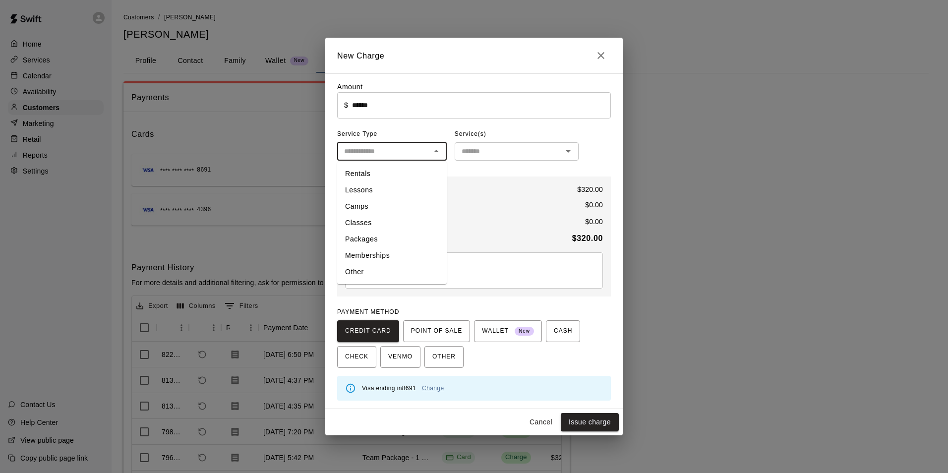
click at [403, 151] on input "text" at bounding box center [383, 151] width 87 height 12
click at [368, 238] on li "Packages" at bounding box center [392, 239] width 110 height 16
type input "********"
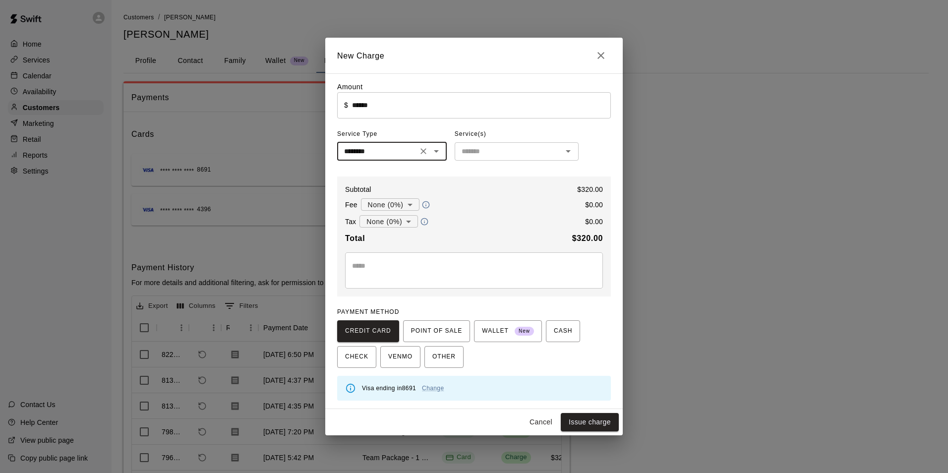
click at [471, 147] on input "text" at bounding box center [508, 151] width 102 height 12
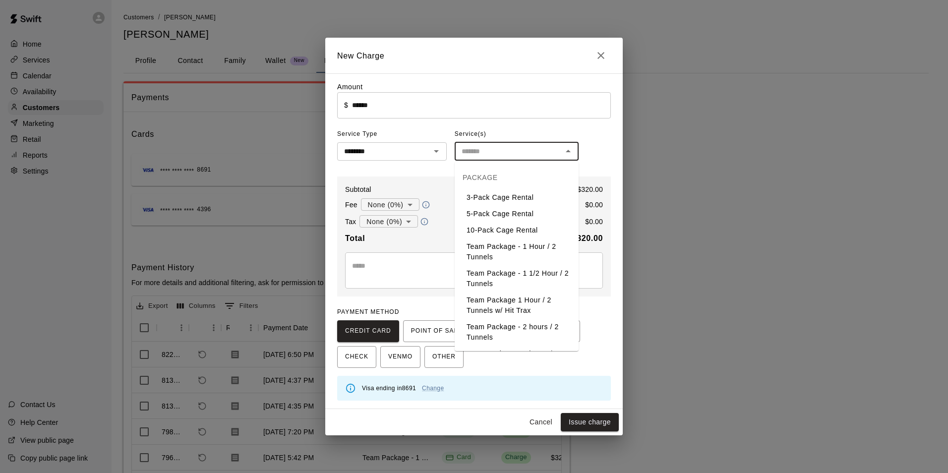
click at [509, 245] on li "Team Package - 1 Hour / 2 Tunnels" at bounding box center [516, 251] width 124 height 27
type input "**********"
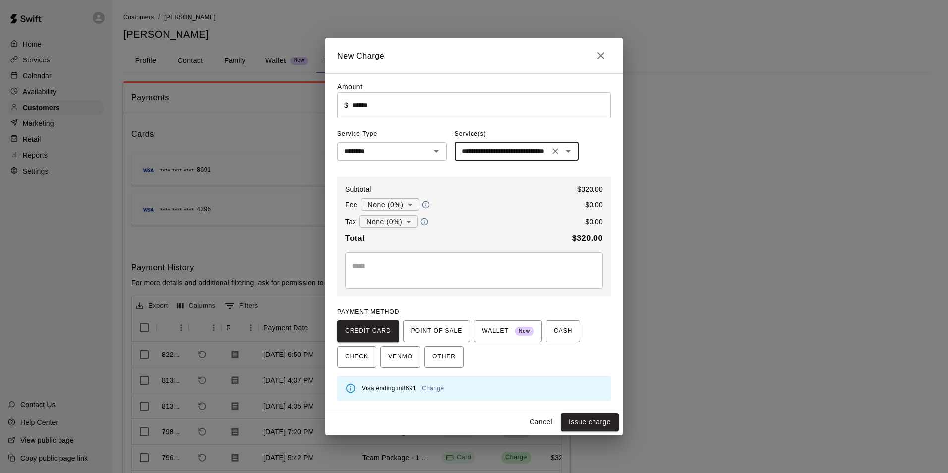
click at [473, 273] on textarea at bounding box center [474, 271] width 244 height 20
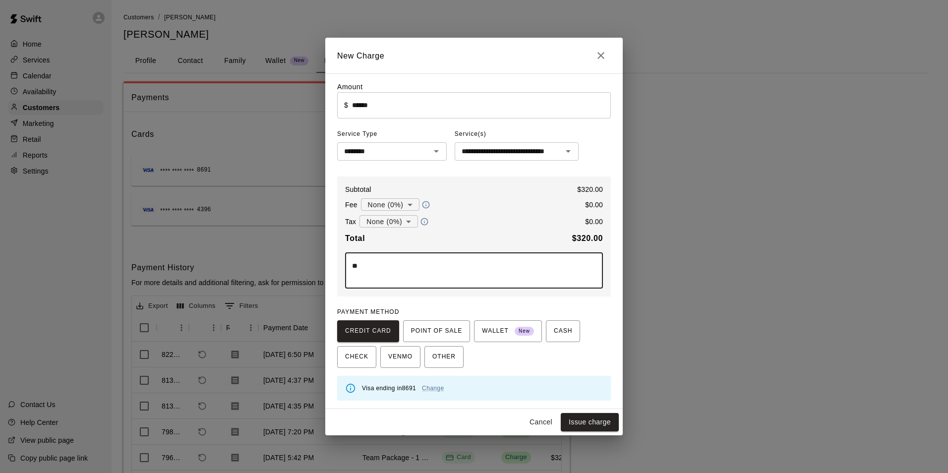
type textarea "*"
type textarea "**********"
click at [592, 423] on button "Issue charge" at bounding box center [590, 422] width 58 height 18
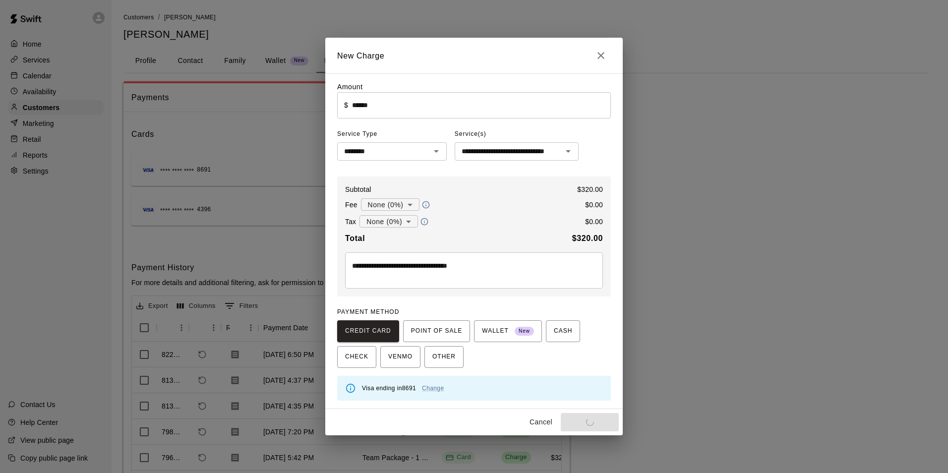
type input "*"
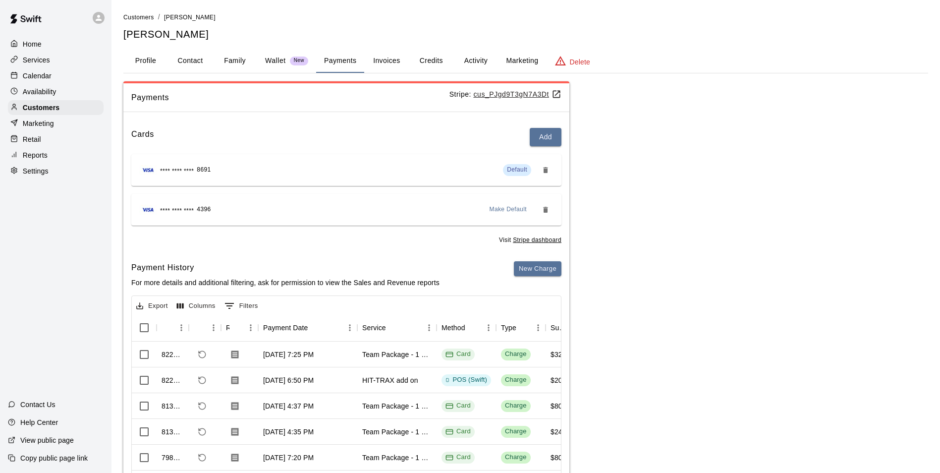
drag, startPoint x: 65, startPoint y: 77, endPoint x: 272, endPoint y: 9, distance: 217.5
click at [65, 77] on div "Calendar" at bounding box center [56, 75] width 96 height 15
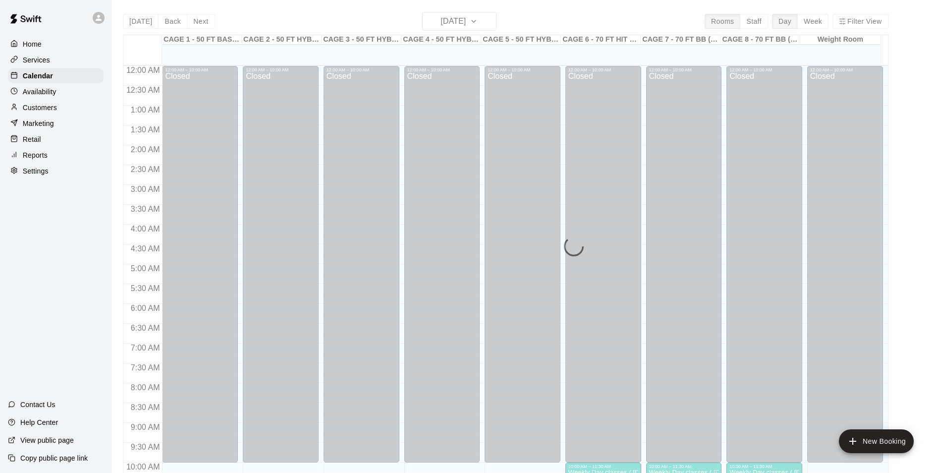
scroll to position [504, 0]
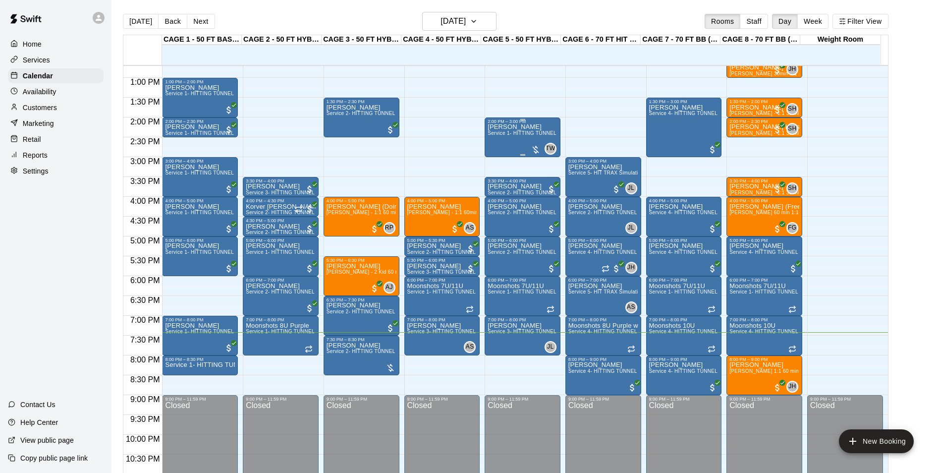
click at [515, 135] on span "Service 1- HITTING TUNNEL RENTAL - 50ft Baseball w/ Auto/Manual Feeder" at bounding box center [579, 132] width 182 height 5
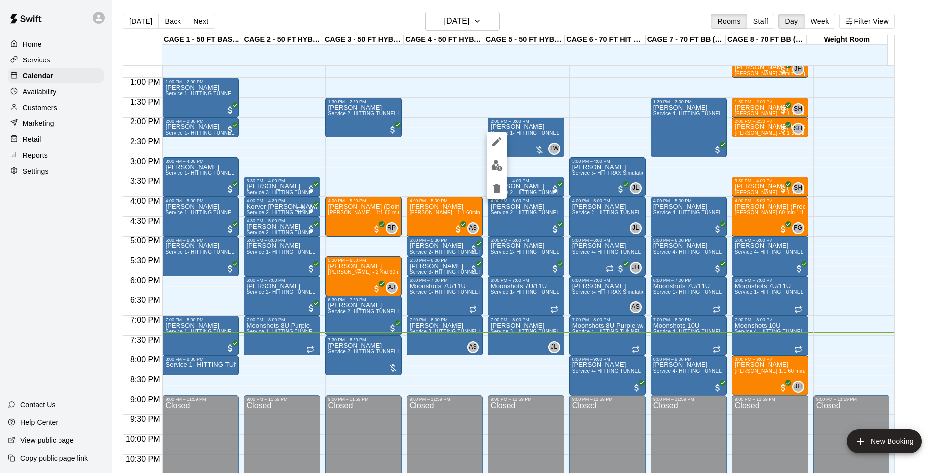
click at [493, 162] on img "edit" at bounding box center [496, 165] width 11 height 11
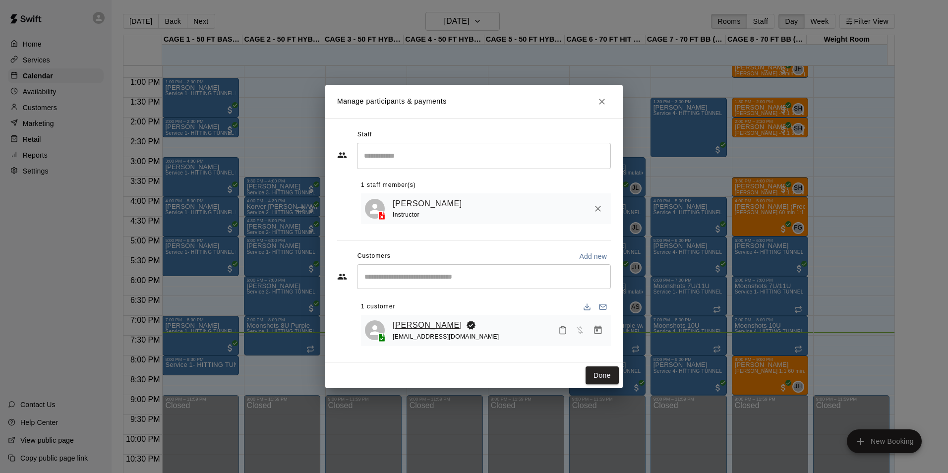
click at [421, 327] on link "[PERSON_NAME]" at bounding box center [427, 325] width 69 height 13
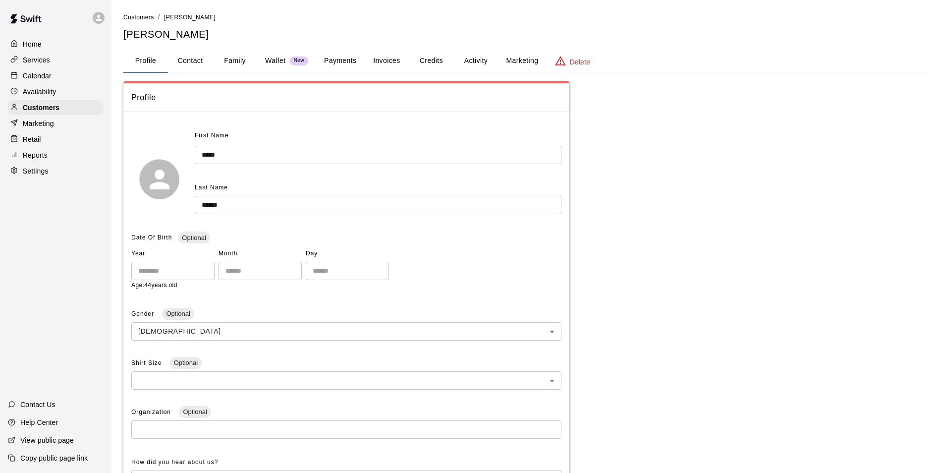
click at [349, 62] on button "Payments" at bounding box center [340, 61] width 48 height 24
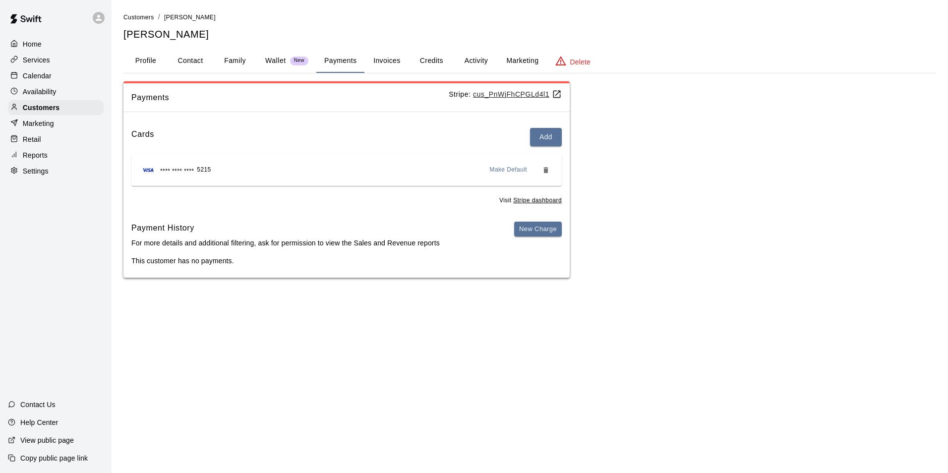
click at [477, 55] on button "Activity" at bounding box center [476, 61] width 45 height 24
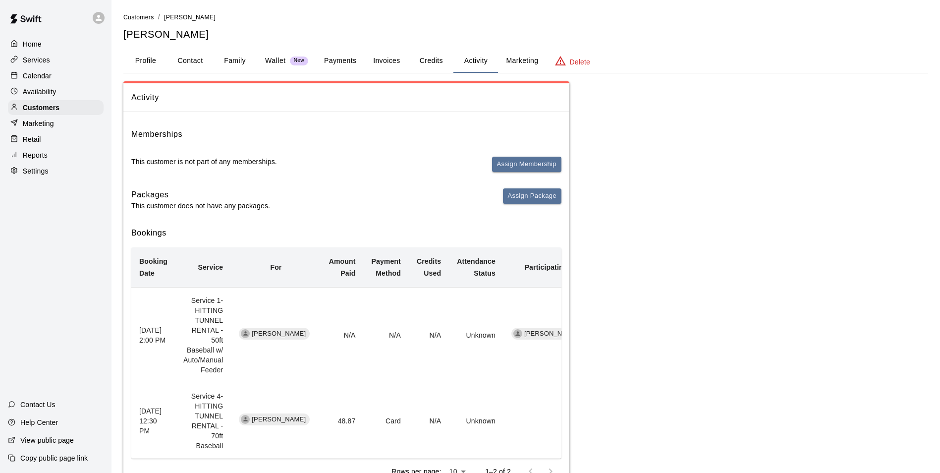
click at [57, 81] on div "Calendar" at bounding box center [56, 75] width 96 height 15
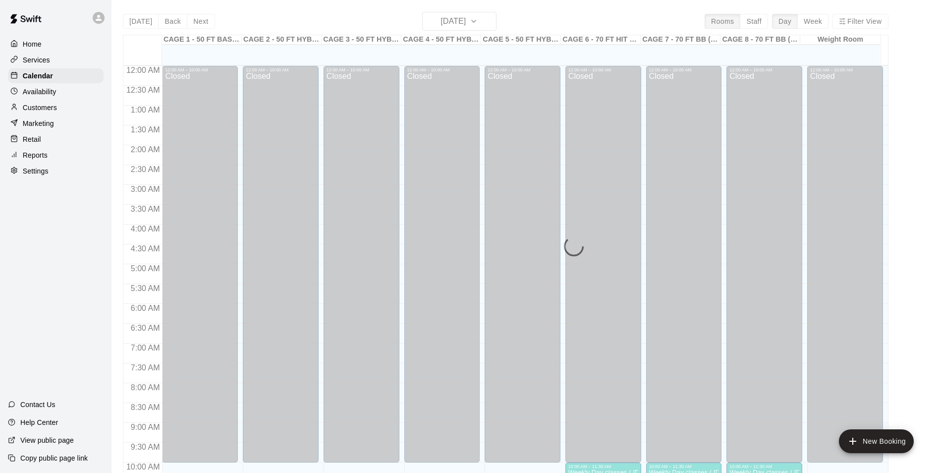
scroll to position [504, 0]
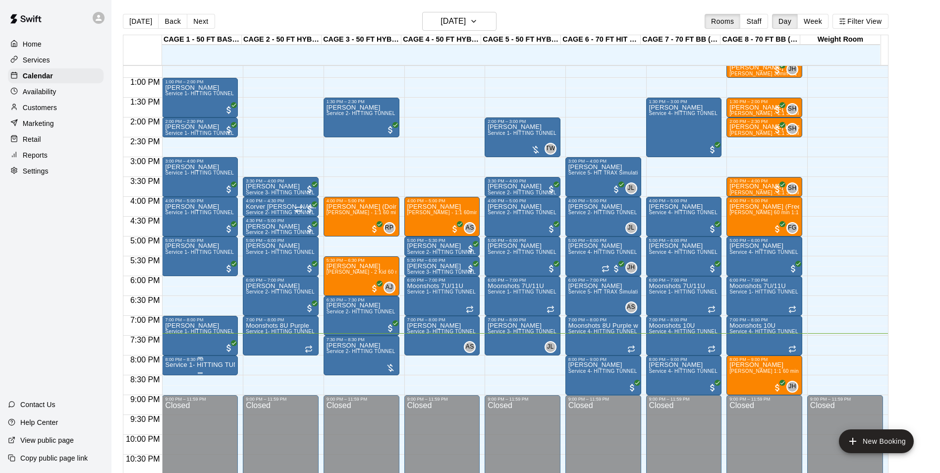
click at [176, 365] on p "Service 1- HITTING TUNNEL RENTAL - 50ft Baseball w/ Auto/Manual Feeder" at bounding box center [200, 365] width 70 height 0
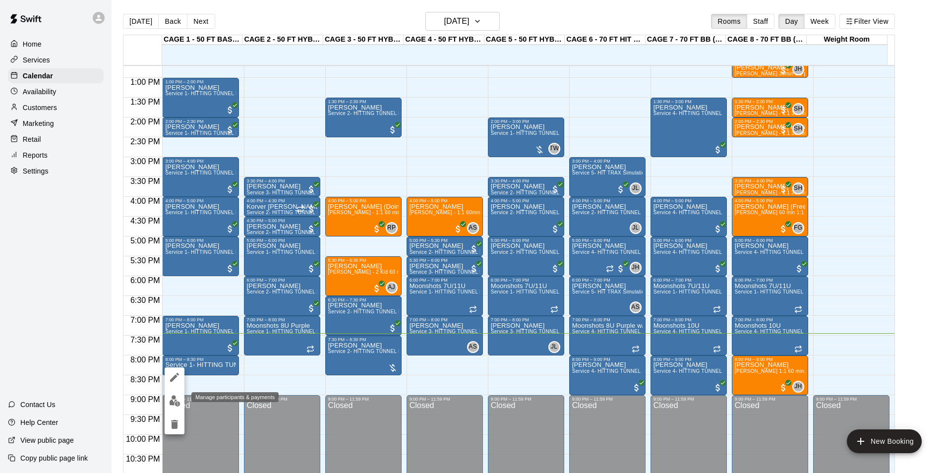
click at [172, 396] on img "edit" at bounding box center [174, 400] width 11 height 11
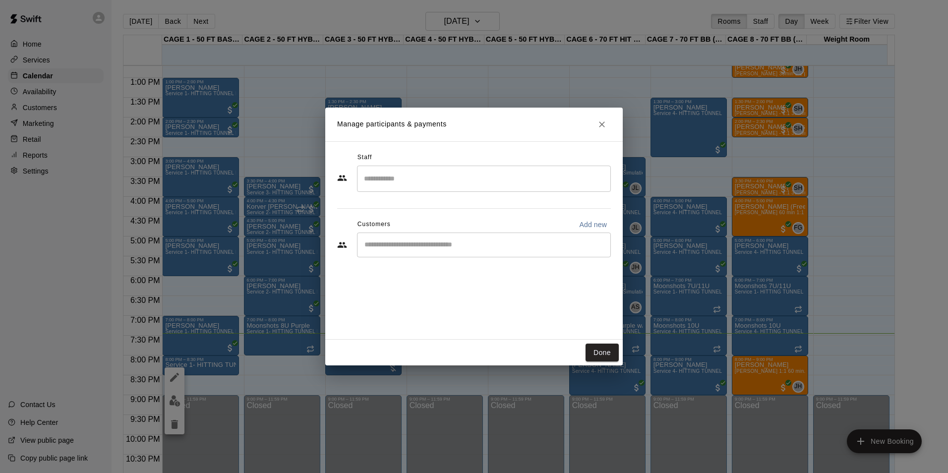
click at [416, 240] on input "Start typing to search customers..." at bounding box center [483, 245] width 245 height 10
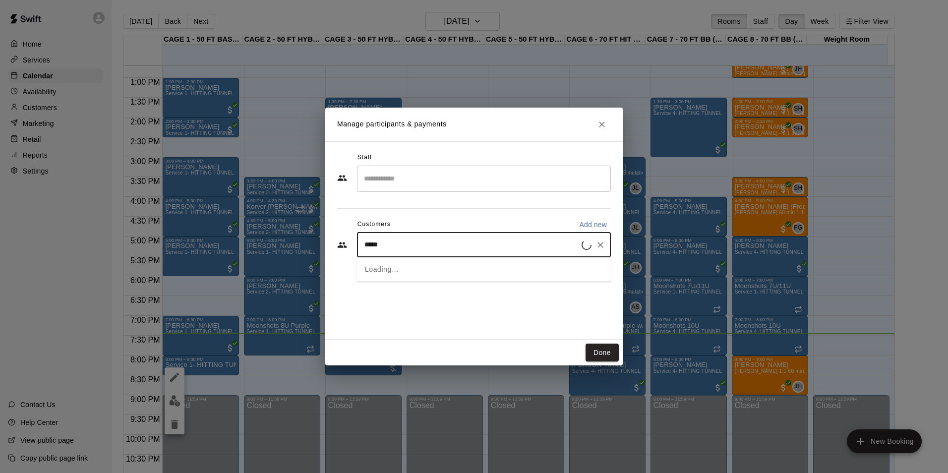
type input "******"
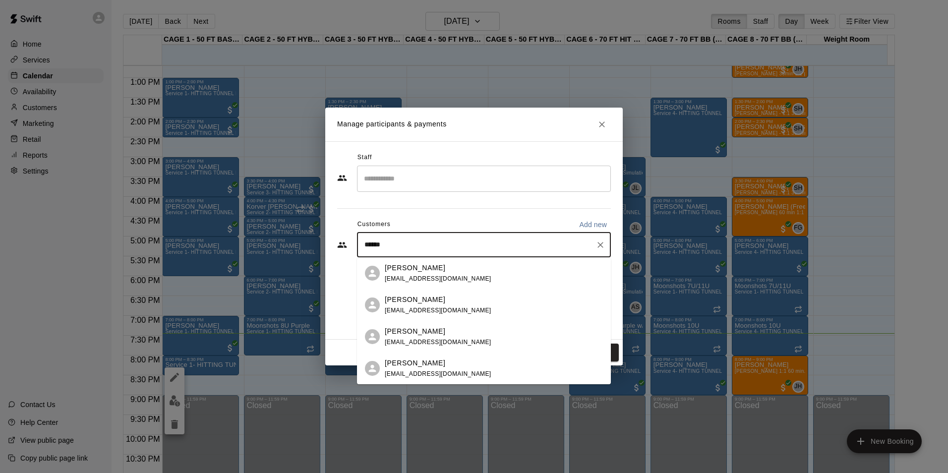
click at [424, 266] on p "James Jacobson" at bounding box center [415, 268] width 60 height 10
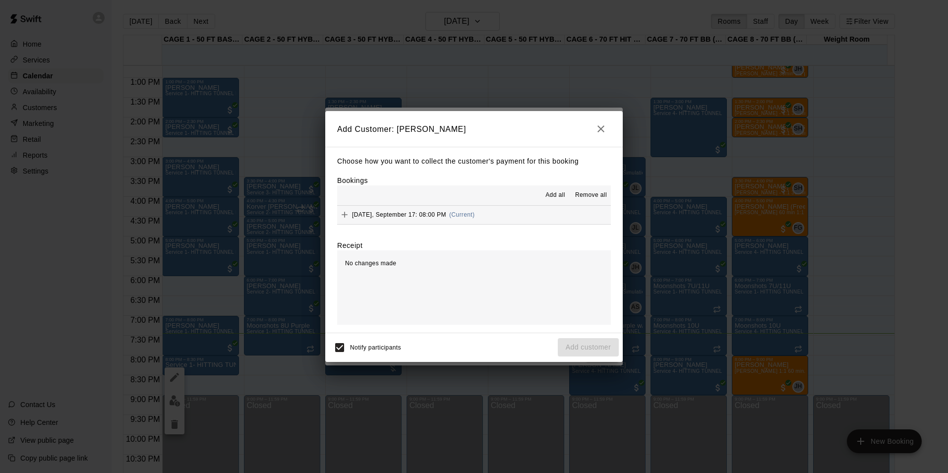
click at [494, 211] on button "Wednesday, September 17: 08:00 PM (Current)" at bounding box center [474, 215] width 274 height 18
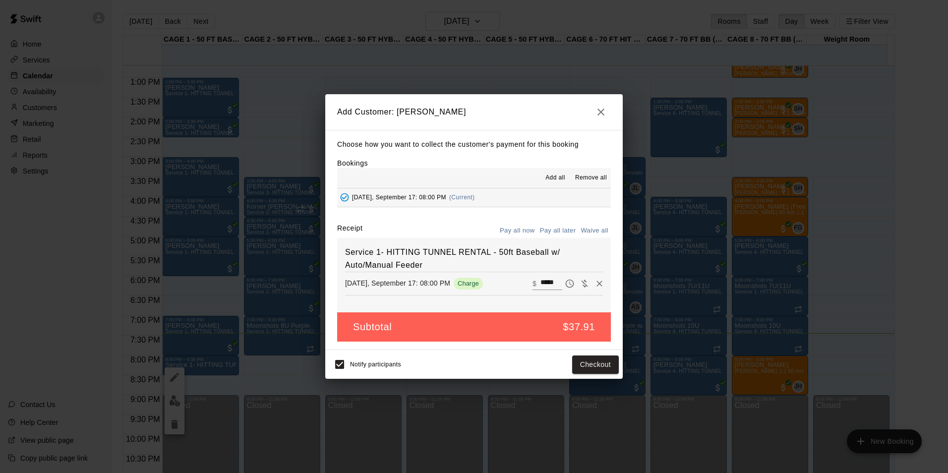
click at [557, 230] on button "Pay all later" at bounding box center [557, 230] width 41 height 15
click at [516, 229] on button "Pay all now" at bounding box center [517, 230] width 40 height 15
click at [593, 358] on button "Checkout" at bounding box center [595, 364] width 47 height 18
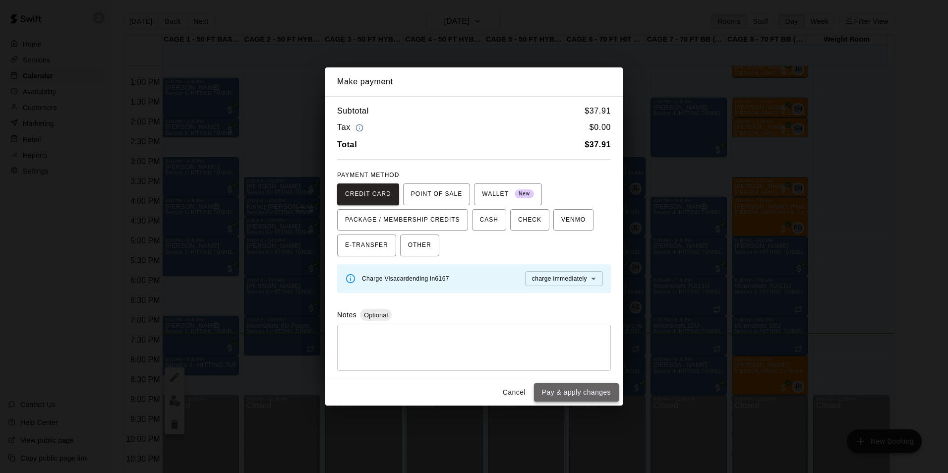
click at [579, 389] on button "Pay & apply changes" at bounding box center [576, 392] width 85 height 18
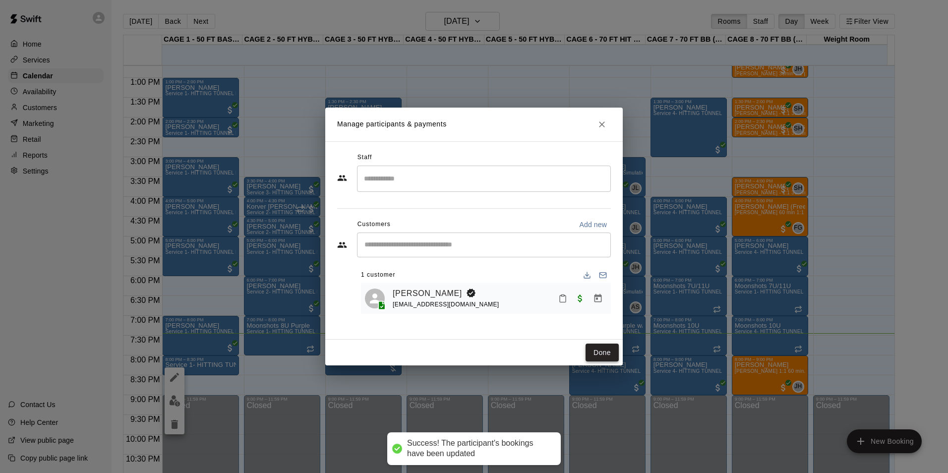
click at [612, 352] on button "Done" at bounding box center [601, 352] width 33 height 18
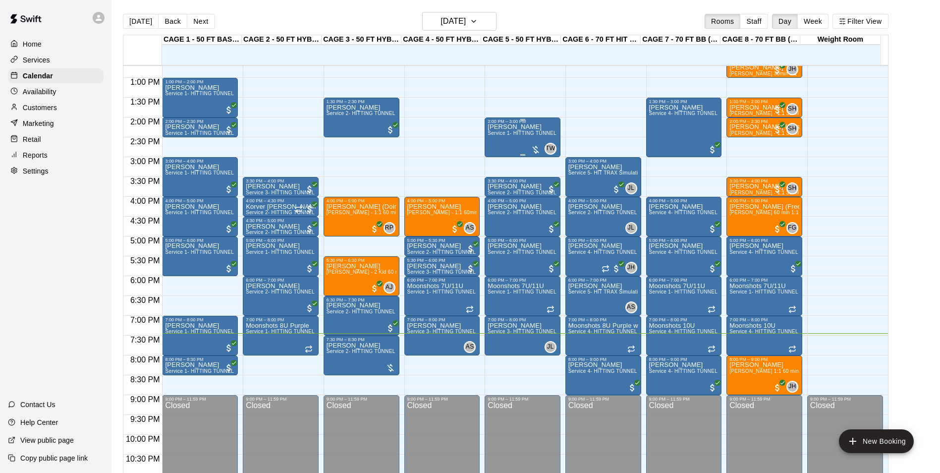
click at [506, 143] on div "David Taylor Service 1- HITTING TUNNEL RENTAL - 50ft Baseball w/ Auto/Manual Fe…" at bounding box center [523, 360] width 70 height 473
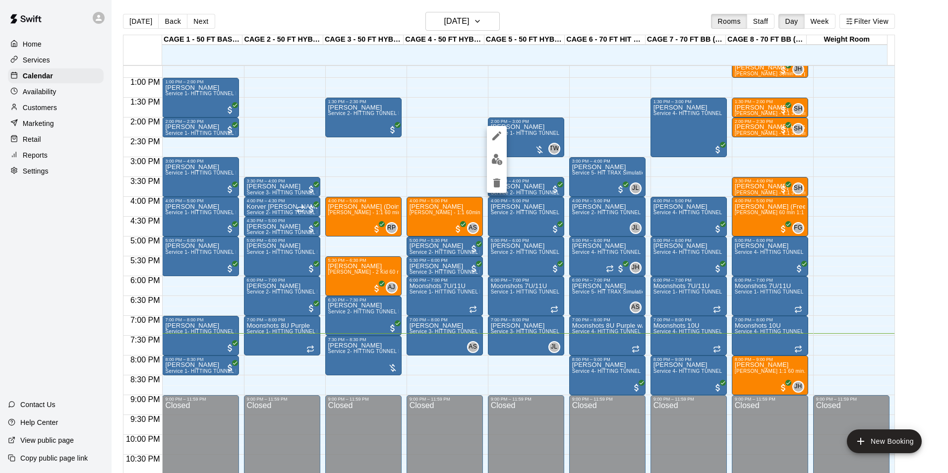
click at [528, 141] on div at bounding box center [474, 236] width 948 height 473
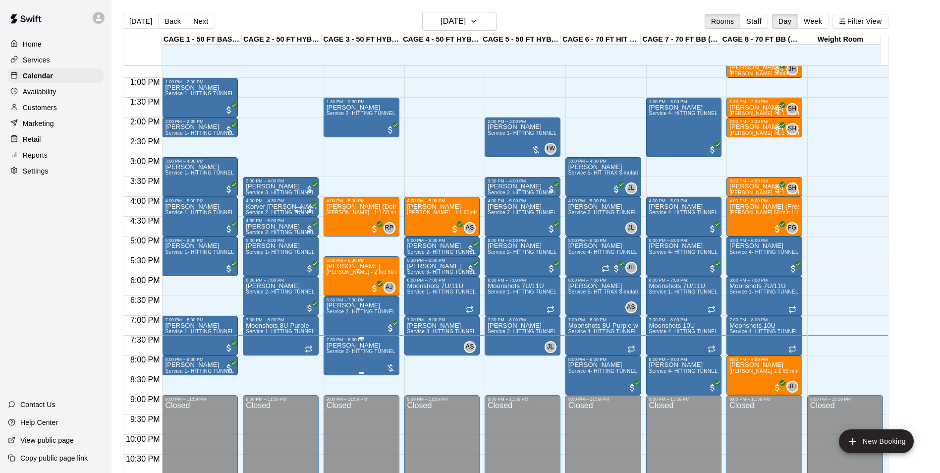
click at [360, 350] on span "Service 2- HITTING TUNNEL RENTAL - 50ft Baseball" at bounding box center [390, 350] width 126 height 5
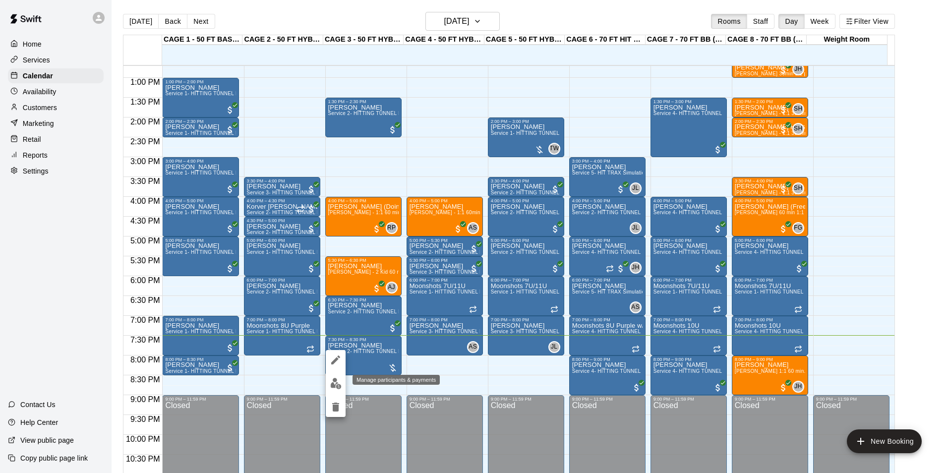
click at [336, 381] on img "edit" at bounding box center [335, 383] width 11 height 11
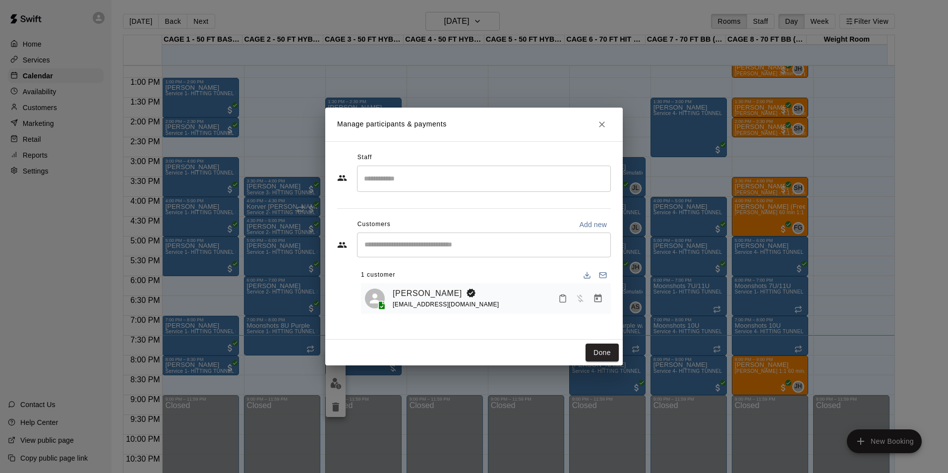
click at [429, 252] on div "​" at bounding box center [484, 244] width 254 height 25
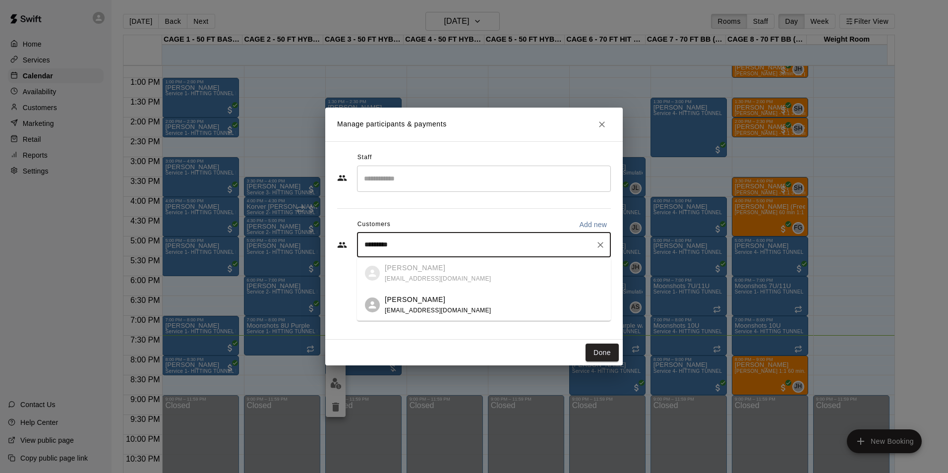
type input "**********"
click at [600, 243] on icon "Clear" at bounding box center [600, 245] width 10 height 10
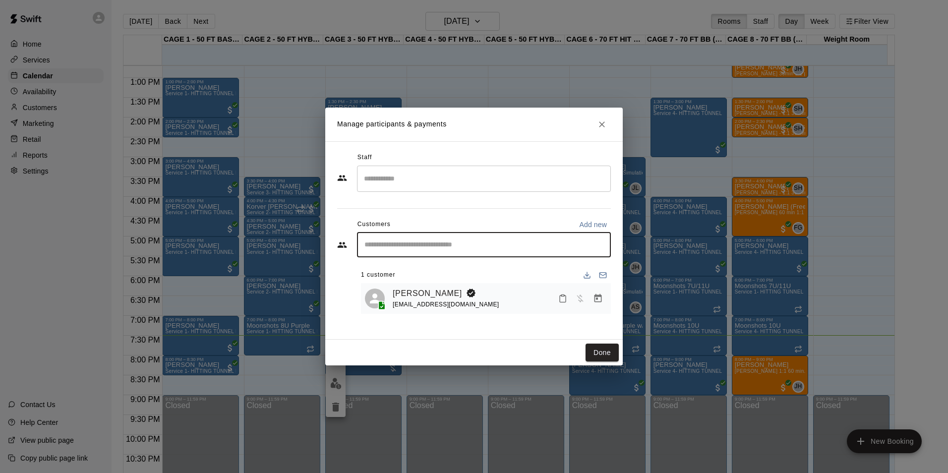
click at [593, 295] on icon "Manage bookings & payment" at bounding box center [598, 298] width 10 height 10
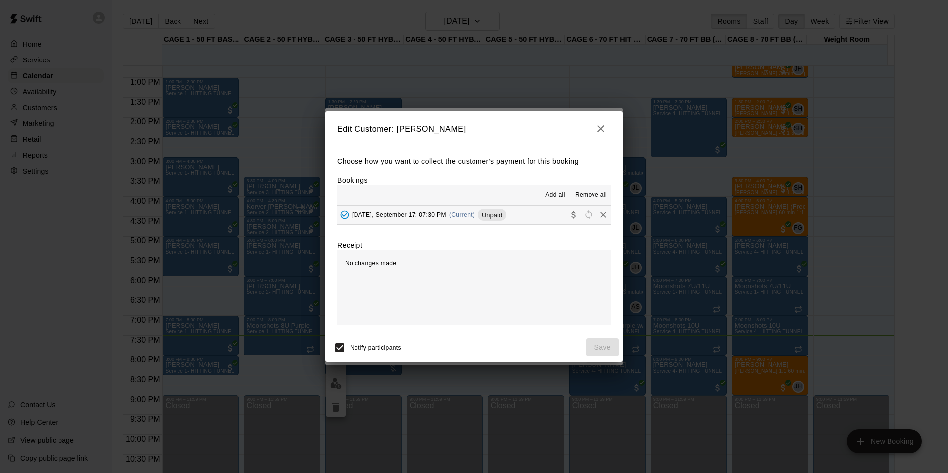
click at [505, 210] on div "Unpaid" at bounding box center [492, 215] width 28 height 12
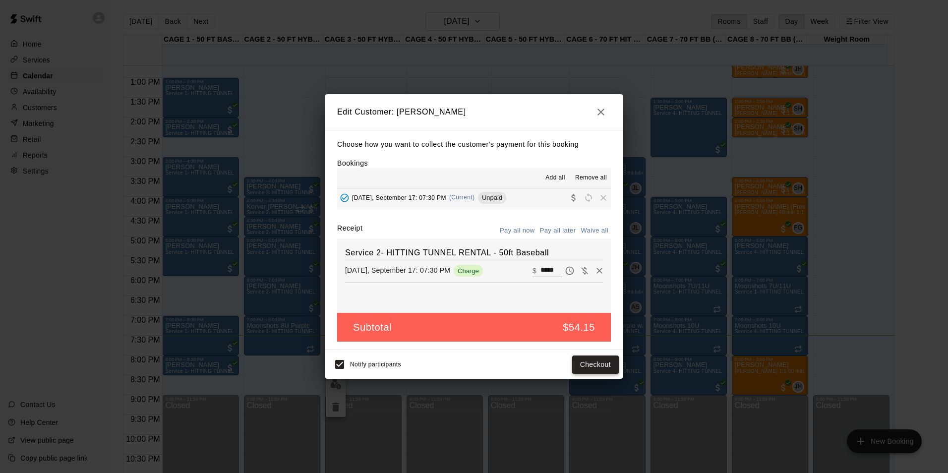
click at [598, 362] on button "Checkout" at bounding box center [595, 364] width 47 height 18
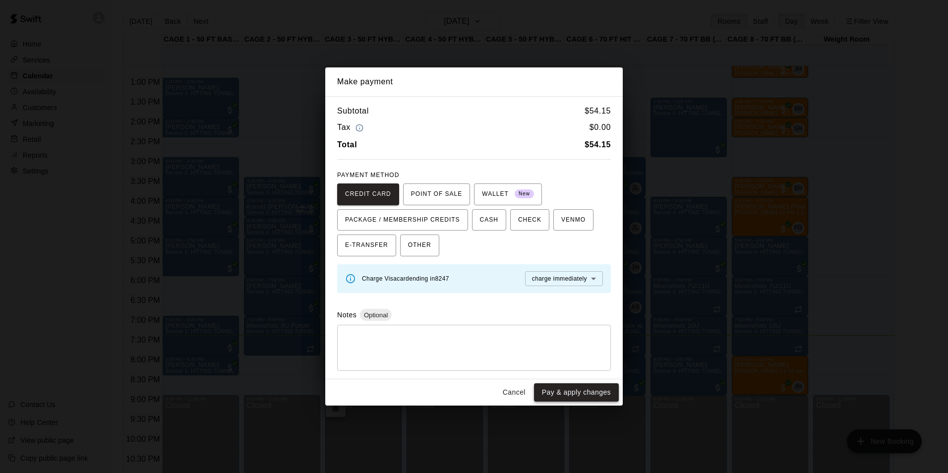
click at [559, 385] on button "Pay & apply changes" at bounding box center [576, 392] width 85 height 18
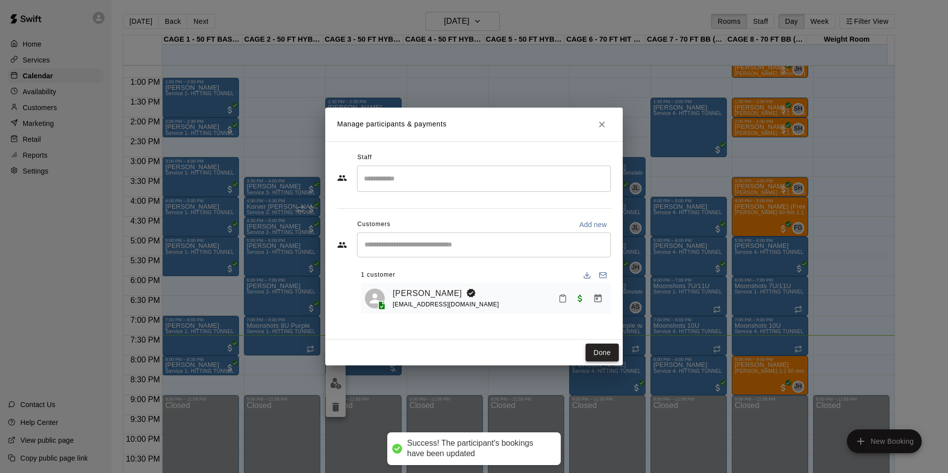
click at [607, 350] on button "Done" at bounding box center [601, 352] width 33 height 18
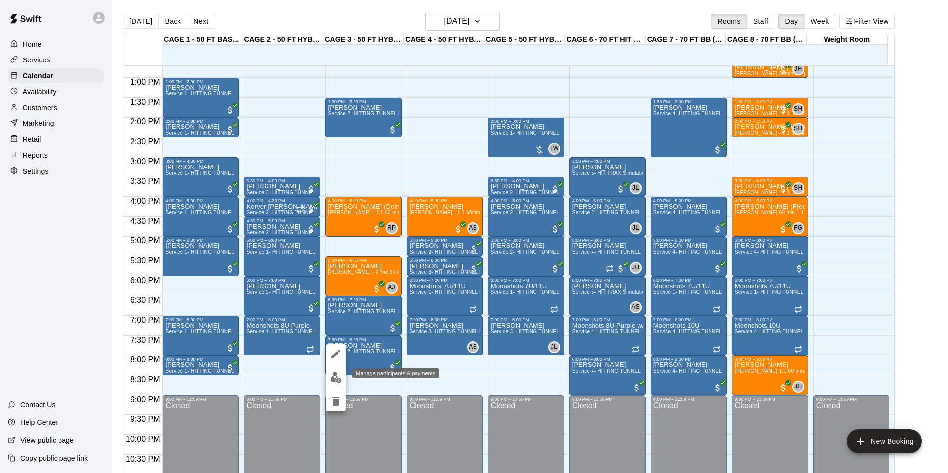
click at [338, 379] on img "edit" at bounding box center [335, 377] width 11 height 11
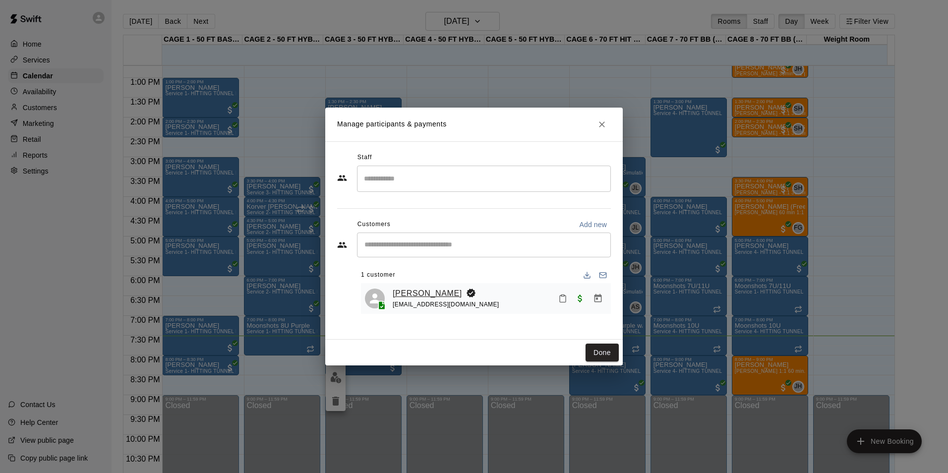
click at [401, 294] on link "[PERSON_NAME]" at bounding box center [427, 293] width 69 height 13
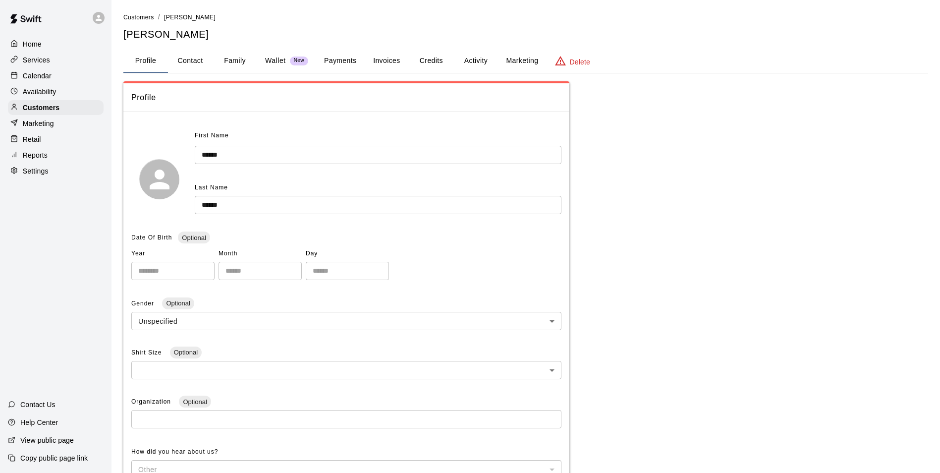
click at [422, 55] on button "Credits" at bounding box center [431, 61] width 45 height 24
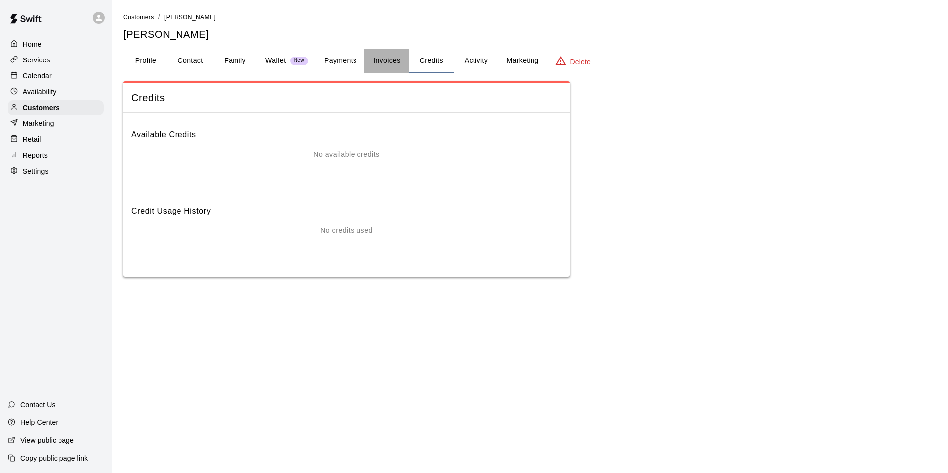
click at [381, 57] on button "Invoices" at bounding box center [386, 61] width 45 height 24
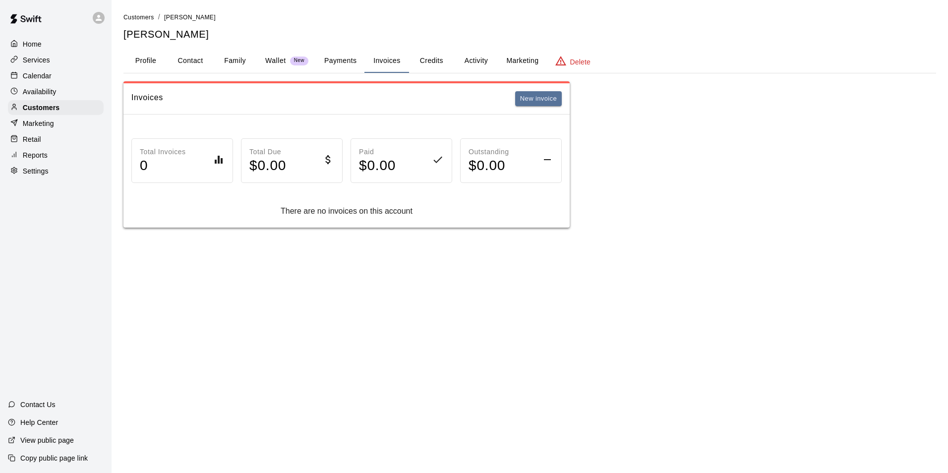
click at [326, 57] on button "Payments" at bounding box center [340, 61] width 48 height 24
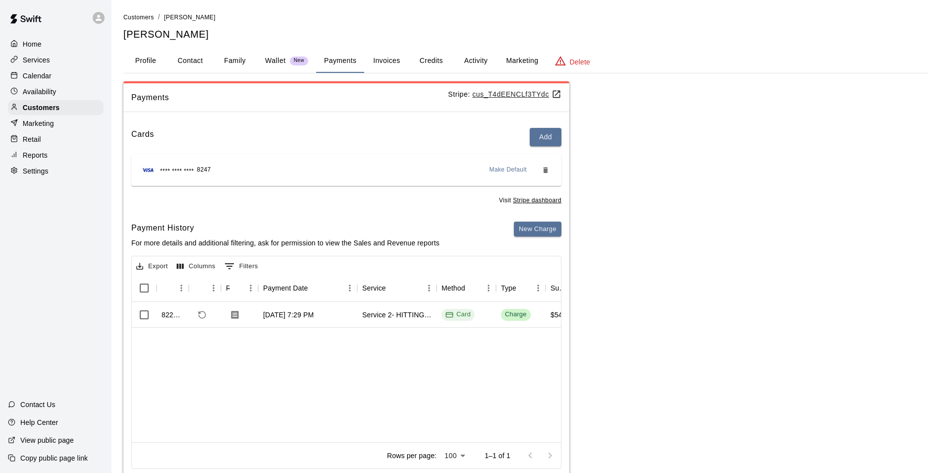
click at [62, 80] on div "Calendar" at bounding box center [56, 75] width 96 height 15
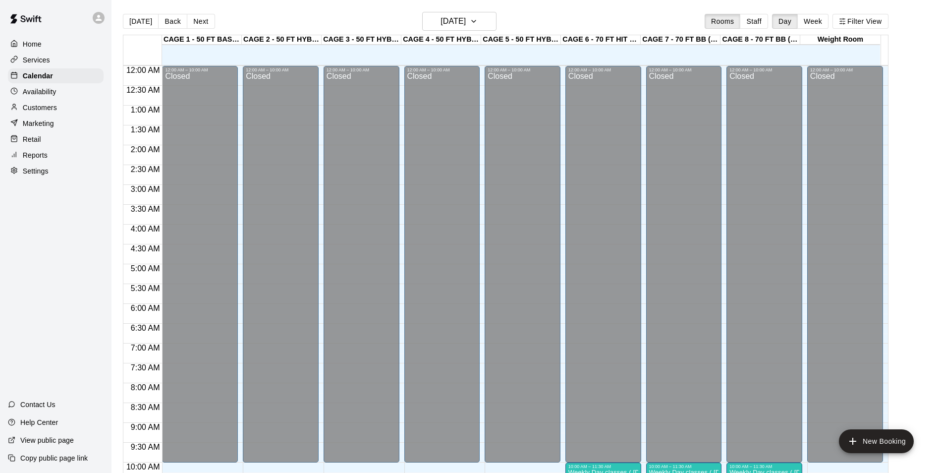
scroll to position [504, 0]
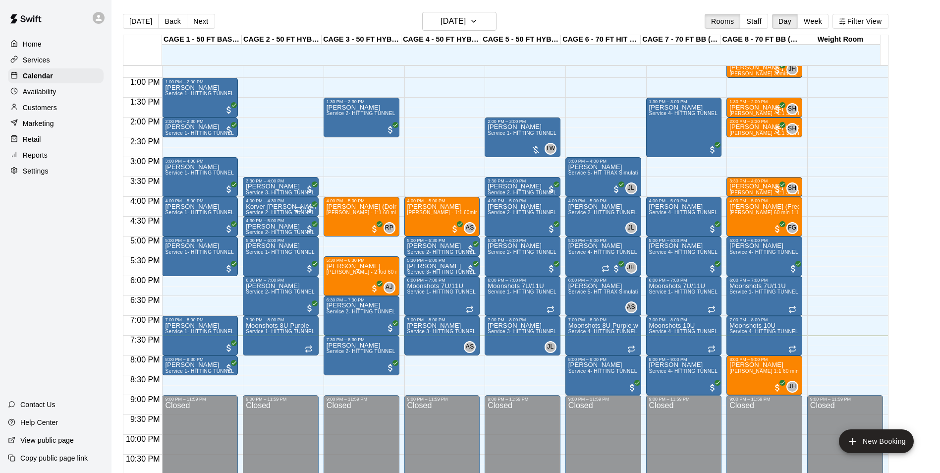
click at [36, 113] on p "Customers" at bounding box center [40, 108] width 34 height 10
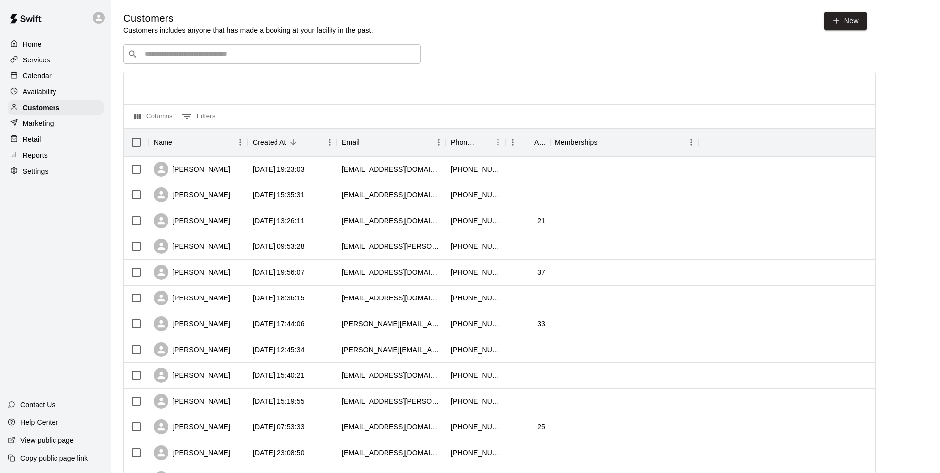
click at [281, 47] on div "​ ​" at bounding box center [271, 54] width 297 height 20
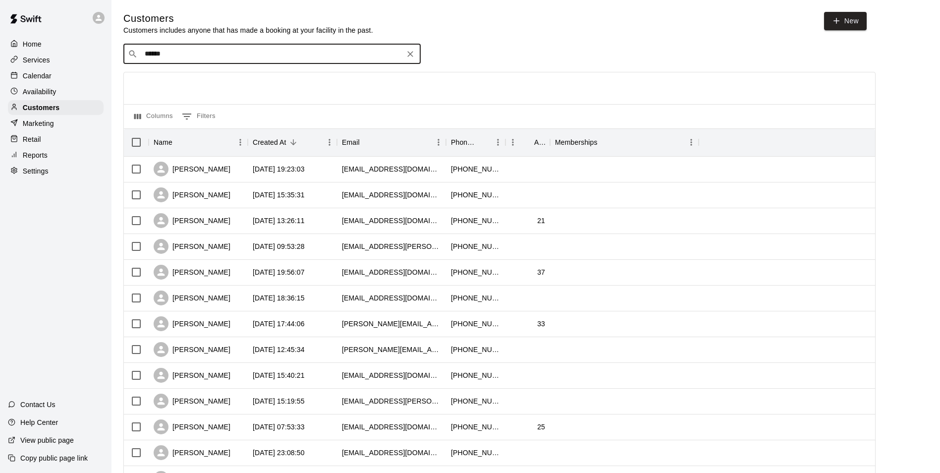
type input "*******"
click at [297, 103] on div "Nico Spears sspears5413@gmail.com" at bounding box center [282, 113] width 262 height 21
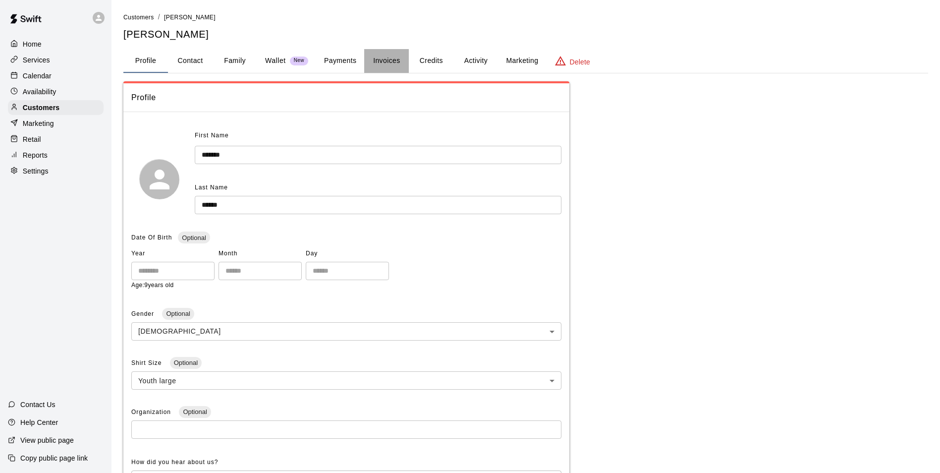
click at [379, 58] on button "Invoices" at bounding box center [386, 61] width 45 height 24
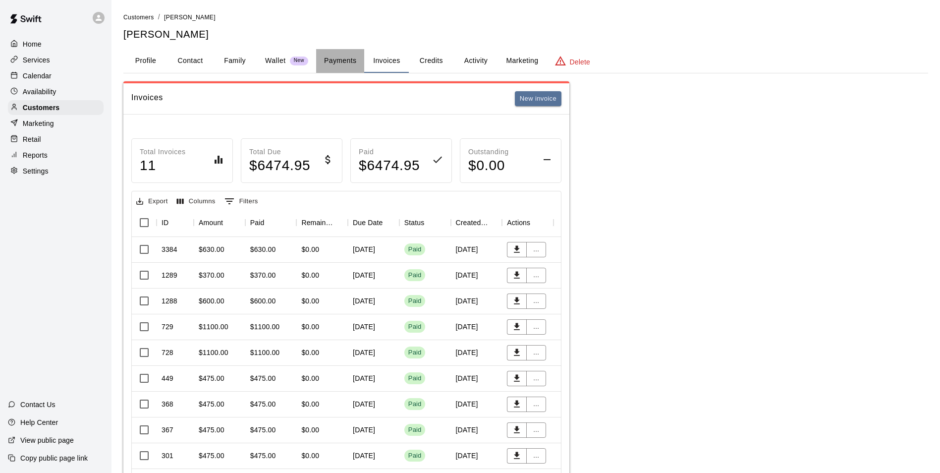
click at [327, 61] on button "Payments" at bounding box center [340, 61] width 48 height 24
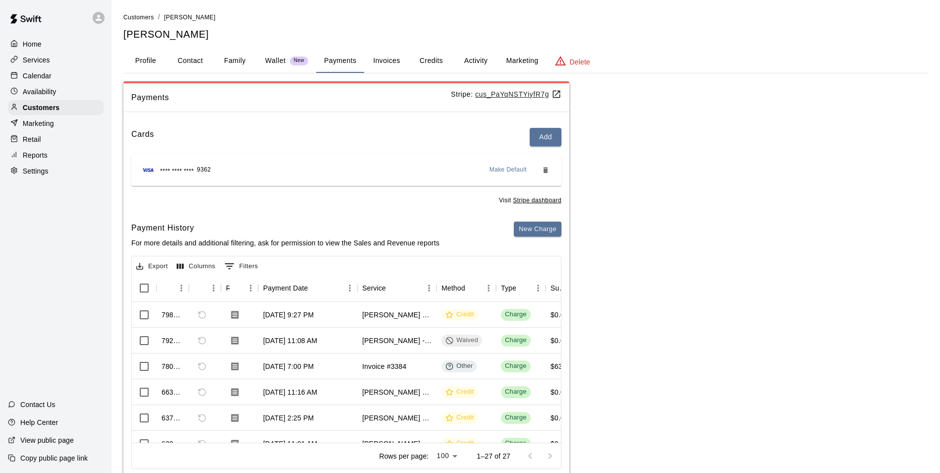
click at [436, 64] on button "Credits" at bounding box center [431, 61] width 45 height 24
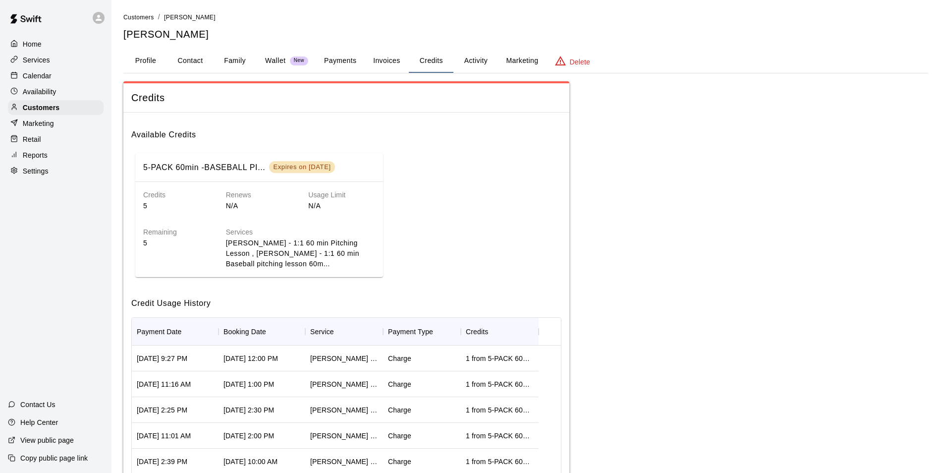
click at [46, 78] on p "Calendar" at bounding box center [37, 76] width 29 height 10
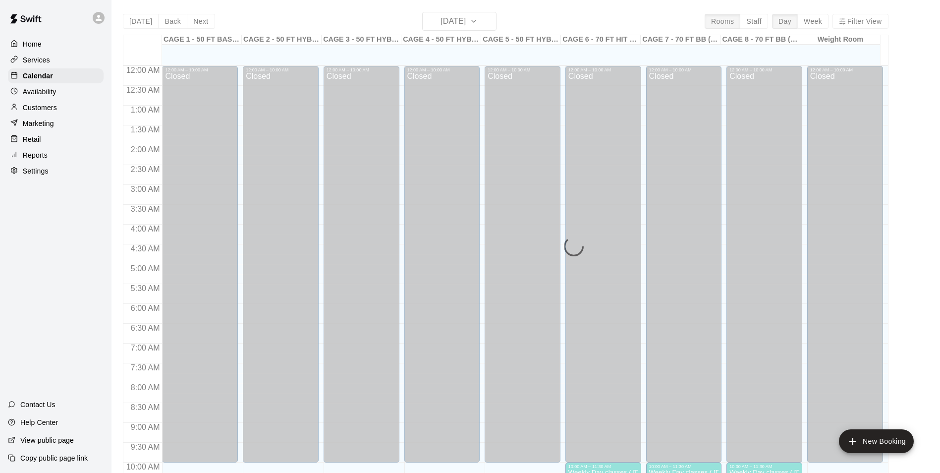
scroll to position [504, 0]
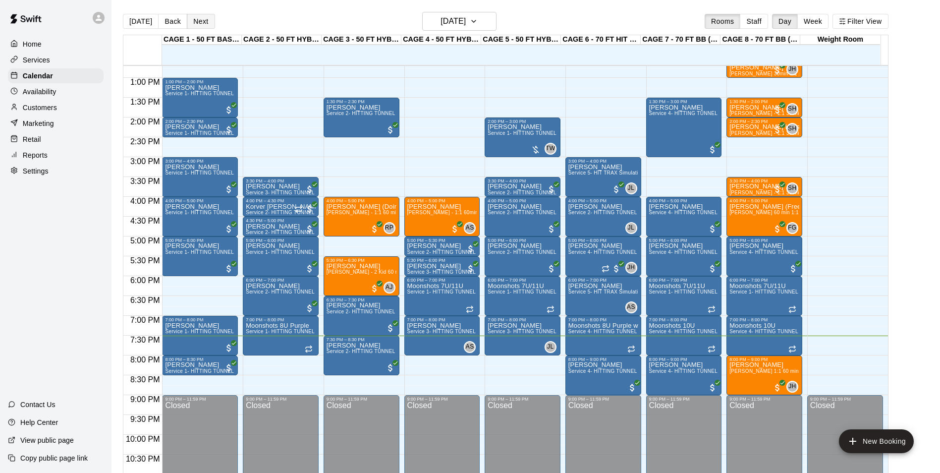
click at [207, 27] on button "Next" at bounding box center [201, 21] width 28 height 15
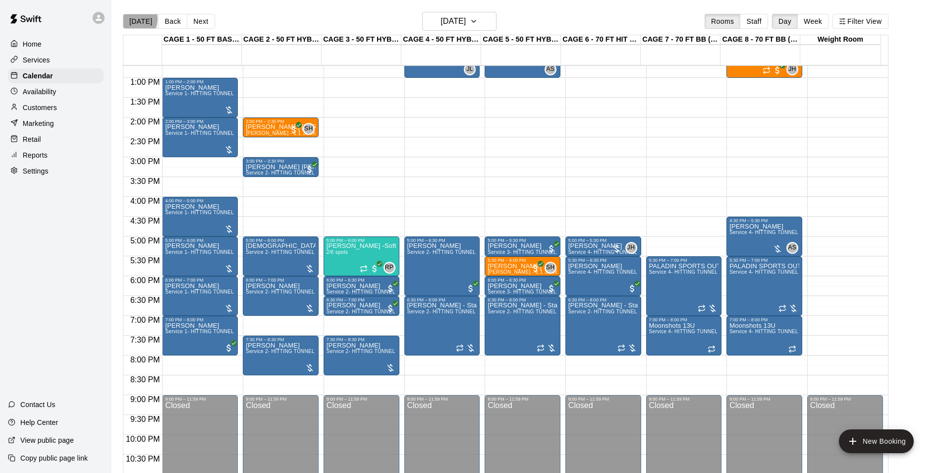
click at [133, 19] on button "[DATE]" at bounding box center [141, 21] width 36 height 15
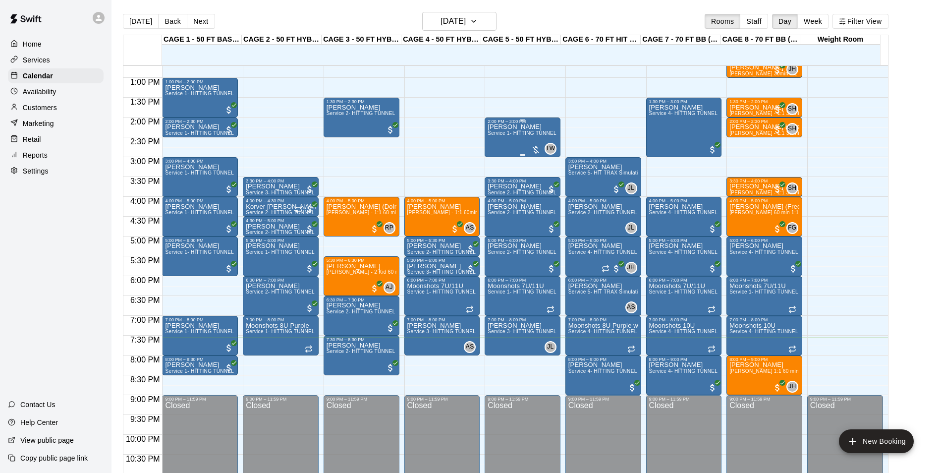
click at [505, 134] on span "Service 1- HITTING TUNNEL RENTAL - 50ft Baseball w/ Auto/Manual Feeder" at bounding box center [579, 132] width 182 height 5
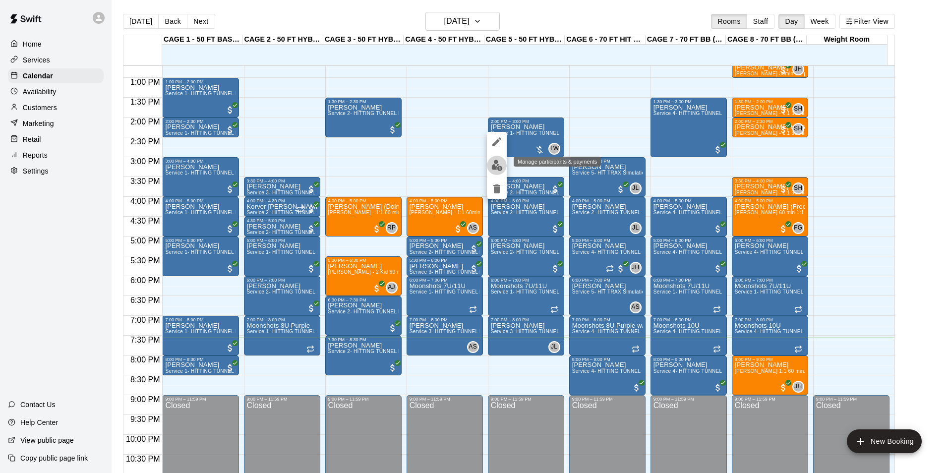
click at [499, 165] on img "edit" at bounding box center [496, 165] width 11 height 11
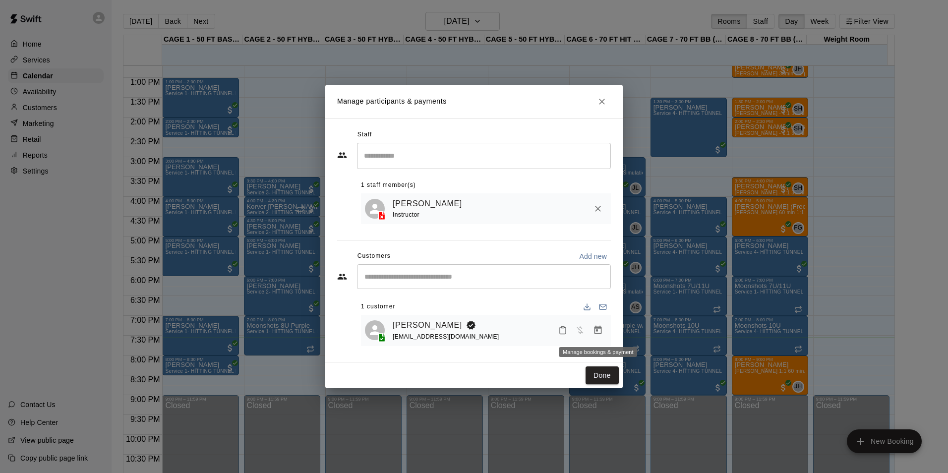
click at [591, 335] on button "Manage bookings & payment" at bounding box center [598, 330] width 18 height 18
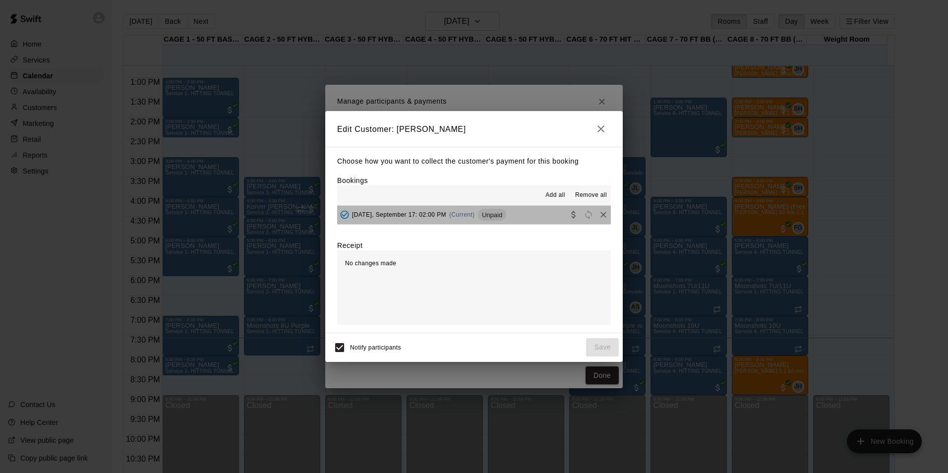
click at [506, 220] on div "Unpaid" at bounding box center [492, 215] width 28 height 12
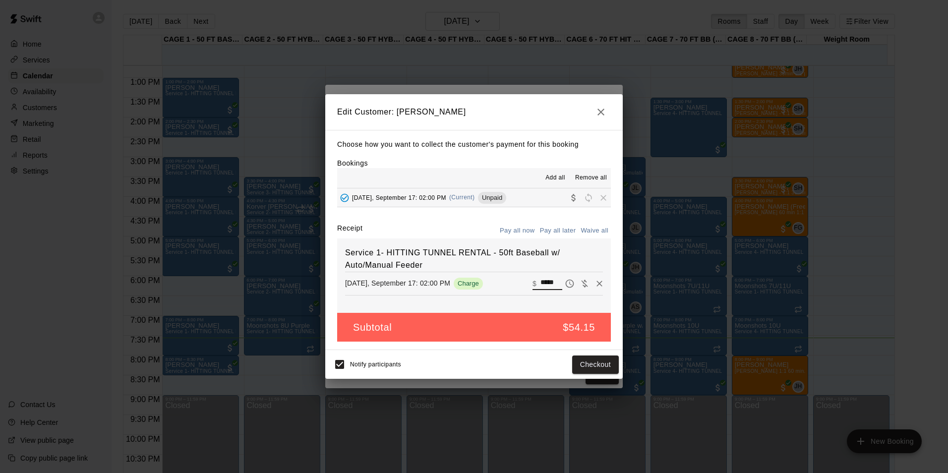
click at [540, 284] on input "*****" at bounding box center [551, 283] width 22 height 13
type input "**"
click at [592, 361] on button "Checkout" at bounding box center [595, 364] width 47 height 18
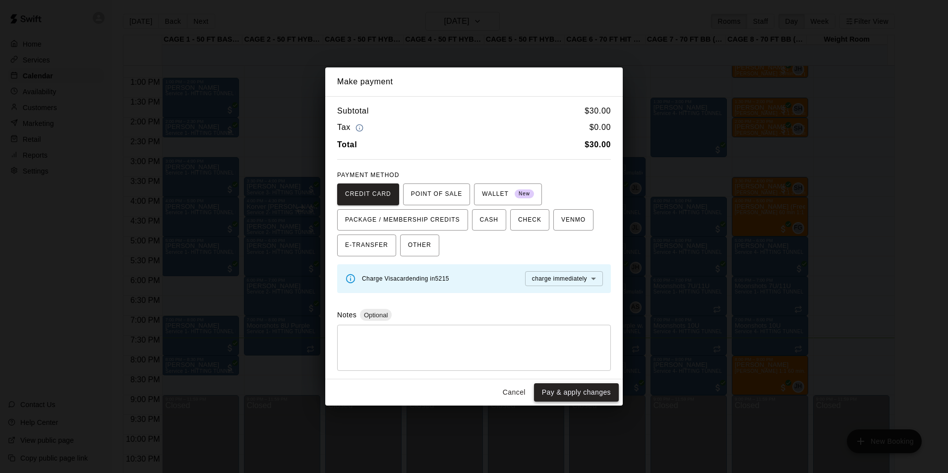
click at [568, 394] on button "Pay & apply changes" at bounding box center [576, 392] width 85 height 18
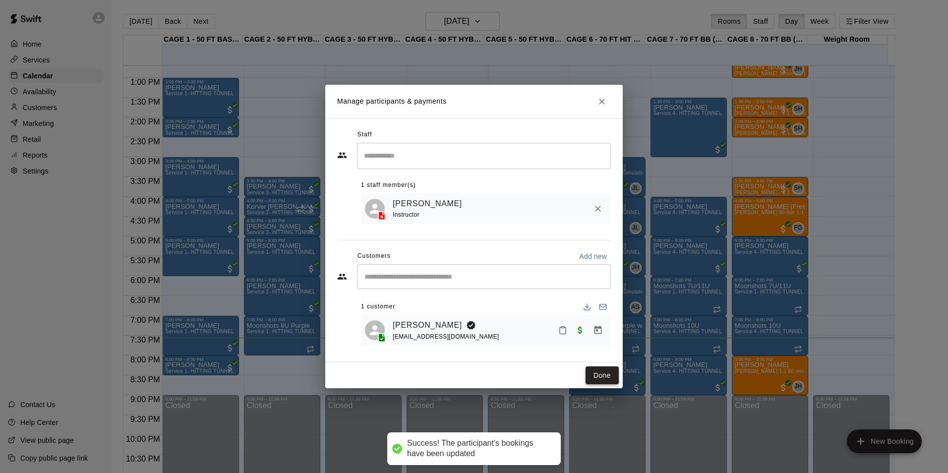
click at [598, 380] on button "Done" at bounding box center [601, 375] width 33 height 18
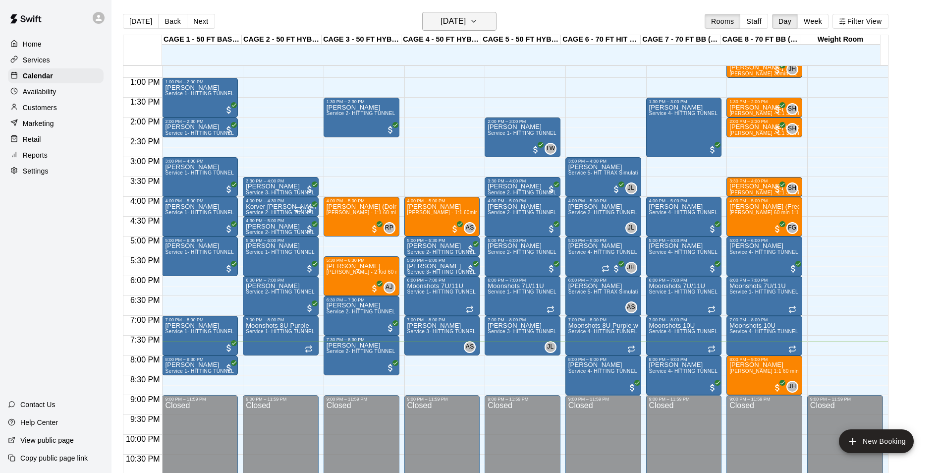
click at [441, 17] on h6 "[DATE]" at bounding box center [453, 21] width 25 height 14
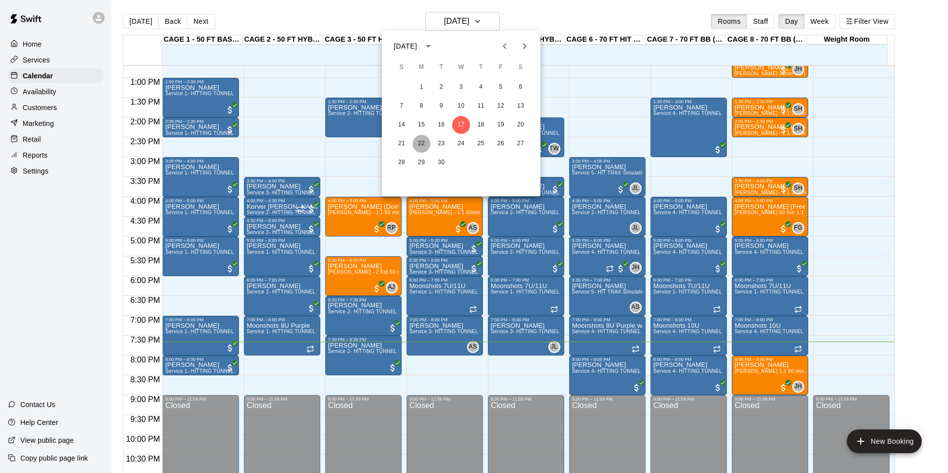
click at [422, 145] on button "22" at bounding box center [421, 144] width 18 height 18
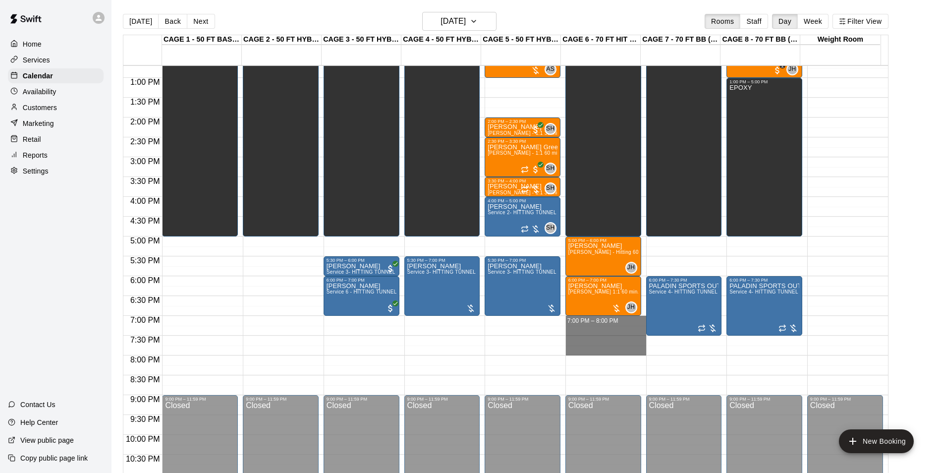
drag, startPoint x: 577, startPoint y: 319, endPoint x: 583, endPoint y: 355, distance: 36.6
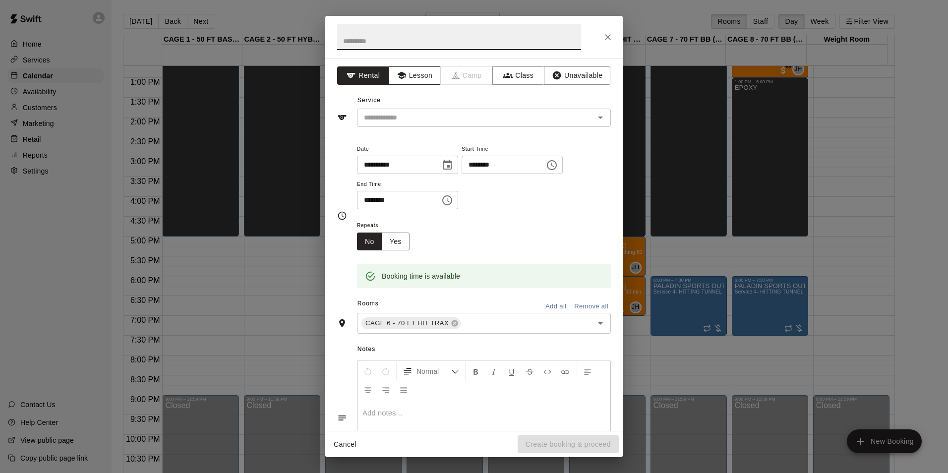
click at [406, 82] on button "Lesson" at bounding box center [415, 75] width 52 height 18
click at [447, 123] on input "text" at bounding box center [469, 118] width 219 height 12
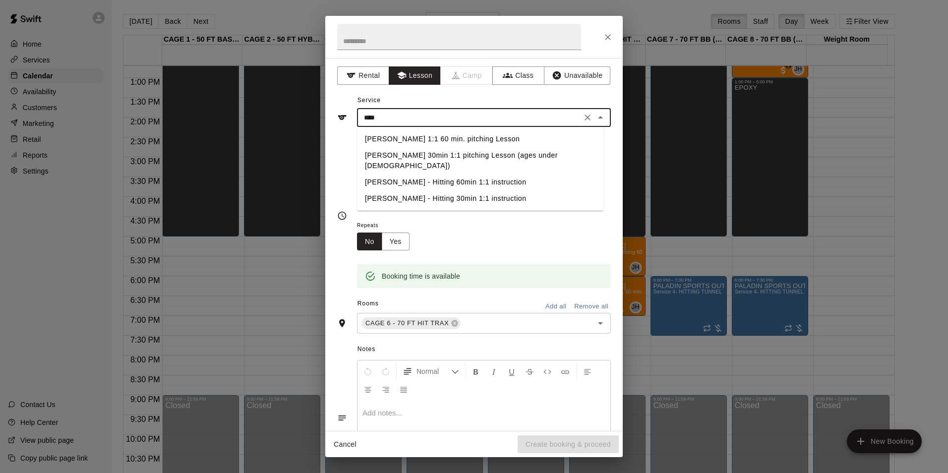
click at [456, 133] on li "[PERSON_NAME] 1:1 60 min. pitching Lesson" at bounding box center [480, 139] width 246 height 16
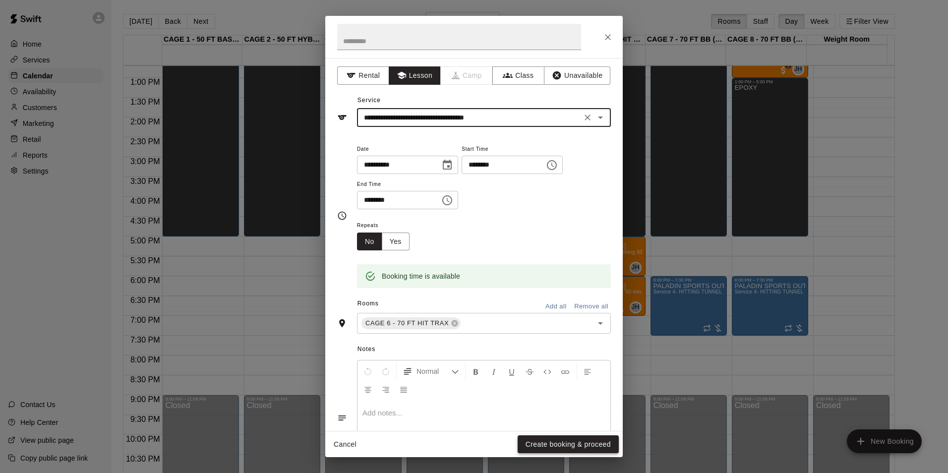
type input "**********"
click at [584, 442] on button "Create booking & proceed" at bounding box center [567, 444] width 101 height 18
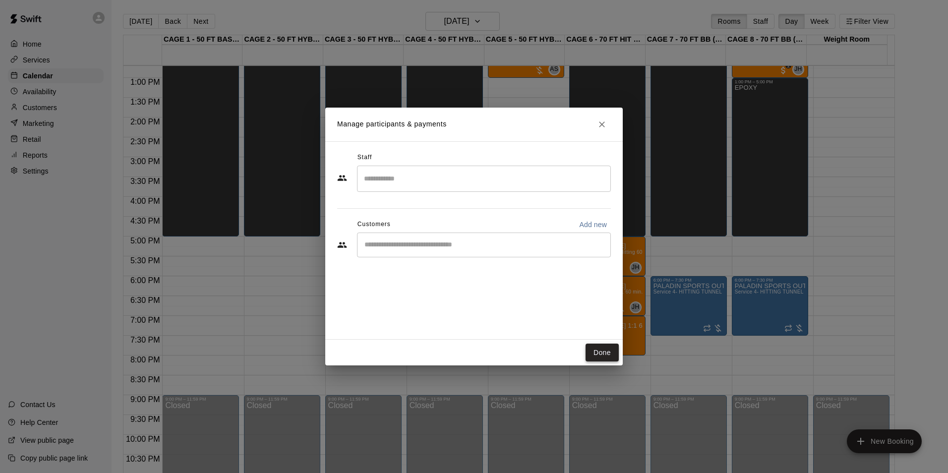
click at [603, 349] on button "Done" at bounding box center [601, 352] width 33 height 18
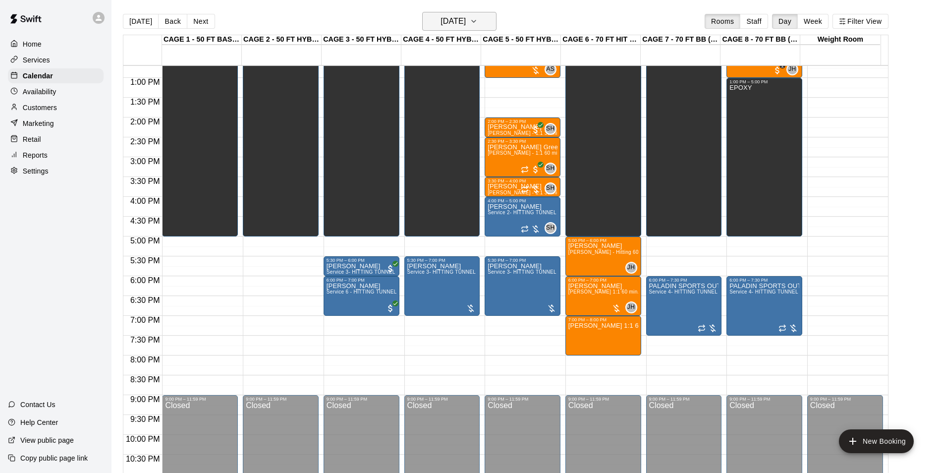
click at [466, 21] on h6 "Monday Sep 22" at bounding box center [453, 21] width 25 height 14
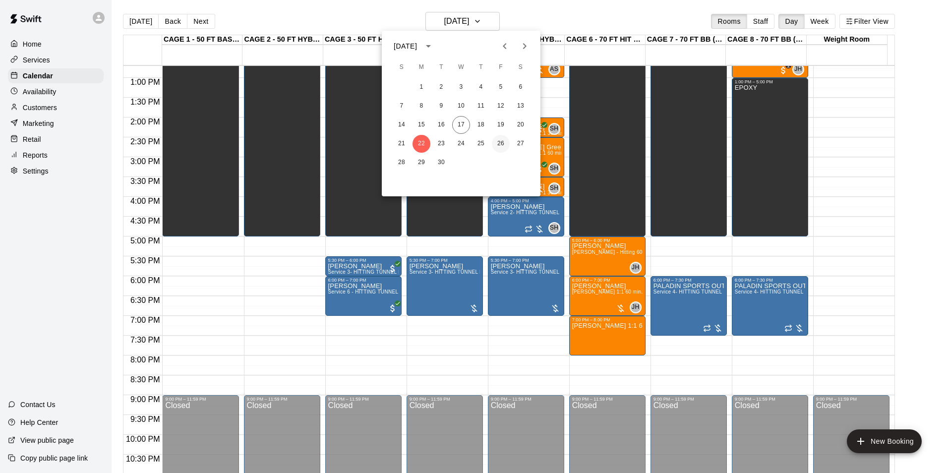
click at [499, 143] on button "26" at bounding box center [501, 144] width 18 height 18
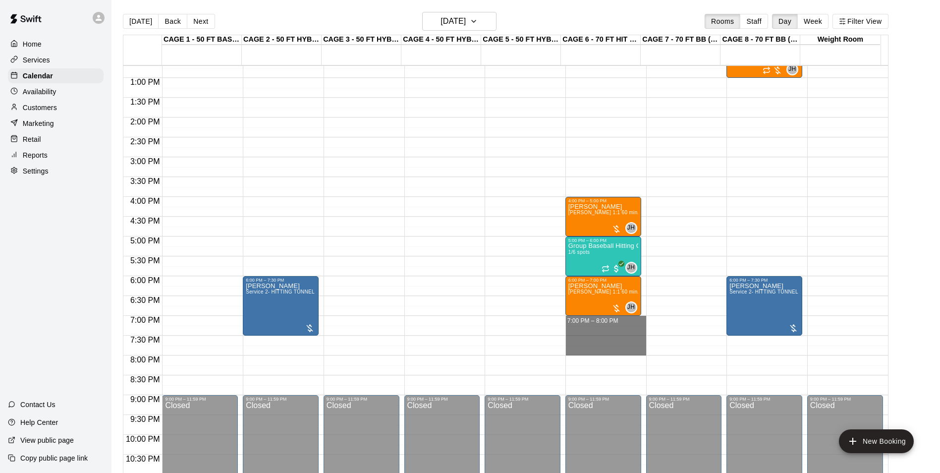
drag, startPoint x: 592, startPoint y: 319, endPoint x: 596, endPoint y: 349, distance: 30.9
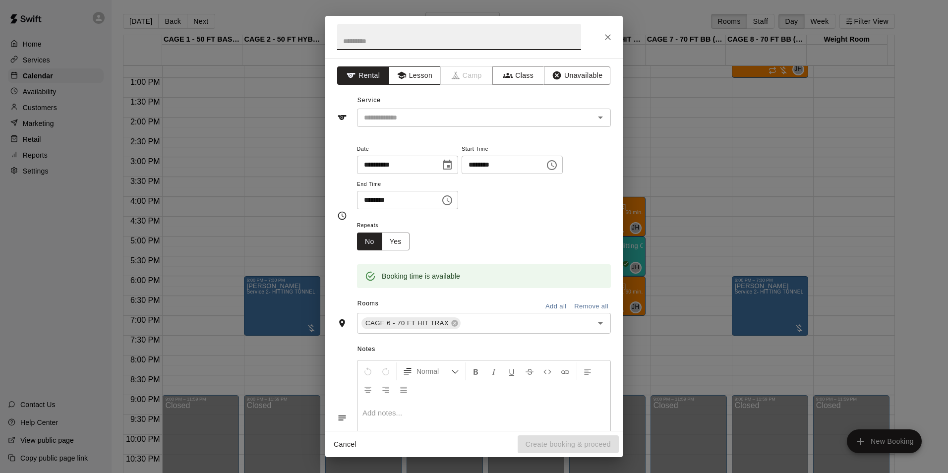
click at [414, 80] on button "Lesson" at bounding box center [415, 75] width 52 height 18
click at [435, 116] on input "text" at bounding box center [469, 118] width 219 height 12
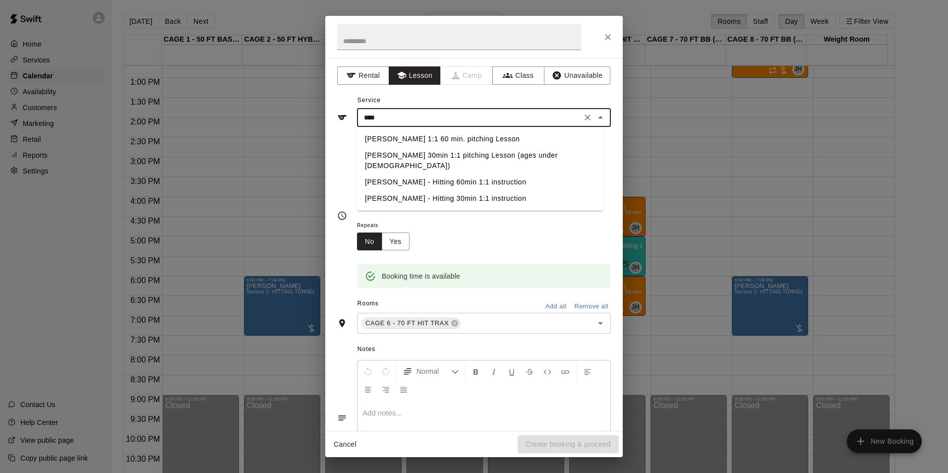
click at [433, 137] on li "[PERSON_NAME] 1:1 60 min. pitching Lesson" at bounding box center [480, 139] width 246 height 16
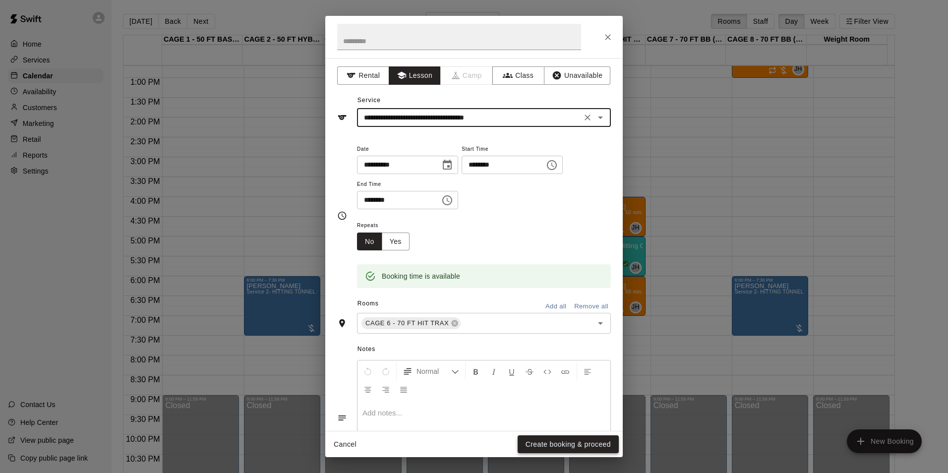
type input "**********"
click at [528, 436] on button "Create booking & proceed" at bounding box center [567, 444] width 101 height 18
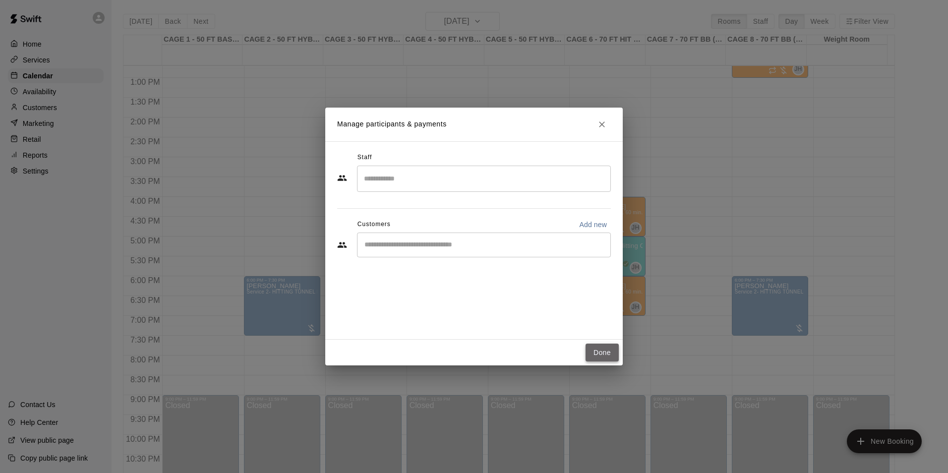
click at [598, 346] on button "Done" at bounding box center [601, 352] width 33 height 18
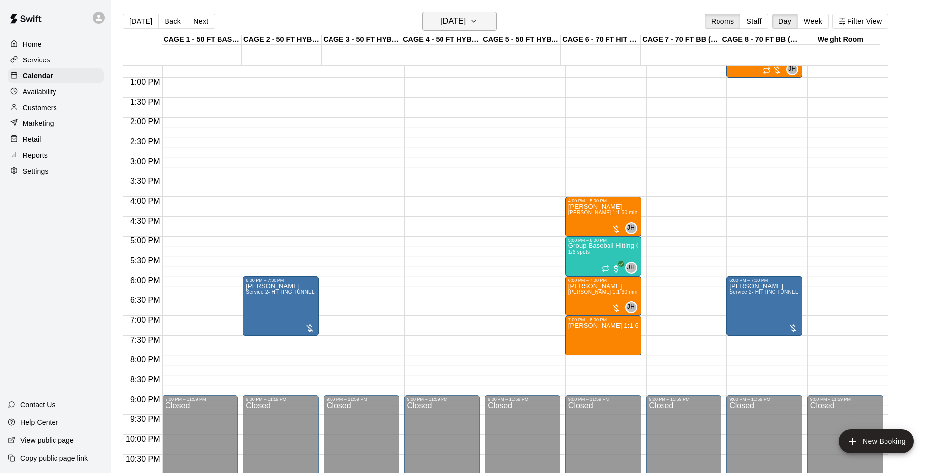
click at [454, 17] on h6 "Friday Sep 26" at bounding box center [453, 21] width 25 height 14
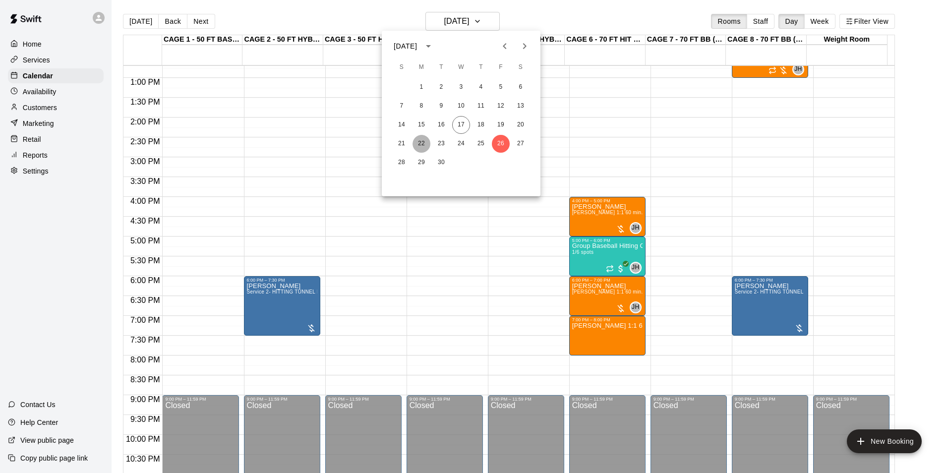
click at [425, 148] on button "22" at bounding box center [421, 144] width 18 height 18
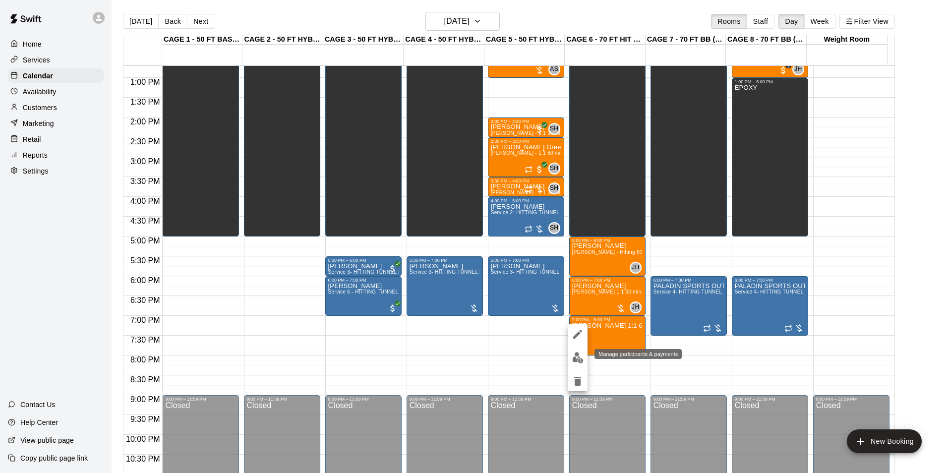
click at [581, 360] on img "edit" at bounding box center [577, 357] width 11 height 11
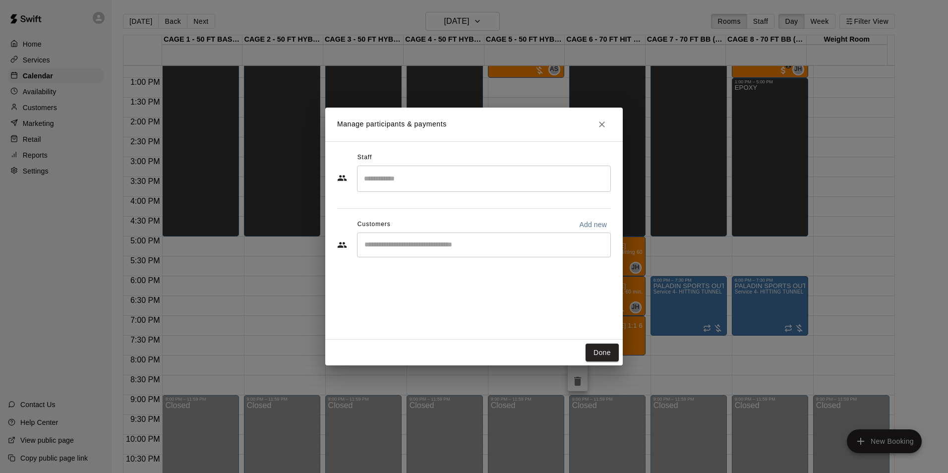
click at [553, 235] on div "​" at bounding box center [484, 244] width 254 height 25
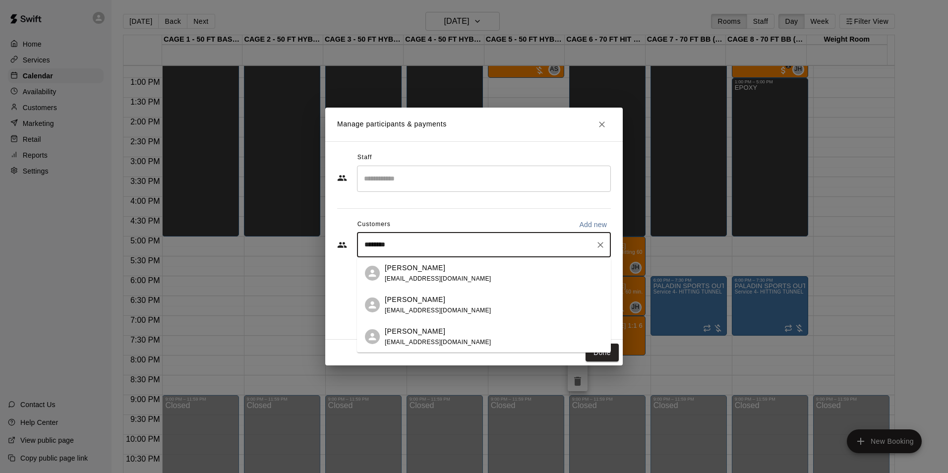
type input "*********"
click at [439, 279] on span "montylong1432@gmail.com" at bounding box center [438, 278] width 107 height 7
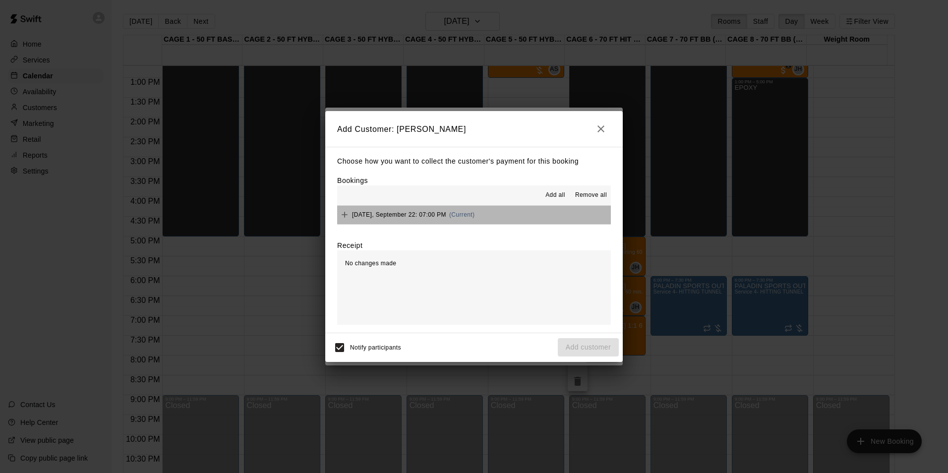
click at [480, 212] on button "Monday, September 22: 07:00 PM (Current)" at bounding box center [474, 215] width 274 height 18
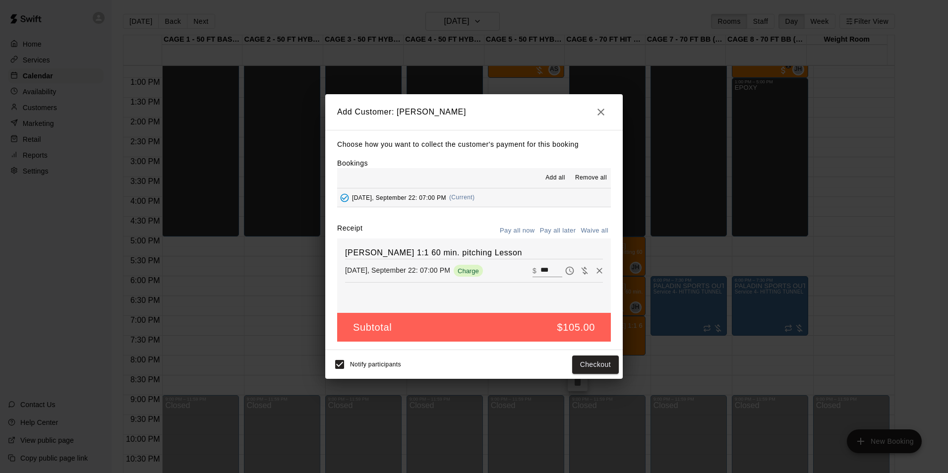
click at [548, 229] on button "Pay all later" at bounding box center [557, 230] width 41 height 15
click at [581, 362] on button "Add customer" at bounding box center [588, 364] width 61 height 18
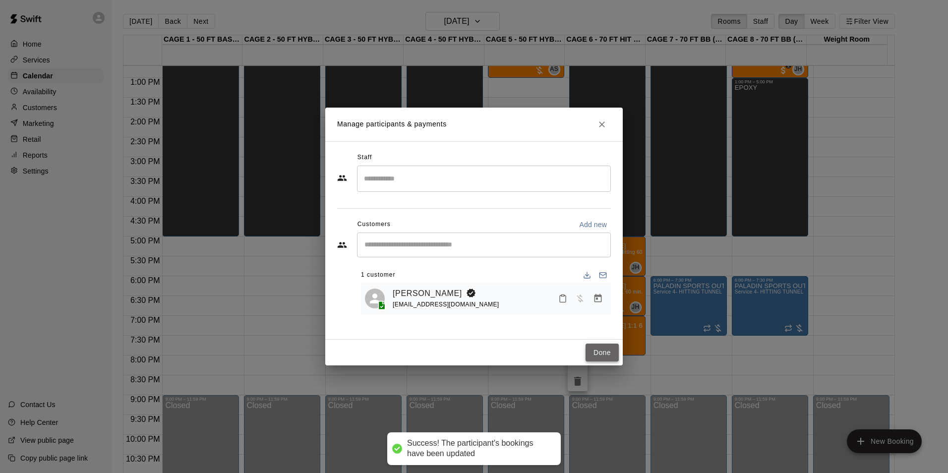
click at [600, 358] on button "Done" at bounding box center [601, 352] width 33 height 18
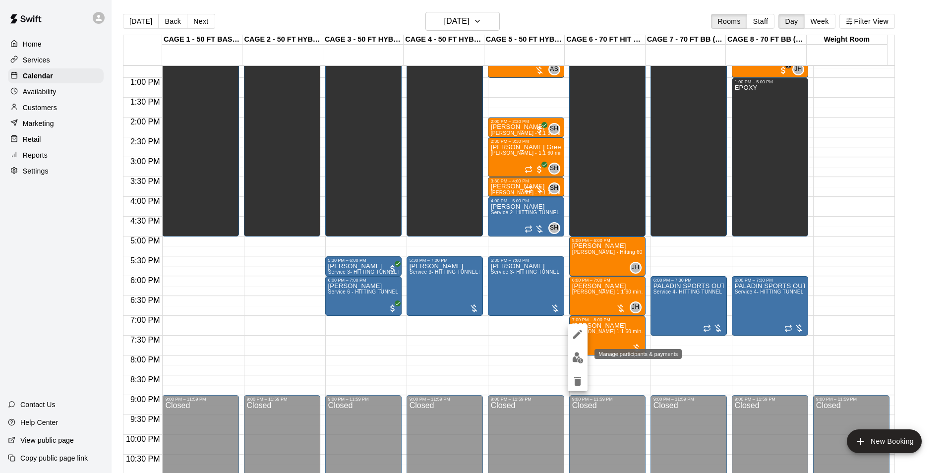
click at [581, 357] on img "edit" at bounding box center [577, 357] width 11 height 11
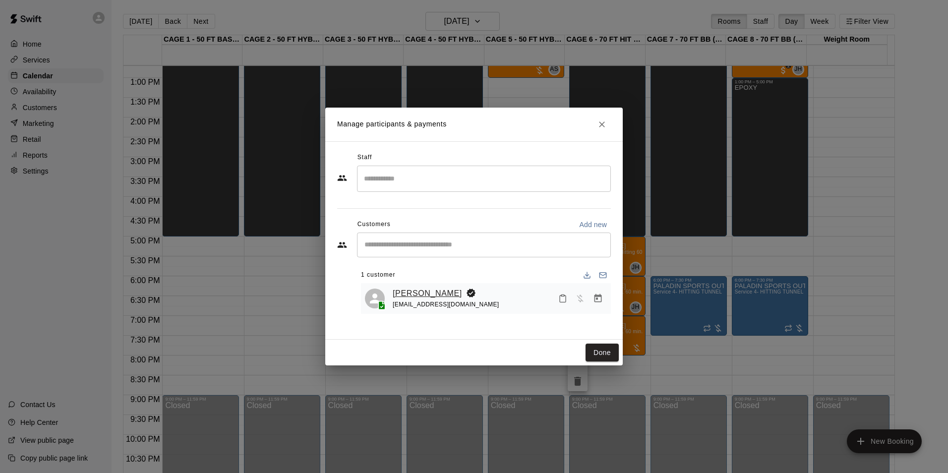
click at [419, 297] on link "[PERSON_NAME]" at bounding box center [427, 293] width 69 height 13
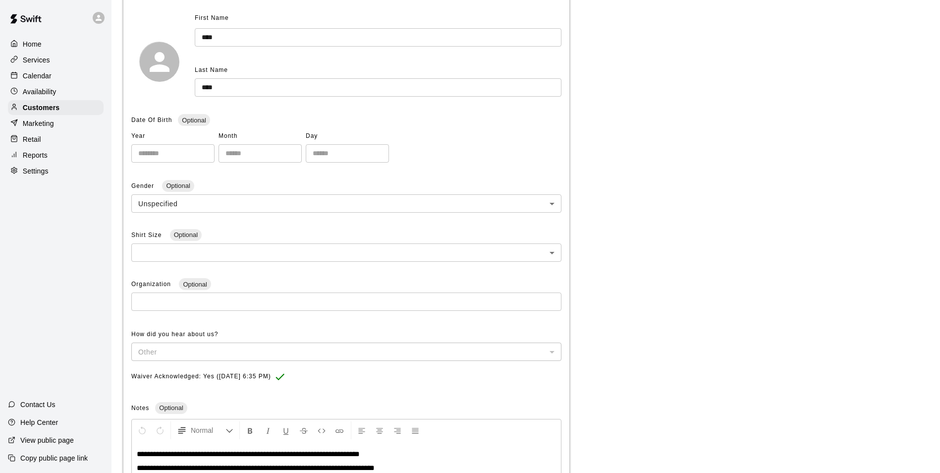
scroll to position [18, 0]
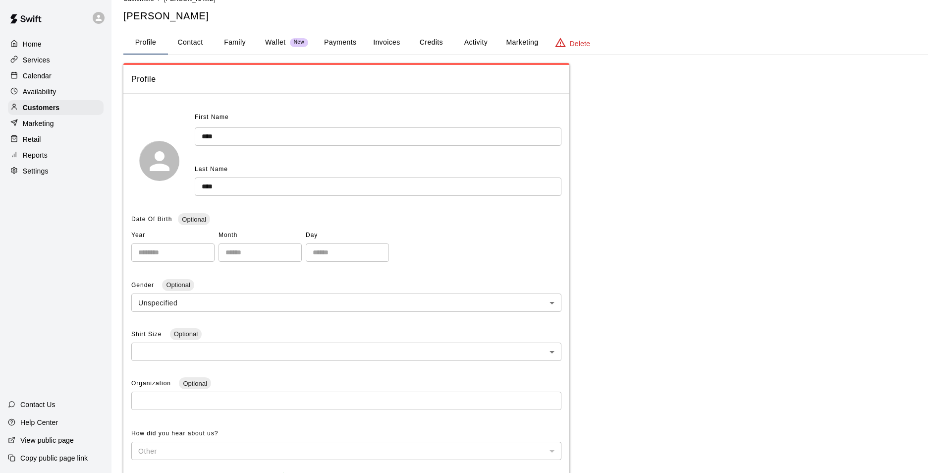
click at [338, 41] on button "Payments" at bounding box center [340, 43] width 48 height 24
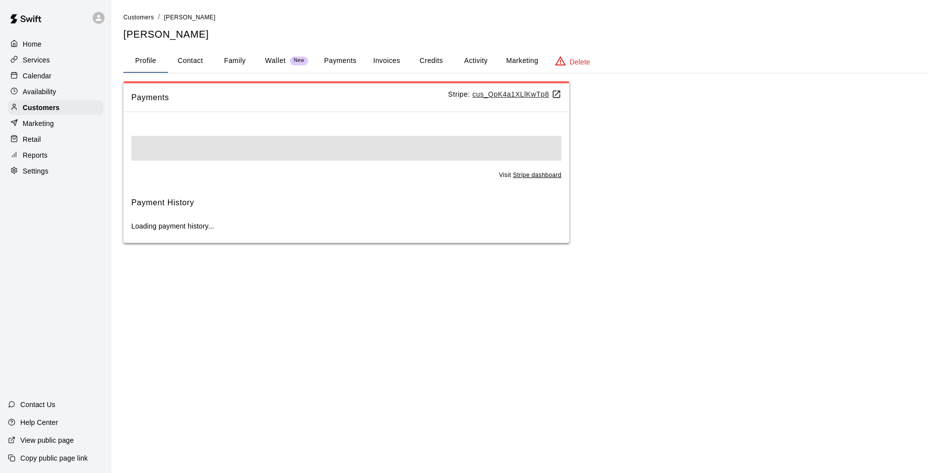
scroll to position [0, 0]
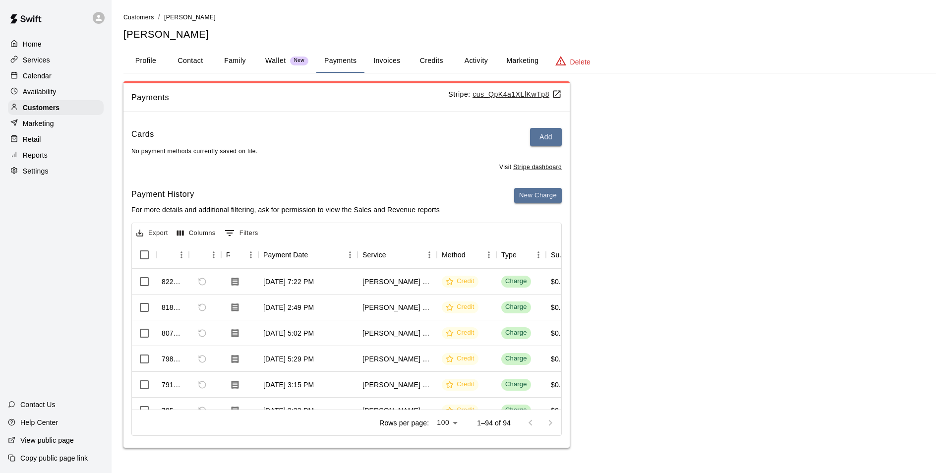
click at [401, 62] on button "Invoices" at bounding box center [386, 61] width 45 height 24
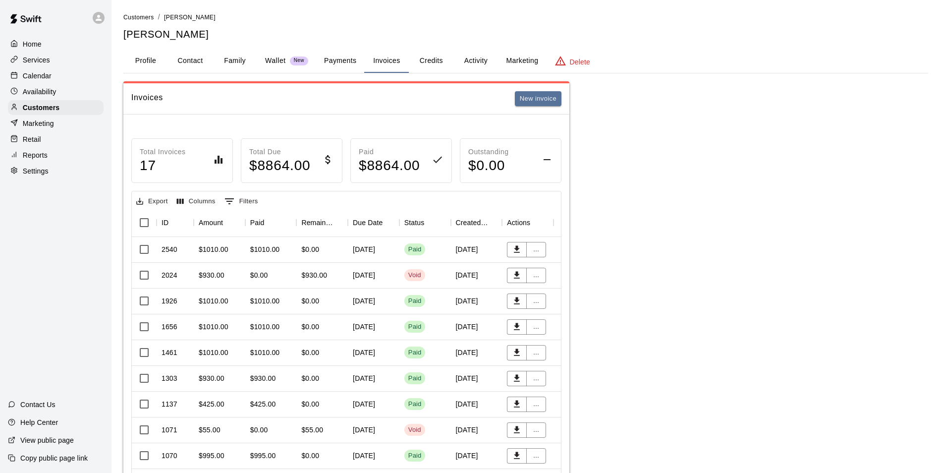
click at [429, 65] on button "Credits" at bounding box center [431, 61] width 45 height 24
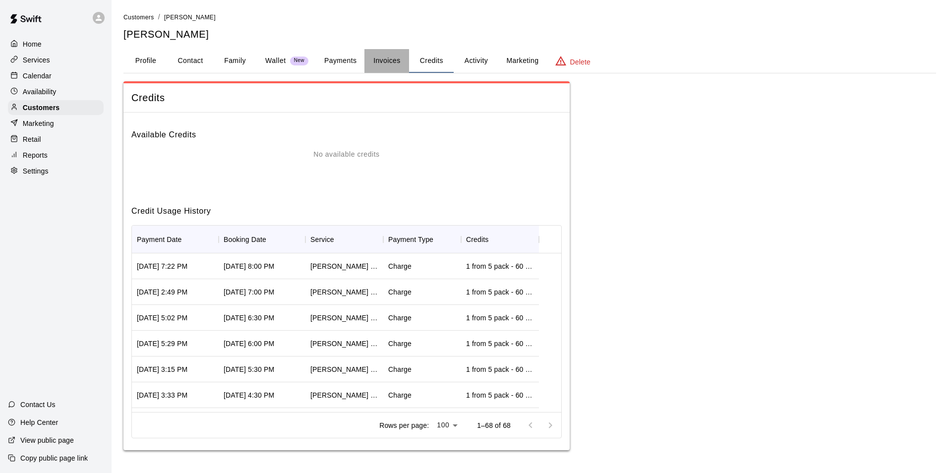
click at [397, 63] on button "Invoices" at bounding box center [386, 61] width 45 height 24
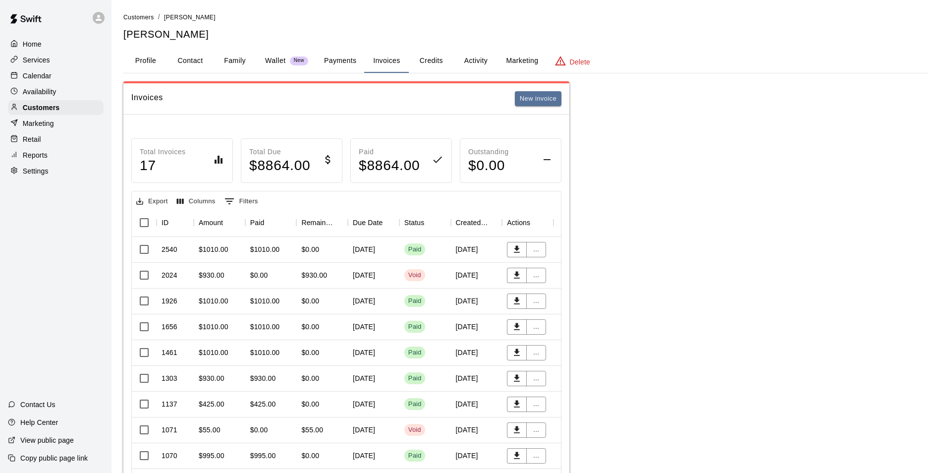
click at [473, 57] on button "Activity" at bounding box center [476, 61] width 45 height 24
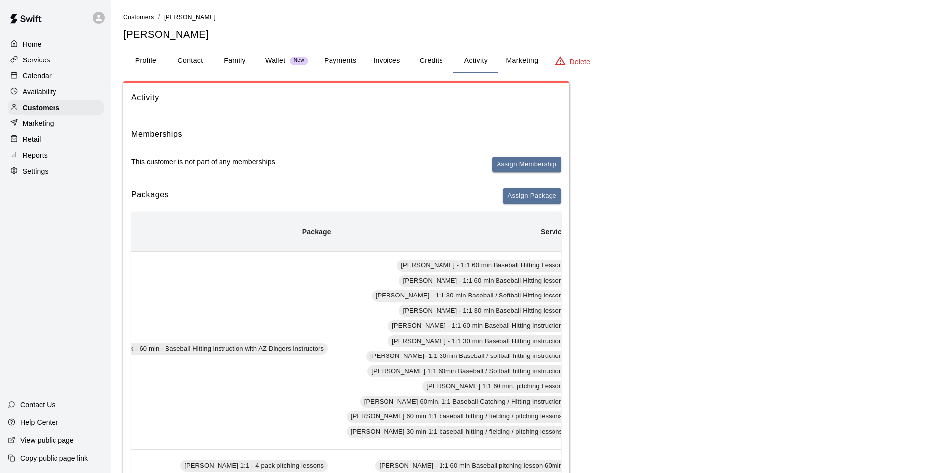
click at [445, 72] on button "Credits" at bounding box center [431, 61] width 45 height 24
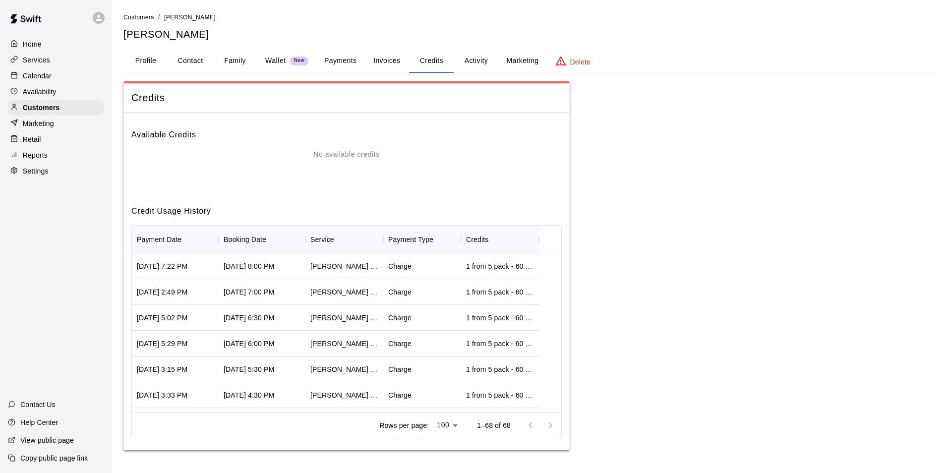
click at [466, 67] on button "Activity" at bounding box center [476, 61] width 45 height 24
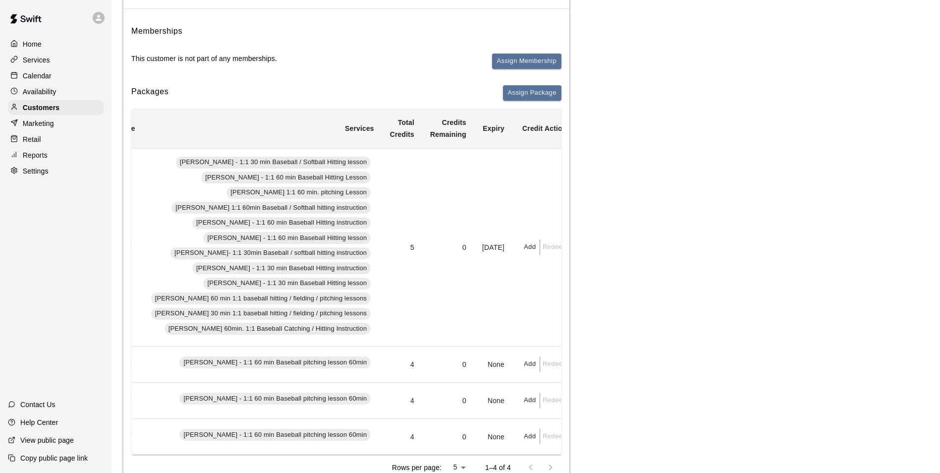
scroll to position [99, 0]
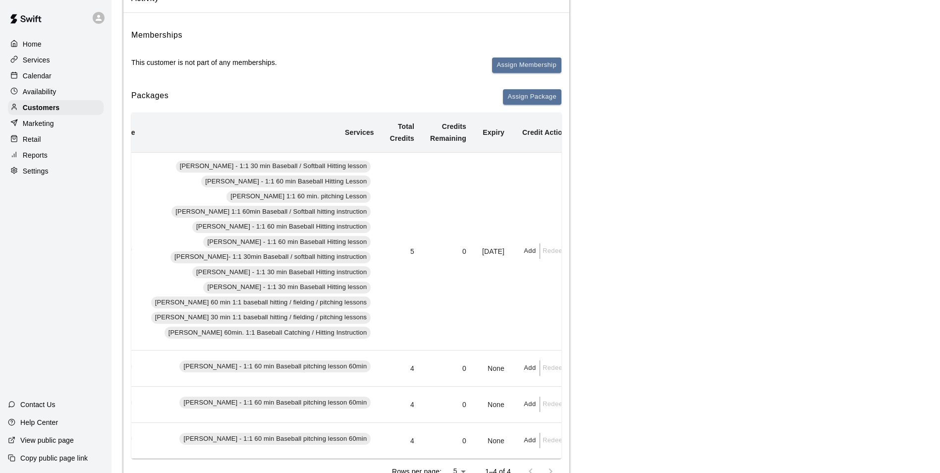
click at [77, 77] on div "Calendar" at bounding box center [56, 75] width 96 height 15
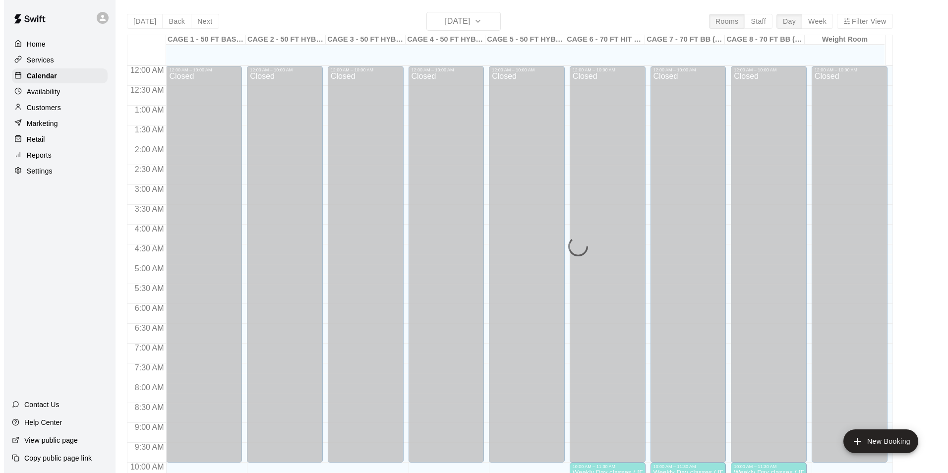
scroll to position [504, 0]
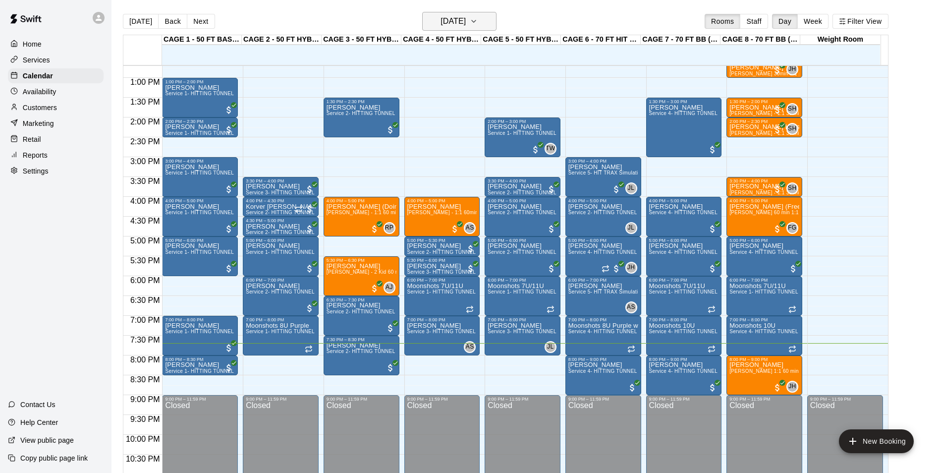
click at [466, 16] on h6 "[DATE]" at bounding box center [453, 21] width 25 height 14
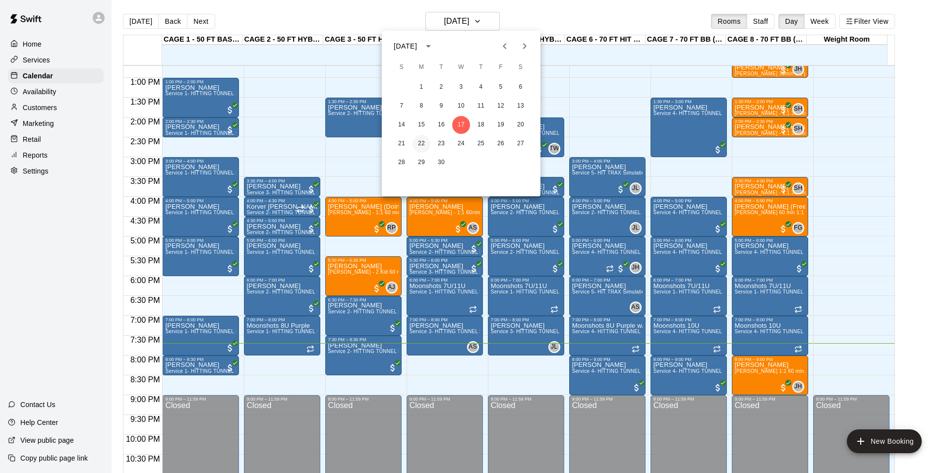
click at [420, 144] on button "22" at bounding box center [421, 144] width 18 height 18
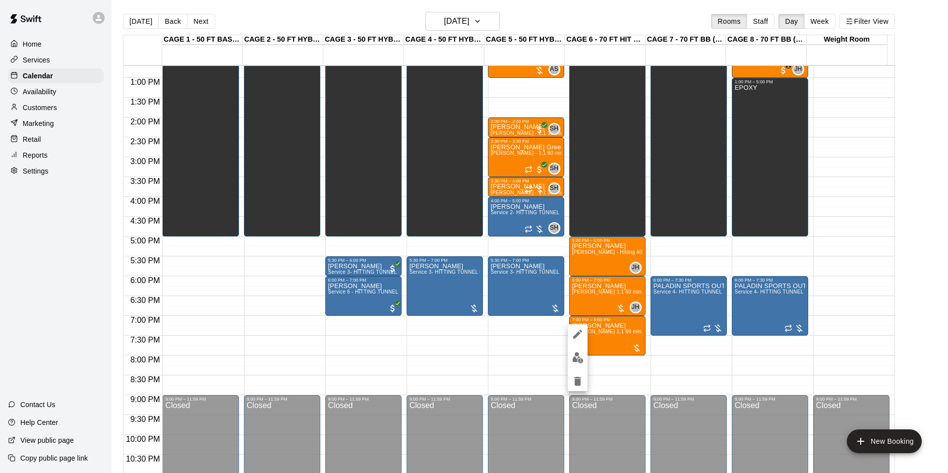
click at [579, 361] on img "edit" at bounding box center [577, 357] width 11 height 11
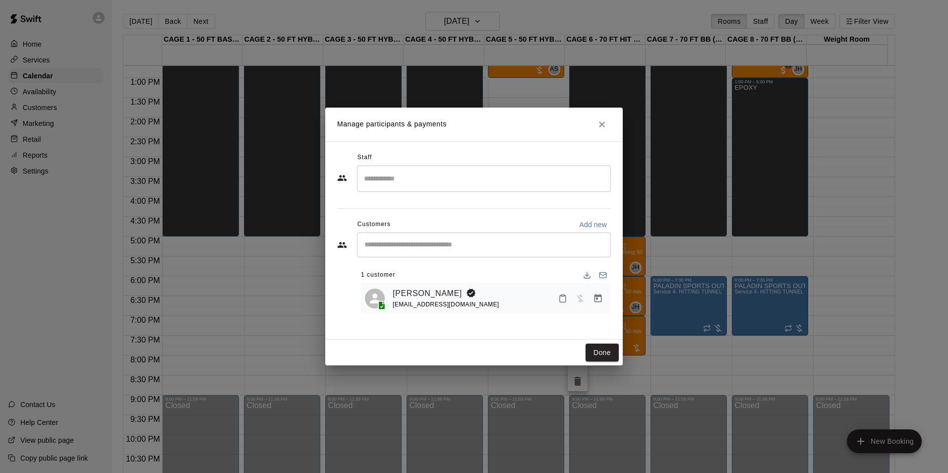
click at [403, 253] on div "​" at bounding box center [484, 244] width 254 height 25
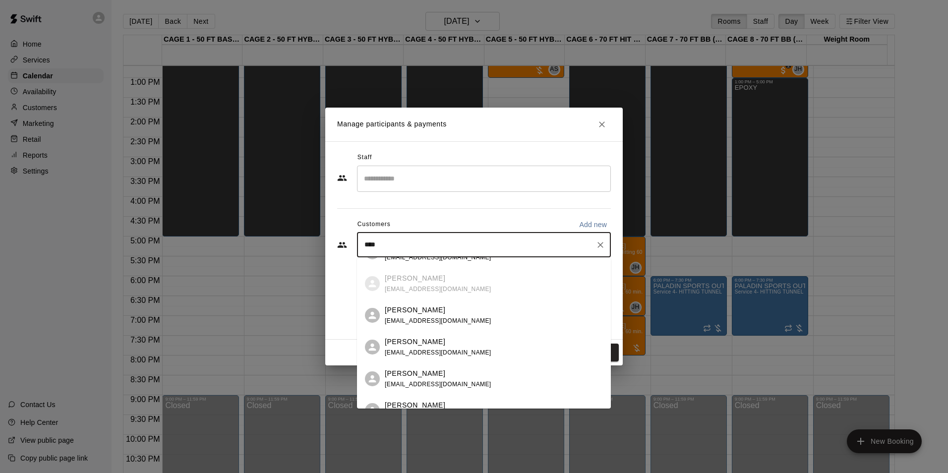
scroll to position [99, 0]
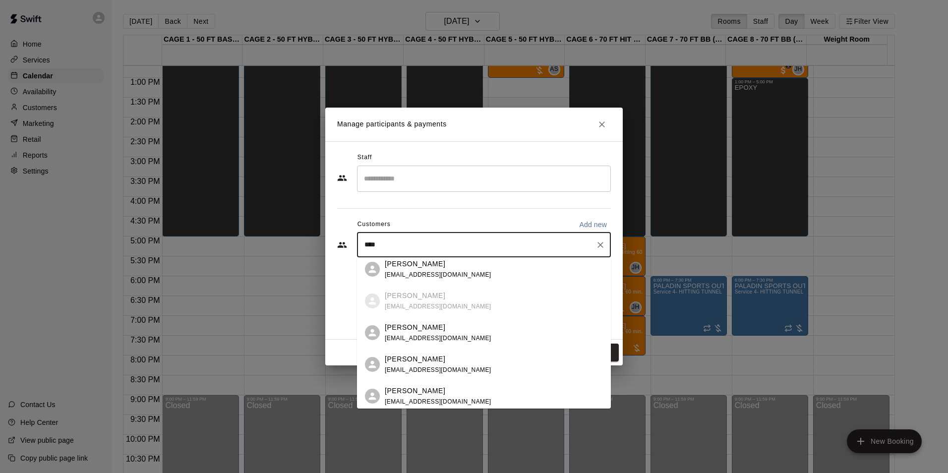
drag, startPoint x: 411, startPoint y: 243, endPoint x: 326, endPoint y: 238, distance: 85.9
click at [326, 238] on div "Staff ​ Customers Add new **** ​ 1 customer Alex Long montylong1432@gmail.com" at bounding box center [473, 240] width 297 height 198
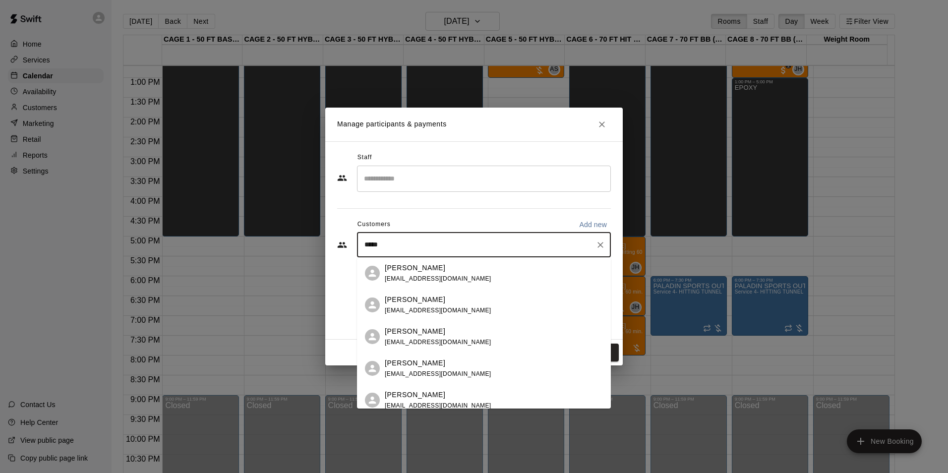
type input "****"
click at [540, 174] on input "Search staff" at bounding box center [483, 178] width 245 height 17
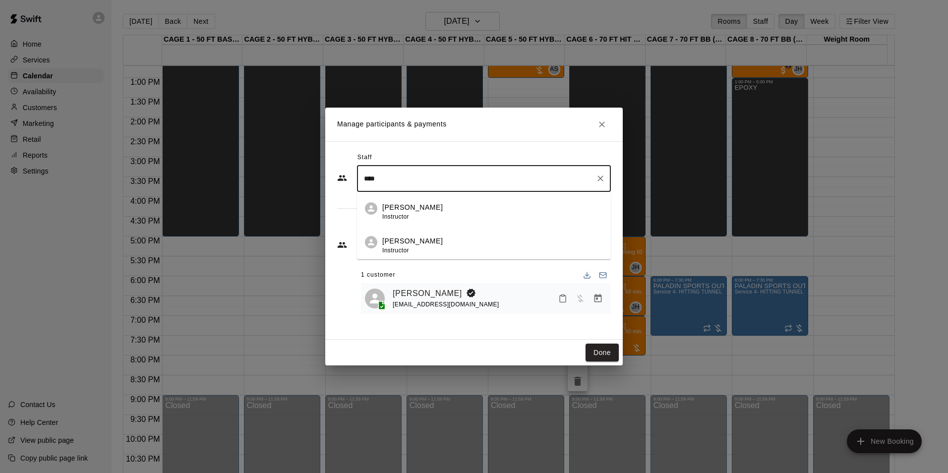
click at [457, 196] on li "John Havird Instructor" at bounding box center [484, 209] width 254 height 34
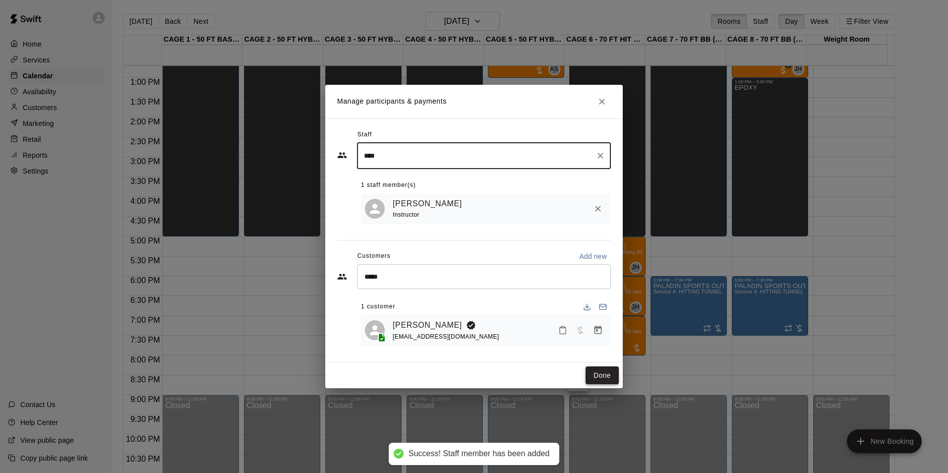
type input "****"
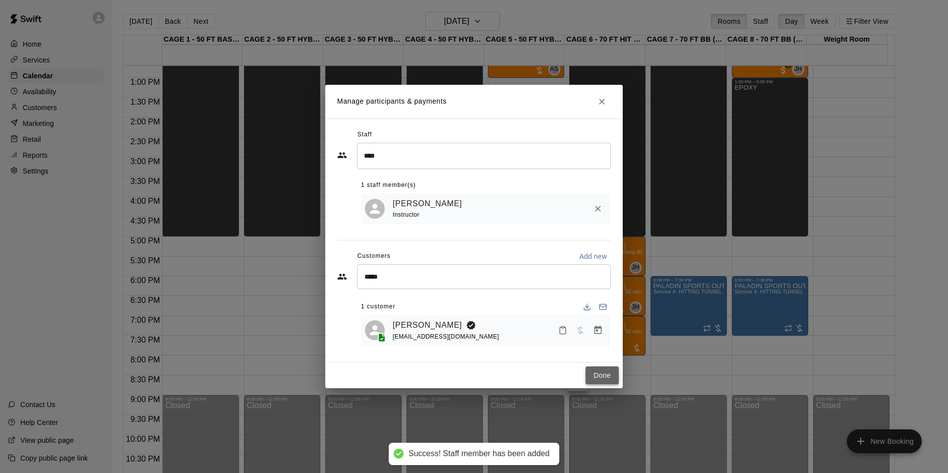
click at [601, 373] on button "Done" at bounding box center [601, 375] width 33 height 18
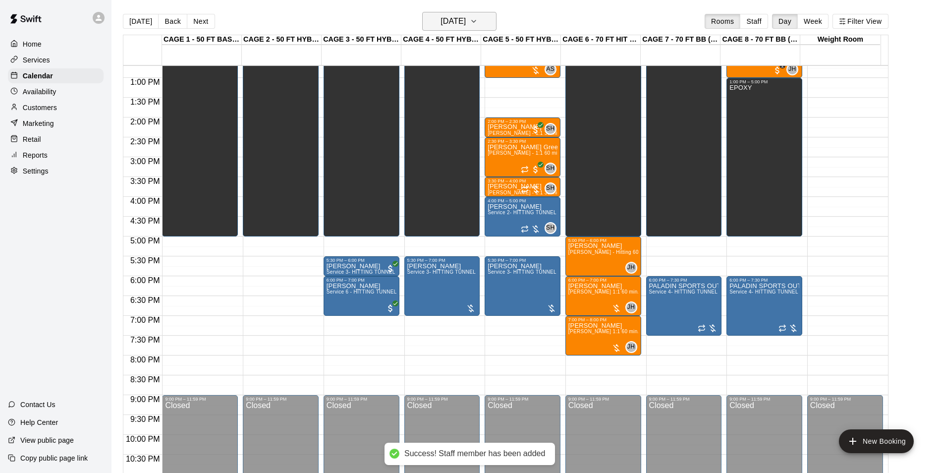
click at [486, 15] on button "Monday Sep 22" at bounding box center [459, 21] width 74 height 19
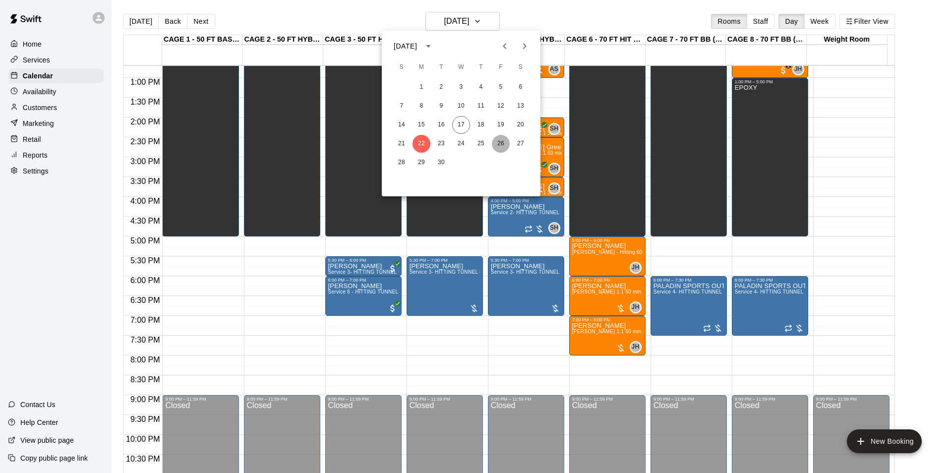
click at [494, 146] on button "26" at bounding box center [501, 144] width 18 height 18
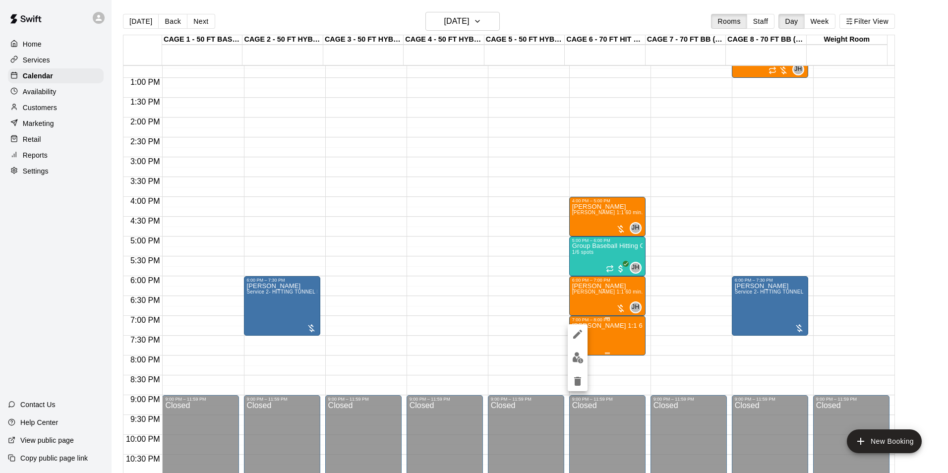
click at [582, 353] on img "edit" at bounding box center [577, 357] width 11 height 11
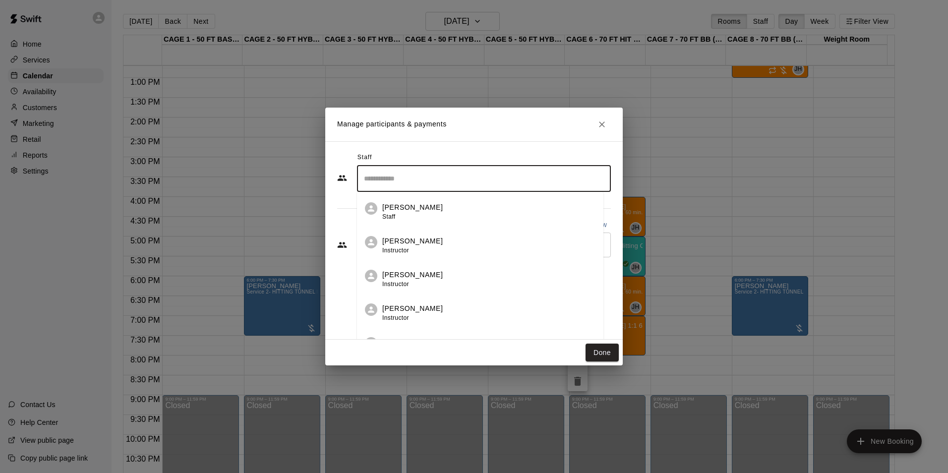
click at [422, 181] on input "Search staff" at bounding box center [483, 178] width 245 height 17
click at [427, 203] on div "John Havird Instructor" at bounding box center [492, 211] width 221 height 19
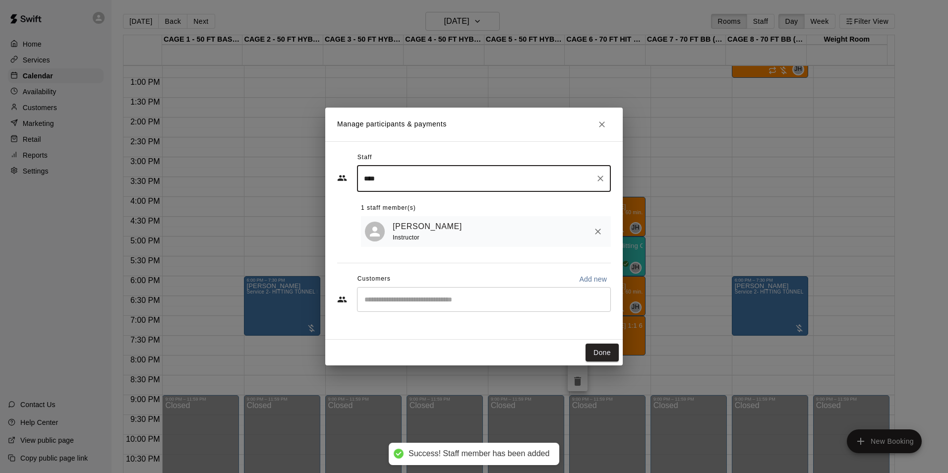
type input "****"
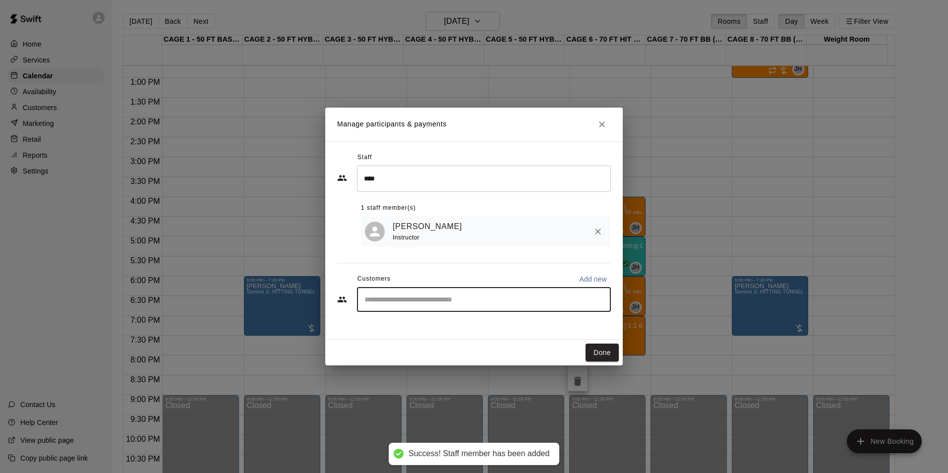
click at [523, 297] on input "Start typing to search customers..." at bounding box center [483, 299] width 245 height 10
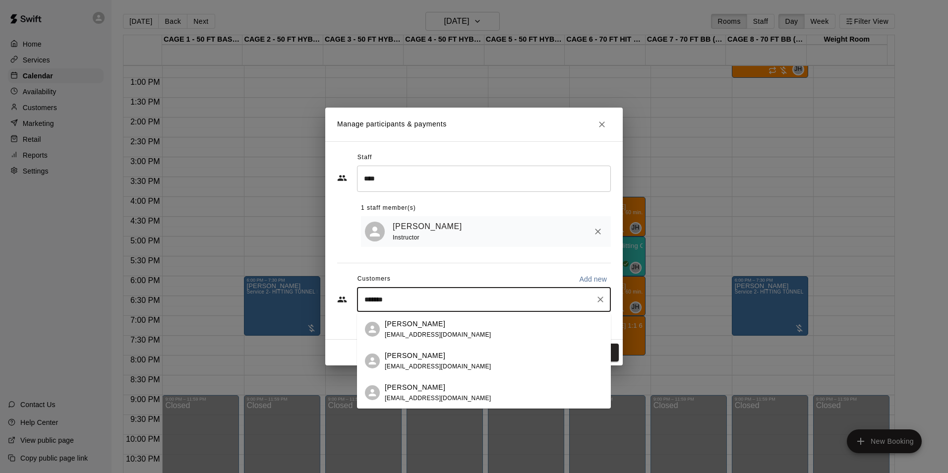
type input "********"
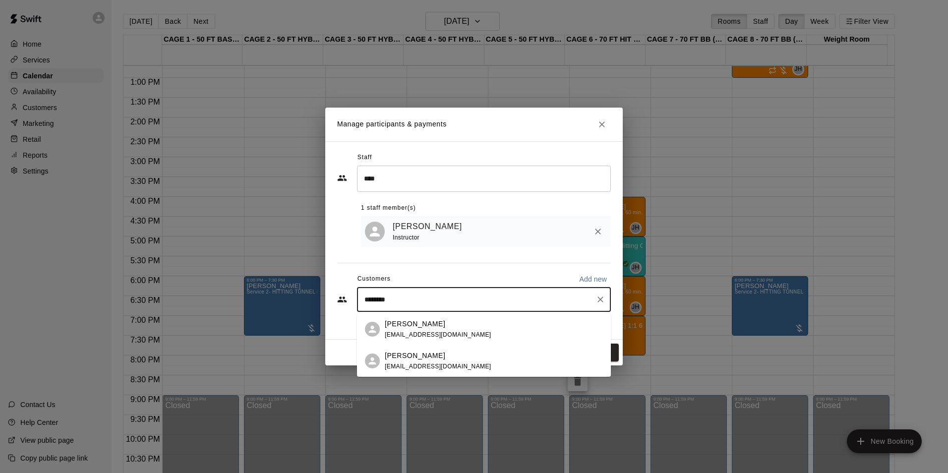
click at [494, 331] on div "Alex Long montylong1432@gmail.com" at bounding box center [494, 329] width 218 height 21
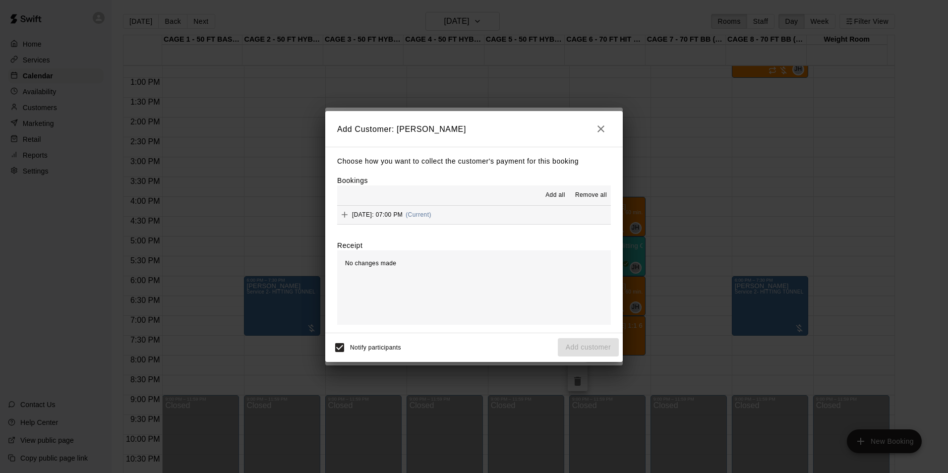
click at [519, 215] on button "Friday, September 26: 07:00 PM (Current)" at bounding box center [474, 215] width 274 height 18
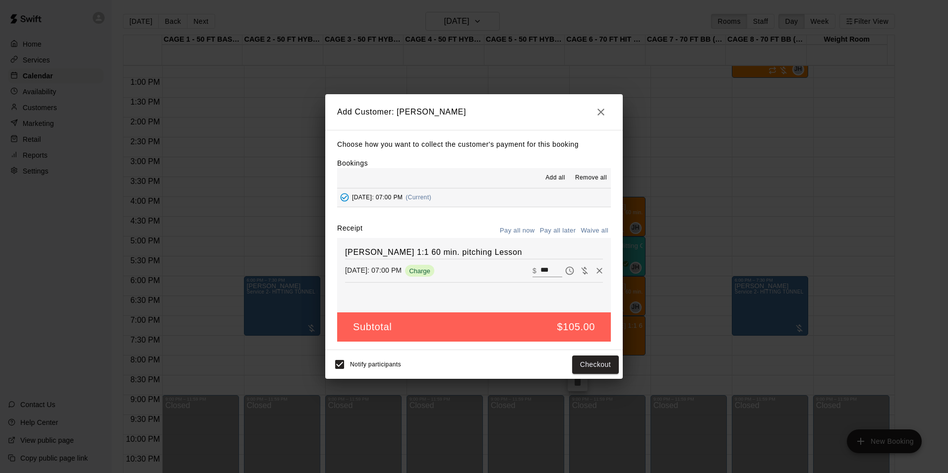
click at [556, 235] on button "Pay all later" at bounding box center [557, 230] width 41 height 15
click at [574, 360] on button "Add customer" at bounding box center [588, 364] width 61 height 18
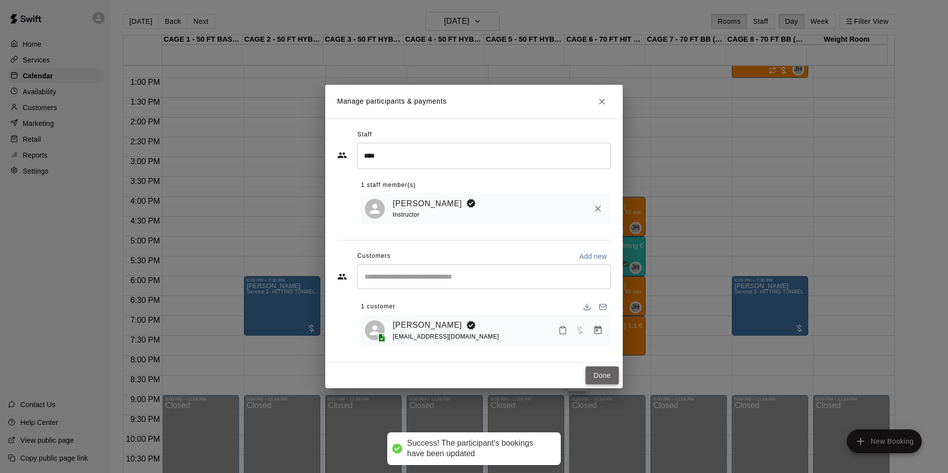
click at [591, 375] on button "Done" at bounding box center [601, 375] width 33 height 18
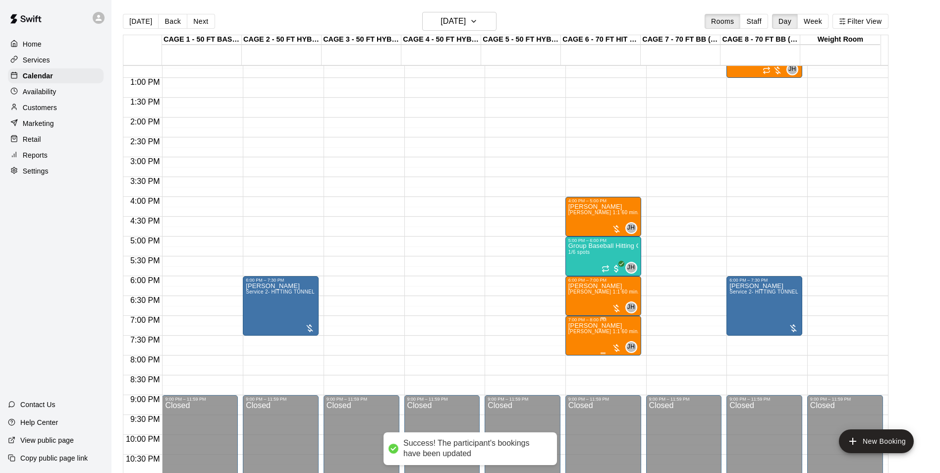
click at [585, 334] on span "[PERSON_NAME] 1:1 60 min. pitching Lesson" at bounding box center [622, 331] width 109 height 5
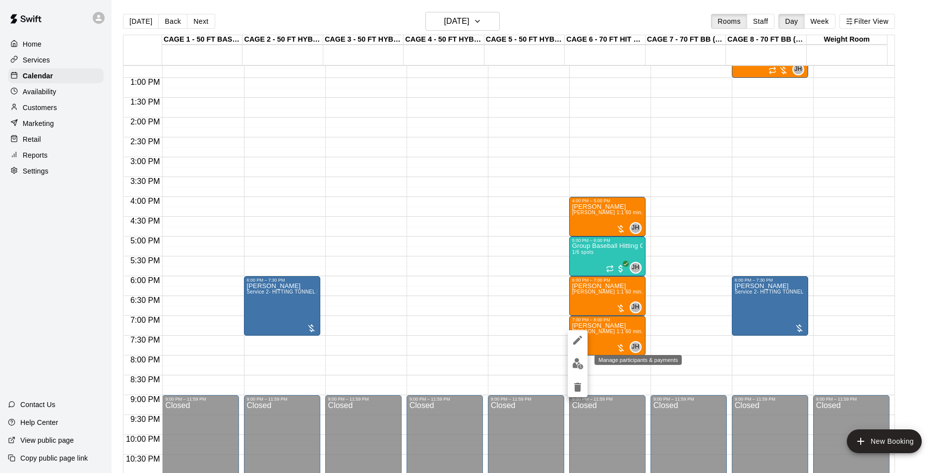
click at [580, 361] on img "edit" at bounding box center [577, 363] width 11 height 11
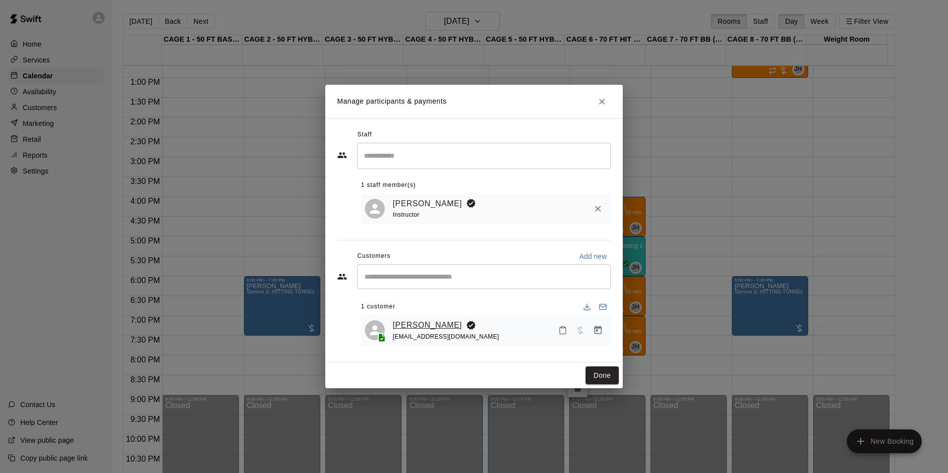
click at [414, 327] on link "[PERSON_NAME]" at bounding box center [427, 325] width 69 height 13
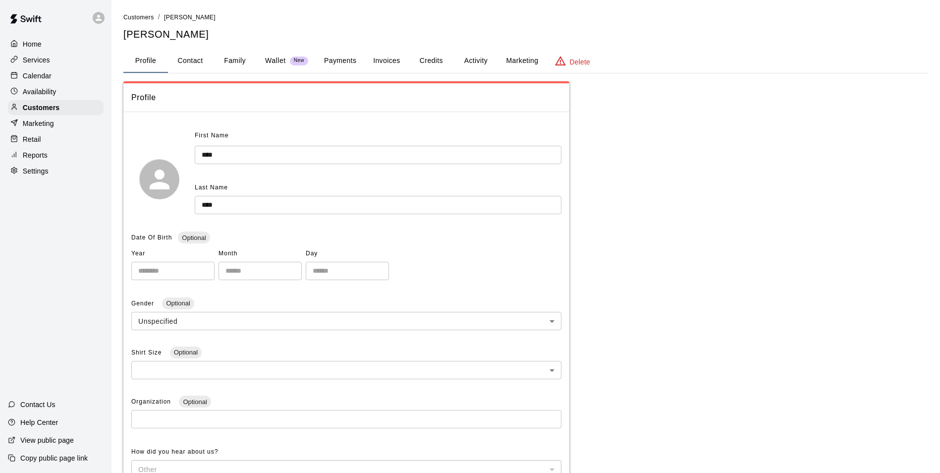
click at [340, 68] on button "Payments" at bounding box center [340, 61] width 48 height 24
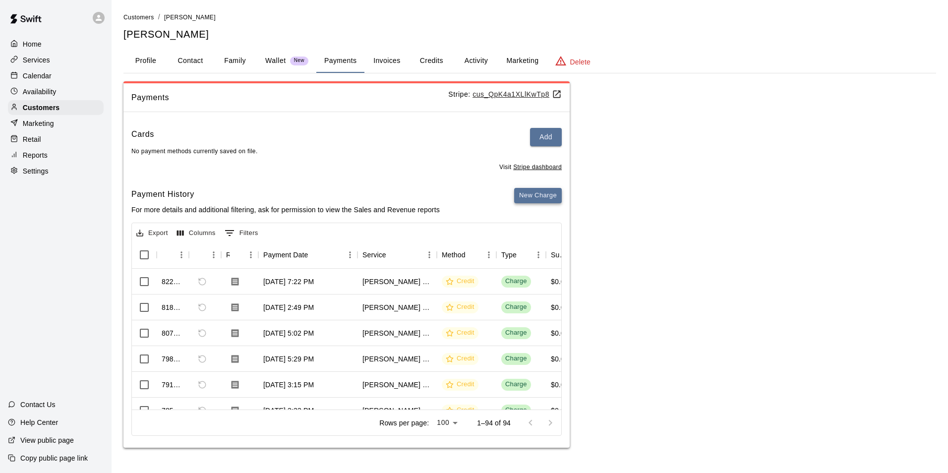
click at [536, 197] on button "New Charge" at bounding box center [538, 195] width 48 height 15
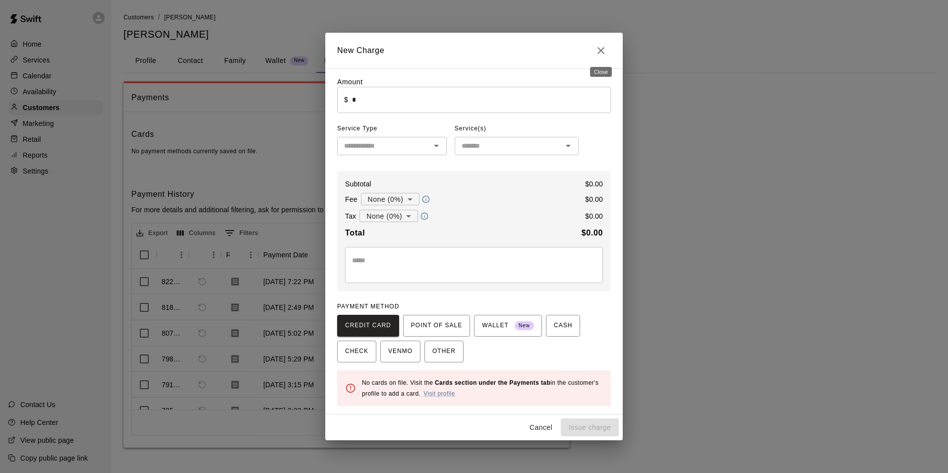
click at [599, 53] on icon "Close" at bounding box center [600, 50] width 7 height 7
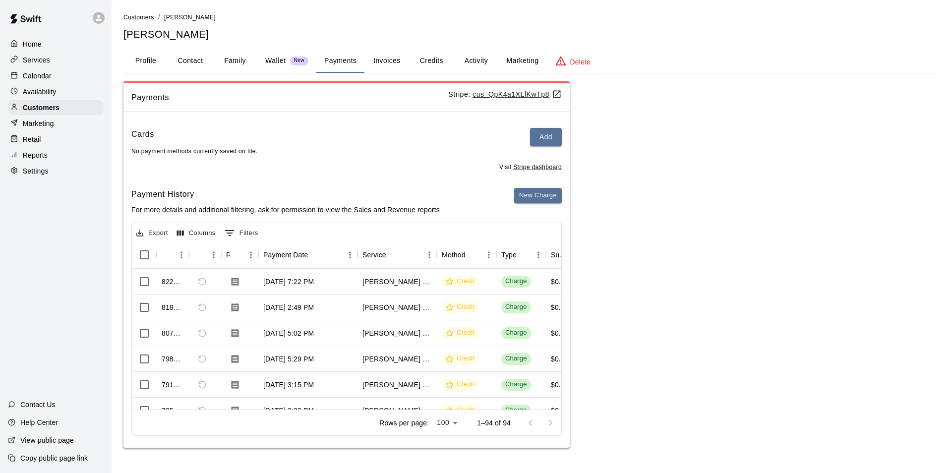
click at [394, 69] on button "Invoices" at bounding box center [386, 61] width 45 height 24
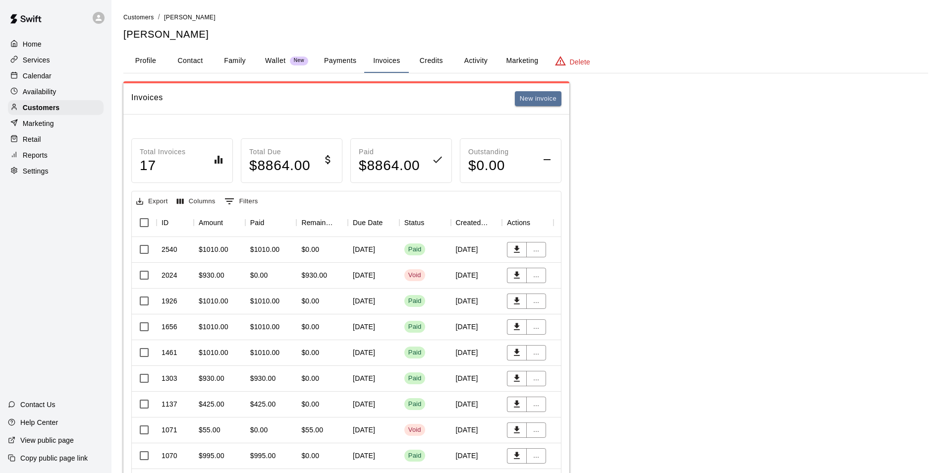
click at [420, 252] on div "Paid" at bounding box center [414, 249] width 13 height 9
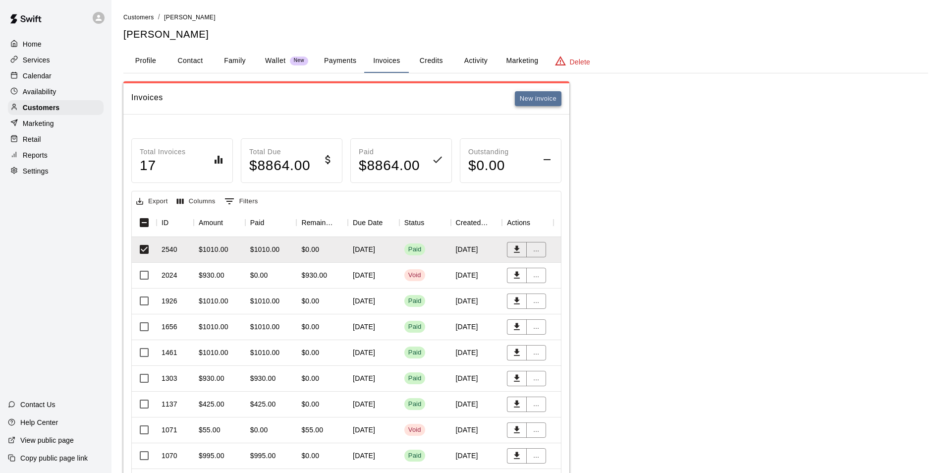
click at [530, 98] on button "New invoice" at bounding box center [538, 98] width 47 height 15
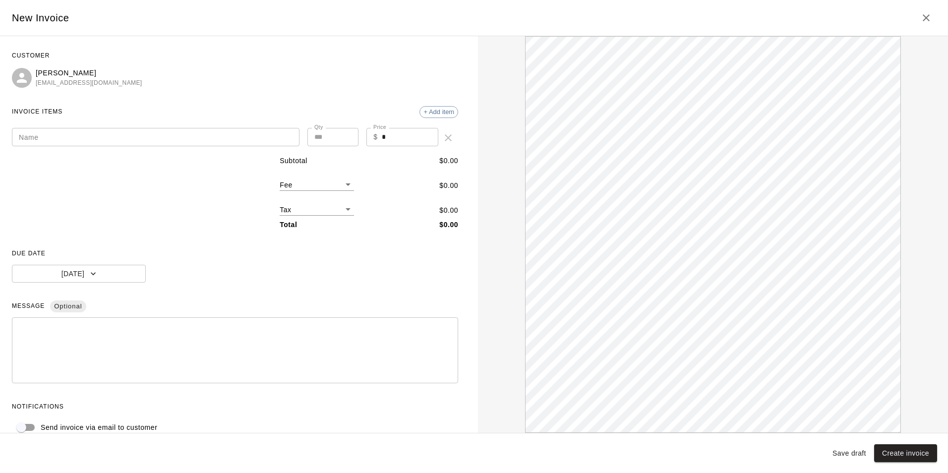
click at [234, 127] on div "Name Name Qty * Qty Price $ * Price" at bounding box center [235, 134] width 446 height 28
click at [233, 130] on input "Name" at bounding box center [155, 137] width 287 height 18
paste input "**********"
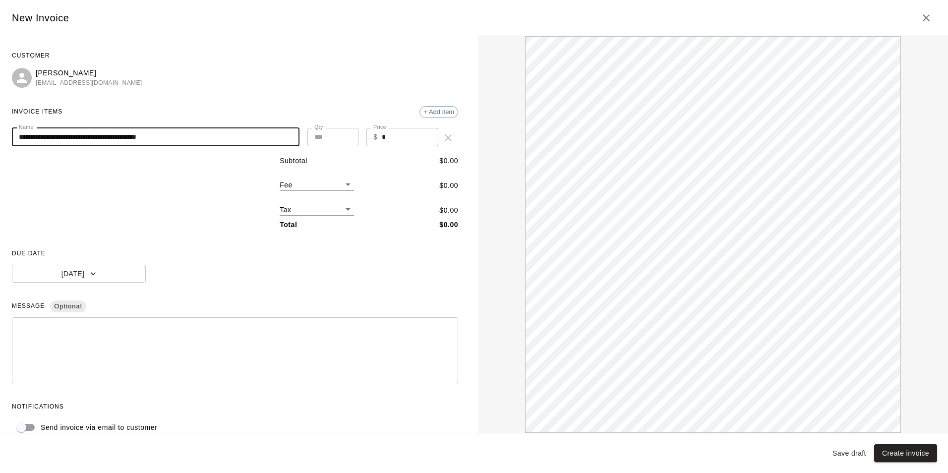
type input "**********"
click at [383, 138] on input "*" at bounding box center [410, 137] width 57 height 18
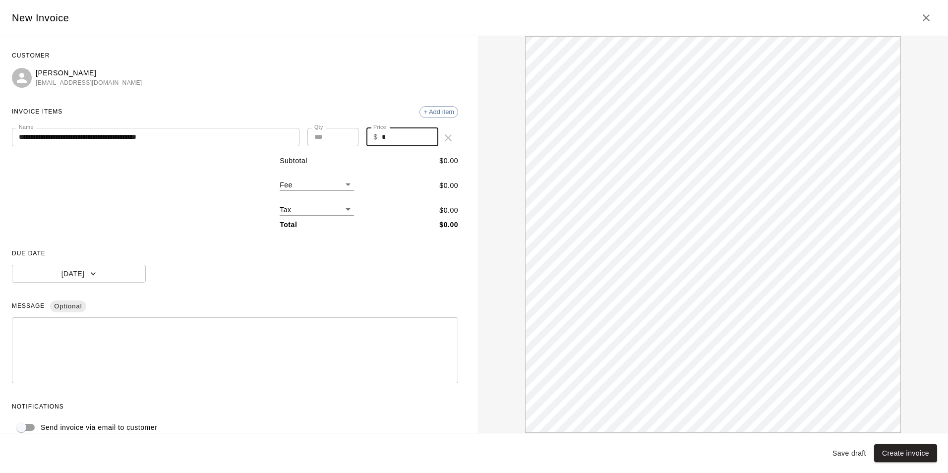
click at [383, 138] on input "*" at bounding box center [410, 137] width 57 height 18
type input "*******"
click at [116, 271] on button "[DATE]" at bounding box center [79, 274] width 134 height 18
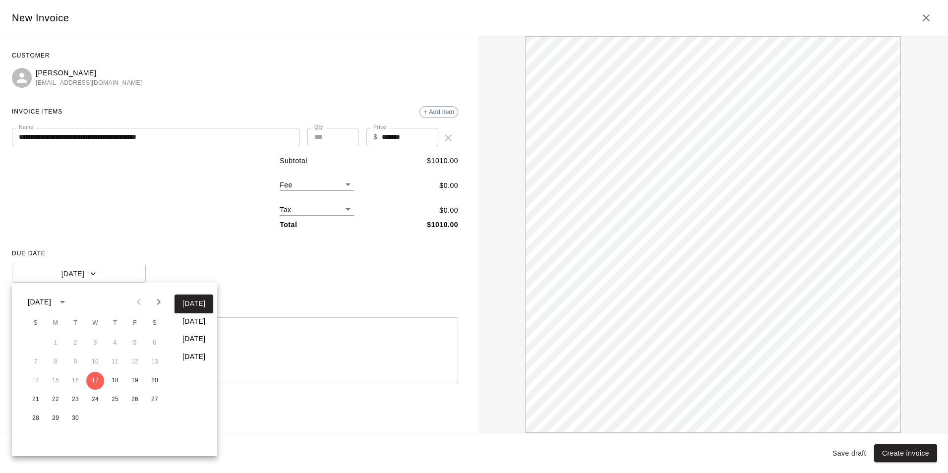
click at [205, 353] on button "In 30 days" at bounding box center [193, 356] width 39 height 18
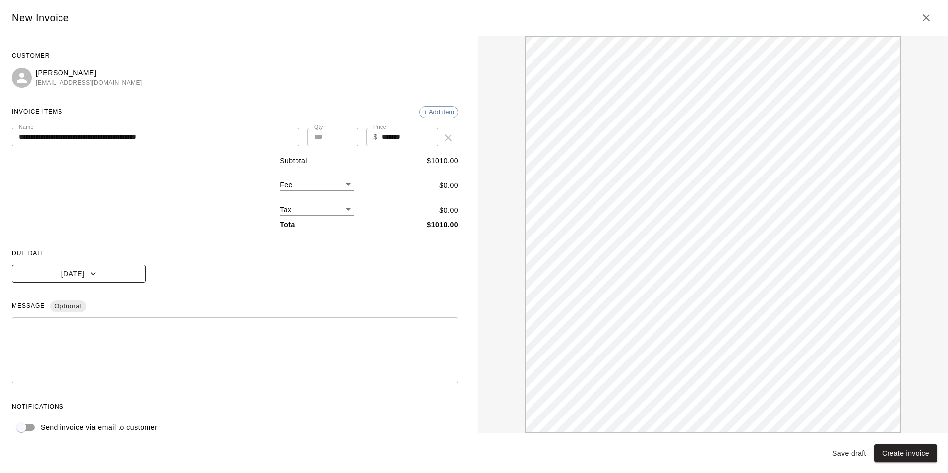
click at [83, 281] on button "Oct 17, 2025" at bounding box center [79, 274] width 134 height 18
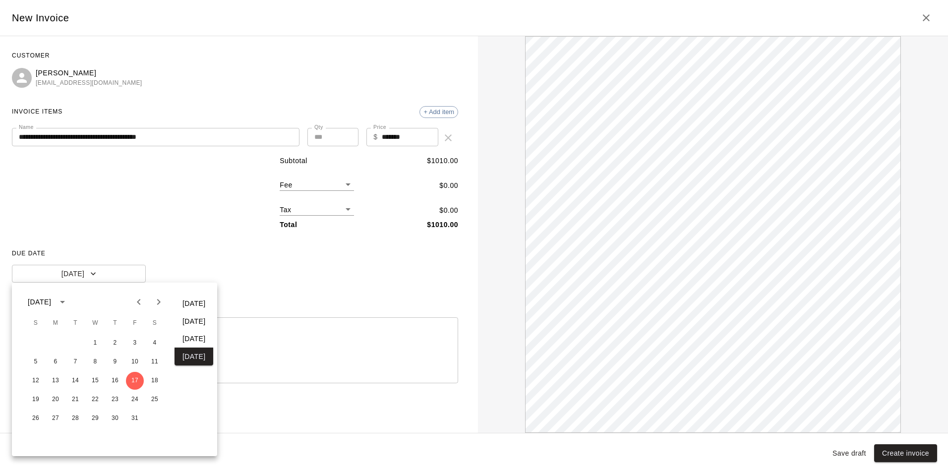
click at [266, 263] on div at bounding box center [474, 236] width 948 height 473
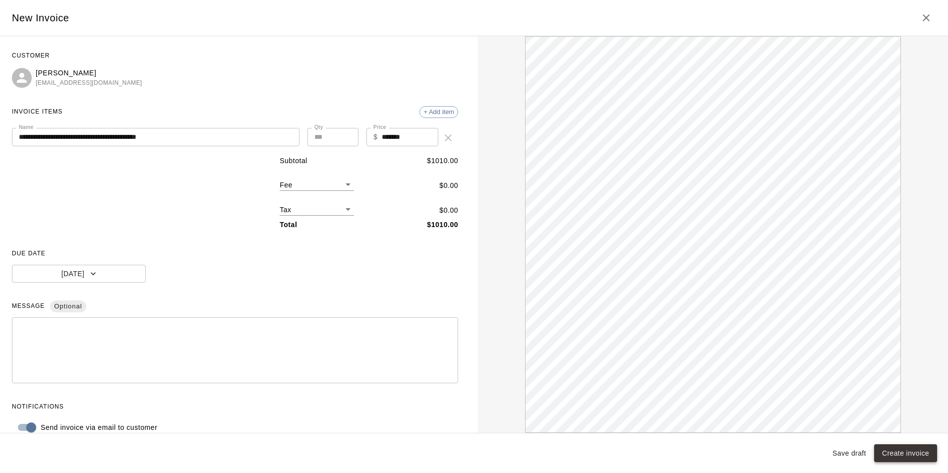
click at [900, 447] on button "Create invoice" at bounding box center [905, 453] width 63 height 18
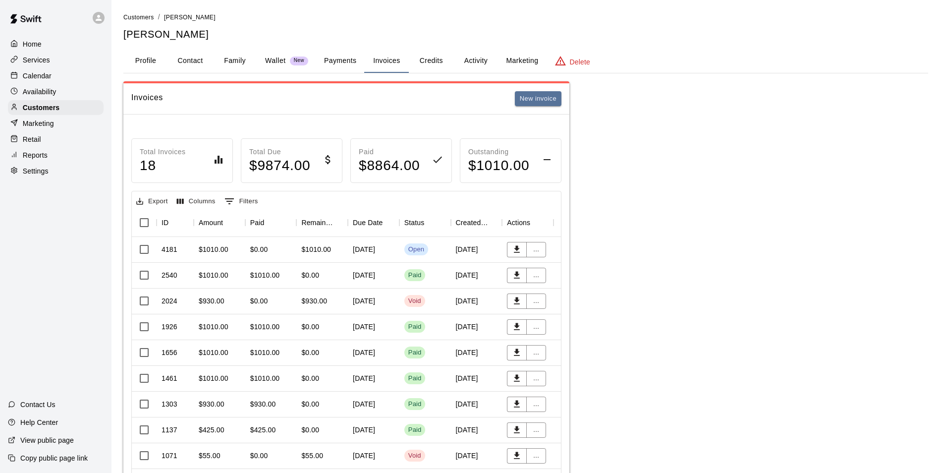
drag, startPoint x: 42, startPoint y: 76, endPoint x: 108, endPoint y: 76, distance: 65.9
click at [42, 76] on p "Calendar" at bounding box center [37, 76] width 29 height 10
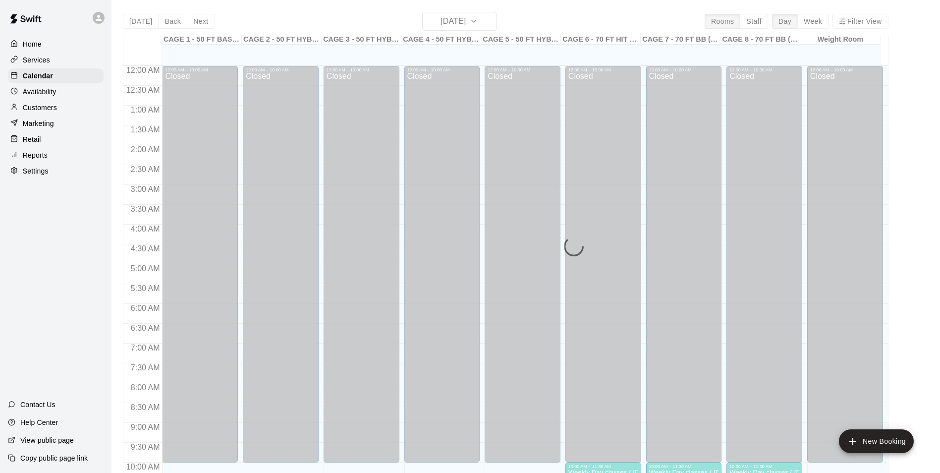
scroll to position [504, 0]
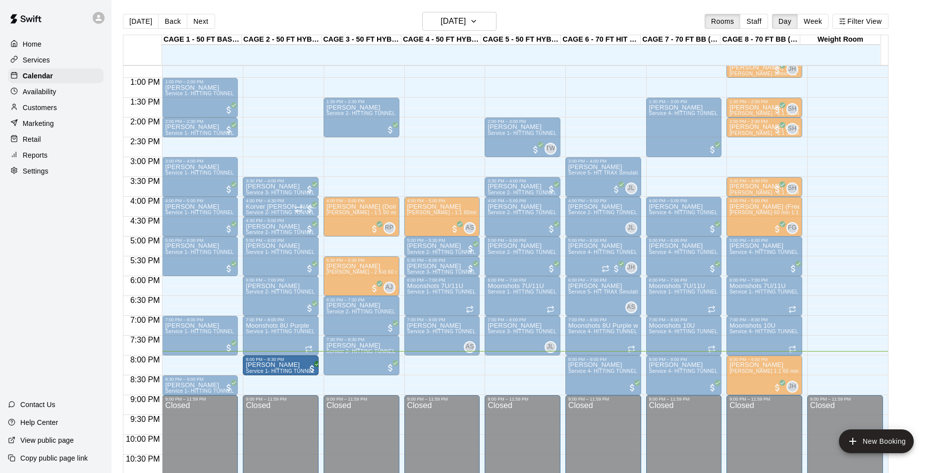
drag, startPoint x: 196, startPoint y: 367, endPoint x: 246, endPoint y: 370, distance: 49.7
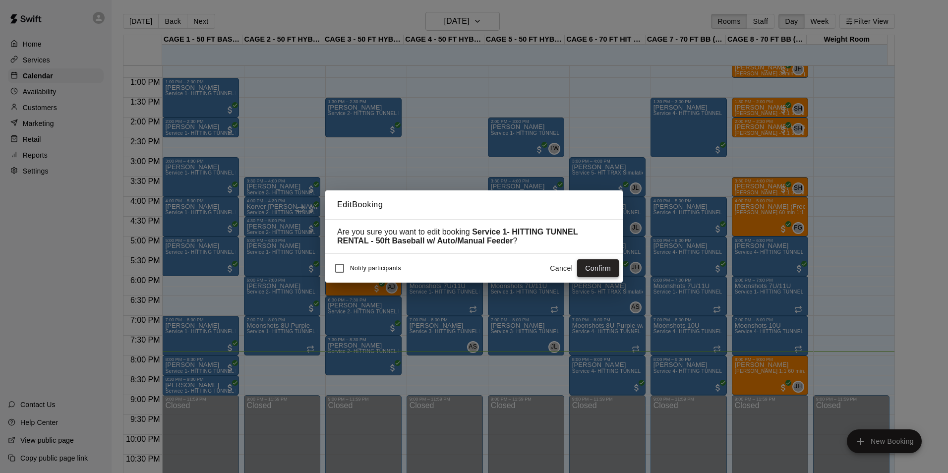
click at [606, 265] on button "Confirm" at bounding box center [598, 268] width 42 height 18
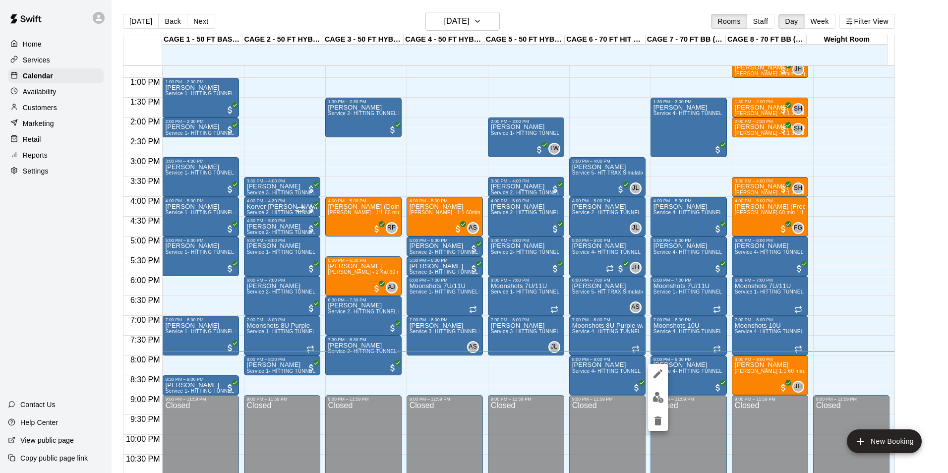
click at [681, 377] on div at bounding box center [474, 236] width 948 height 473
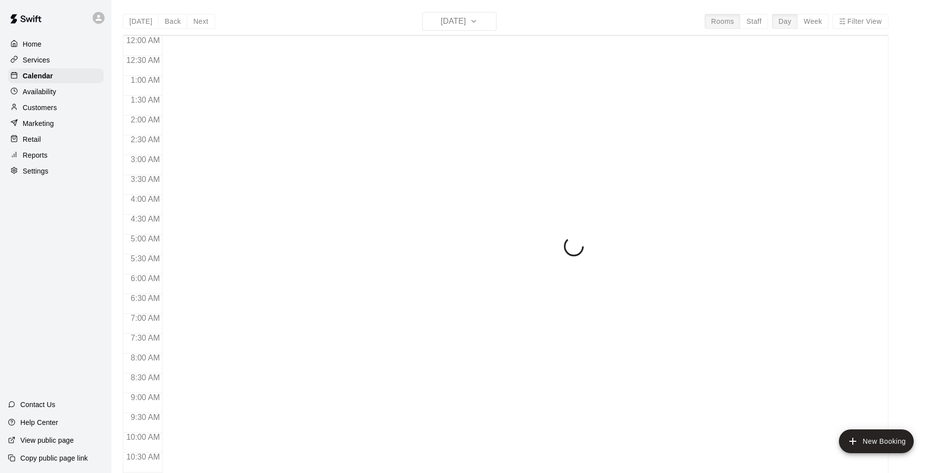
scroll to position [504, 0]
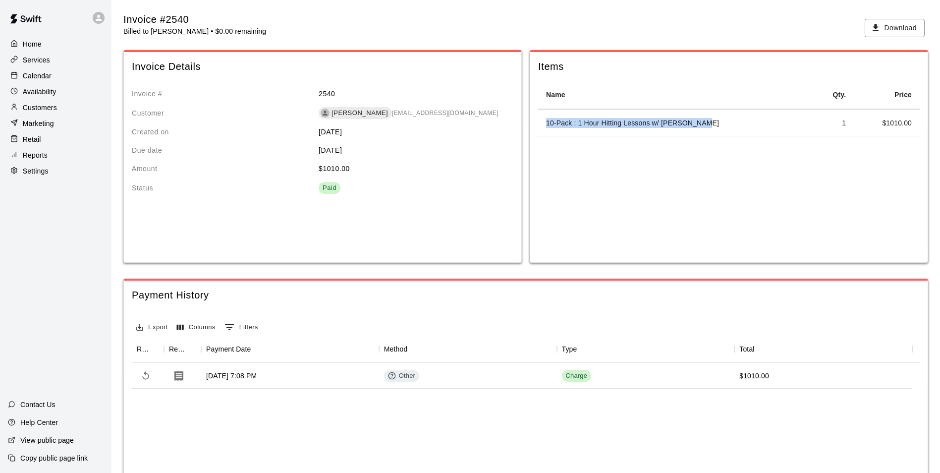
drag, startPoint x: 544, startPoint y: 123, endPoint x: 726, endPoint y: 138, distance: 182.0
click at [726, 136] on td "10-Pack : 1 Hour Hitting Lessons w/ [PERSON_NAME]" at bounding box center [675, 123] width 274 height 26
copy td "10-Pack : 1 Hour Hitting Lessons w/ [PERSON_NAME]"
